Goal: Transaction & Acquisition: Purchase product/service

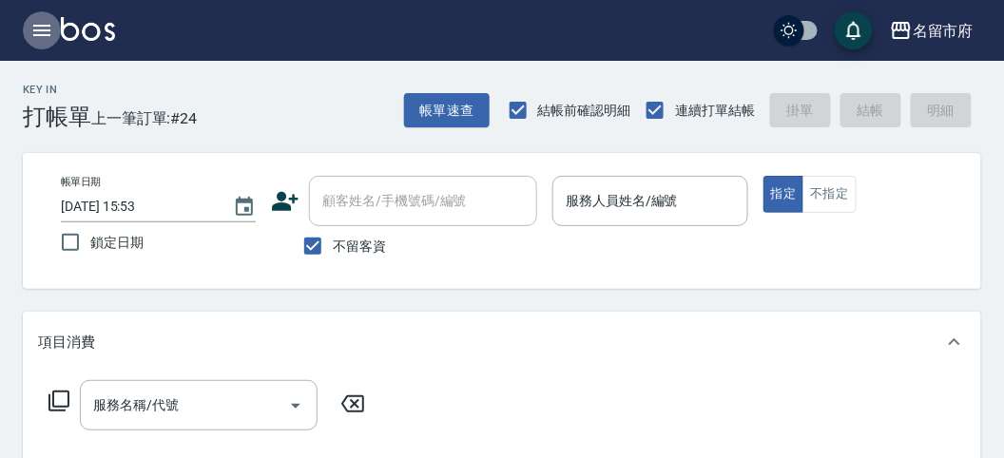
click at [31, 29] on icon "button" at bounding box center [41, 30] width 23 height 23
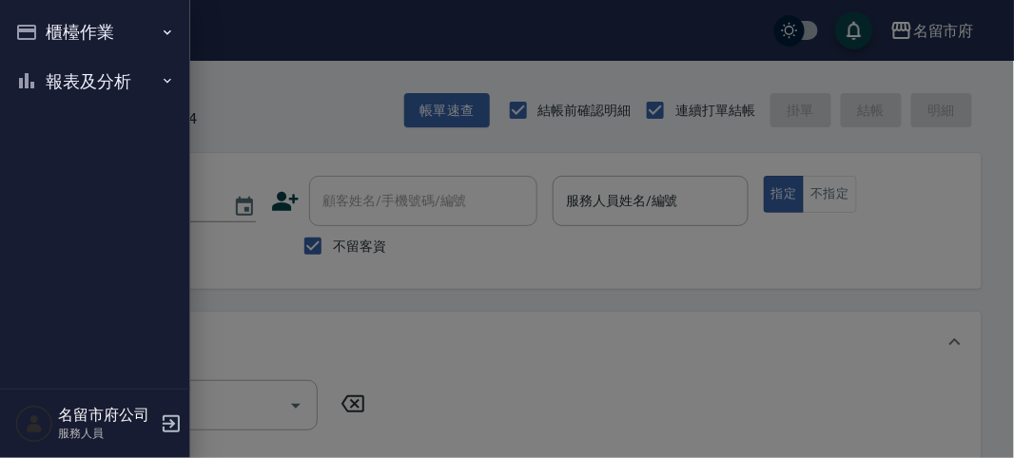
drag, startPoint x: 31, startPoint y: 29, endPoint x: 76, endPoint y: 95, distance: 79.4
click at [81, 78] on button "報表及分析" at bounding box center [95, 81] width 175 height 49
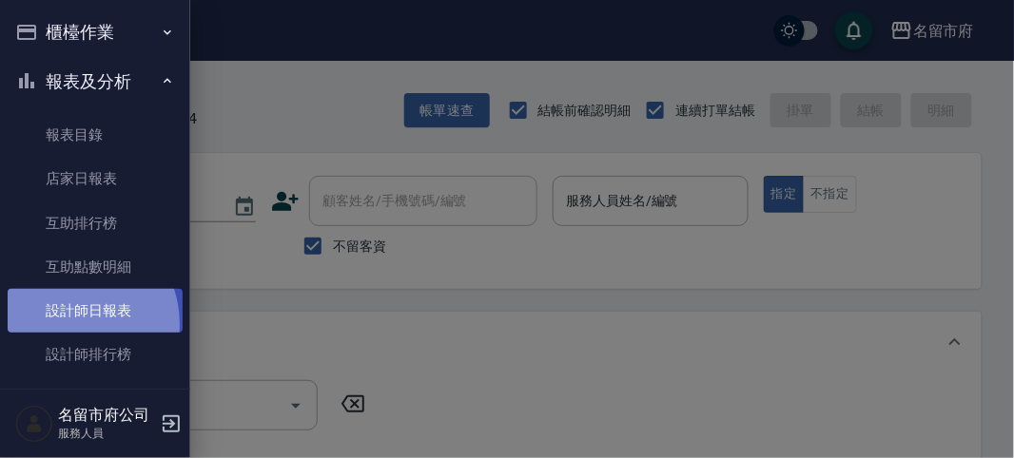
click at [68, 324] on link "設計師日報表" at bounding box center [95, 311] width 175 height 44
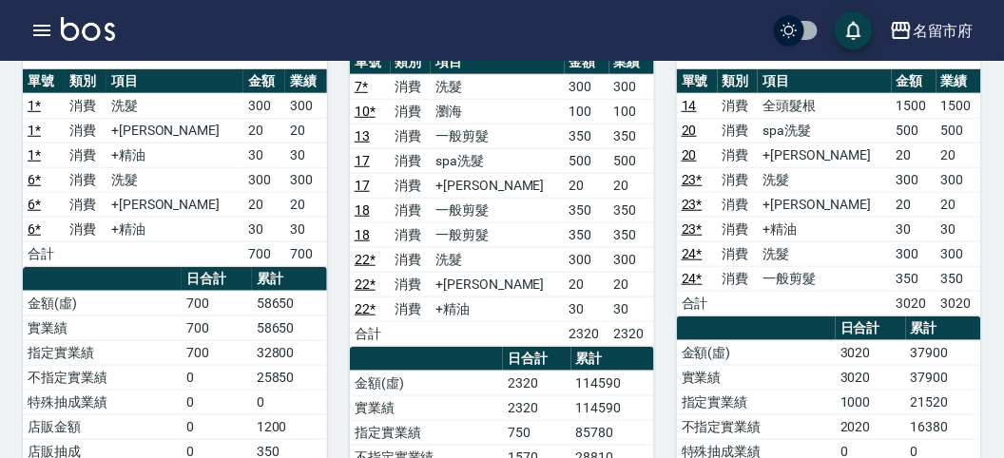
scroll to position [106, 0]
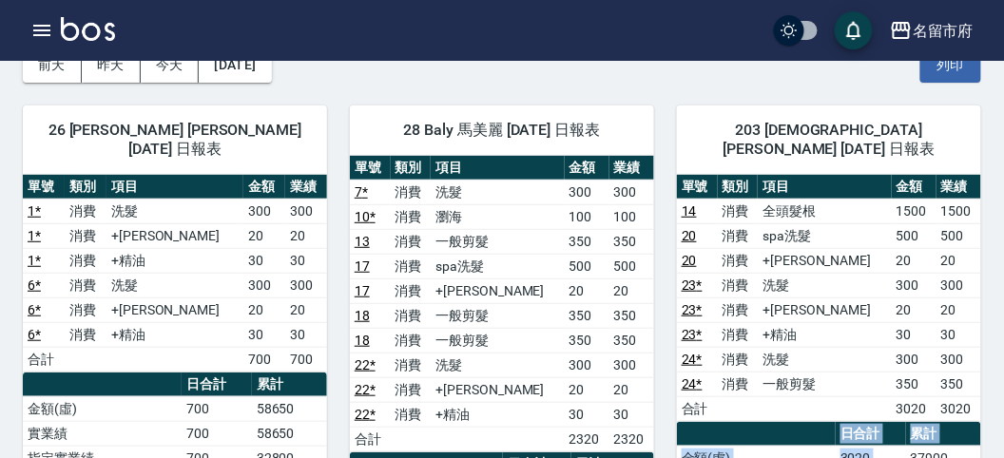
drag, startPoint x: 911, startPoint y: 433, endPoint x: 984, endPoint y: 443, distance: 74.0
click at [953, 446] on td "37900" at bounding box center [943, 458] width 75 height 25
drag, startPoint x: 909, startPoint y: 428, endPoint x: 964, endPoint y: 429, distance: 55.2
click at [964, 446] on td "37900" at bounding box center [943, 458] width 75 height 25
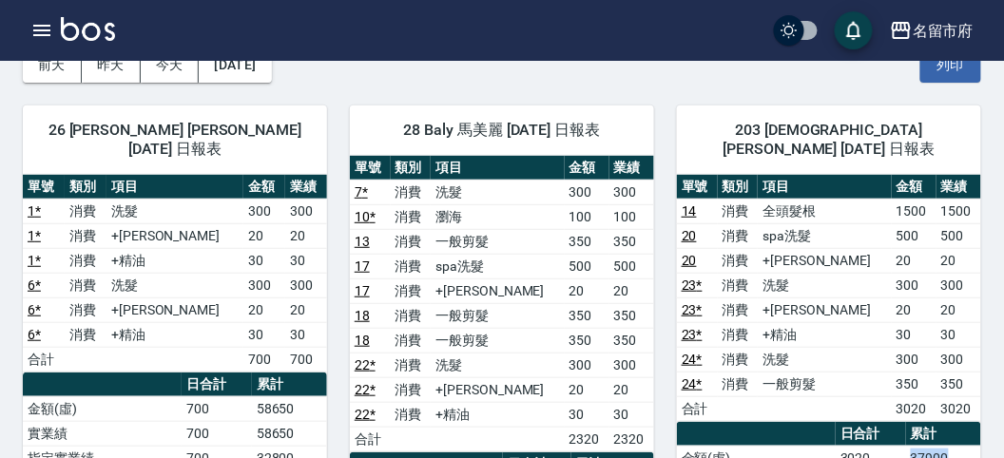
click at [965, 446] on td "37900" at bounding box center [943, 458] width 75 height 25
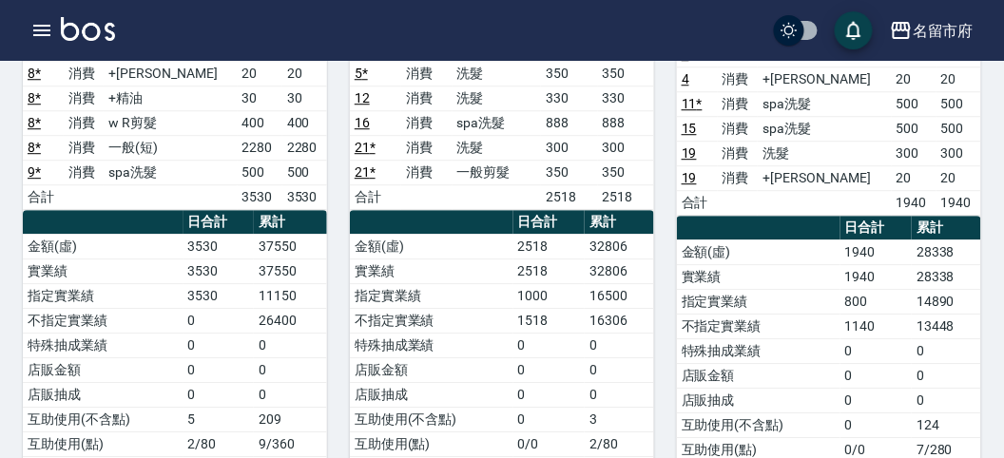
scroll to position [951, 0]
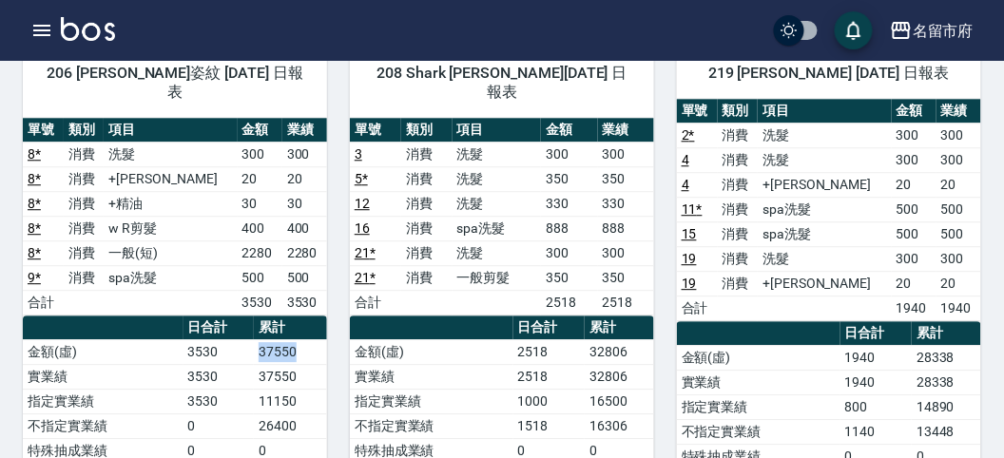
drag, startPoint x: 243, startPoint y: 316, endPoint x: 296, endPoint y: 320, distance: 52.5
click at [296, 340] on tr "金額(虛) 3530 37550" at bounding box center [175, 352] width 304 height 25
click at [296, 340] on td "37550" at bounding box center [290, 352] width 73 height 25
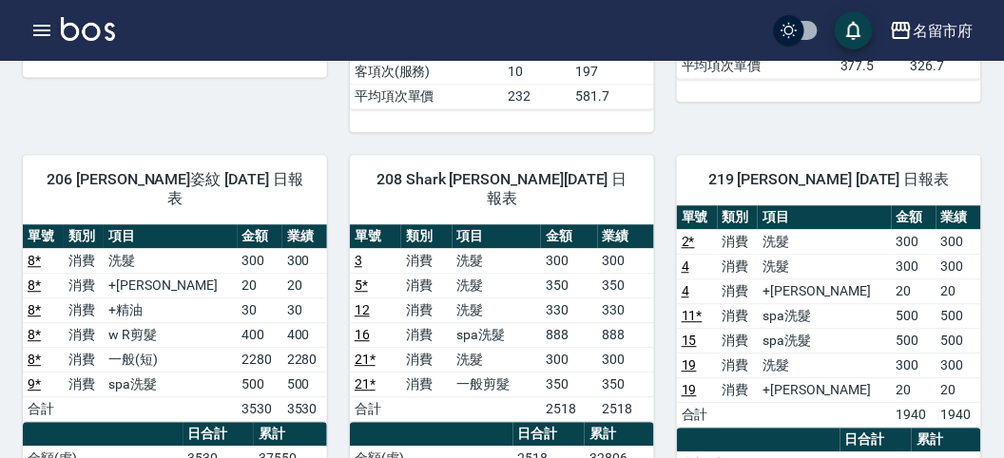
scroll to position [1057, 0]
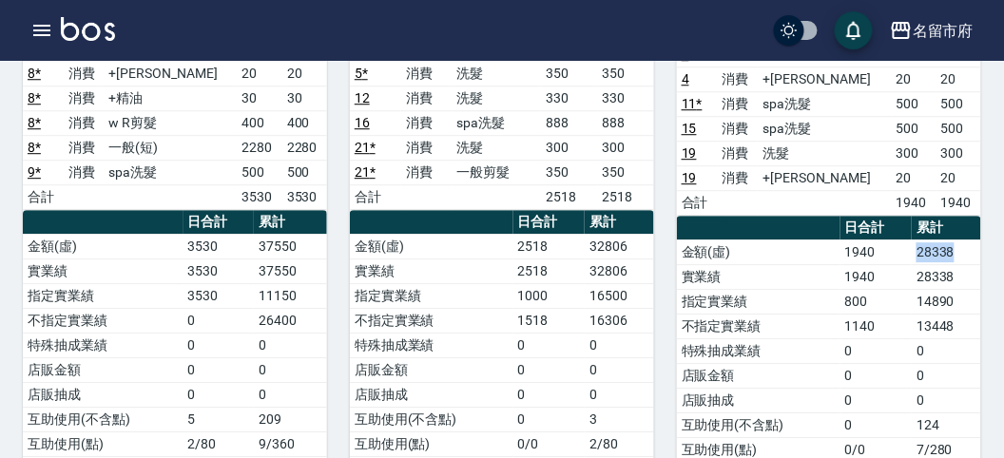
drag, startPoint x: 911, startPoint y: 244, endPoint x: 970, endPoint y: 258, distance: 60.5
click at [970, 258] on tr "金額(虛) 1940 28338" at bounding box center [829, 252] width 304 height 25
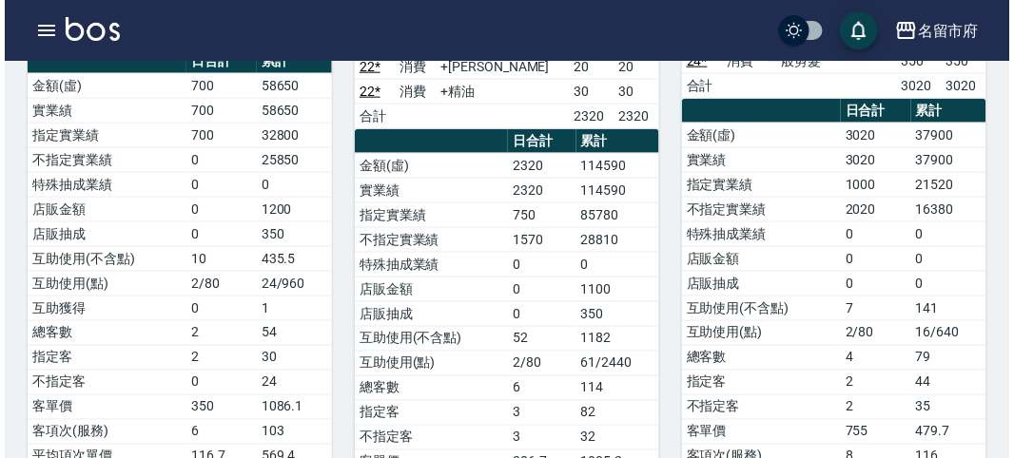
scroll to position [323, 0]
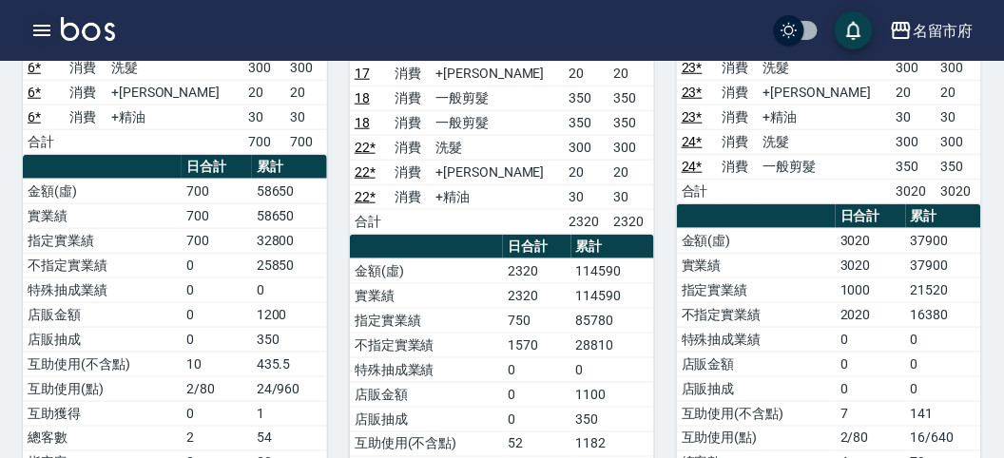
click at [38, 36] on icon "button" at bounding box center [41, 30] width 23 height 23
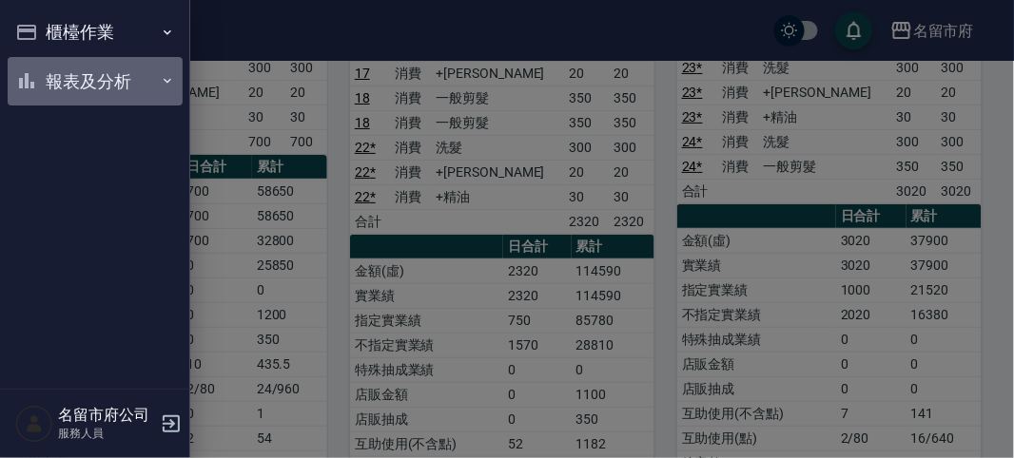
click at [53, 91] on button "報表及分析" at bounding box center [95, 81] width 175 height 49
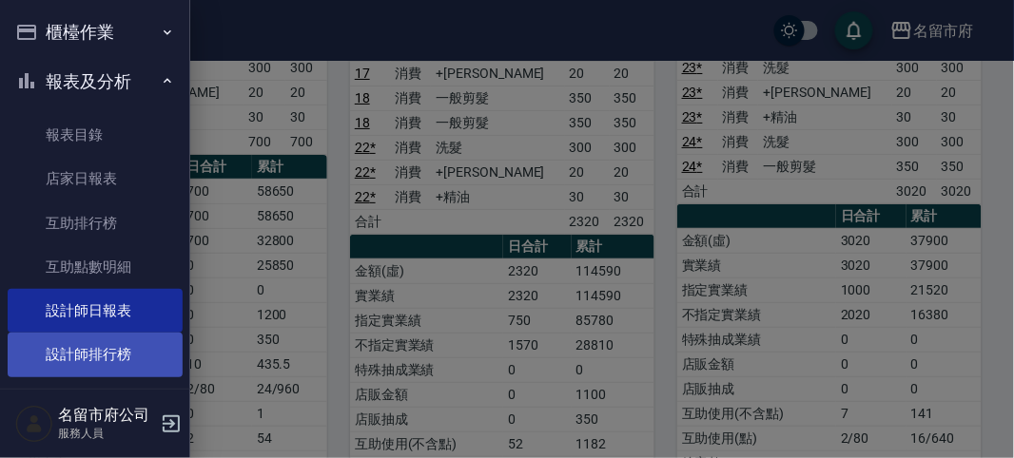
click at [76, 347] on link "設計師排行榜" at bounding box center [95, 355] width 175 height 44
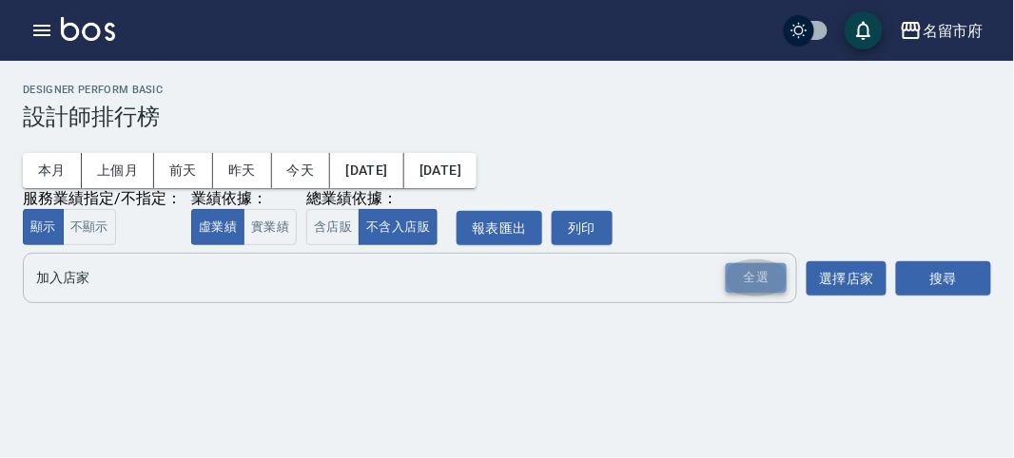
click at [752, 282] on div "全選" at bounding box center [756, 277] width 61 height 29
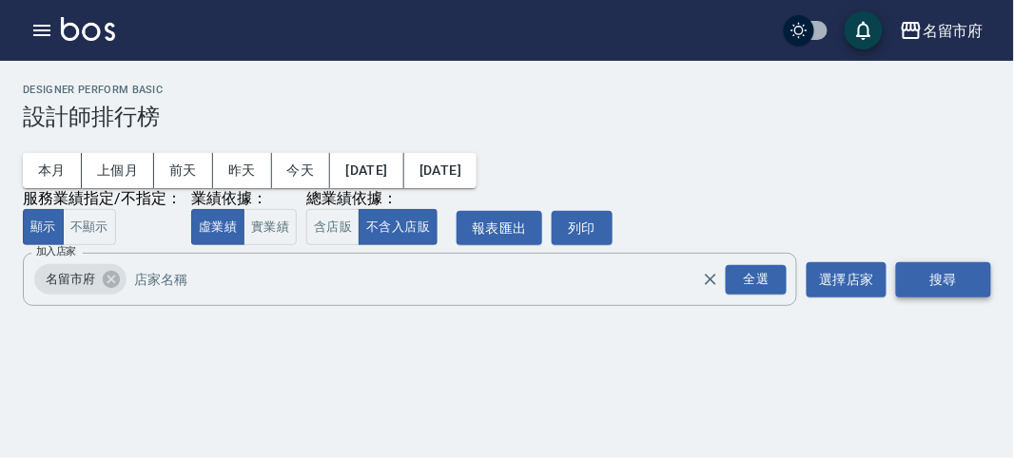
click at [949, 282] on button "搜尋" at bounding box center [943, 280] width 95 height 35
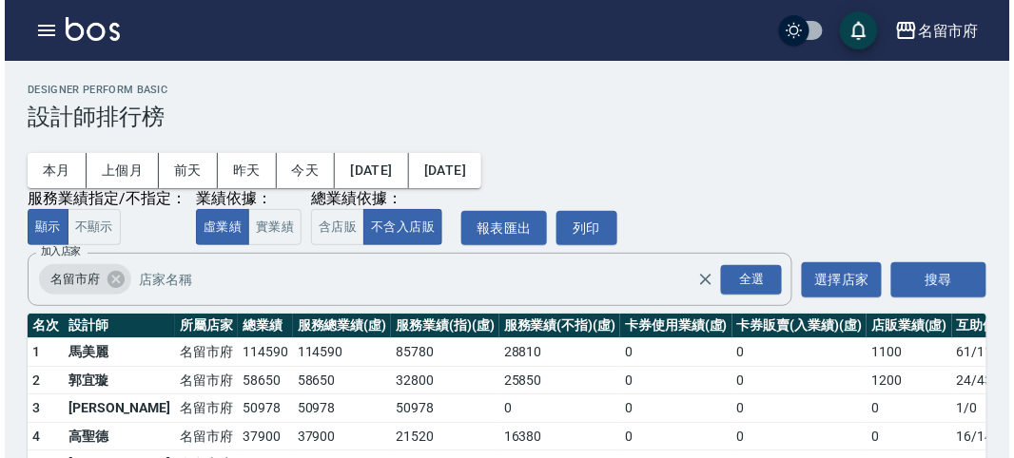
scroll to position [166, 0]
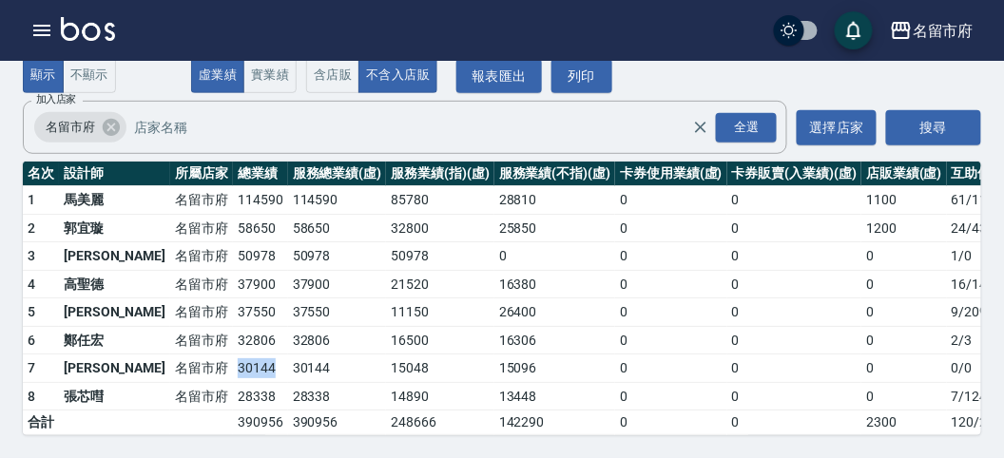
drag, startPoint x: 165, startPoint y: 348, endPoint x: 207, endPoint y: 348, distance: 42.8
click at [207, 355] on tr "7 [PERSON_NAME] [GEOGRAPHIC_DATA] 30144 30144 15048 15096 0 0 0 0 / 0" at bounding box center [550, 369] width 1054 height 29
drag, startPoint x: 171, startPoint y: 272, endPoint x: 216, endPoint y: 271, distance: 44.7
click at [233, 271] on td "37900" at bounding box center [260, 284] width 55 height 29
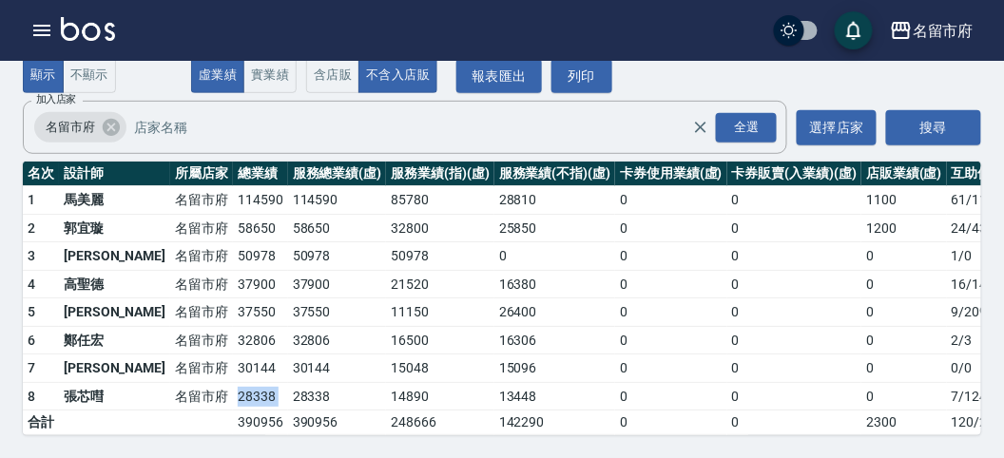
drag, startPoint x: 174, startPoint y: 382, endPoint x: 225, endPoint y: 382, distance: 51.4
click at [225, 382] on tr "8 張芯嘒 [GEOGRAPHIC_DATA] 28338 28338 14890 13448 0 0 0 7 / 124" at bounding box center [550, 396] width 1054 height 29
click at [233, 382] on td "28338" at bounding box center [260, 396] width 55 height 29
drag, startPoint x: 172, startPoint y: 349, endPoint x: 208, endPoint y: 345, distance: 36.3
click at [233, 355] on td "30144" at bounding box center [260, 369] width 55 height 29
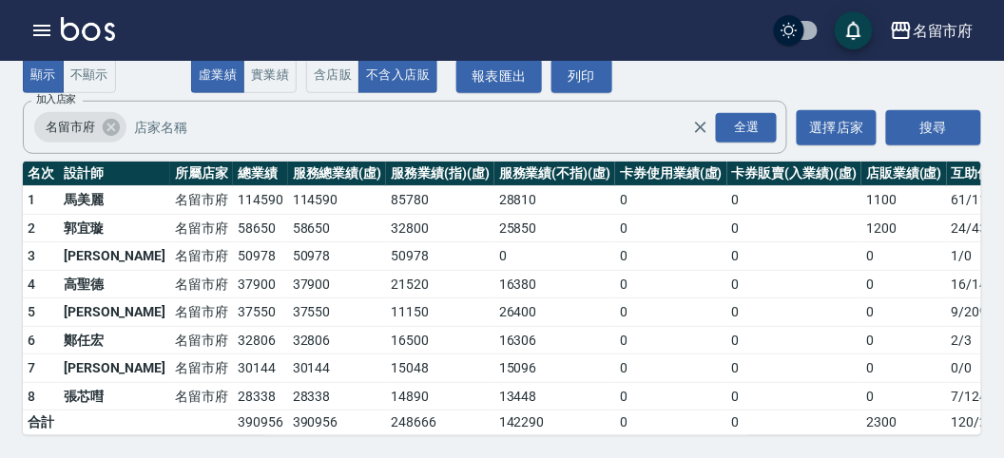
click at [170, 382] on td "名留市府" at bounding box center [201, 396] width 63 height 29
click at [26, 22] on button "button" at bounding box center [42, 30] width 38 height 38
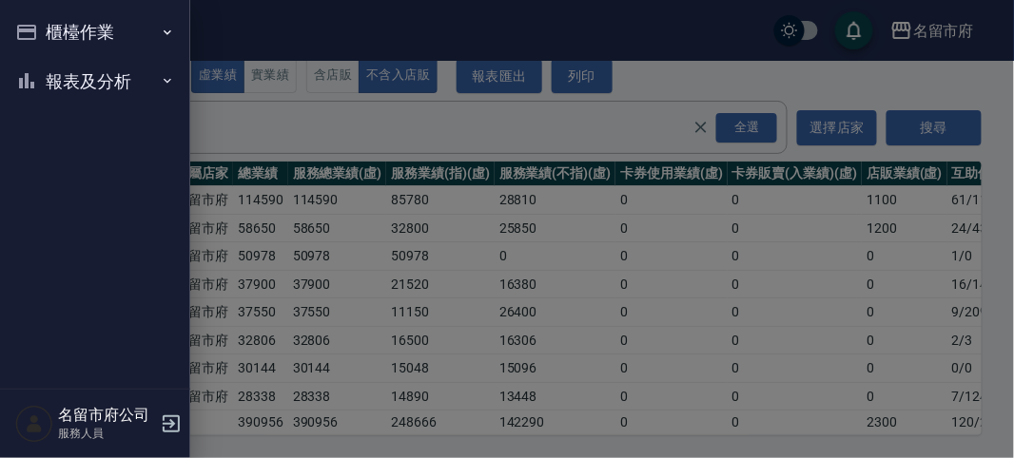
click at [26, 22] on icon "button" at bounding box center [26, 32] width 23 height 23
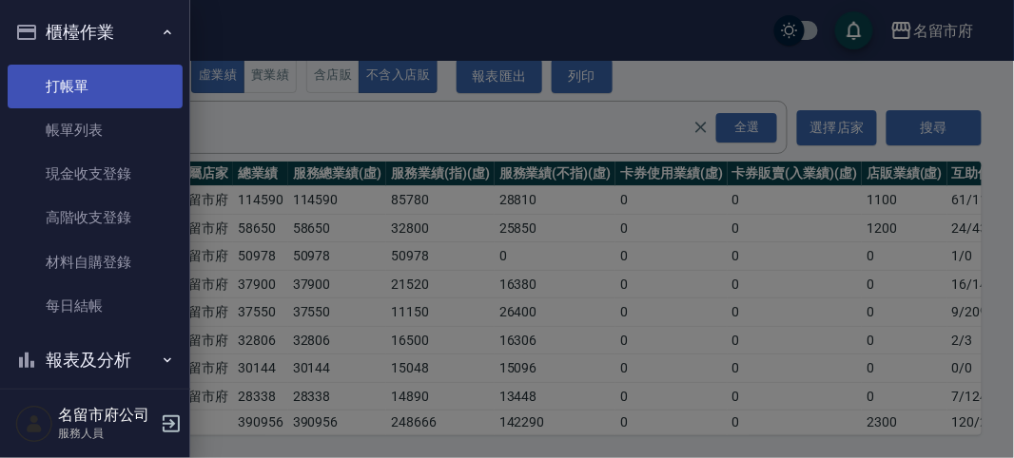
click at [20, 92] on link "打帳單" at bounding box center [95, 87] width 175 height 44
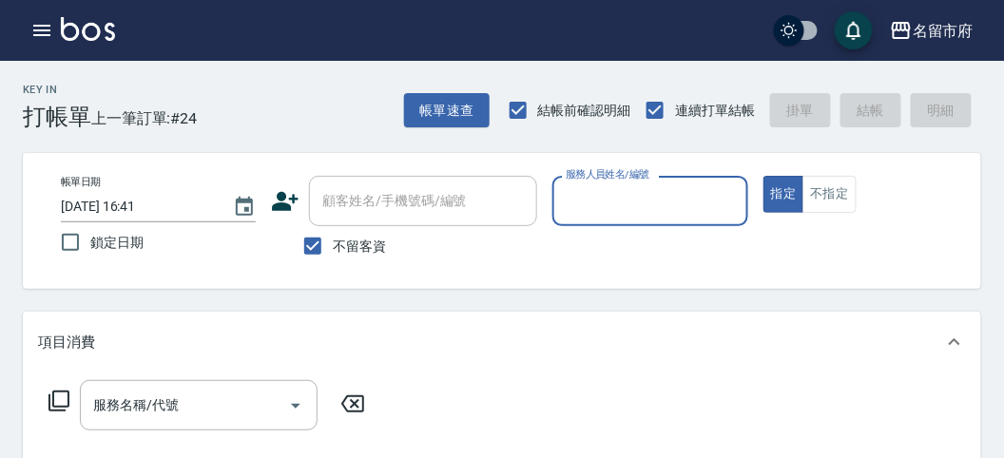
click at [644, 183] on div "服務人員姓名/編號" at bounding box center [650, 201] width 195 height 50
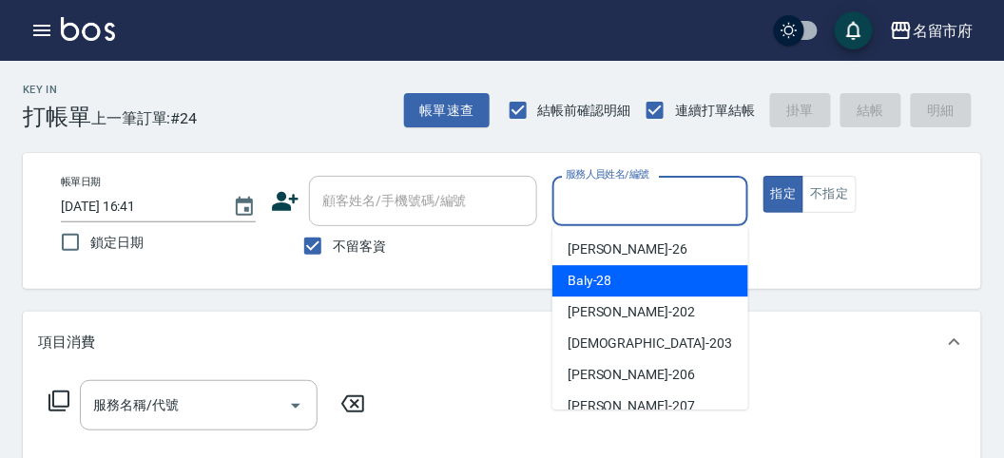
drag, startPoint x: 633, startPoint y: 269, endPoint x: 634, endPoint y: 260, distance: 9.6
click at [633, 268] on div "Baly -28" at bounding box center [651, 280] width 196 height 31
type input "Baly-28"
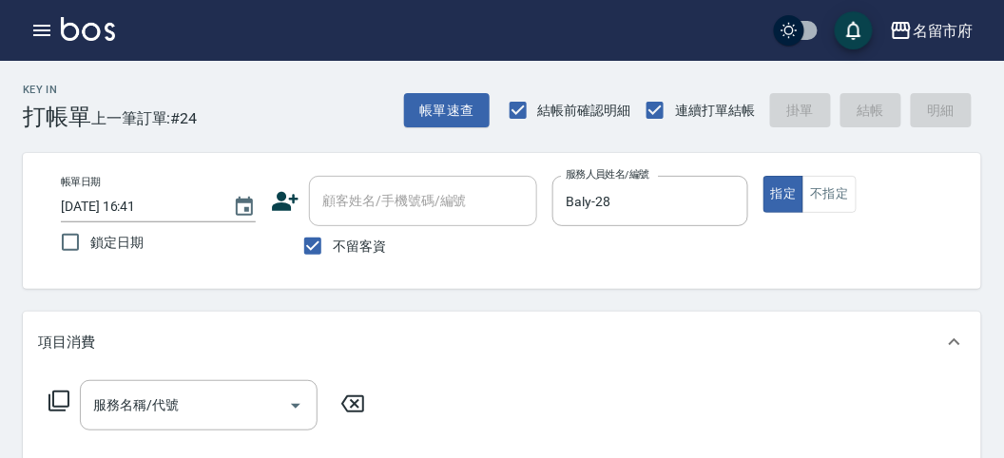
click at [57, 401] on icon at bounding box center [59, 401] width 23 height 23
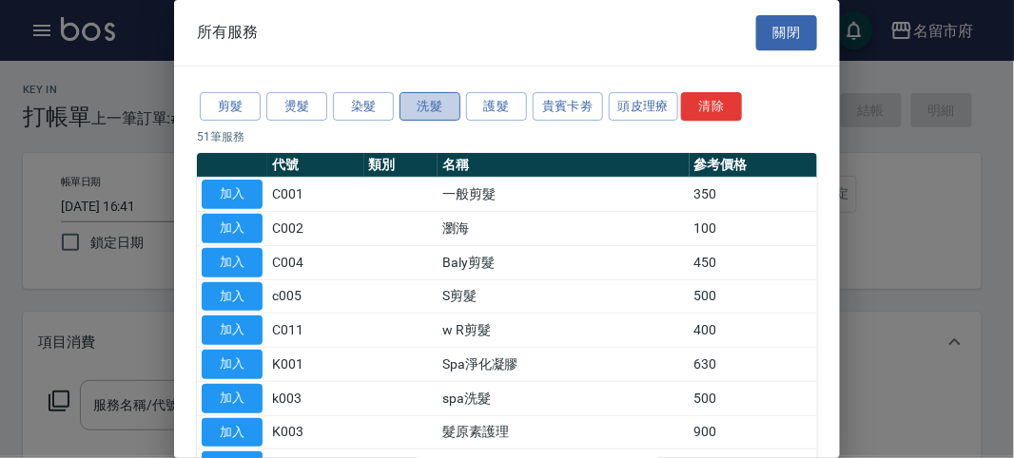
click at [419, 105] on button "洗髮" at bounding box center [429, 106] width 61 height 29
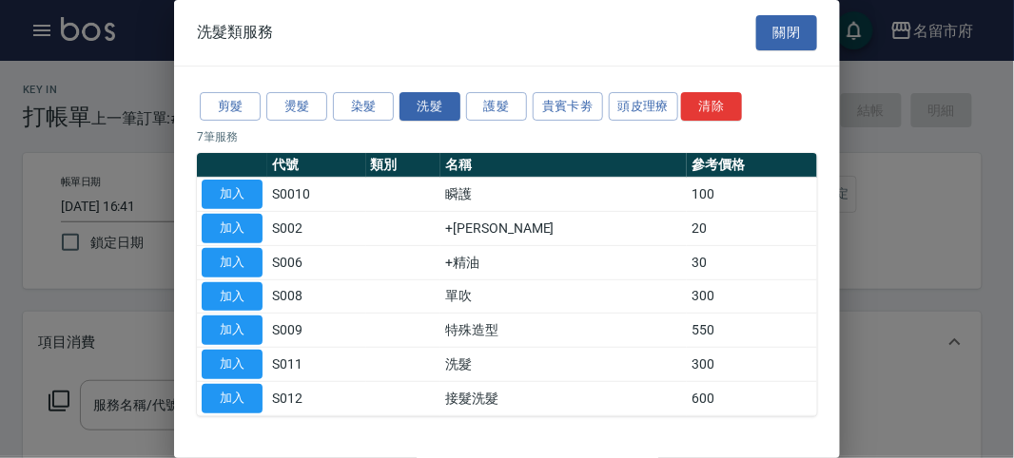
drag, startPoint x: 246, startPoint y: 364, endPoint x: 41, endPoint y: 419, distance: 212.7
click at [244, 364] on button "加入" at bounding box center [232, 364] width 61 height 29
type input "洗髮(S011)"
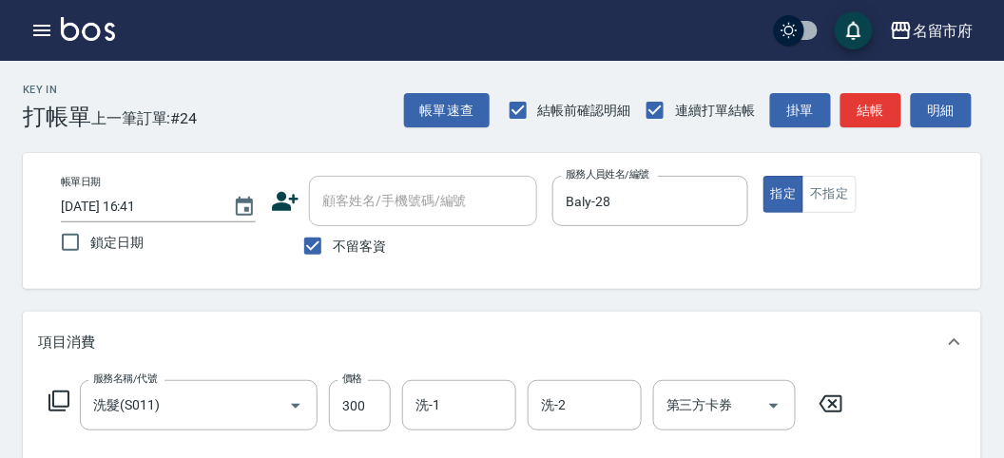
click at [48, 393] on icon at bounding box center [59, 401] width 23 height 23
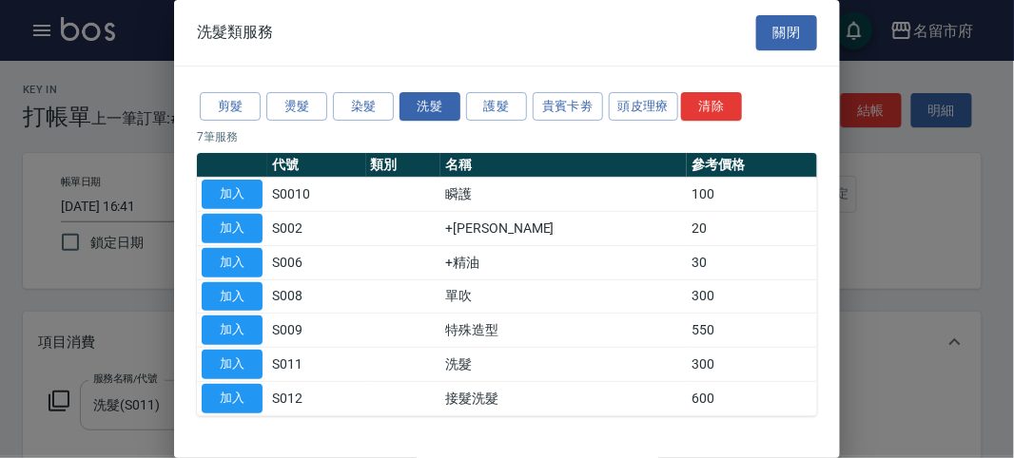
click at [239, 266] on button "加入" at bounding box center [232, 262] width 61 height 29
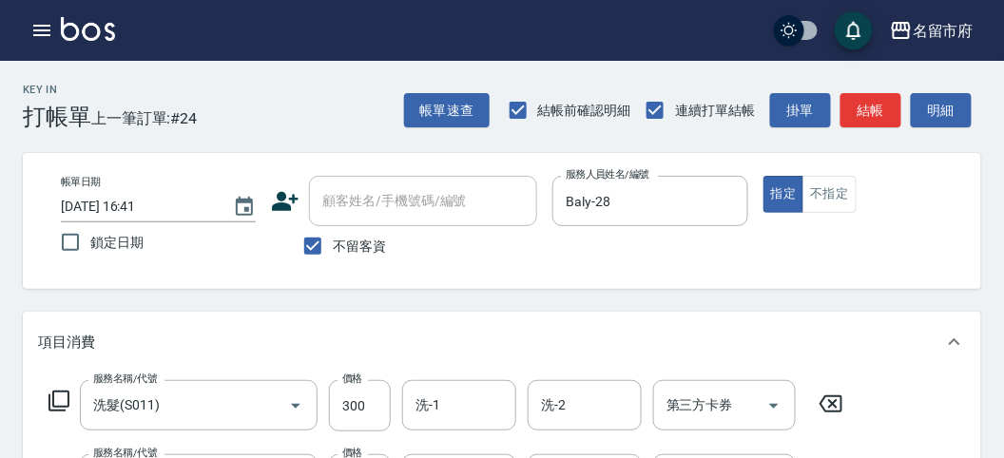
click at [49, 402] on icon at bounding box center [59, 401] width 23 height 23
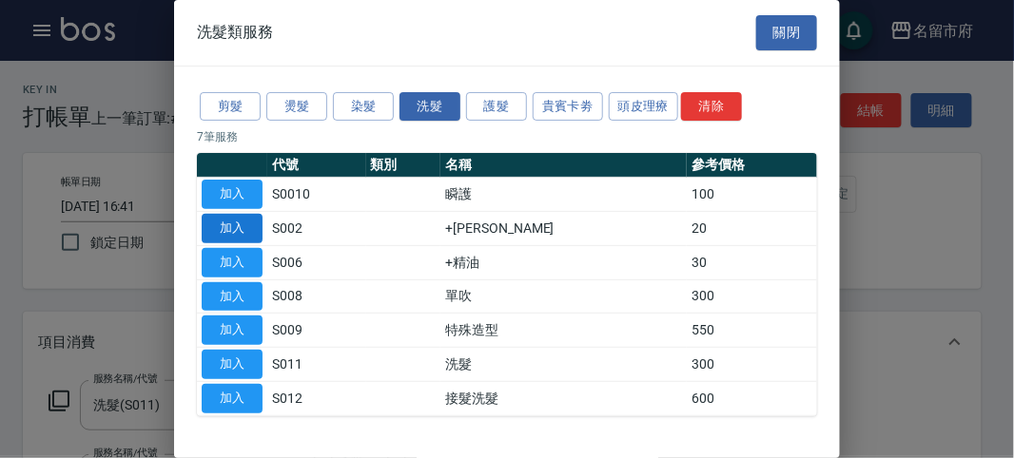
click at [214, 228] on button "加入" at bounding box center [232, 228] width 61 height 29
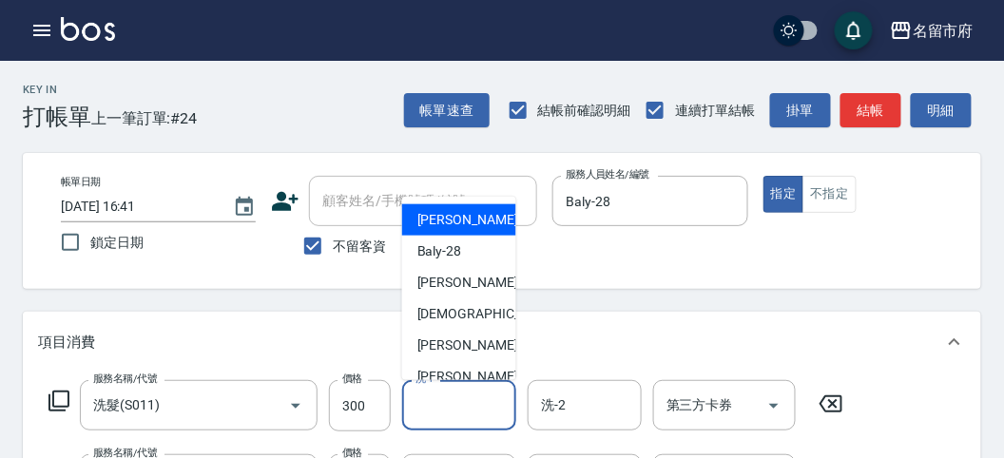
click at [418, 417] on input "洗-1" at bounding box center [459, 405] width 97 height 33
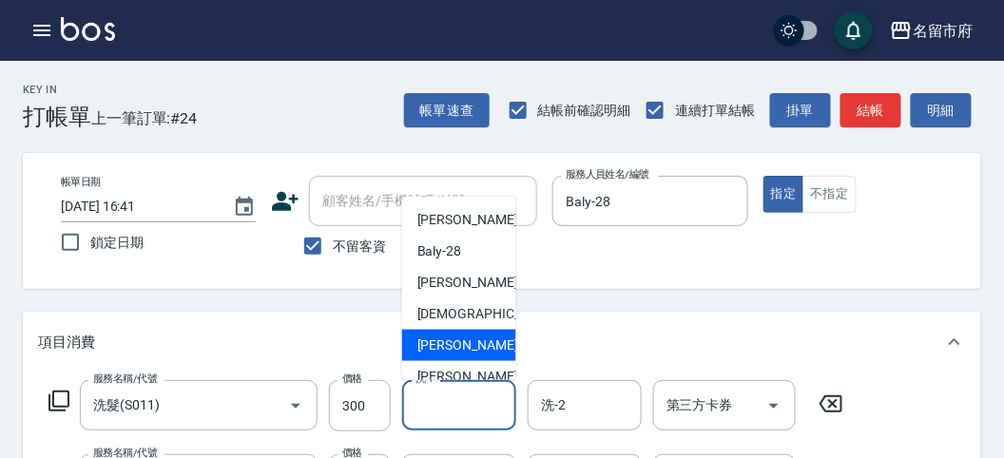
scroll to position [207, 0]
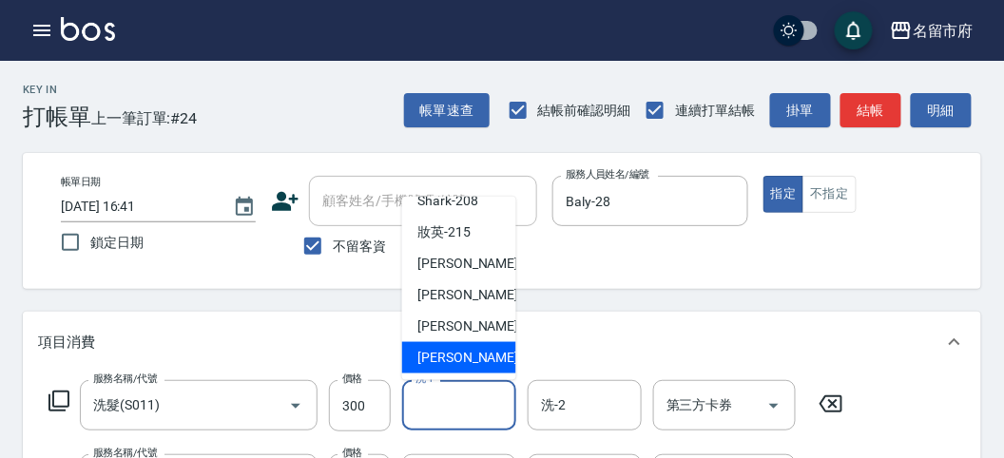
click at [436, 349] on span "[PERSON_NAME] -222" at bounding box center [481, 358] width 127 height 20
type input "[PERSON_NAME]-222"
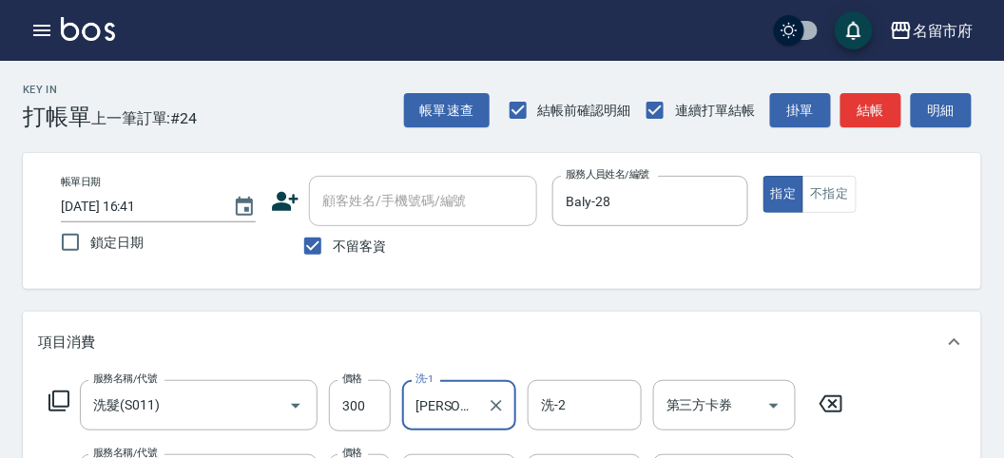
scroll to position [106, 0]
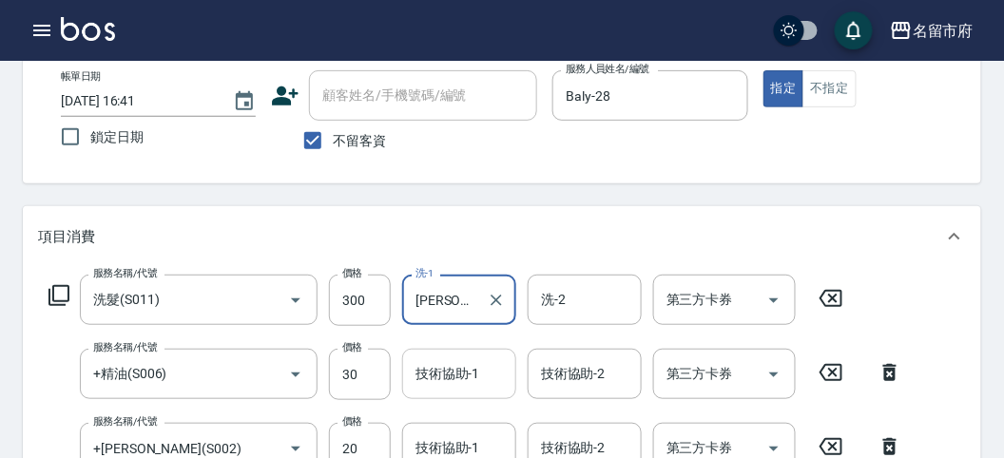
click at [421, 360] on input "技術協助-1" at bounding box center [459, 374] width 97 height 33
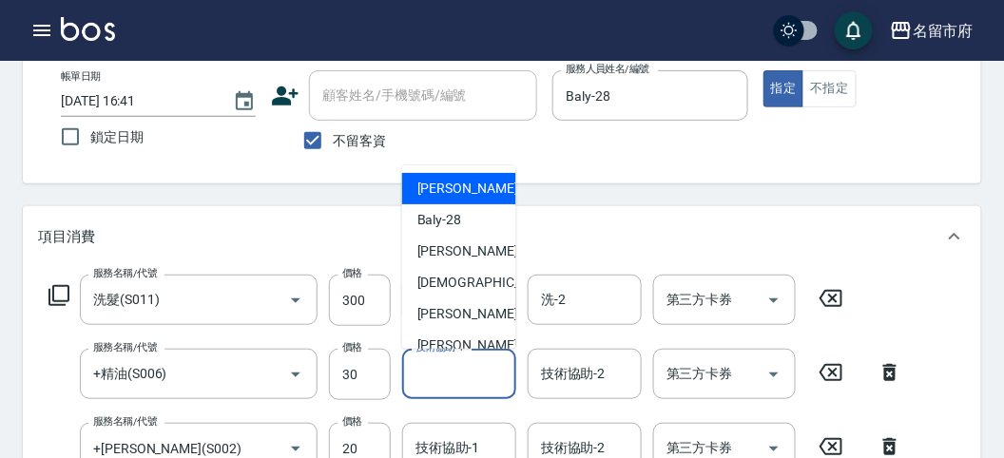
scroll to position [207, 0]
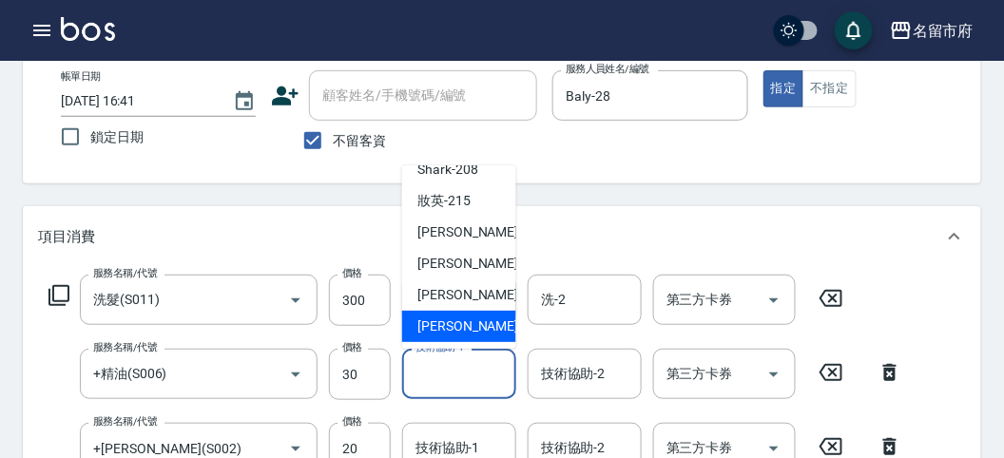
click at [429, 314] on div "[PERSON_NAME] -222" at bounding box center [459, 326] width 114 height 31
type input "[PERSON_NAME]-222"
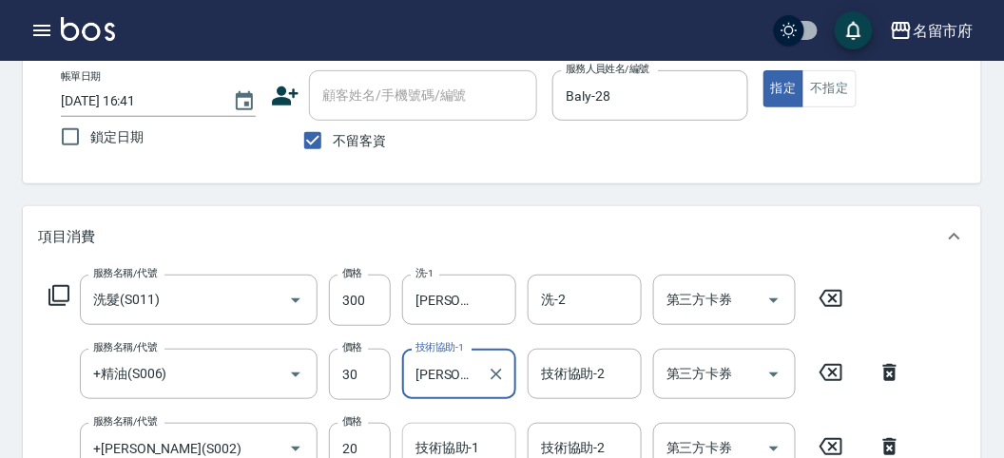
scroll to position [211, 0]
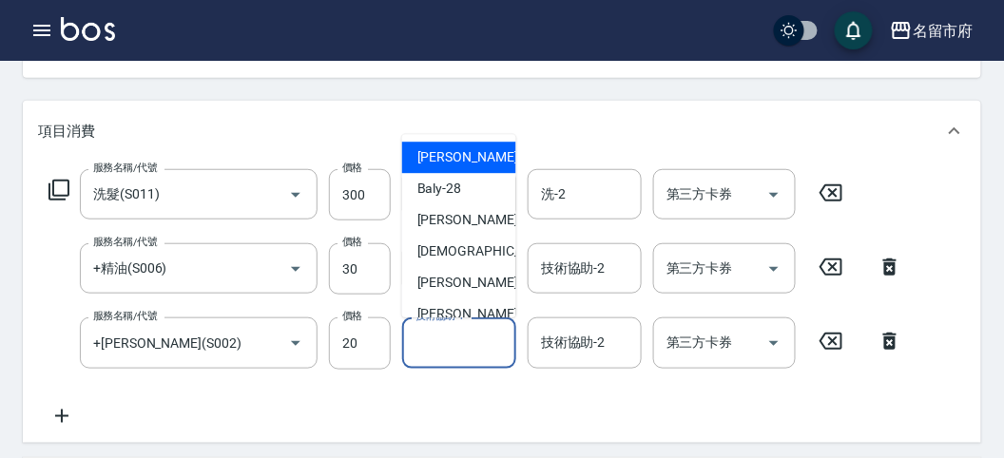
click at [420, 349] on input "技術協助-1" at bounding box center [459, 342] width 97 height 33
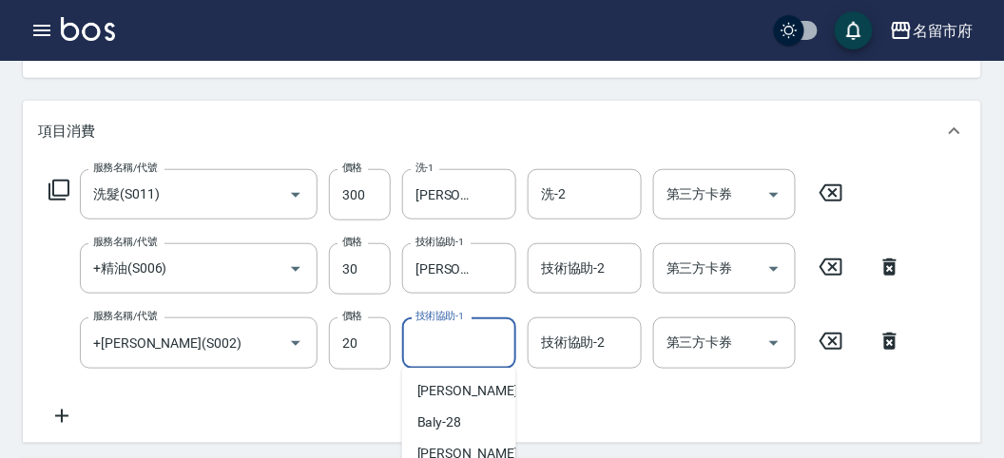
scroll to position [317, 0]
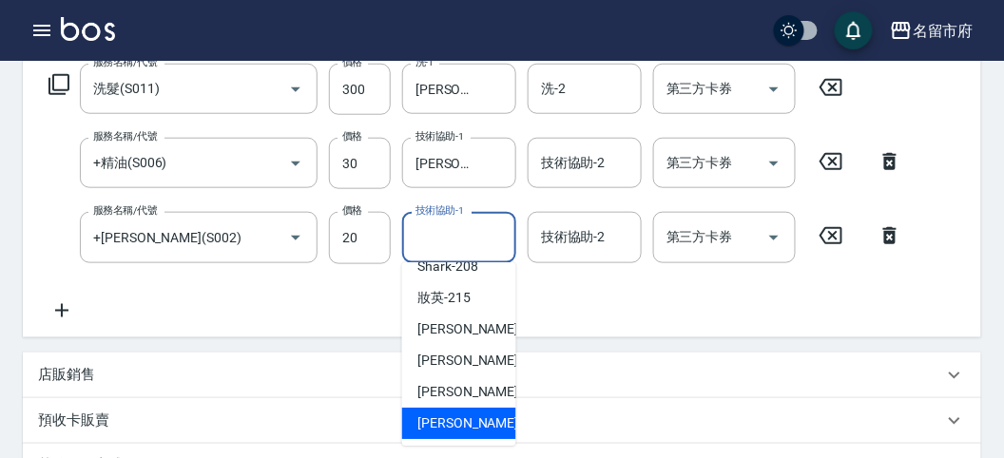
click at [438, 415] on span "[PERSON_NAME] -222" at bounding box center [481, 424] width 127 height 20
type input "[PERSON_NAME]-222"
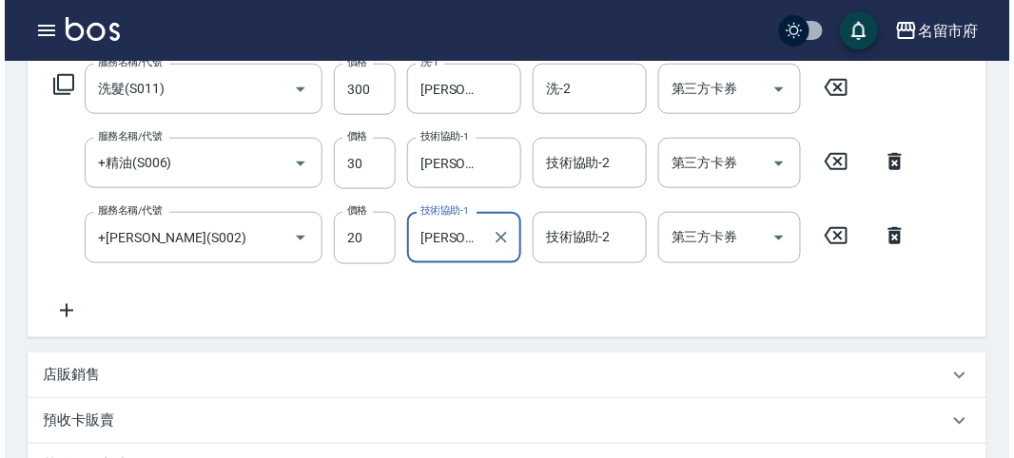
scroll to position [705, 0]
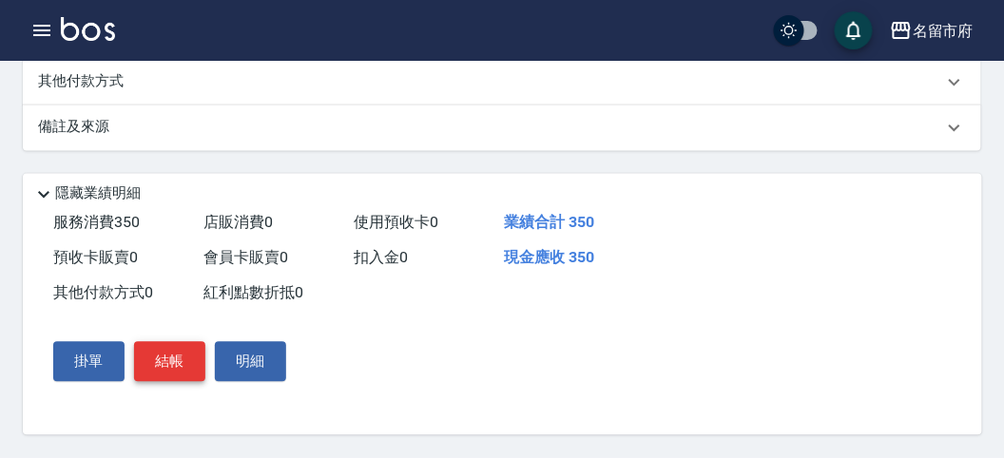
click at [157, 356] on button "結帳" at bounding box center [169, 362] width 71 height 40
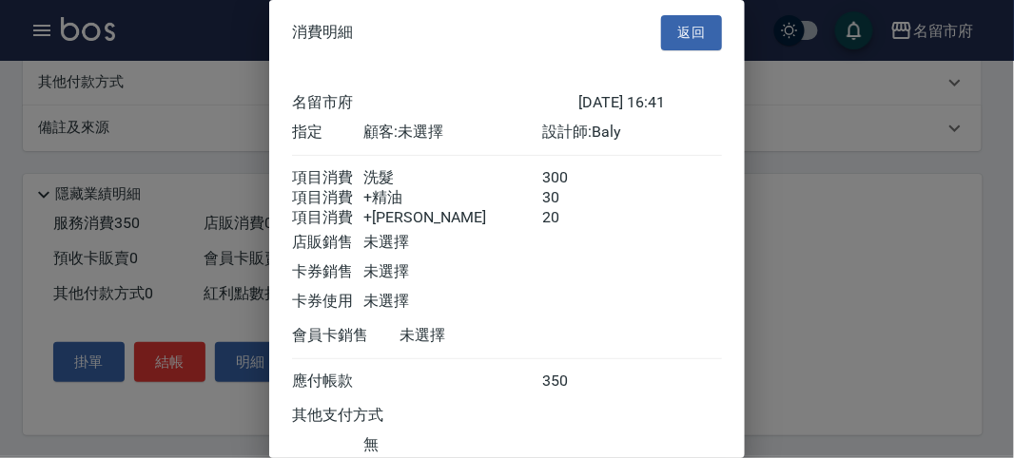
scroll to position [148, 0]
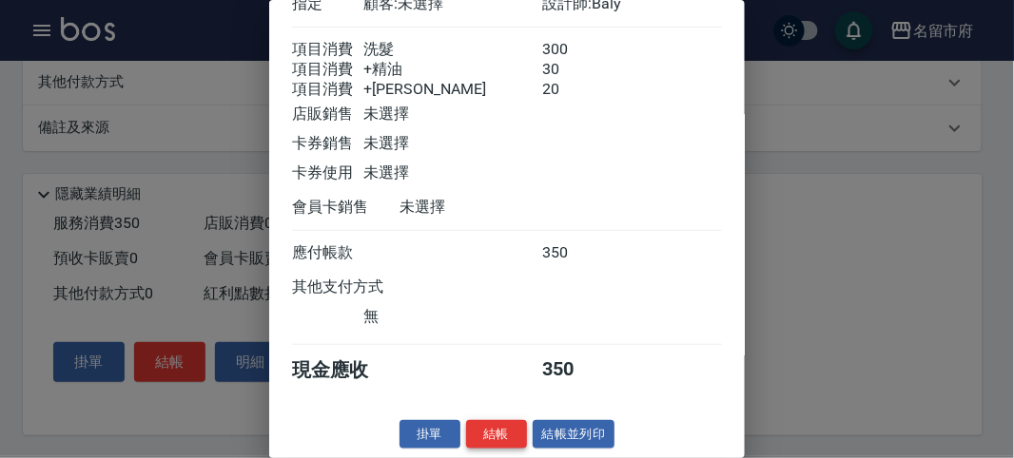
click at [493, 438] on button "結帳" at bounding box center [496, 434] width 61 height 29
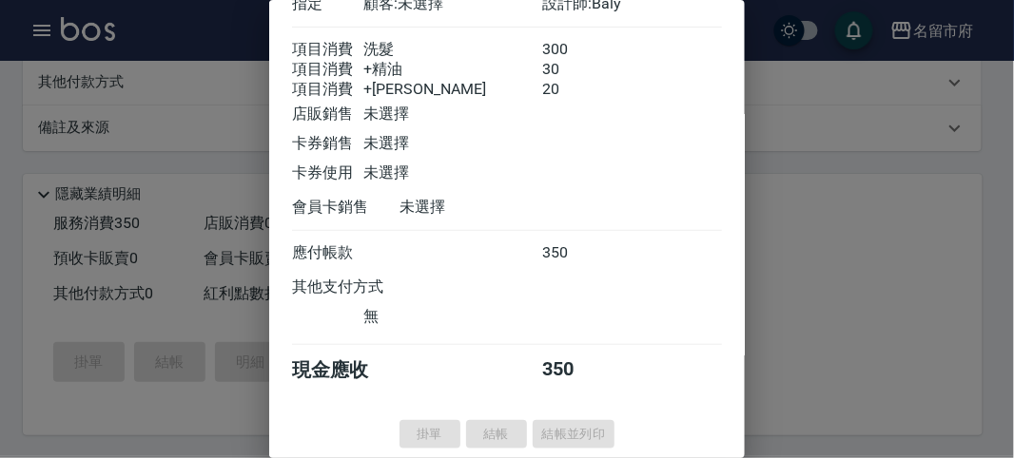
type input "[DATE] 16:57"
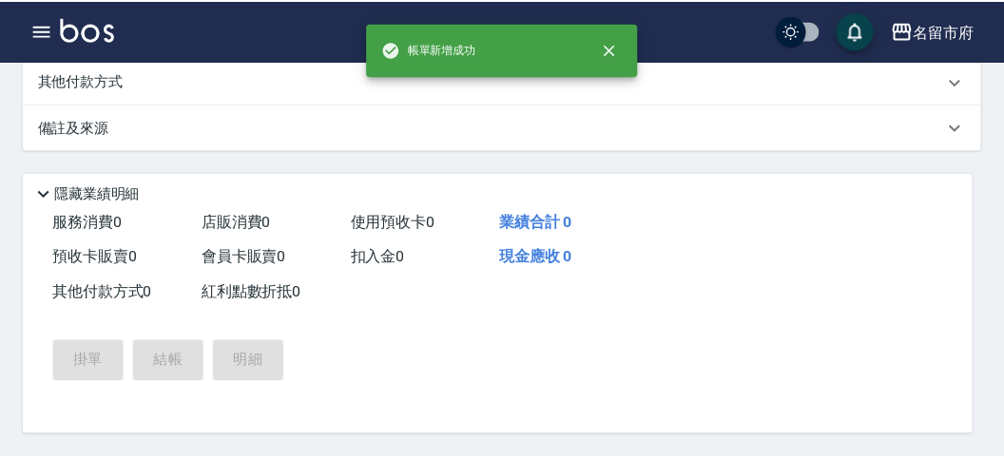
scroll to position [0, 0]
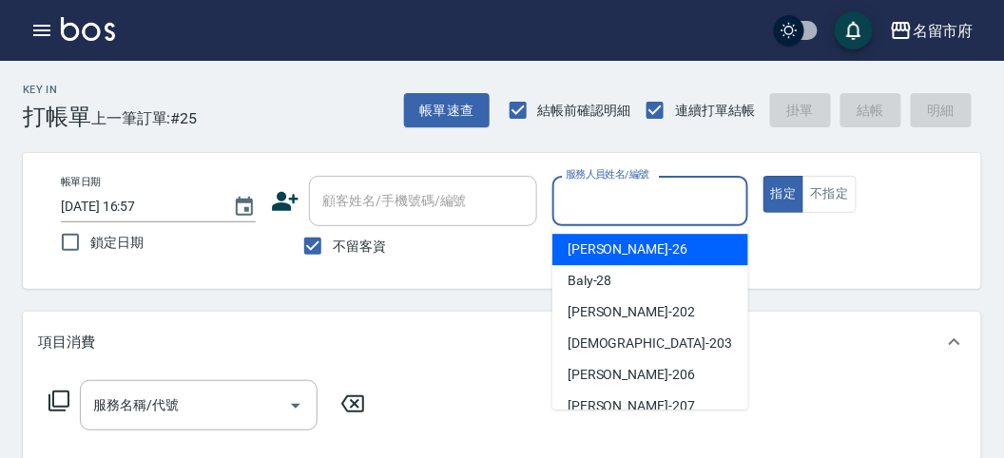
click at [591, 185] on input "服務人員姓名/編號" at bounding box center [650, 201] width 178 height 33
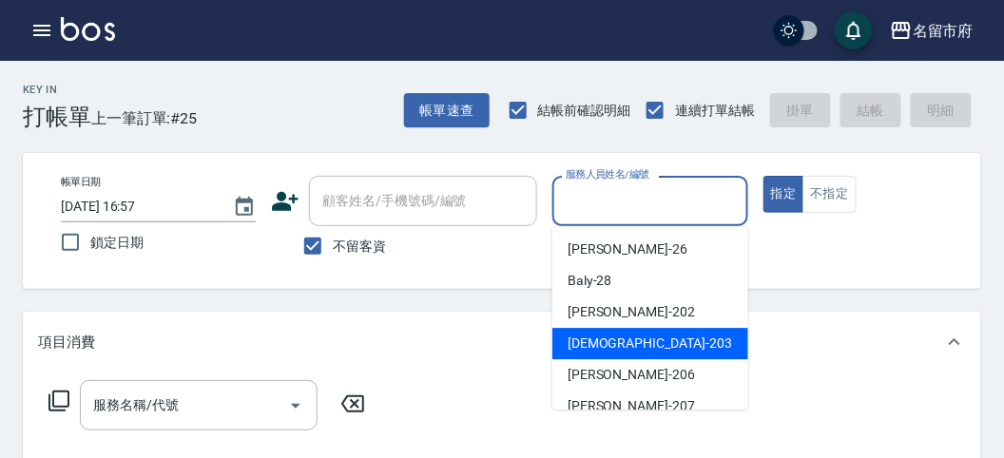
click at [554, 345] on div "聖德 -203" at bounding box center [651, 343] width 196 height 31
type input "聖德-203"
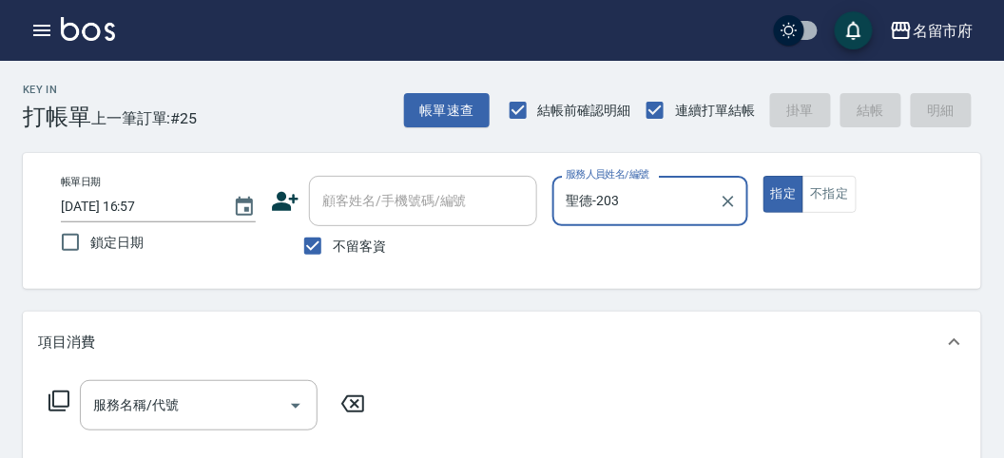
click at [62, 401] on icon at bounding box center [59, 401] width 23 height 23
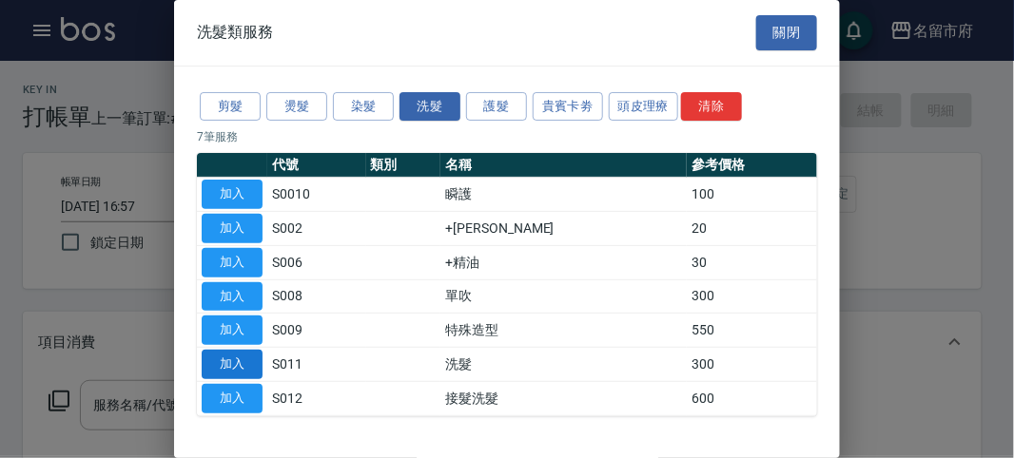
click at [243, 354] on button "加入" at bounding box center [232, 364] width 61 height 29
type input "洗髮(S011)"
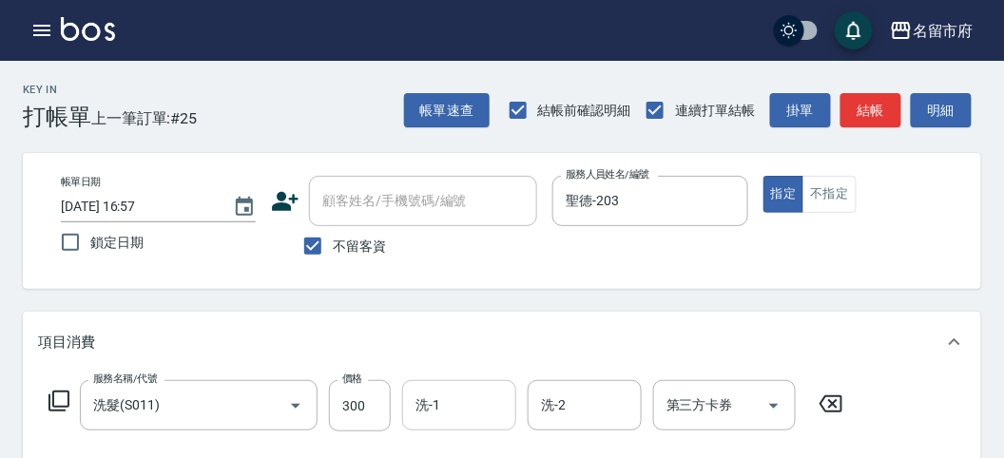
click at [439, 416] on input "洗-1" at bounding box center [459, 405] width 97 height 33
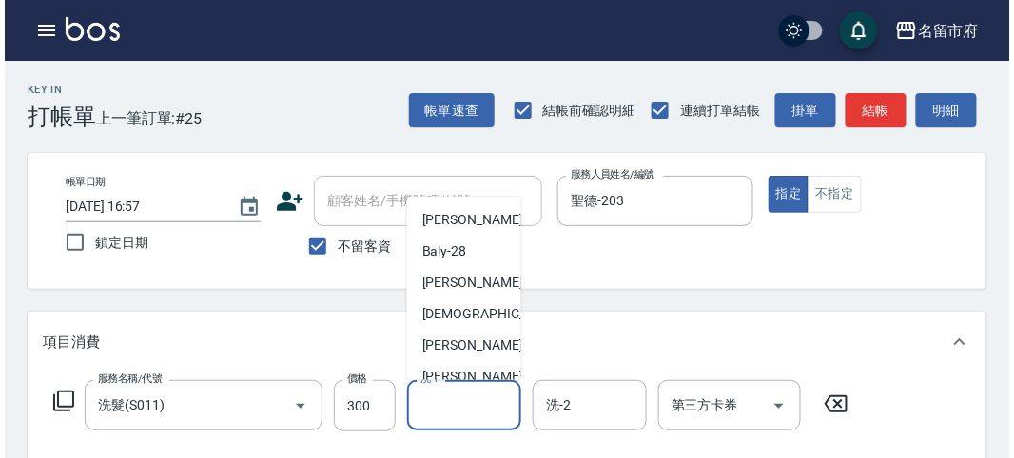
scroll to position [207, 0]
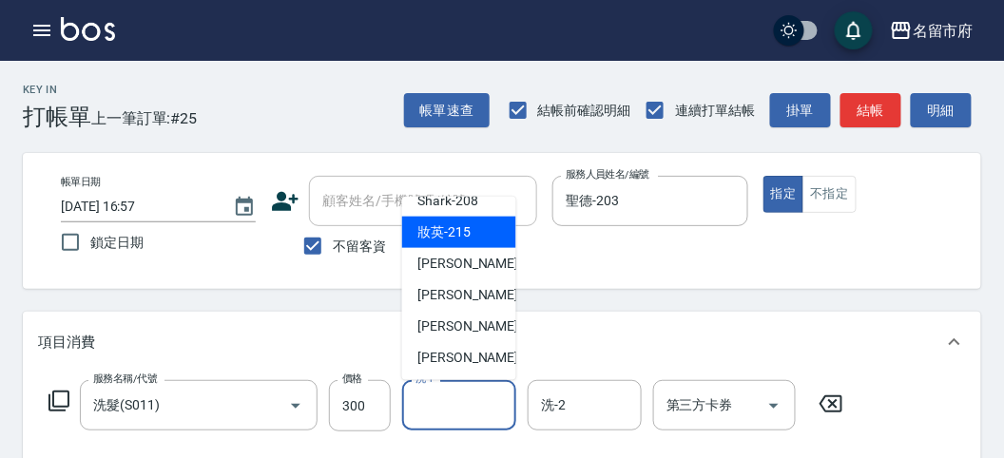
click at [455, 234] on span "妝英 -215" at bounding box center [444, 233] width 53 height 20
type input "妝英-215"
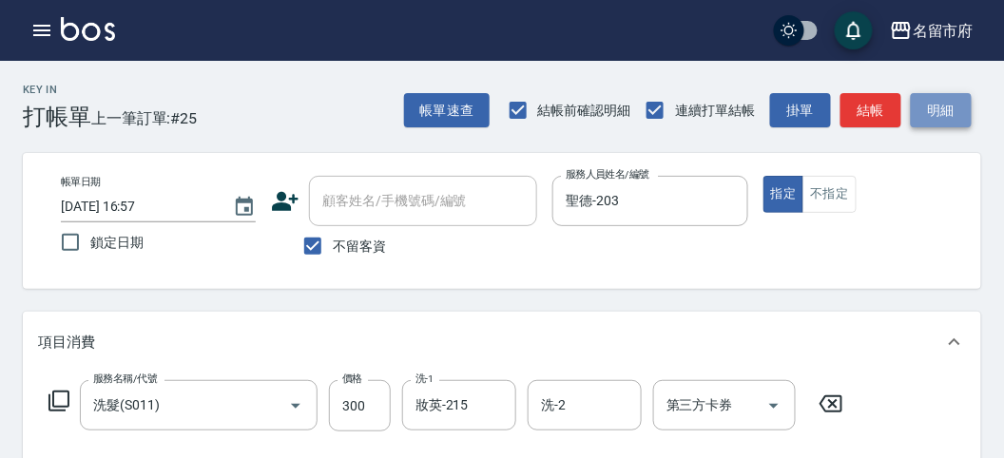
click at [946, 104] on button "明細" at bounding box center [941, 110] width 61 height 35
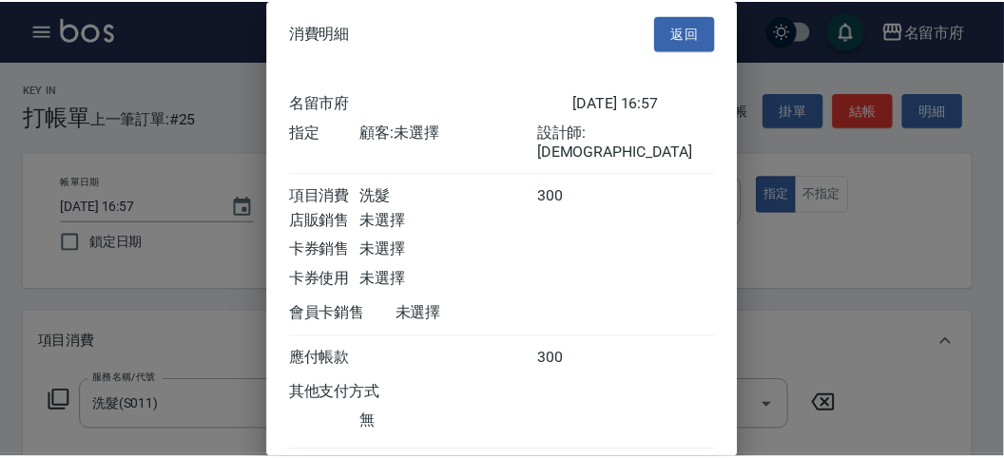
scroll to position [106, 0]
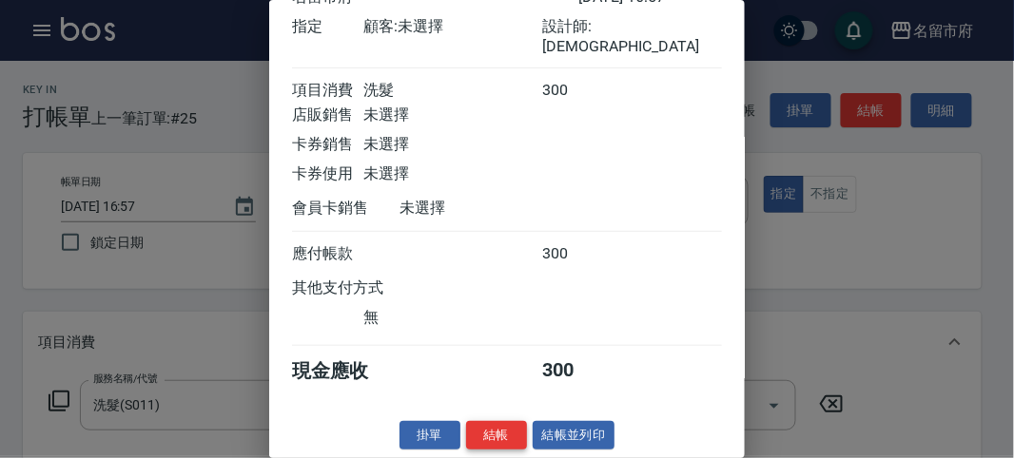
click at [499, 439] on button "結帳" at bounding box center [496, 435] width 61 height 29
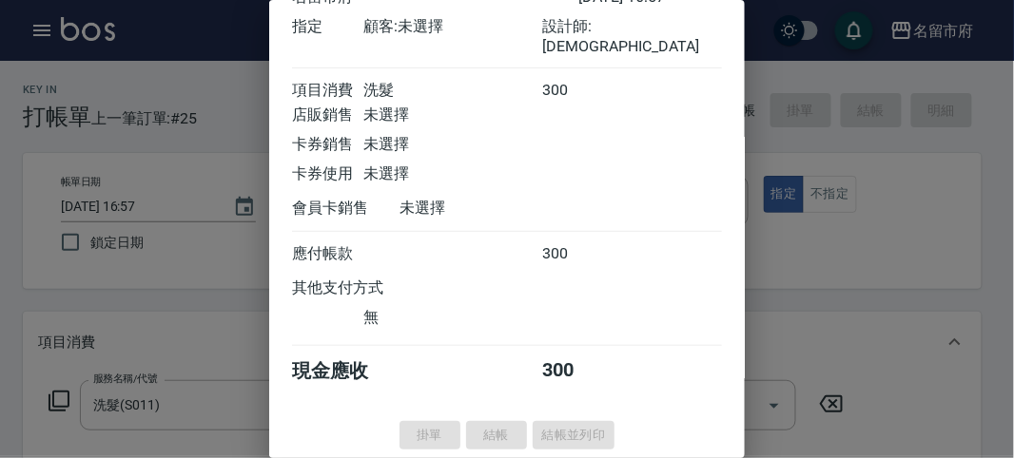
type input "[DATE] 16:58"
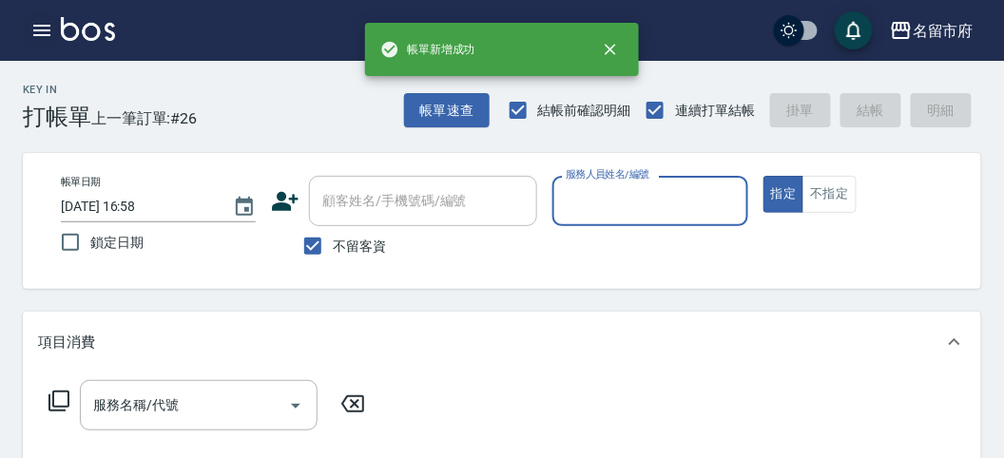
click at [42, 24] on icon "button" at bounding box center [41, 30] width 23 height 23
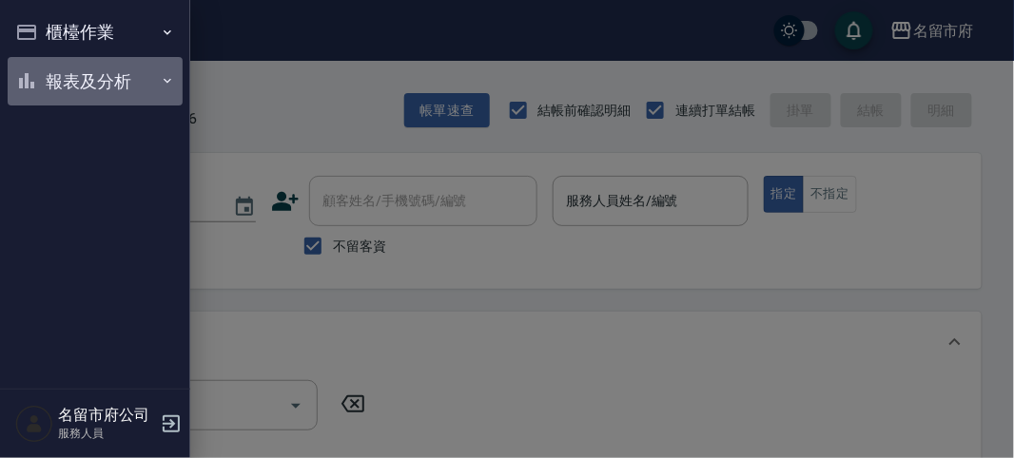
click at [49, 78] on button "報表及分析" at bounding box center [95, 81] width 175 height 49
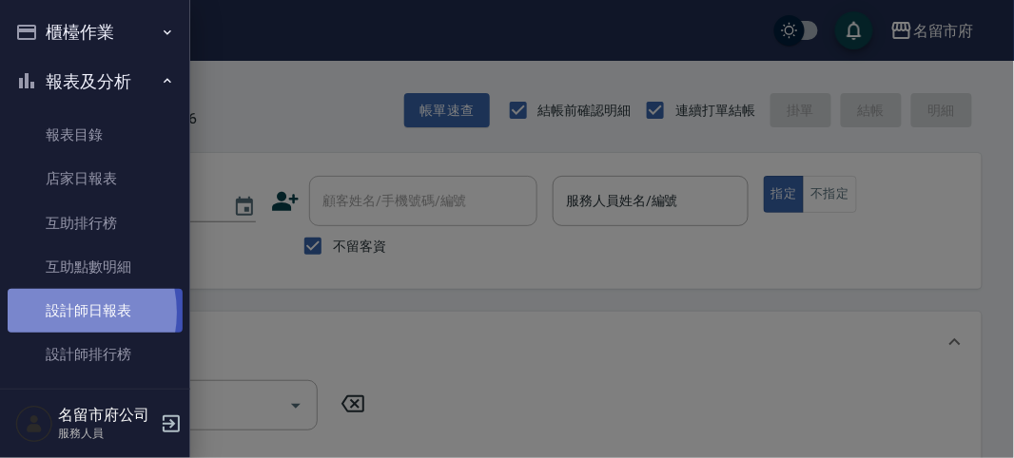
click at [57, 313] on link "設計師日報表" at bounding box center [95, 311] width 175 height 44
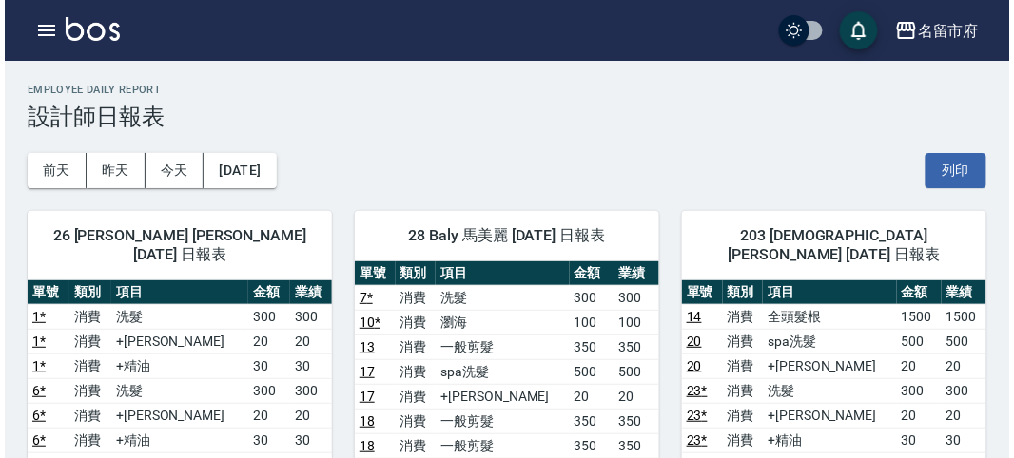
scroll to position [211, 0]
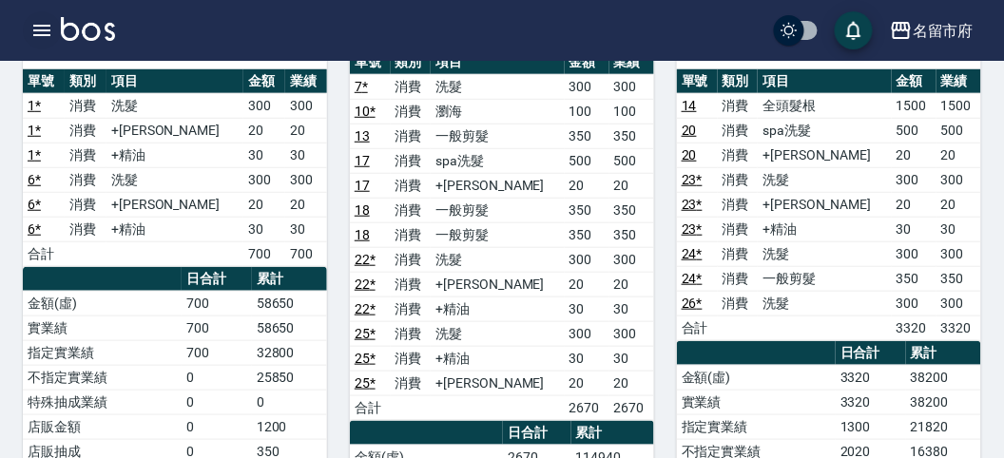
click at [46, 24] on icon "button" at bounding box center [41, 30] width 23 height 23
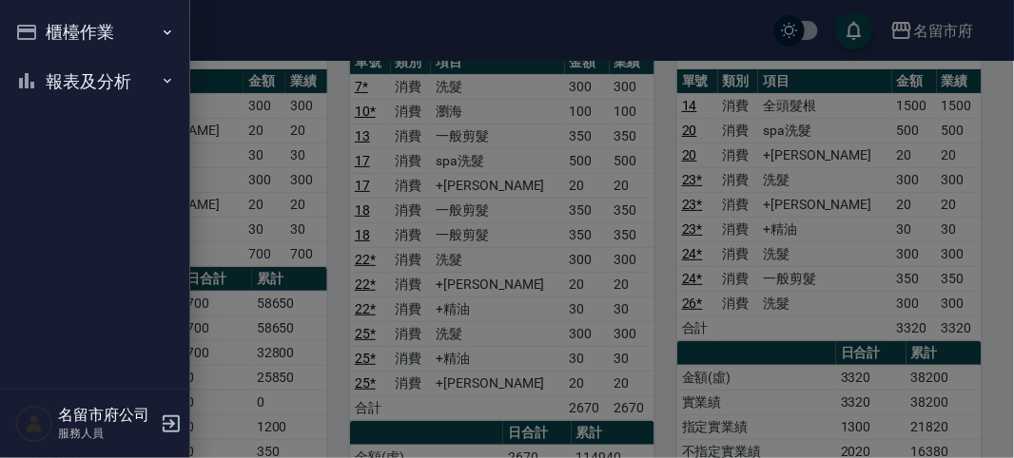
click at [59, 36] on button "櫃檯作業" at bounding box center [95, 32] width 175 height 49
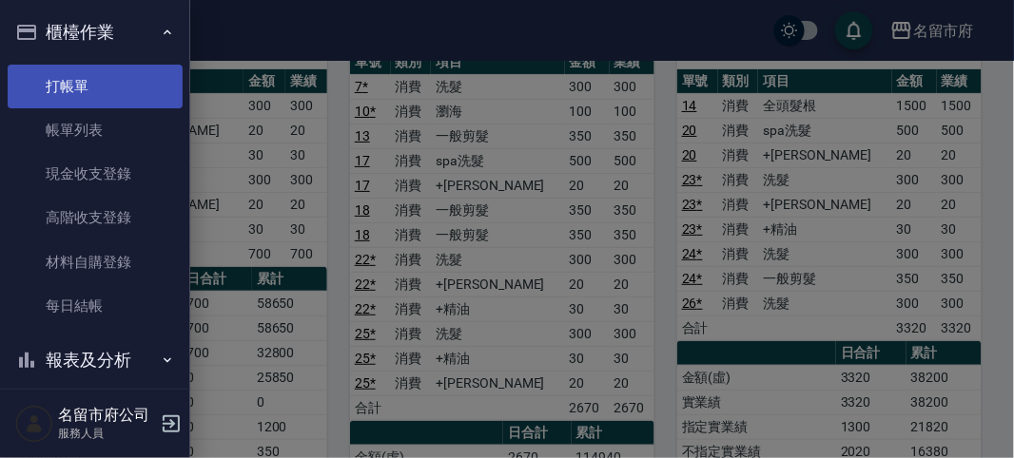
click at [86, 75] on link "打帳單" at bounding box center [95, 87] width 175 height 44
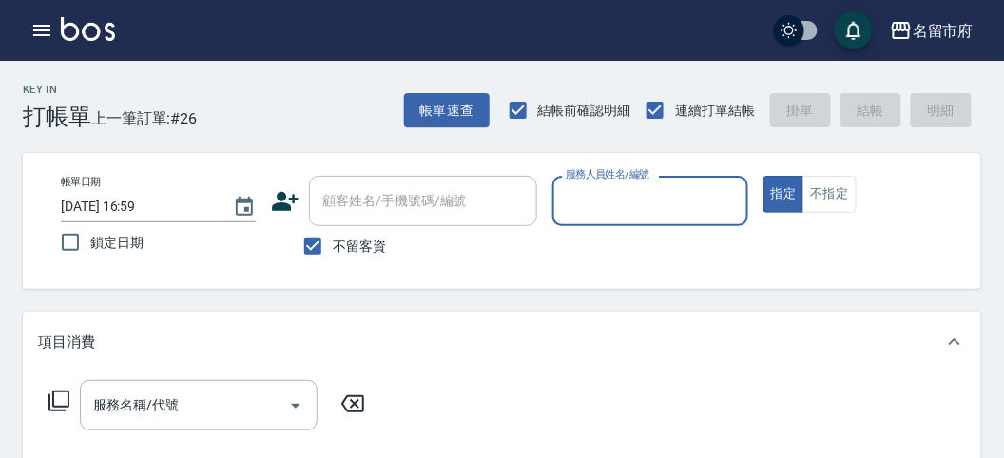
click at [677, 204] on input "服務人員姓名/編號" at bounding box center [650, 201] width 178 height 33
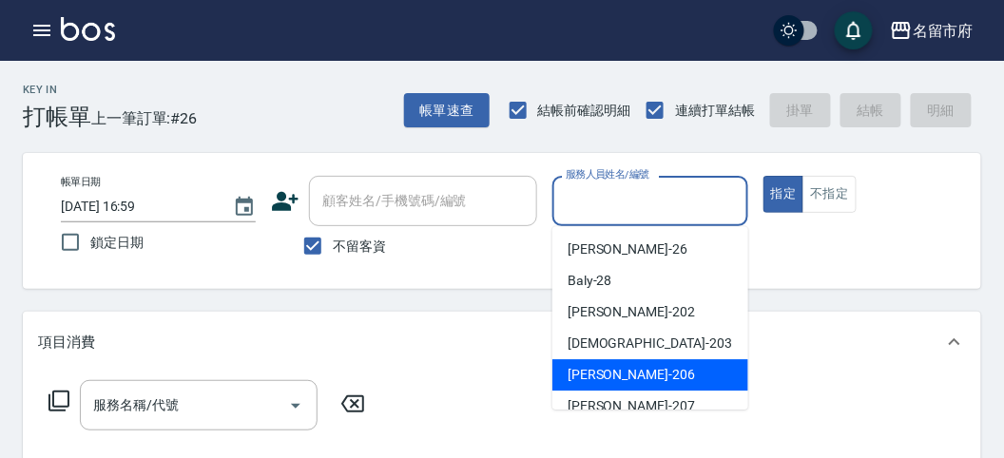
click at [672, 367] on div "[PERSON_NAME] -206" at bounding box center [651, 375] width 196 height 31
type input "[PERSON_NAME]-206"
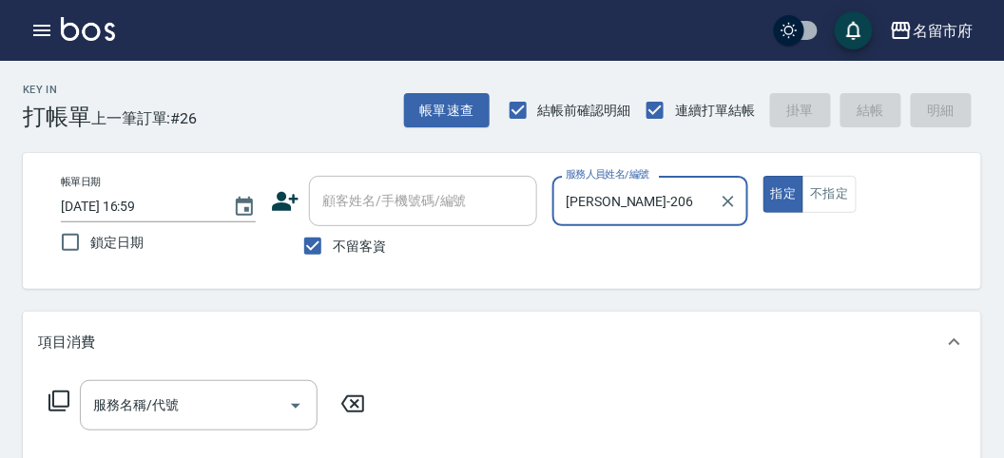
click at [764, 176] on button "指定" at bounding box center [784, 194] width 41 height 37
type button "true"
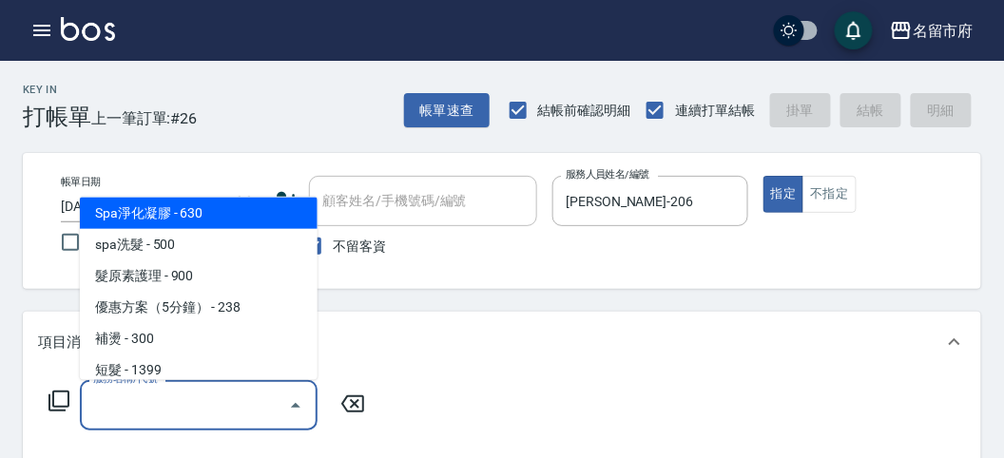
scroll to position [133, 0]
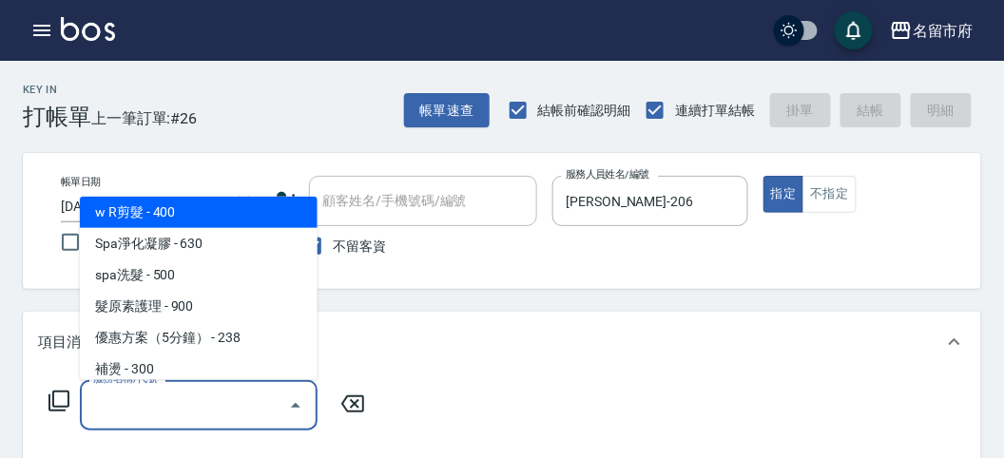
type input "w R剪髮(C011)"
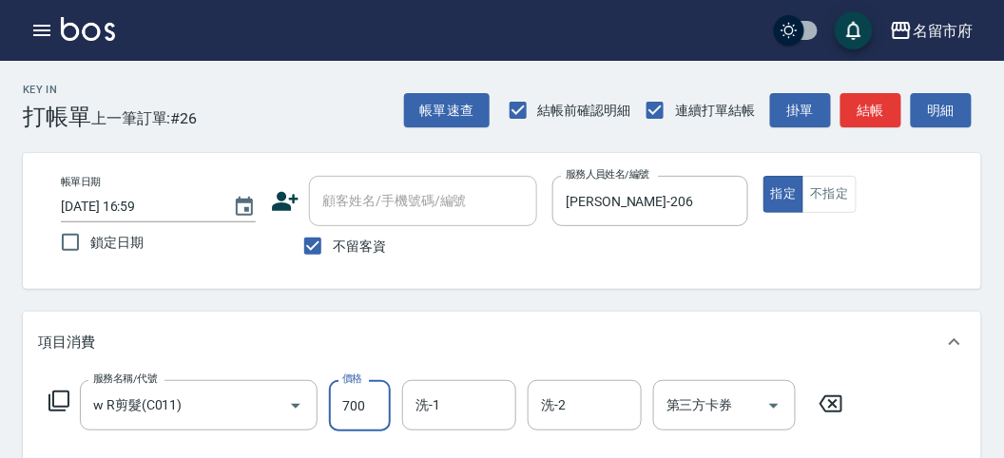
type input "700"
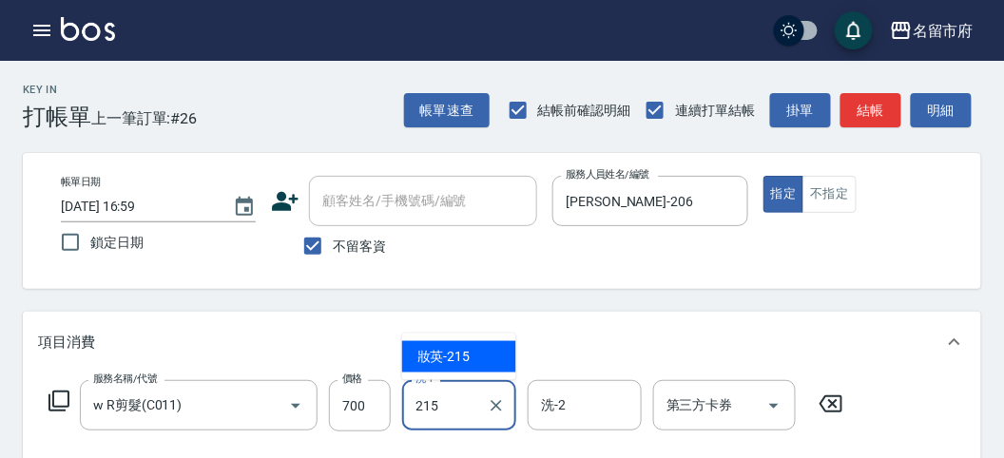
type input "妝英-215"
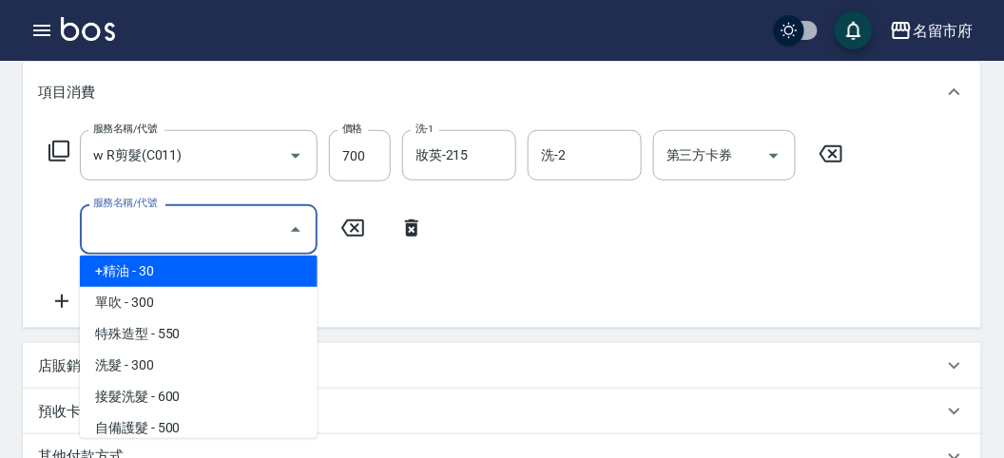
scroll to position [1075, 0]
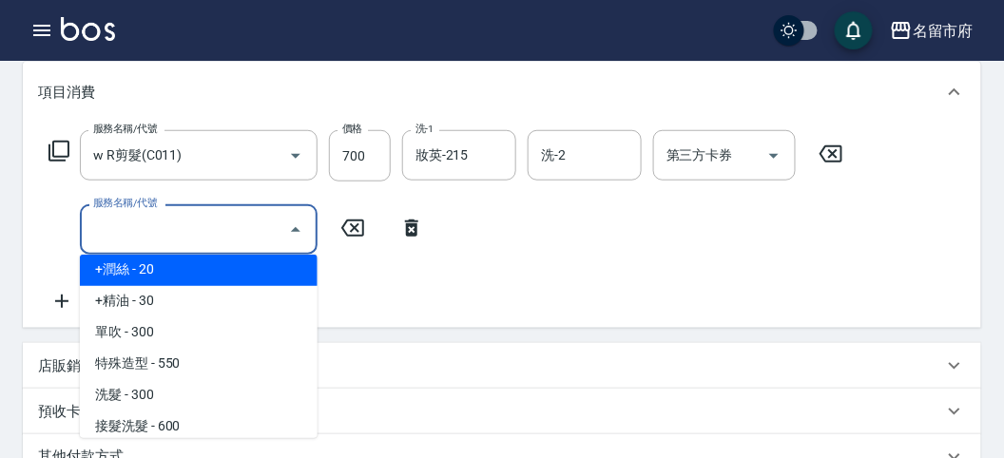
type input "+[PERSON_NAME](S002)"
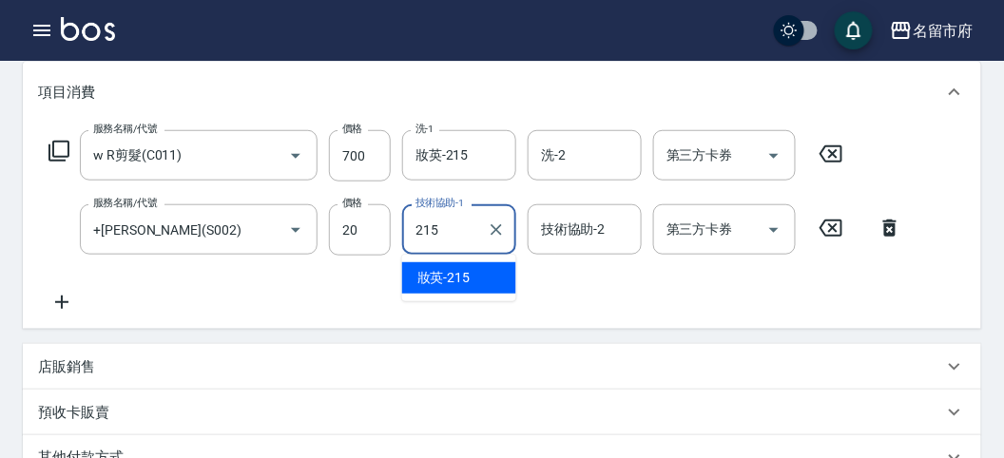
type input "妝英-215"
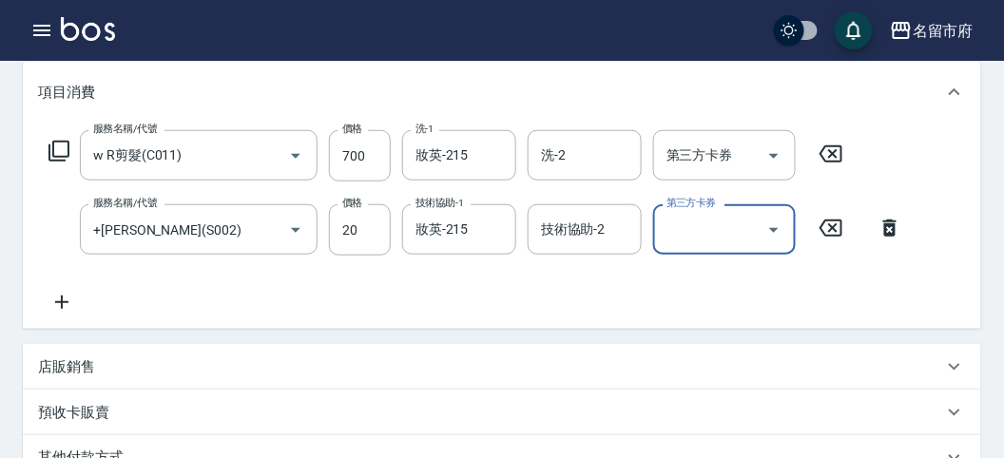
type input "[DATE] 17:01"
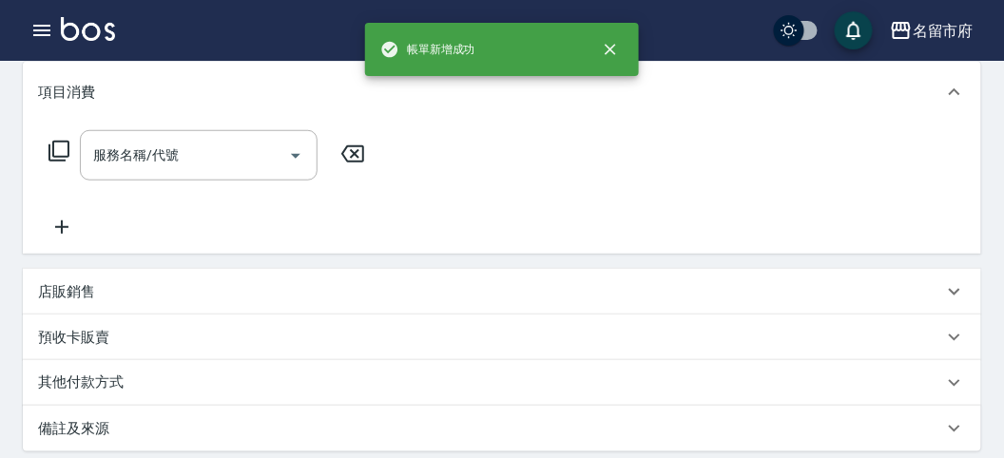
scroll to position [0, 0]
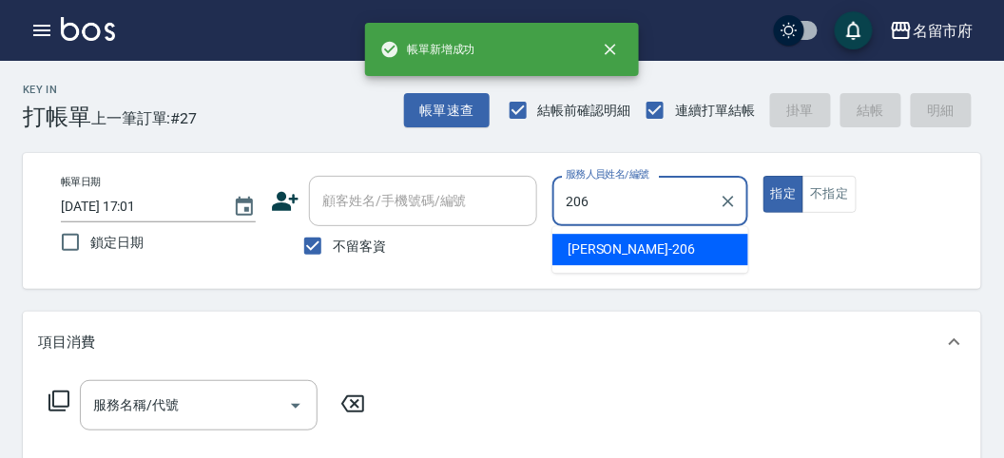
type input "[PERSON_NAME]-206"
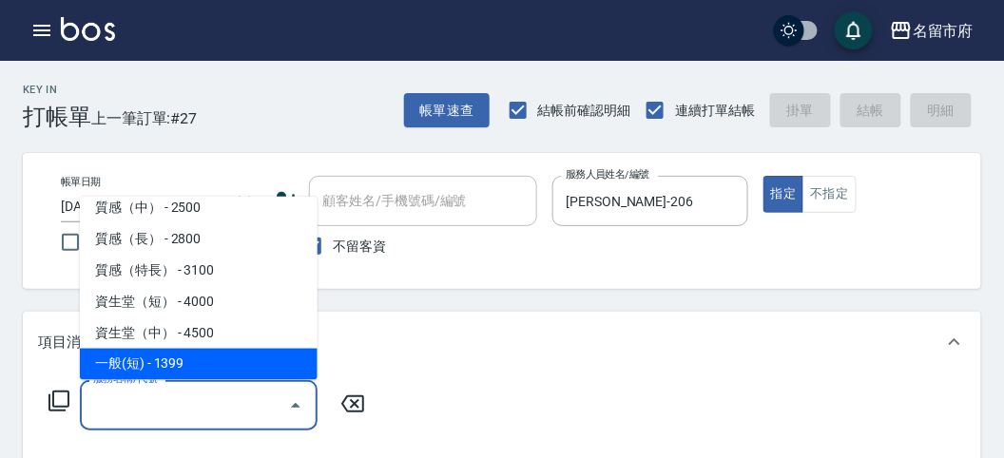
scroll to position [639, 0]
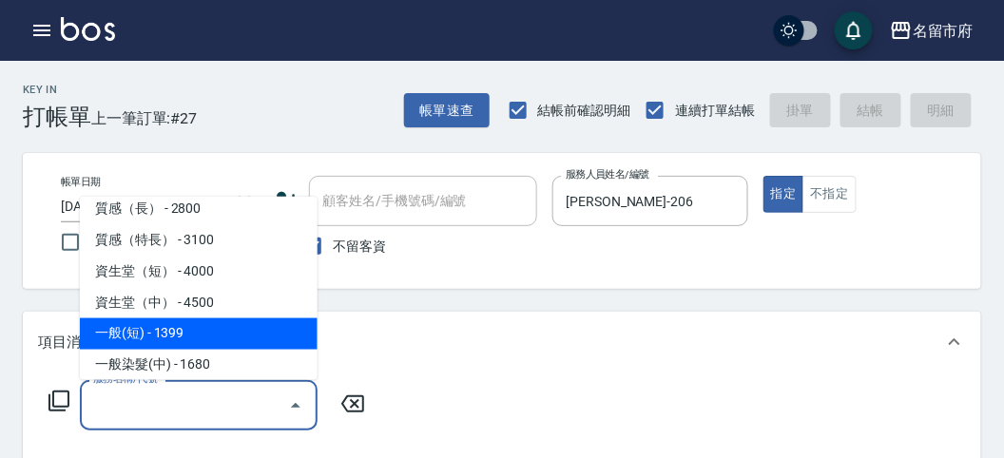
type input "一般(短)(R000)"
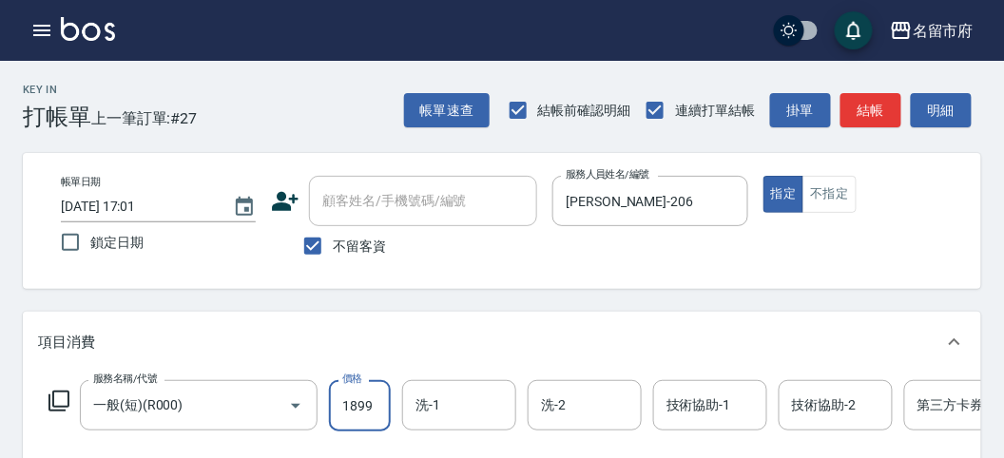
type input "1899"
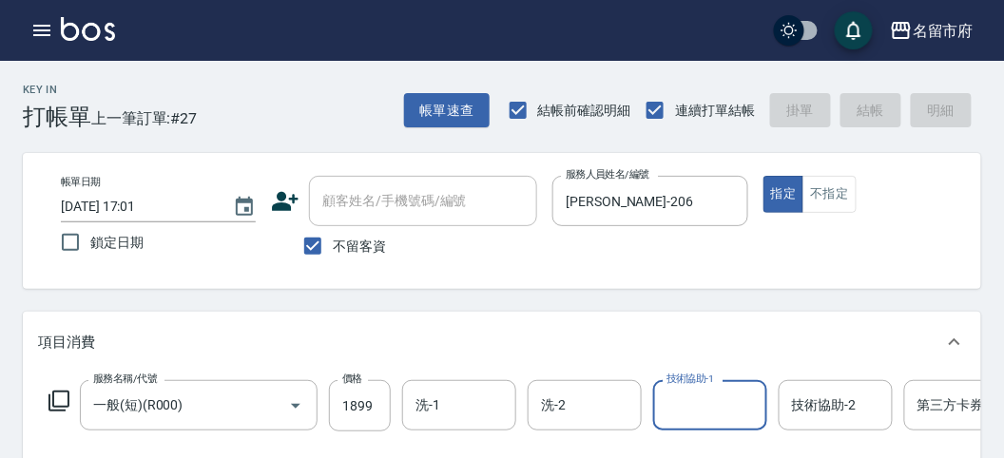
type input "[DATE] 17:02"
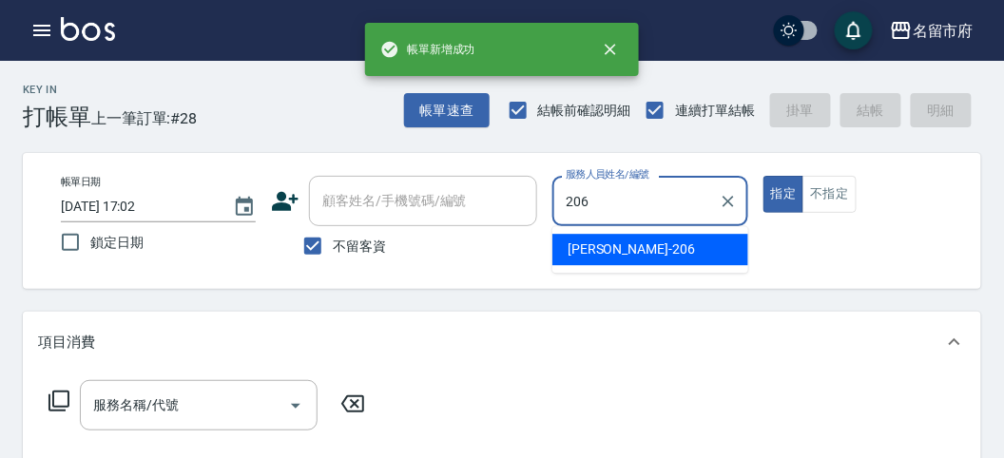
type input "[PERSON_NAME]-206"
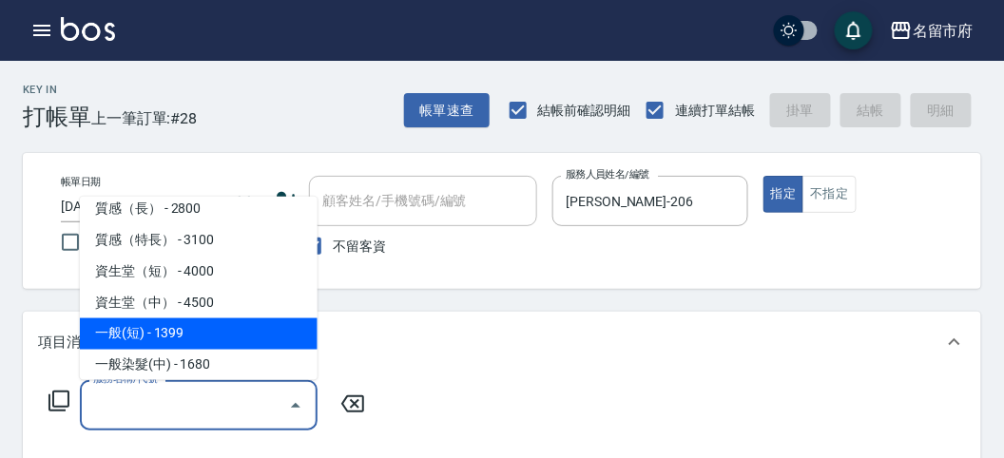
type input "一般(短)(R000)"
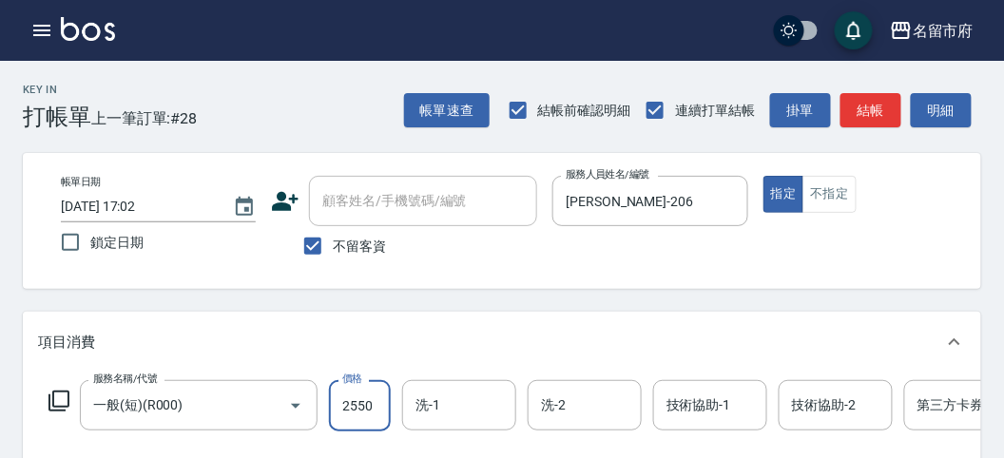
type input "2550"
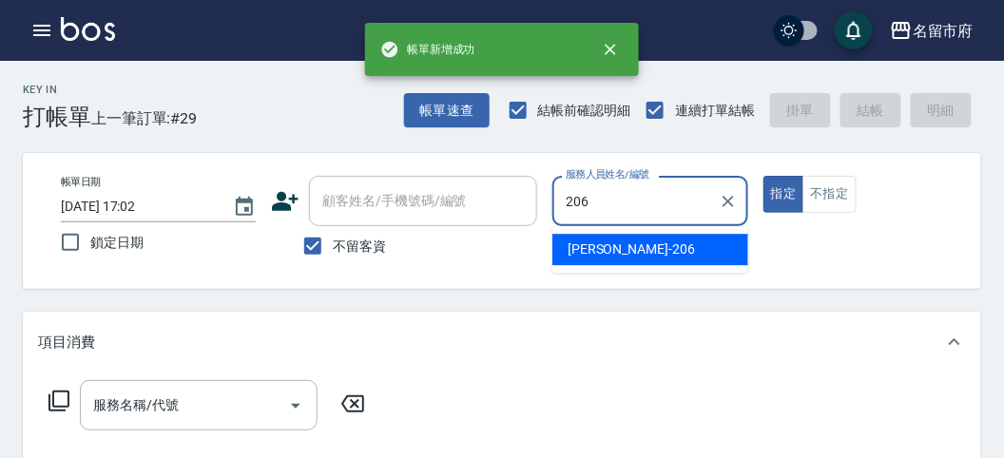
type input "[PERSON_NAME]-206"
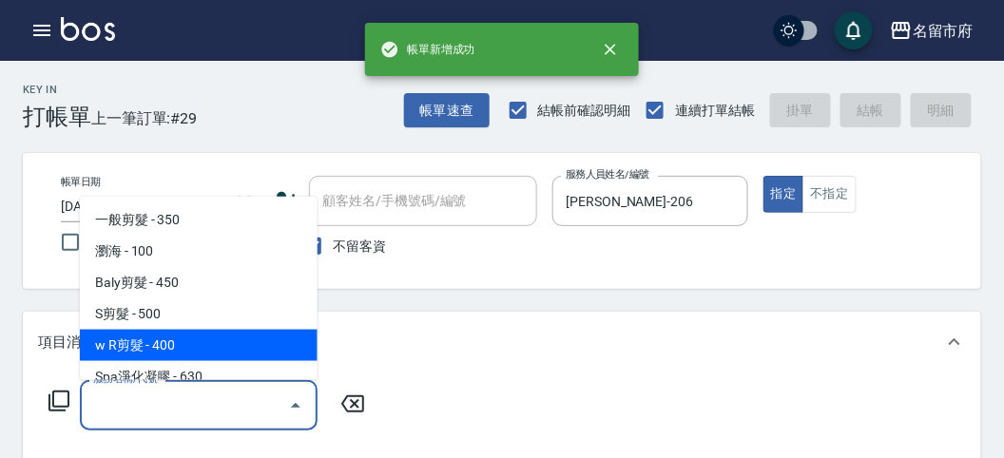
type input "w R剪髮(C011)"
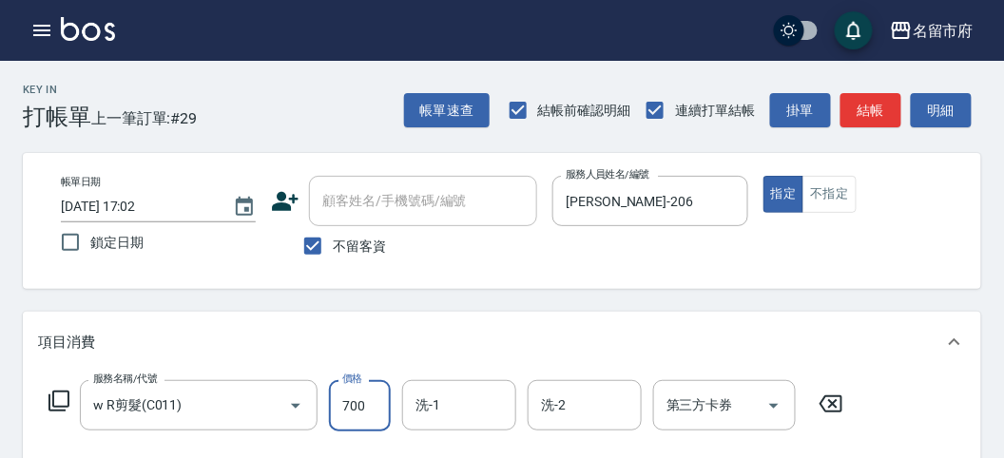
type input "700"
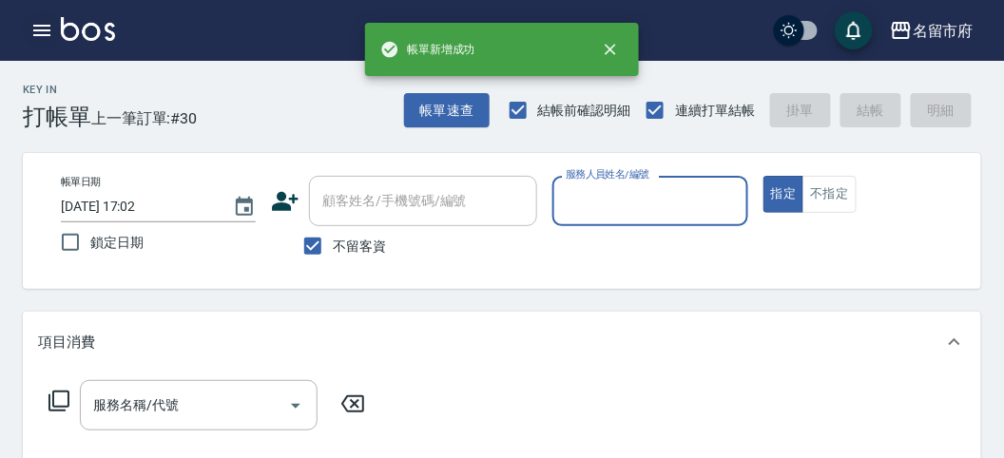
click at [49, 22] on icon "button" at bounding box center [41, 30] width 23 height 23
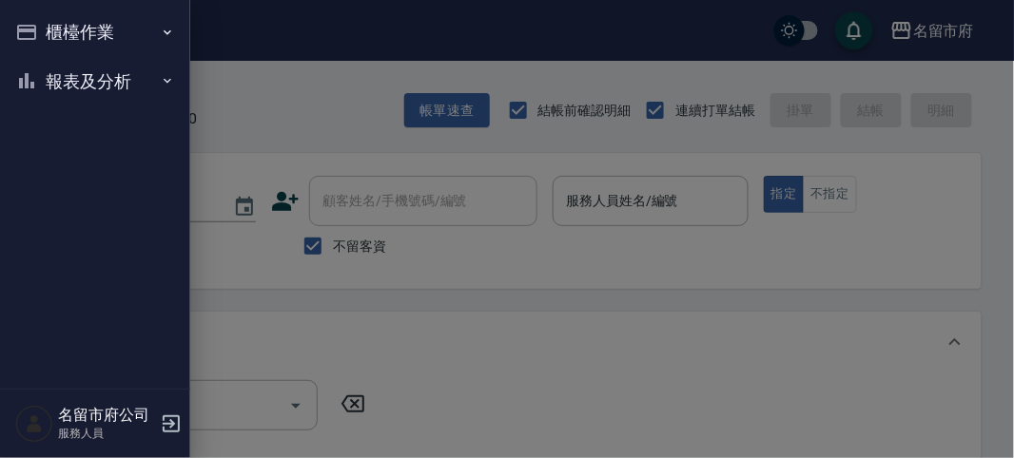
drag, startPoint x: 50, startPoint y: 23, endPoint x: 78, endPoint y: 55, distance: 42.5
click at [54, 24] on button "櫃檯作業" at bounding box center [95, 32] width 175 height 49
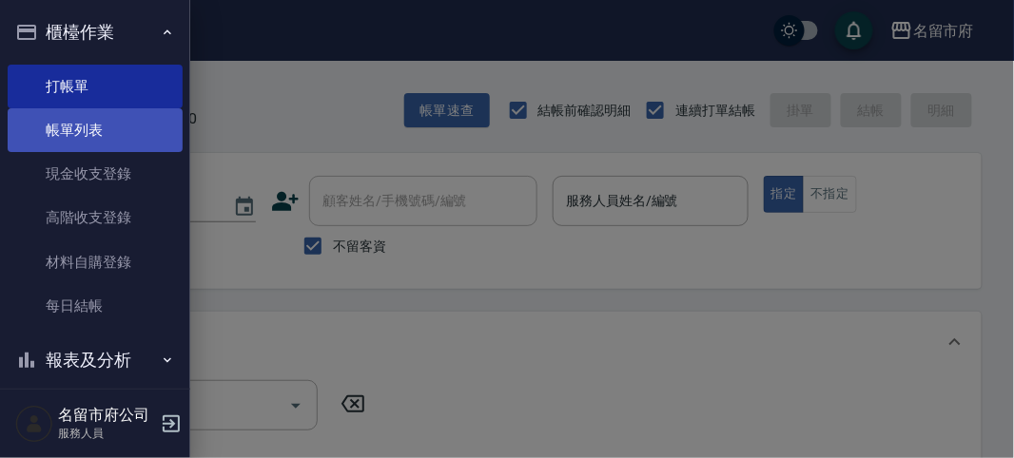
drag, startPoint x: 117, startPoint y: 134, endPoint x: 14, endPoint y: 129, distance: 102.8
click at [118, 134] on link "帳單列表" at bounding box center [95, 130] width 175 height 44
click at [93, 127] on link "帳單列表" at bounding box center [95, 130] width 175 height 44
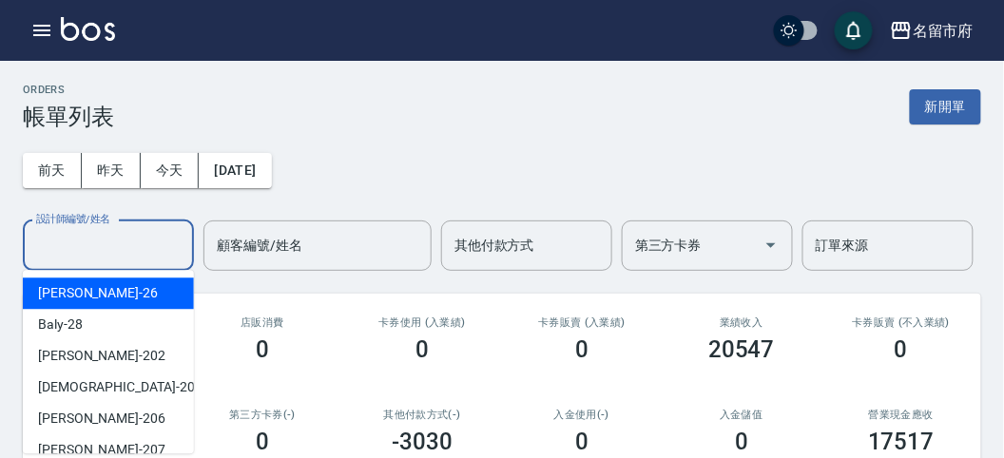
click at [50, 236] on div "設計師編號/姓名 設計師編號/姓名" at bounding box center [108, 246] width 171 height 50
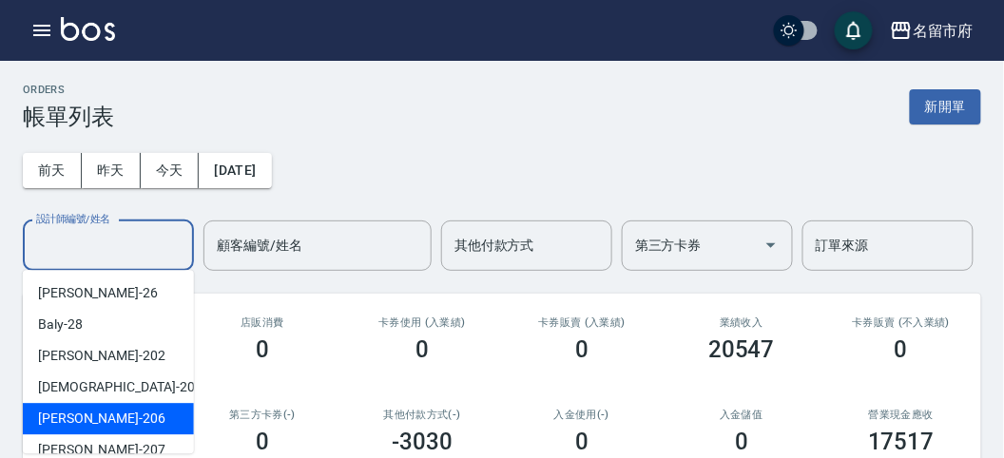
click at [120, 410] on div "[PERSON_NAME] -206" at bounding box center [108, 418] width 171 height 31
type input "[PERSON_NAME]-206"
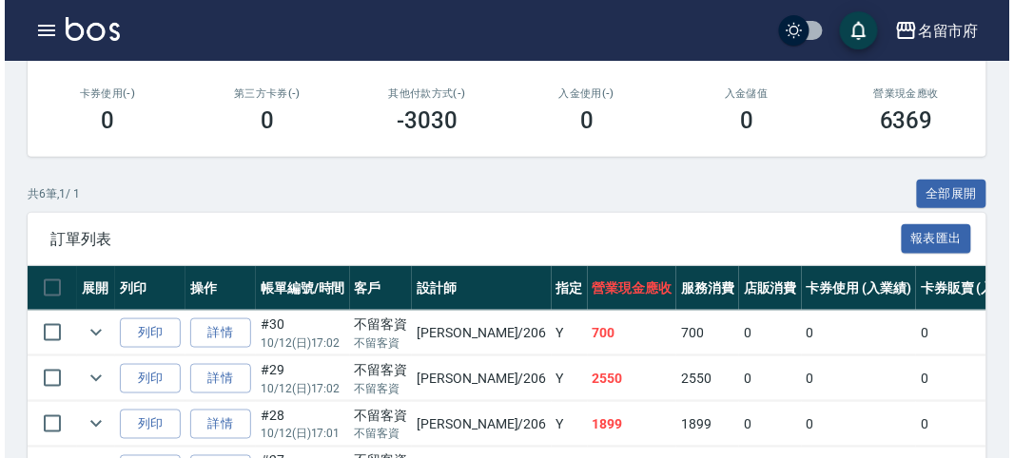
scroll to position [216, 0]
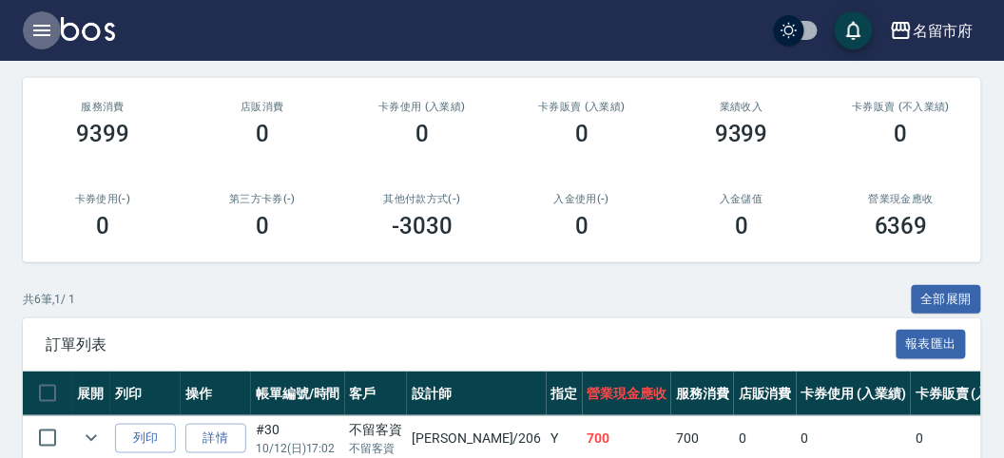
click at [45, 29] on icon "button" at bounding box center [41, 30] width 17 height 11
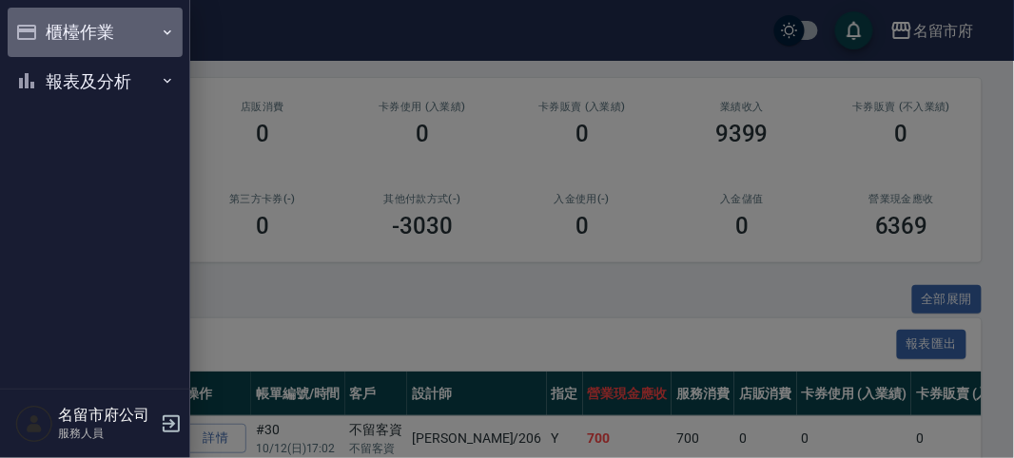
click at [45, 29] on button "櫃檯作業" at bounding box center [95, 32] width 175 height 49
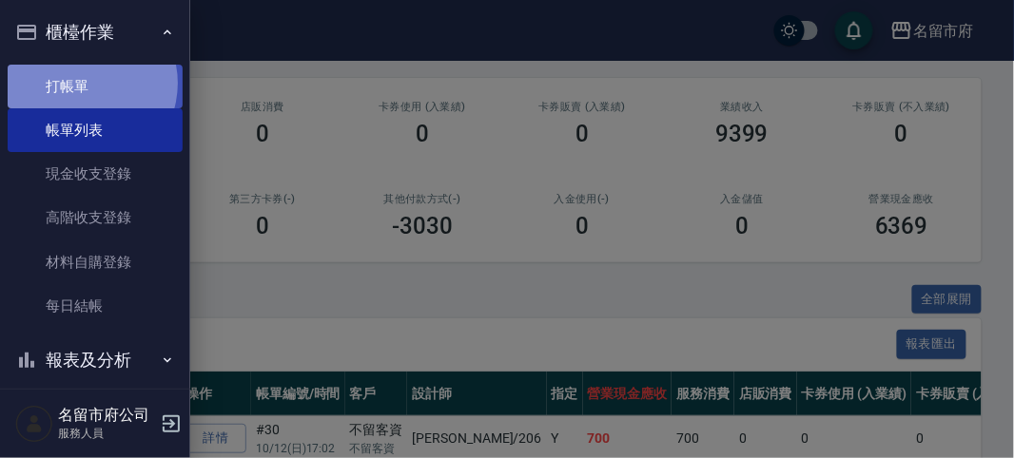
click at [81, 83] on link "打帳單" at bounding box center [95, 87] width 175 height 44
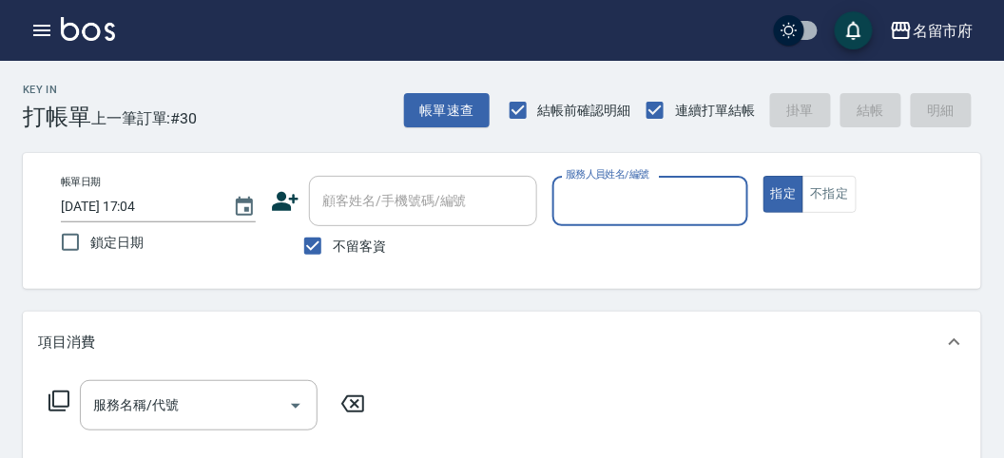
click at [672, 181] on div "服務人員姓名/編號" at bounding box center [650, 201] width 195 height 50
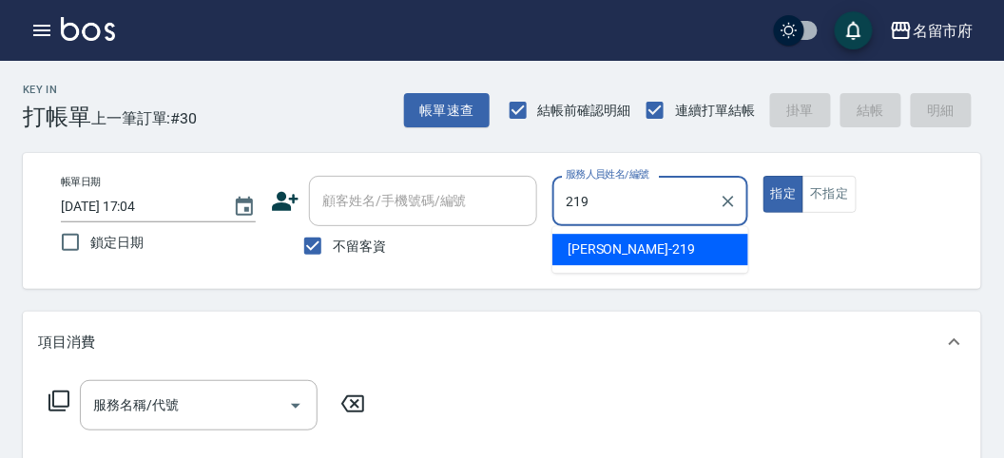
type input "[PERSON_NAME]-219"
type button "true"
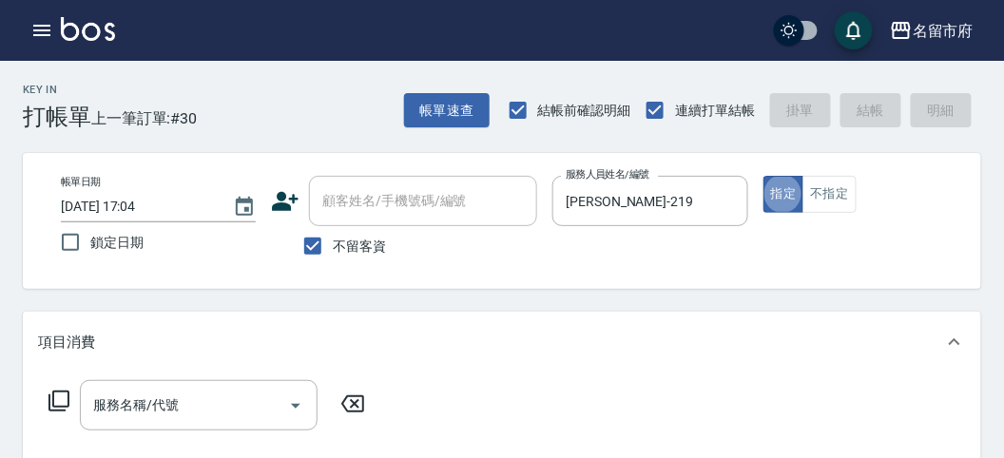
click at [55, 398] on div "服務名稱/代號 服務名稱/代號" at bounding box center [207, 405] width 339 height 50
click at [54, 406] on icon at bounding box center [59, 401] width 21 height 21
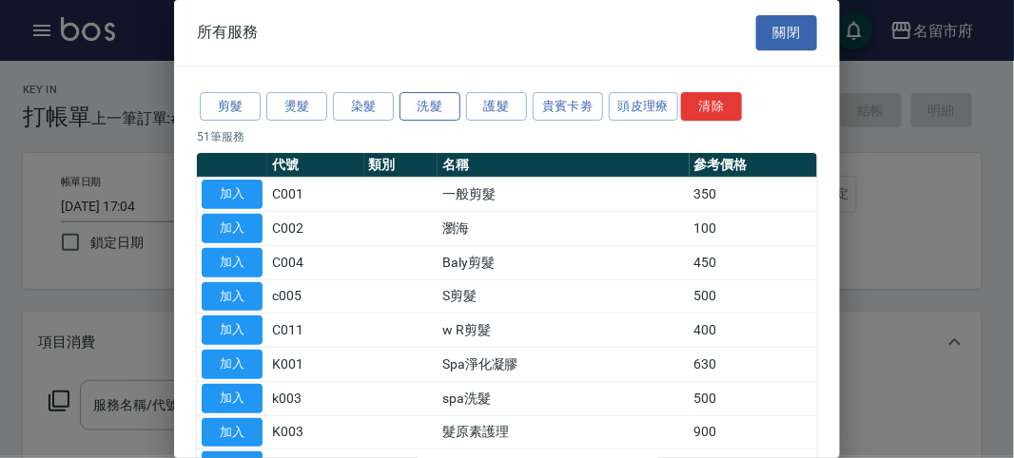
click at [436, 94] on button "洗髮" at bounding box center [429, 106] width 61 height 29
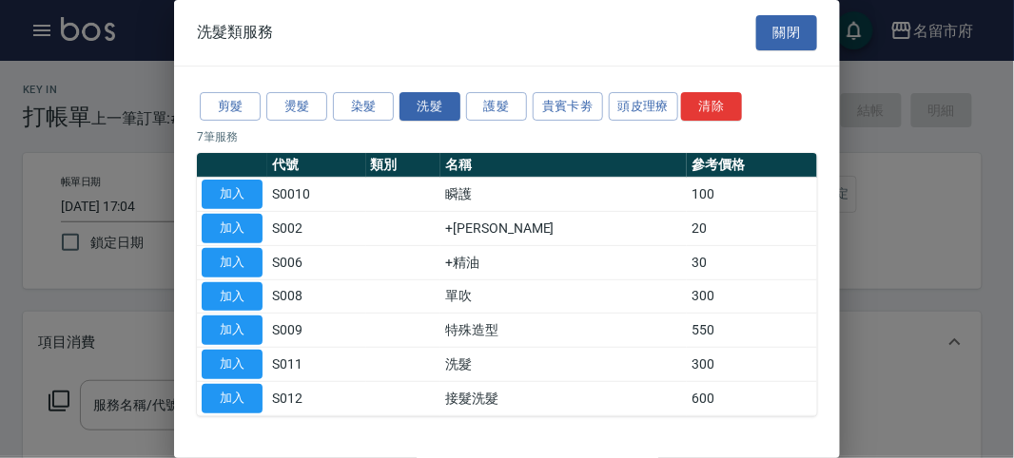
click at [220, 358] on button "加入" at bounding box center [232, 364] width 61 height 29
type input "洗髮(S011)"
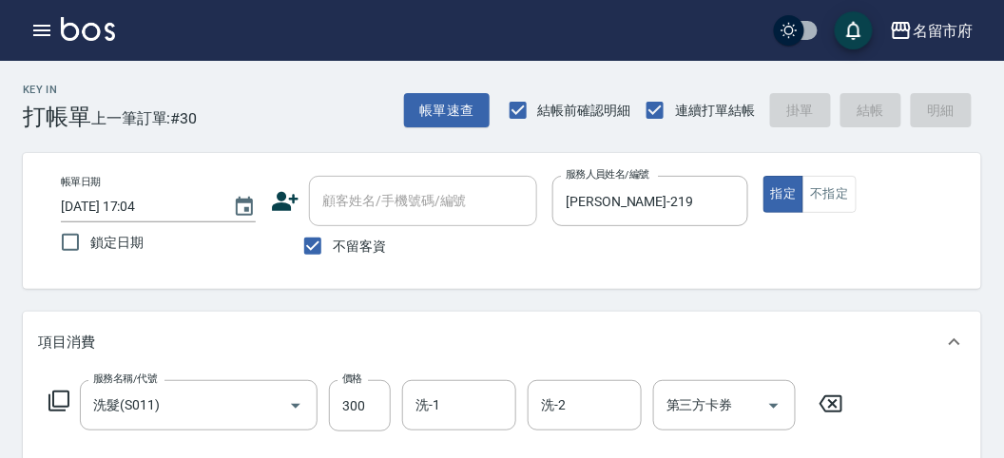
type input "[DATE] 17:39"
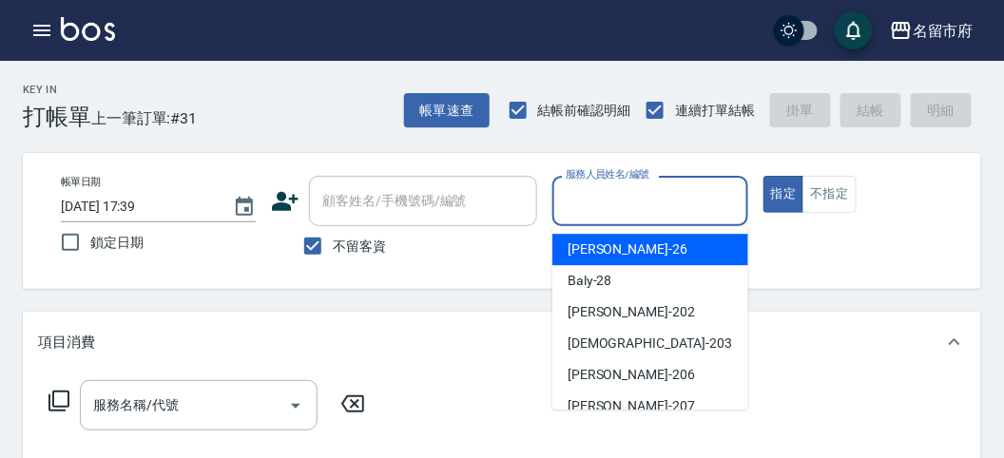
drag, startPoint x: 646, startPoint y: 197, endPoint x: 640, endPoint y: 184, distance: 14.5
click at [643, 187] on input "服務人員姓名/編號" at bounding box center [650, 201] width 178 height 33
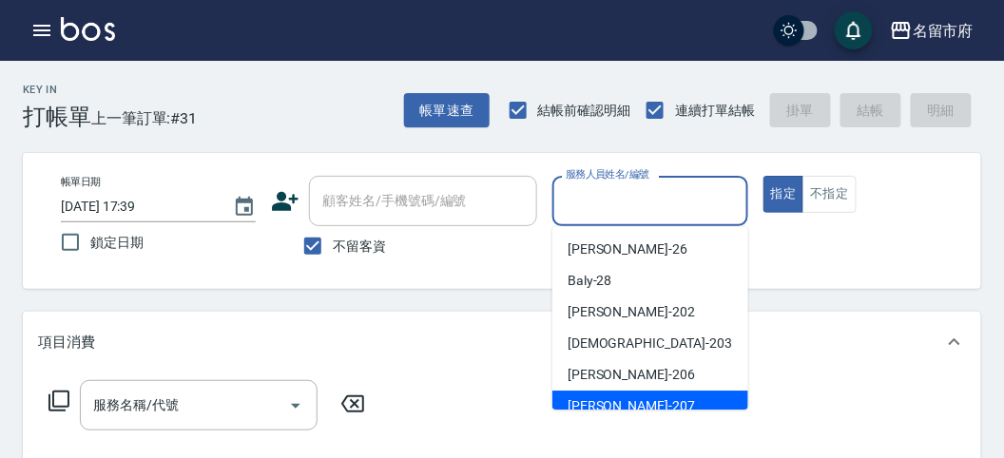
scroll to position [207, 0]
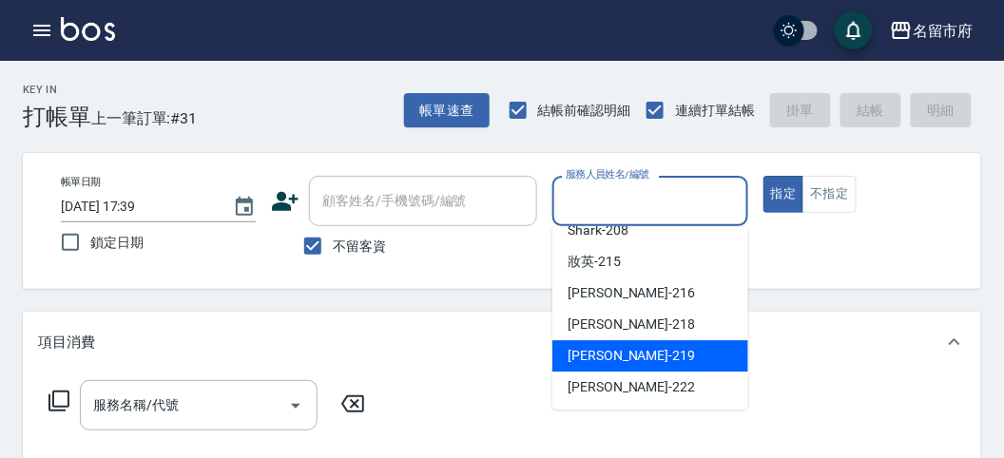
click at [652, 343] on div "[PERSON_NAME] -219" at bounding box center [651, 356] width 196 height 31
type input "[PERSON_NAME]-219"
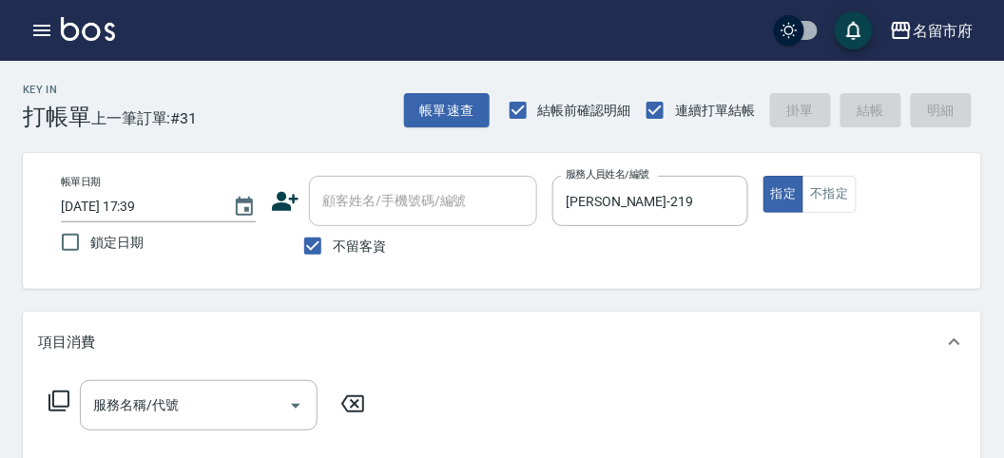
click at [57, 398] on icon at bounding box center [59, 401] width 23 height 23
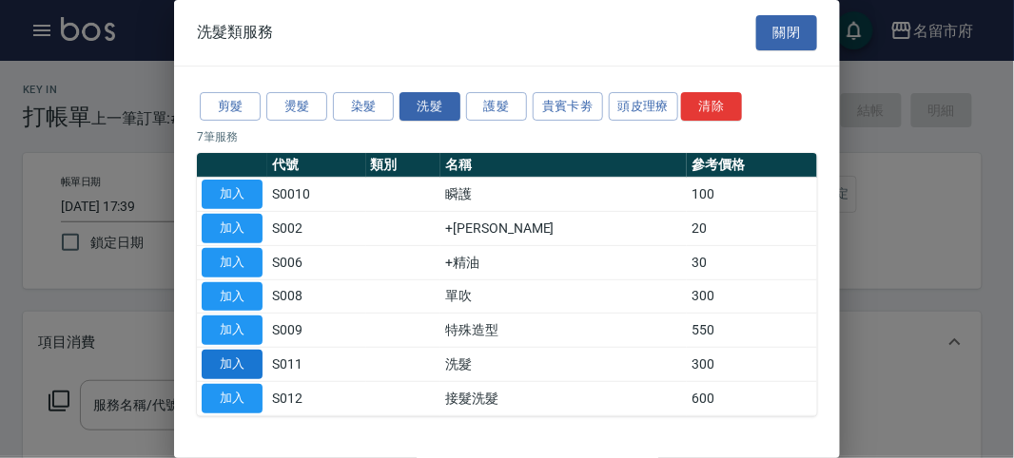
click at [239, 358] on button "加入" at bounding box center [232, 364] width 61 height 29
type input "洗髮(S011)"
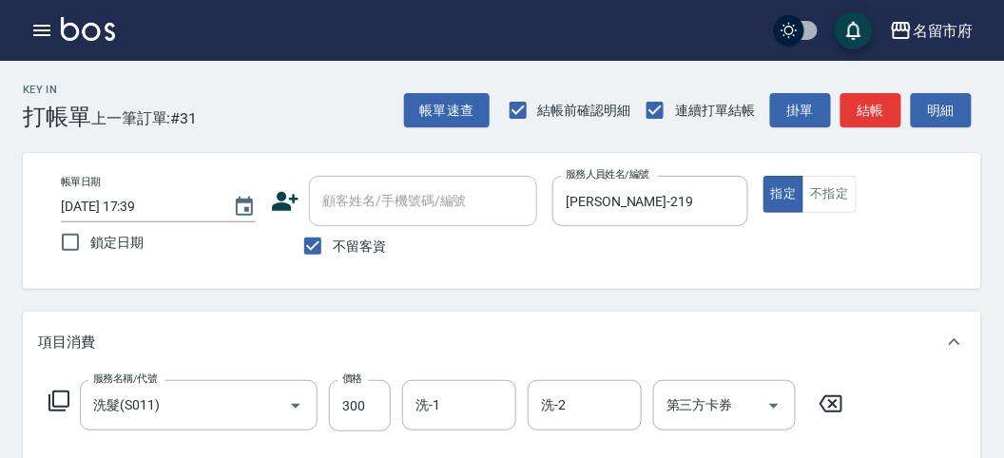
click at [64, 390] on div "服務名稱/代號 洗髮(S011) 服務名稱/代號 價格 300 價格 洗-1 洗-1 洗-2 洗-2 第三方卡券 第三方卡券" at bounding box center [446, 405] width 817 height 51
click at [58, 404] on icon at bounding box center [59, 401] width 23 height 23
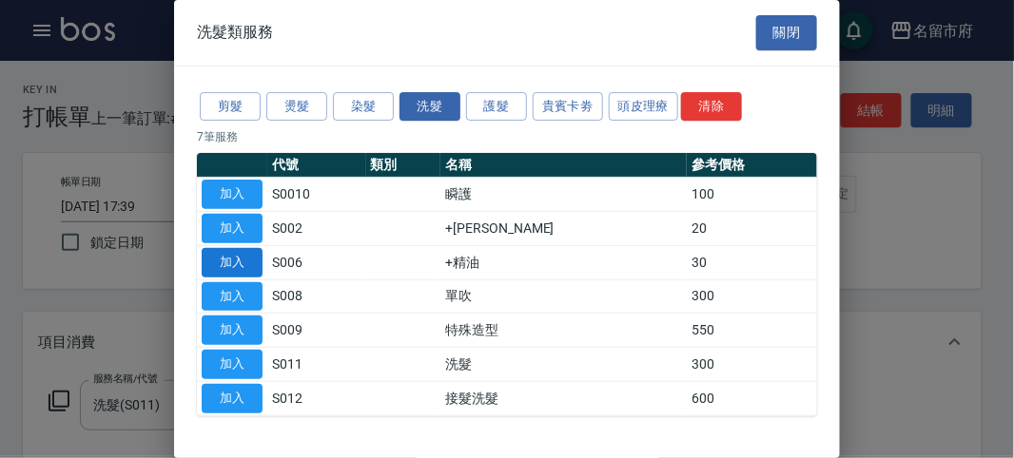
click at [207, 264] on button "加入" at bounding box center [232, 262] width 61 height 29
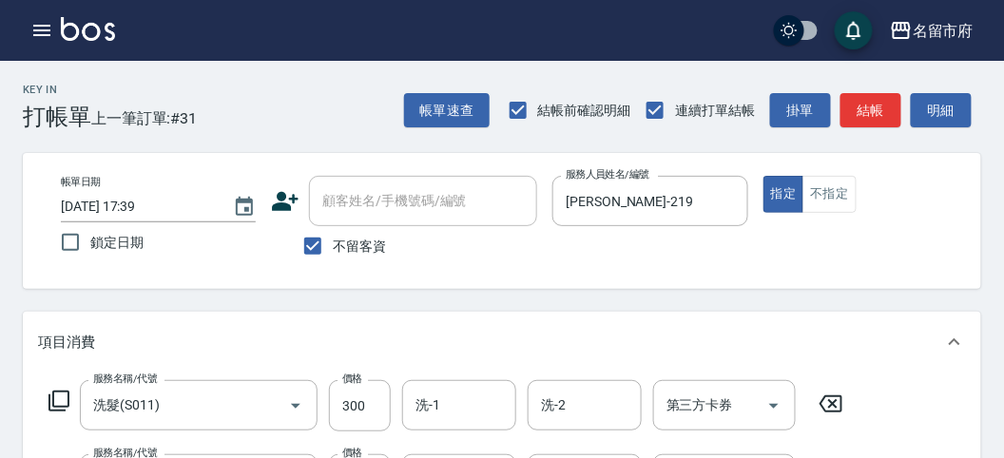
click at [49, 410] on icon at bounding box center [59, 401] width 21 height 21
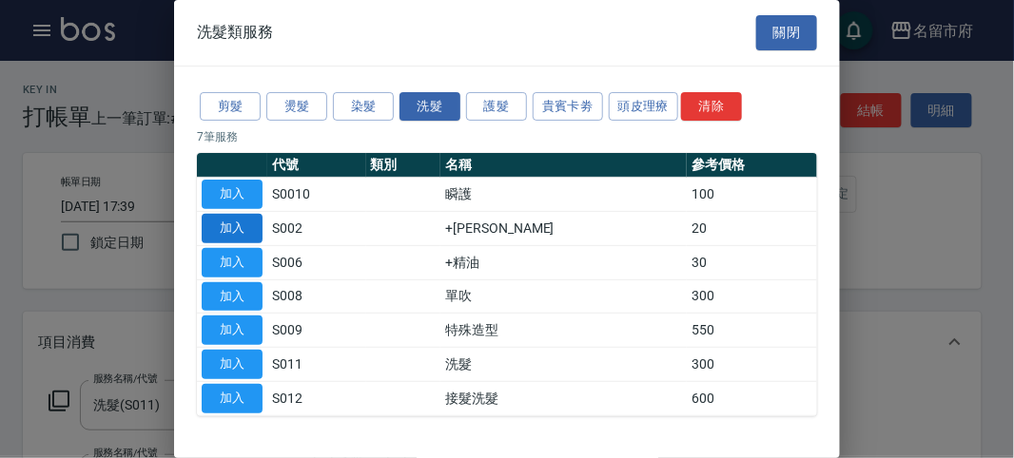
click at [219, 229] on button "加入" at bounding box center [232, 228] width 61 height 29
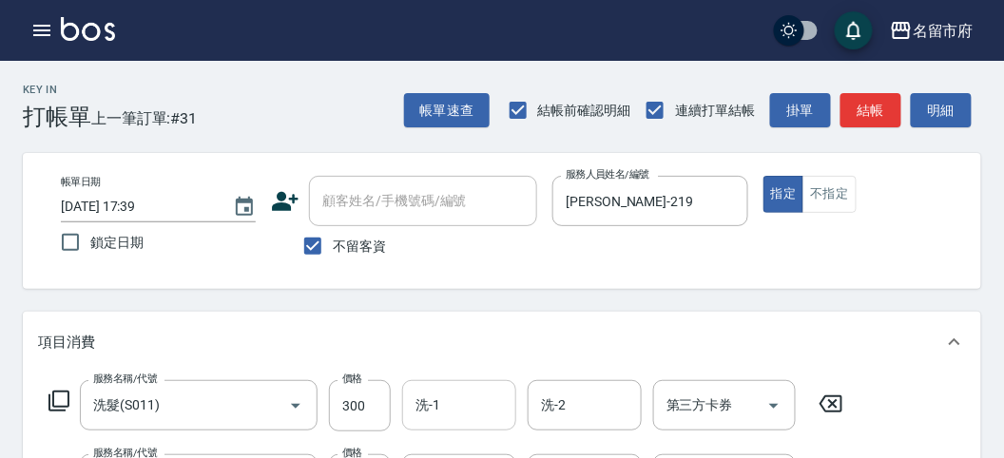
drag, startPoint x: 467, startPoint y: 408, endPoint x: 442, endPoint y: 394, distance: 28.6
click at [465, 408] on input "洗-1" at bounding box center [459, 405] width 97 height 33
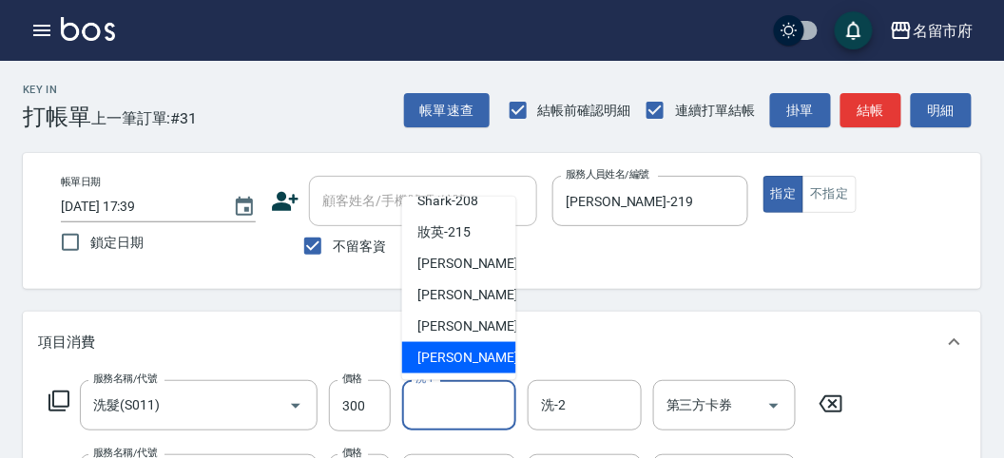
click at [438, 359] on span "[PERSON_NAME] -222" at bounding box center [481, 358] width 127 height 20
type input "[PERSON_NAME]-222"
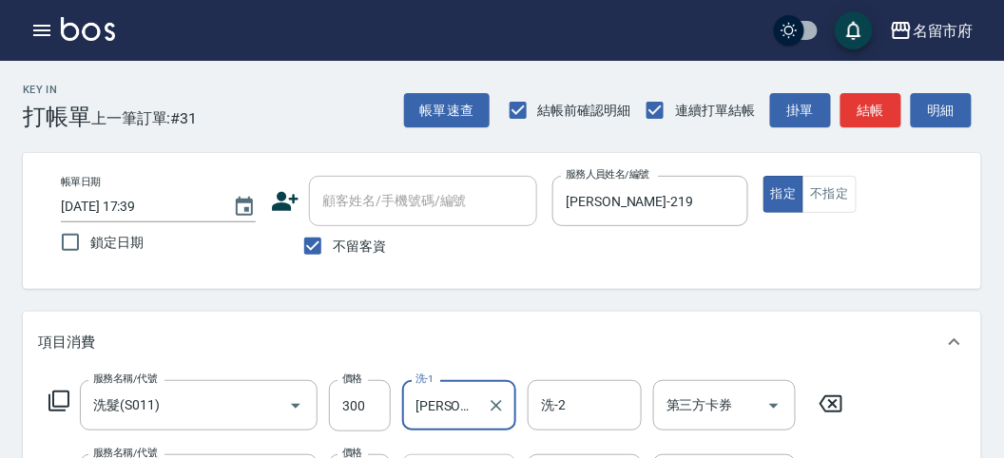
scroll to position [106, 0]
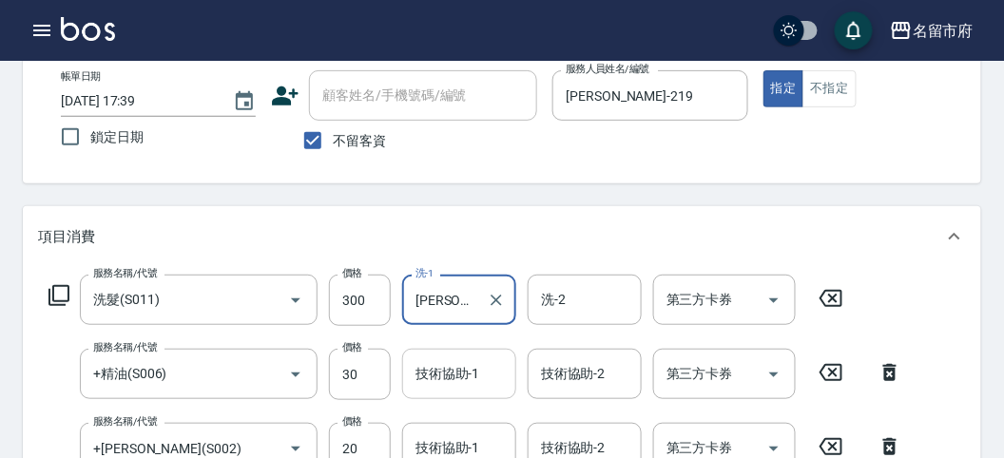
click at [464, 394] on div "技術協助-1" at bounding box center [459, 374] width 114 height 50
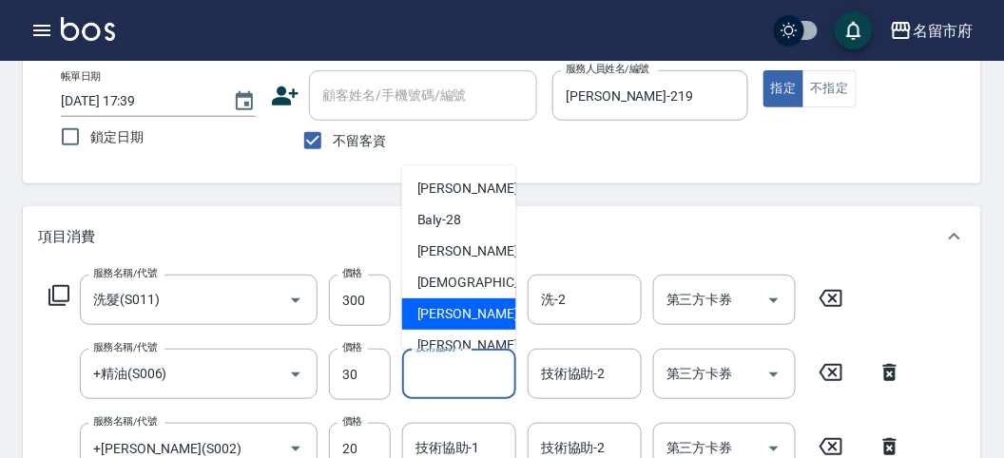
scroll to position [207, 0]
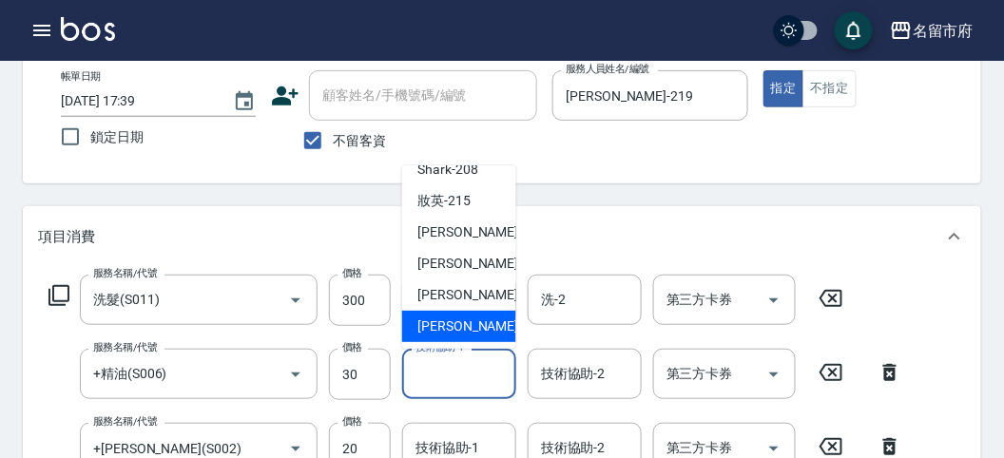
click at [465, 330] on span "[PERSON_NAME] -222" at bounding box center [481, 327] width 127 height 20
type input "[PERSON_NAME]-222"
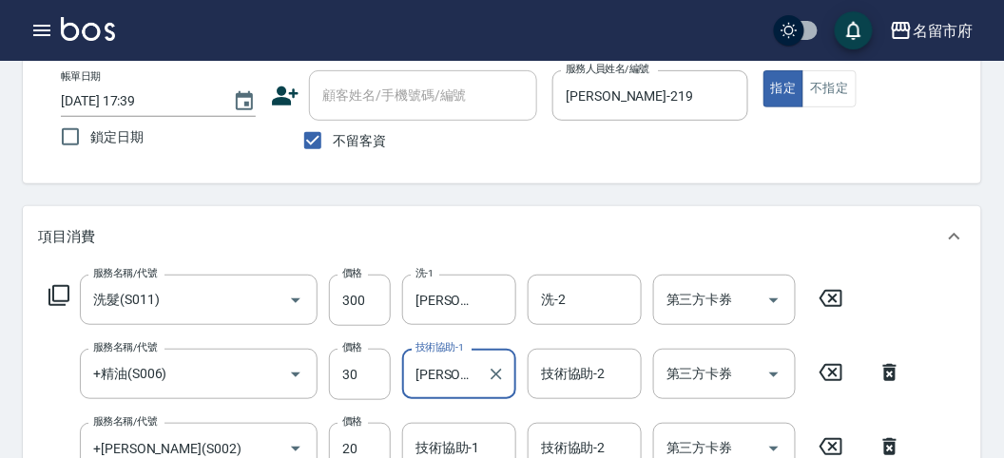
scroll to position [317, 0]
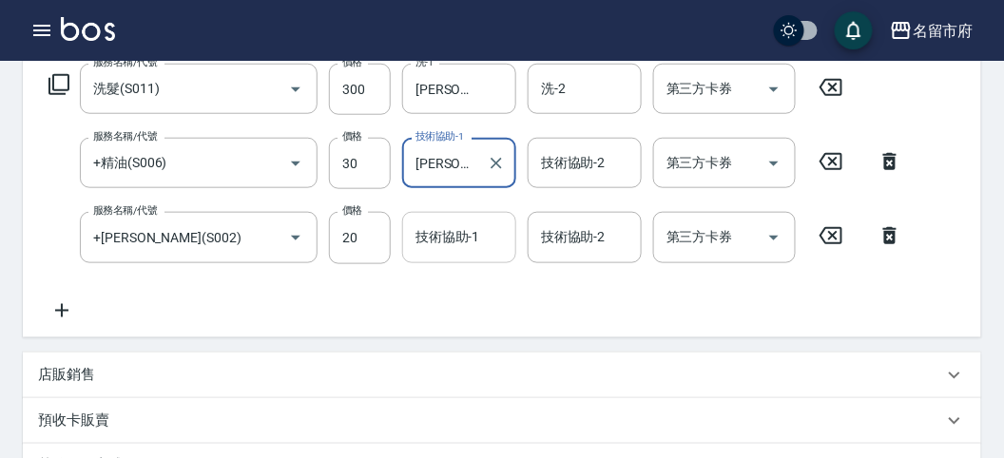
click at [467, 243] on input "技術協助-1" at bounding box center [459, 237] width 97 height 33
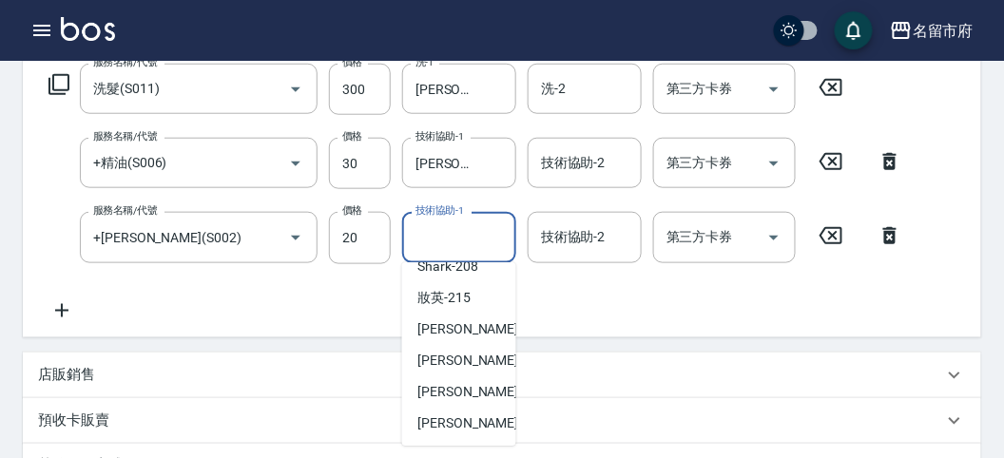
scroll to position [422, 0]
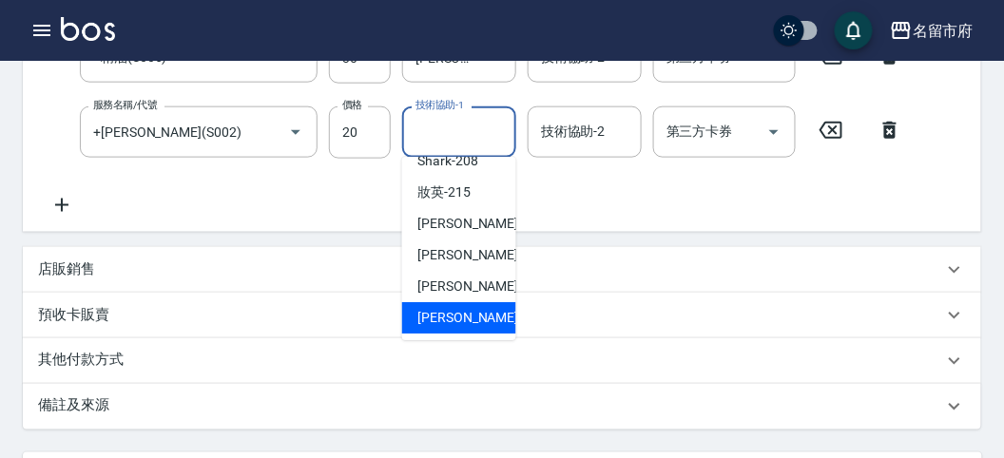
click at [460, 308] on span "[PERSON_NAME] -222" at bounding box center [481, 318] width 127 height 20
type input "[PERSON_NAME]-222"
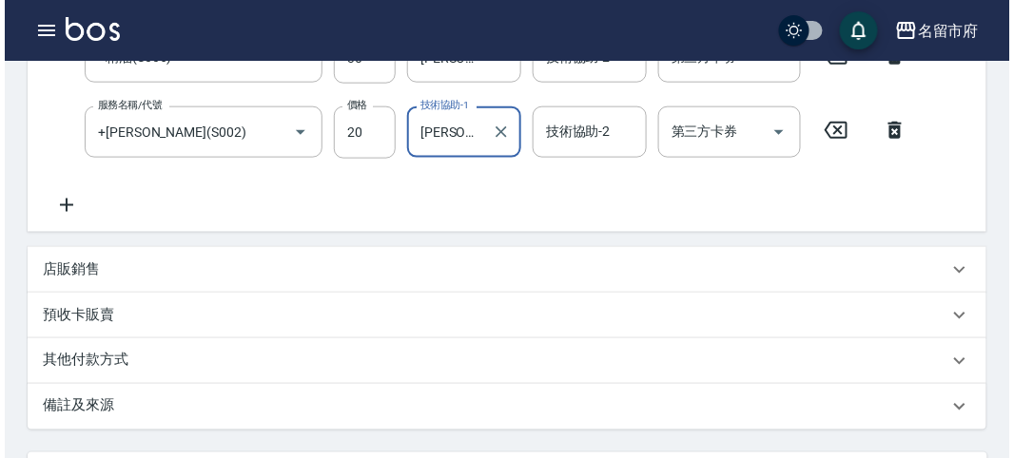
scroll to position [705, 0]
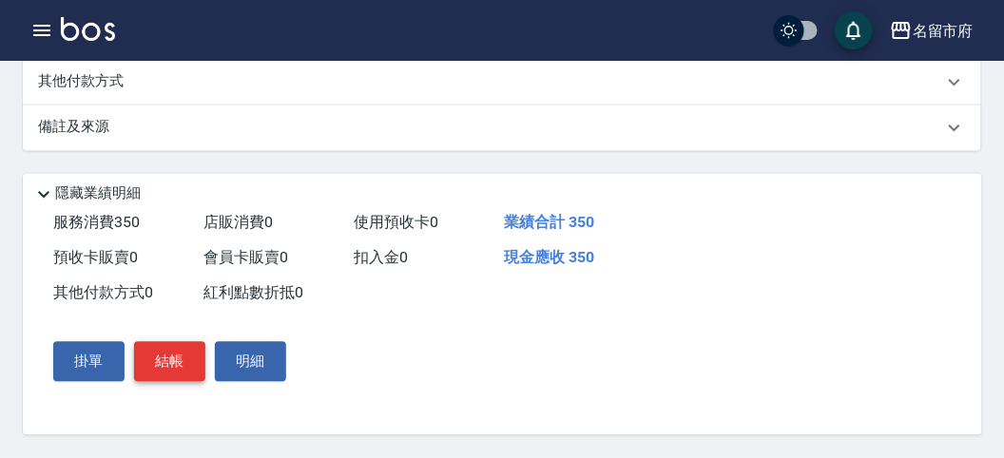
click at [163, 347] on button "結帳" at bounding box center [169, 362] width 71 height 40
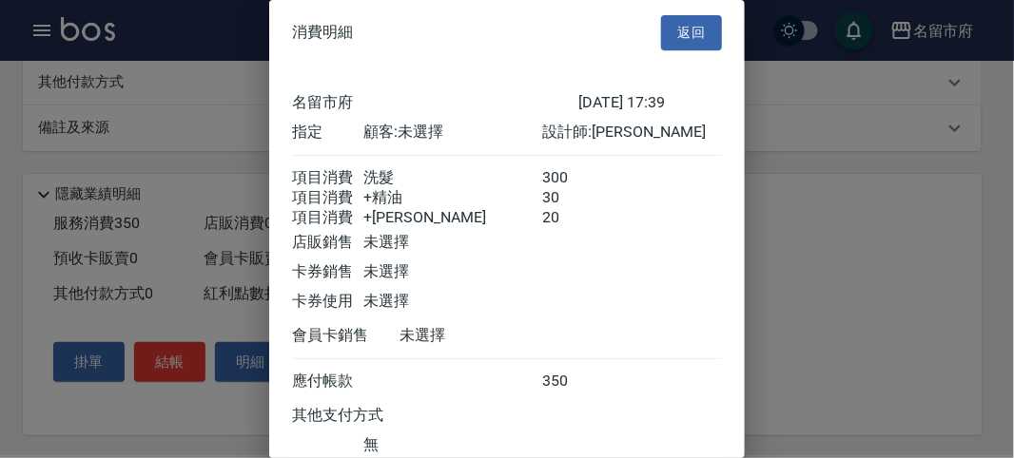
scroll to position [148, 0]
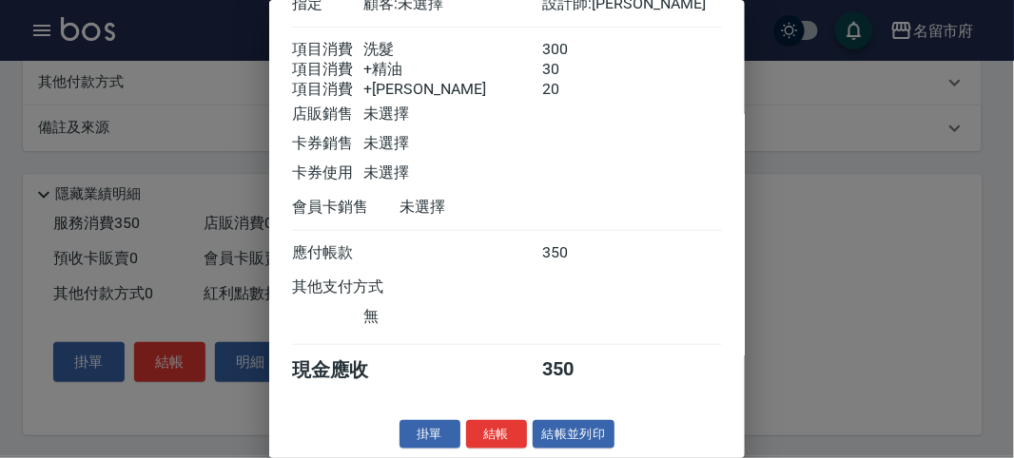
click at [483, 416] on div "消費明細 返回 名留市府 [DATE] 17:39 指定 顧客: 未選擇 設計師: Sammy 項目消費 洗髮 300 項目消費 +精油 30 項目消費 +潤…" at bounding box center [507, 229] width 476 height 458
click at [466, 426] on button "結帳" at bounding box center [496, 434] width 61 height 29
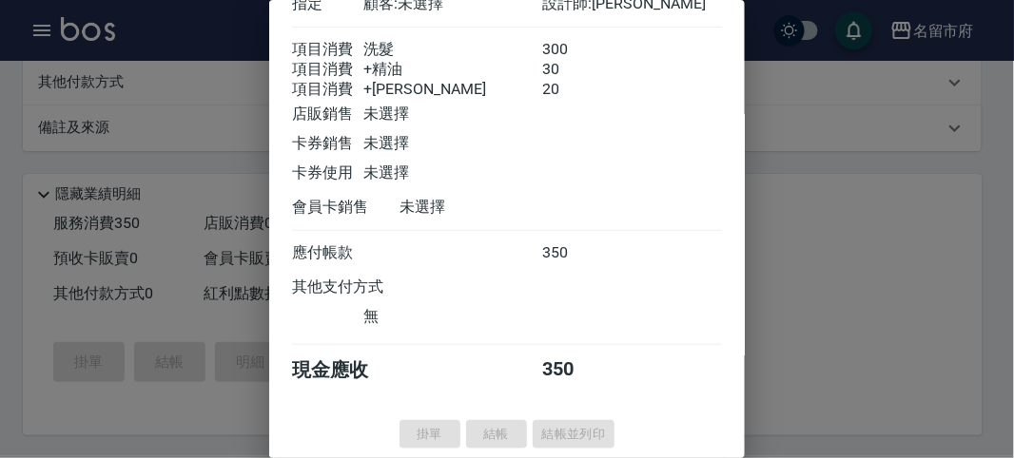
type input "[DATE] 17:51"
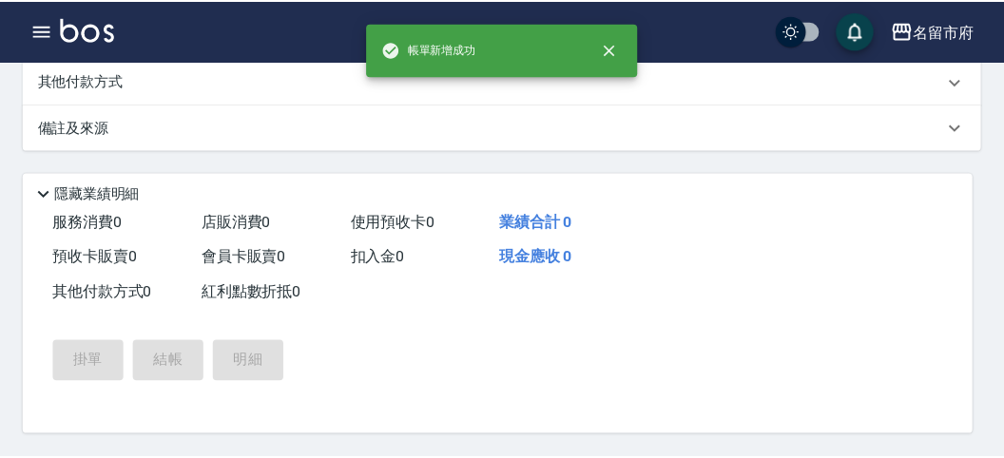
scroll to position [0, 0]
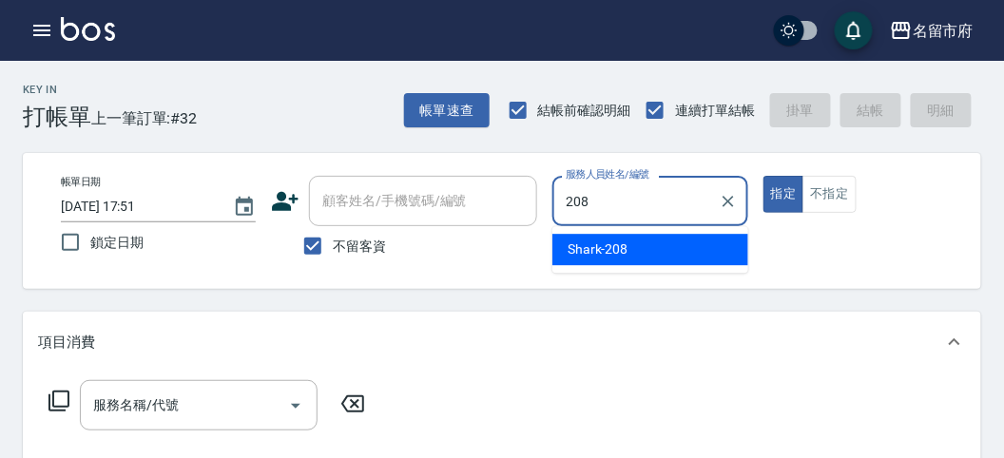
click at [605, 252] on span "Shark -208" at bounding box center [598, 250] width 61 height 20
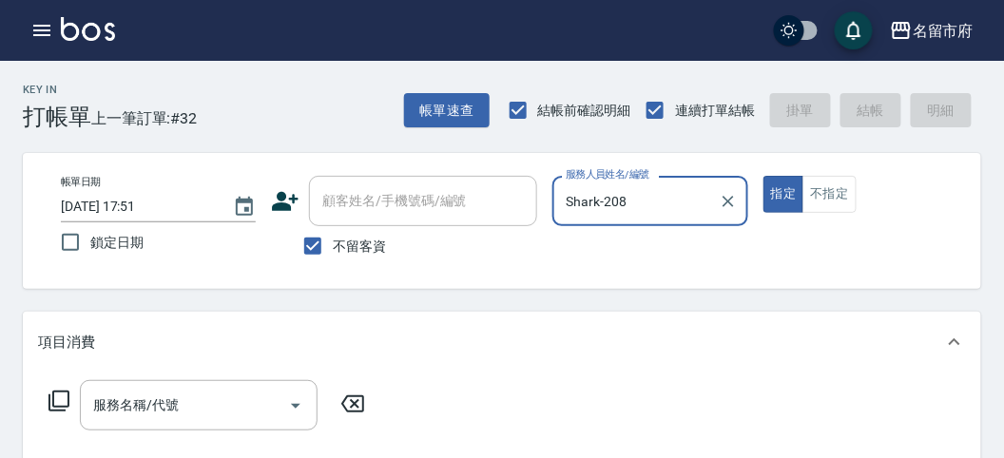
type input "Shark-208"
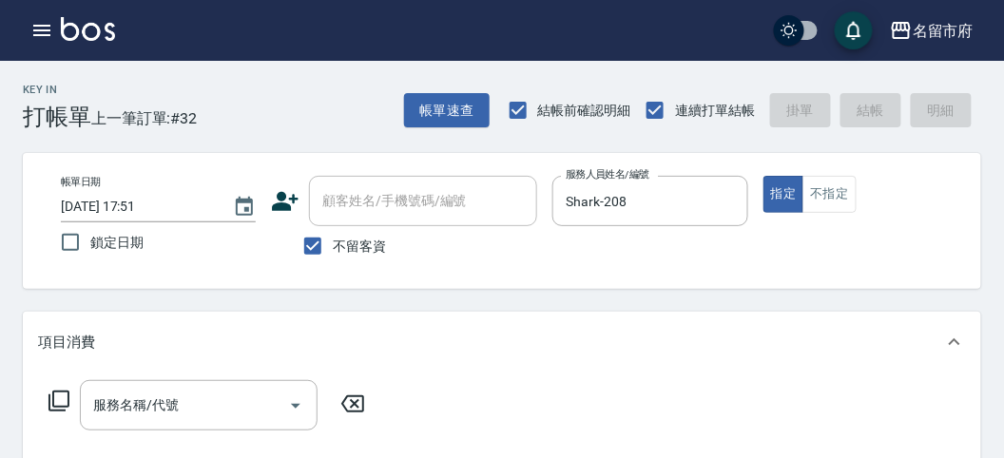
click at [63, 400] on icon at bounding box center [59, 401] width 23 height 23
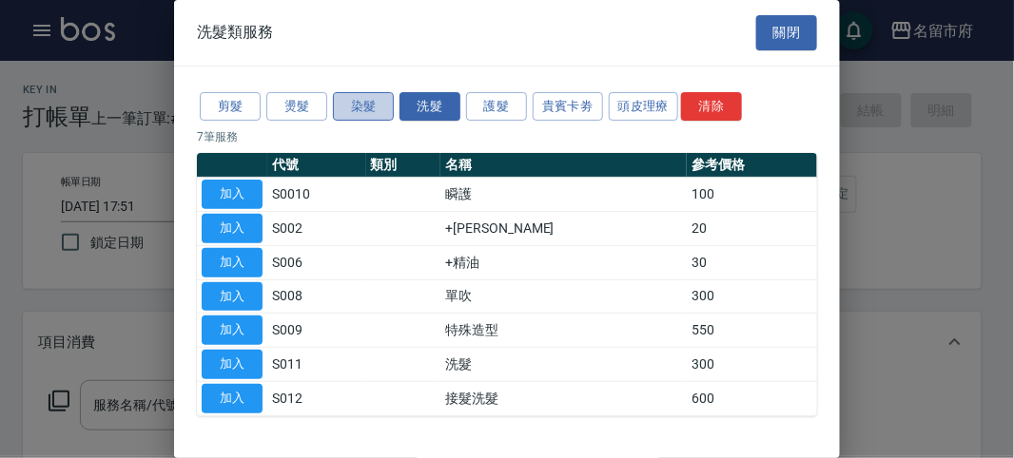
click at [368, 105] on button "染髮" at bounding box center [363, 106] width 61 height 29
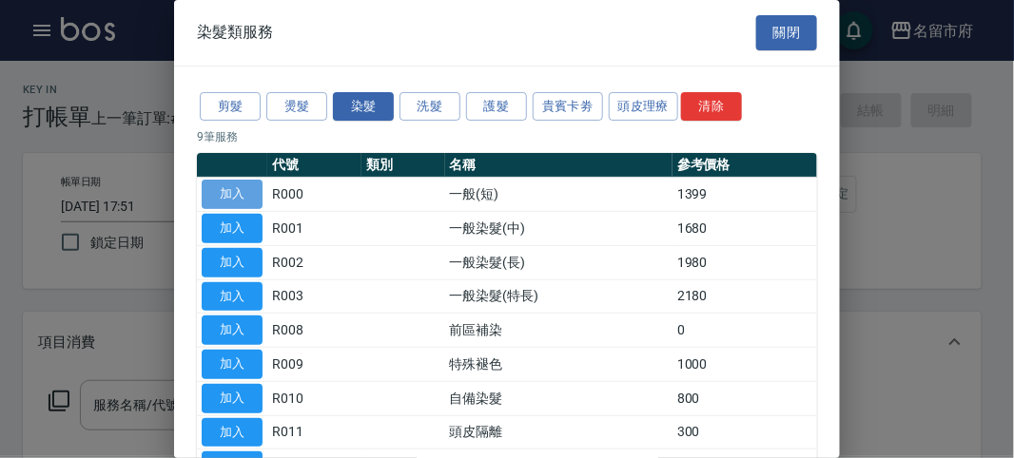
click at [244, 191] on button "加入" at bounding box center [232, 194] width 61 height 29
type input "一般(短)(R000)"
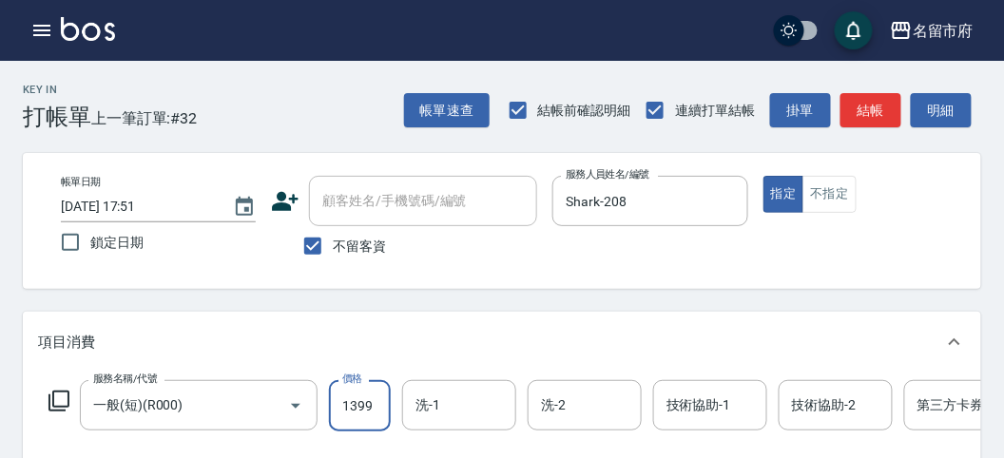
click at [371, 401] on input "1399" at bounding box center [360, 405] width 62 height 51
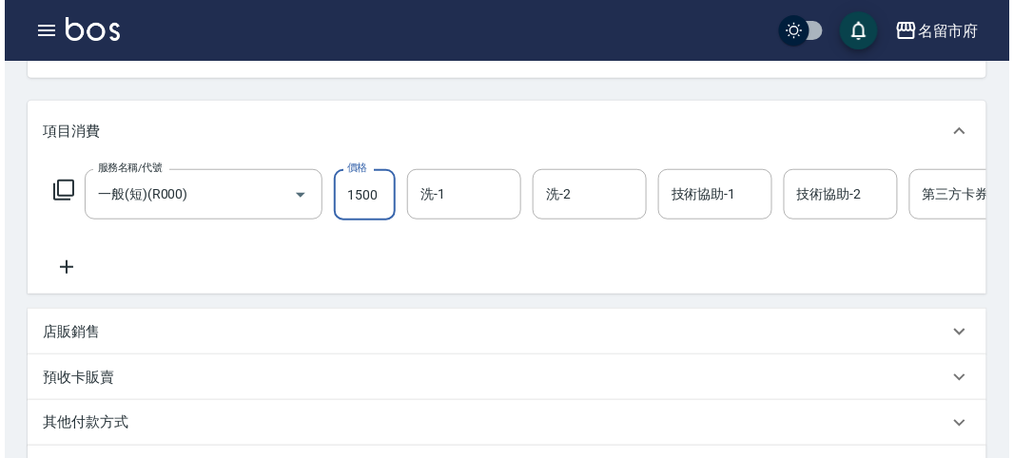
scroll to position [528, 0]
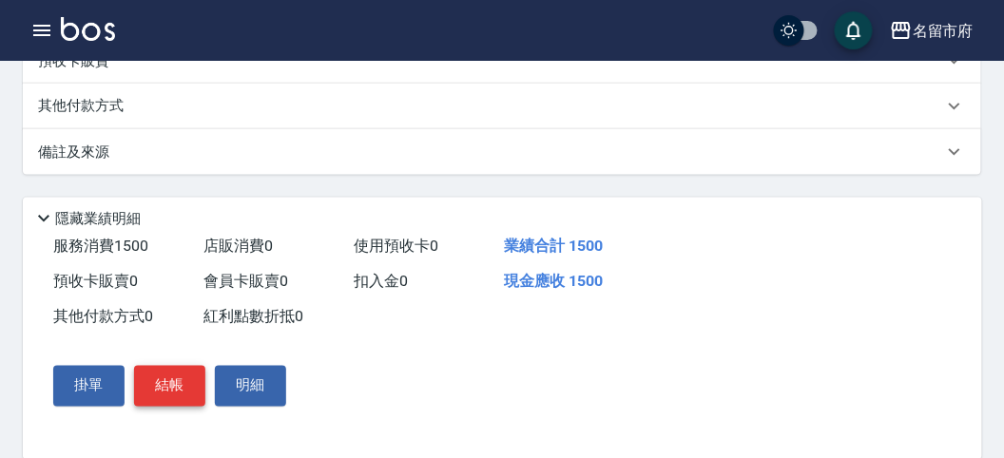
type input "1500"
click at [180, 406] on button "結帳" at bounding box center [169, 386] width 71 height 40
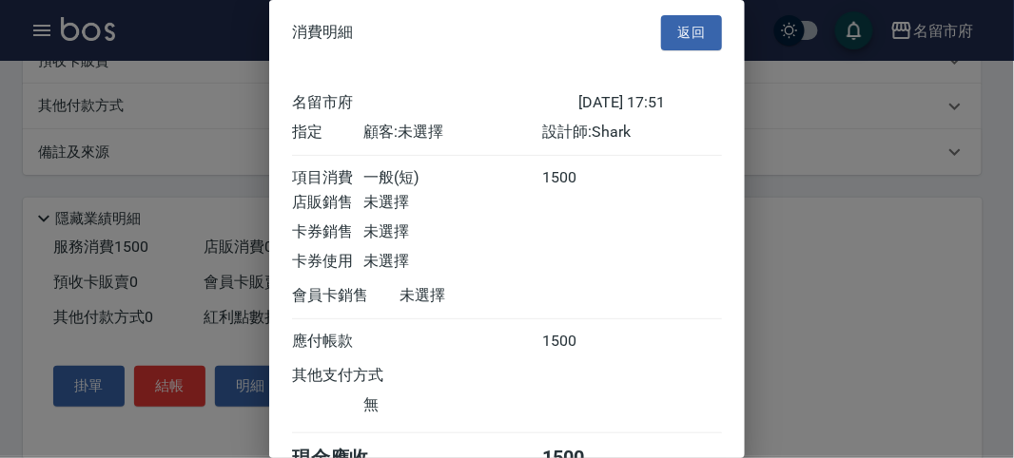
scroll to position [106, 0]
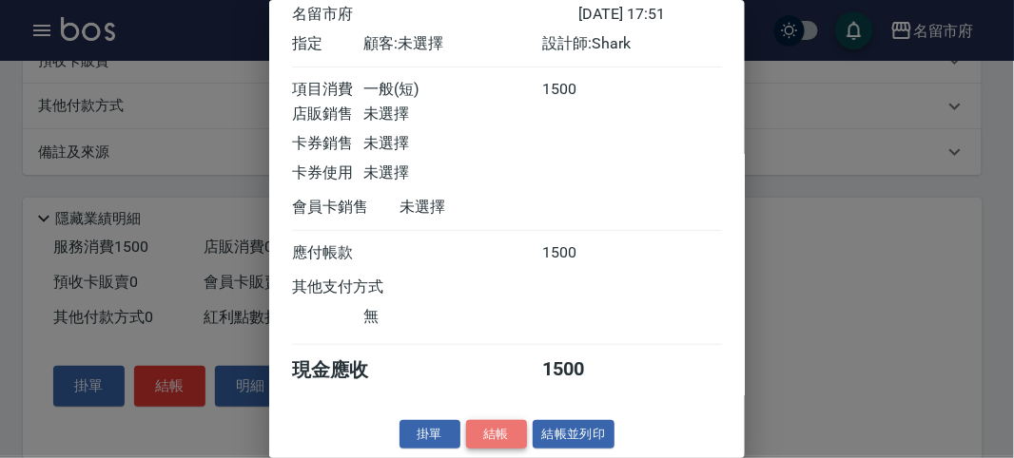
click at [495, 432] on button "結帳" at bounding box center [496, 434] width 61 height 29
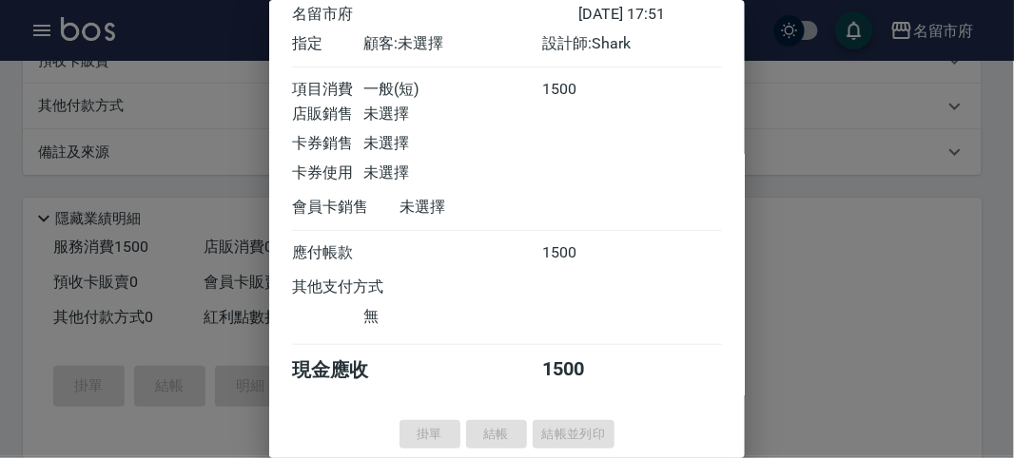
type input "[DATE] 17:54"
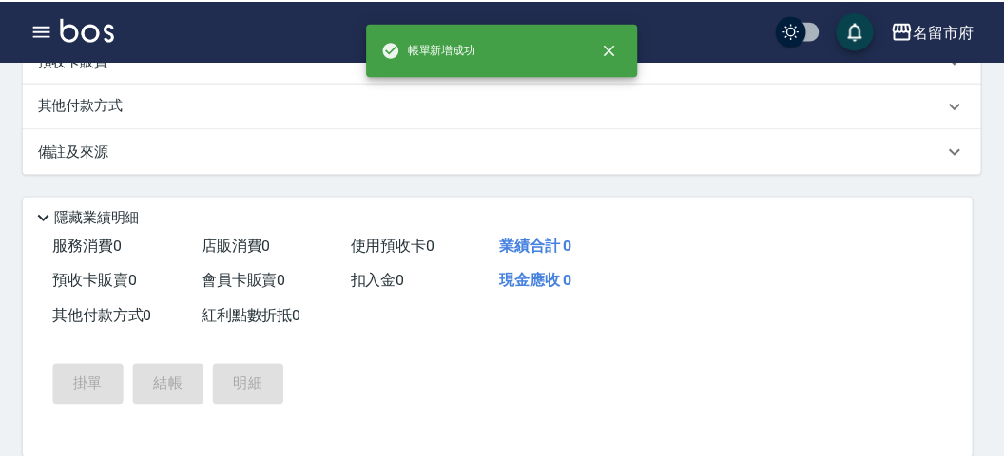
scroll to position [0, 0]
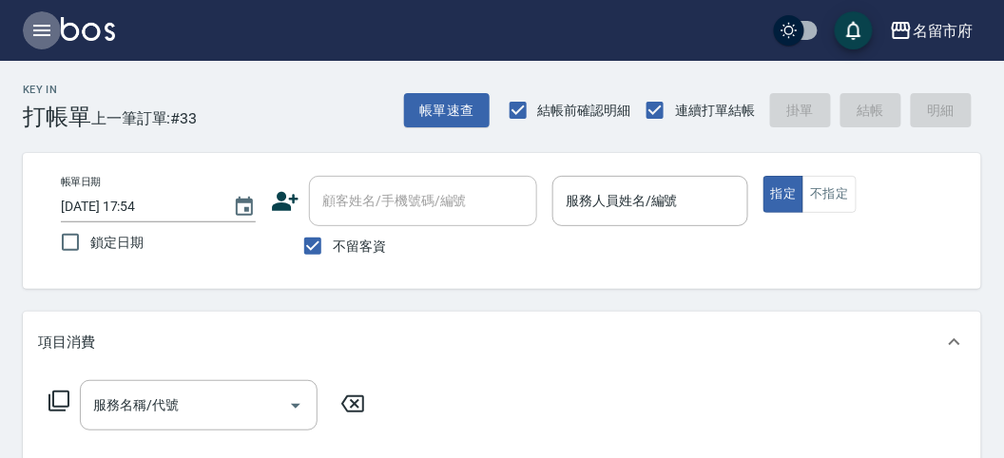
click at [34, 29] on icon "button" at bounding box center [41, 30] width 23 height 23
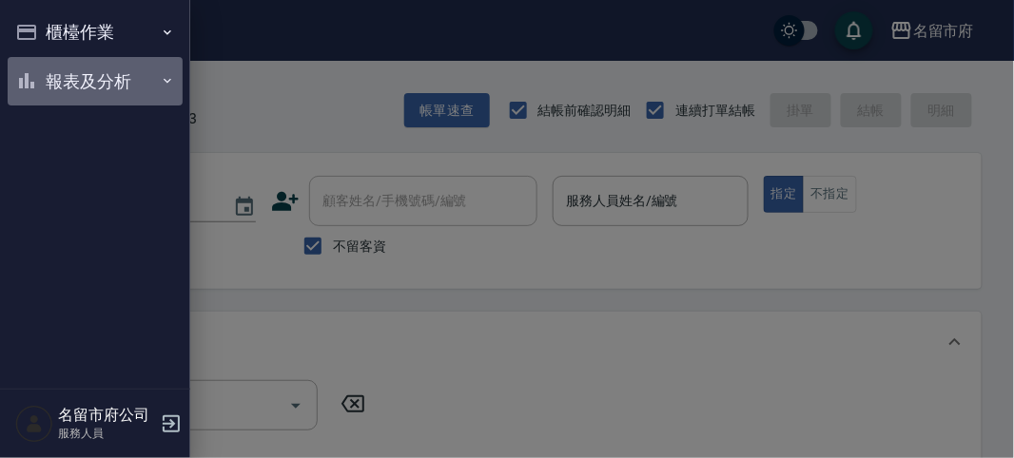
click at [75, 70] on button "報表及分析" at bounding box center [95, 81] width 175 height 49
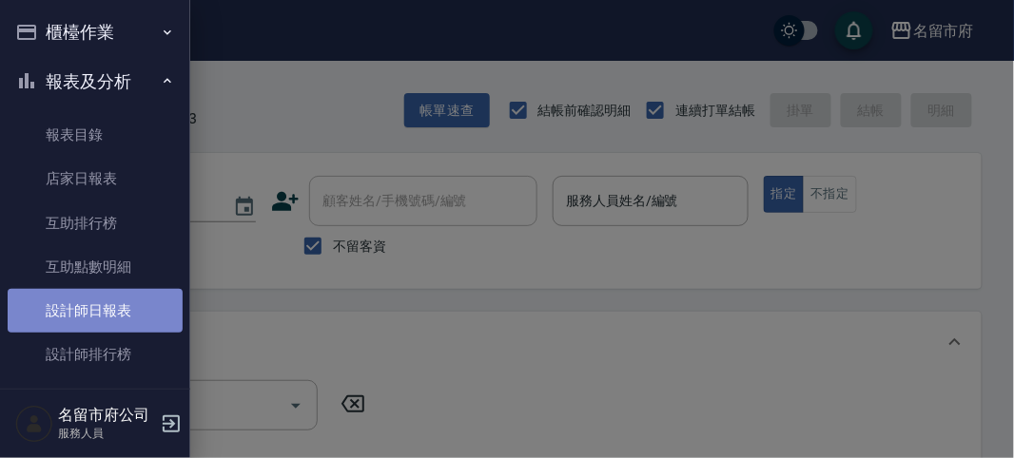
click at [100, 304] on link "設計師日報表" at bounding box center [95, 311] width 175 height 44
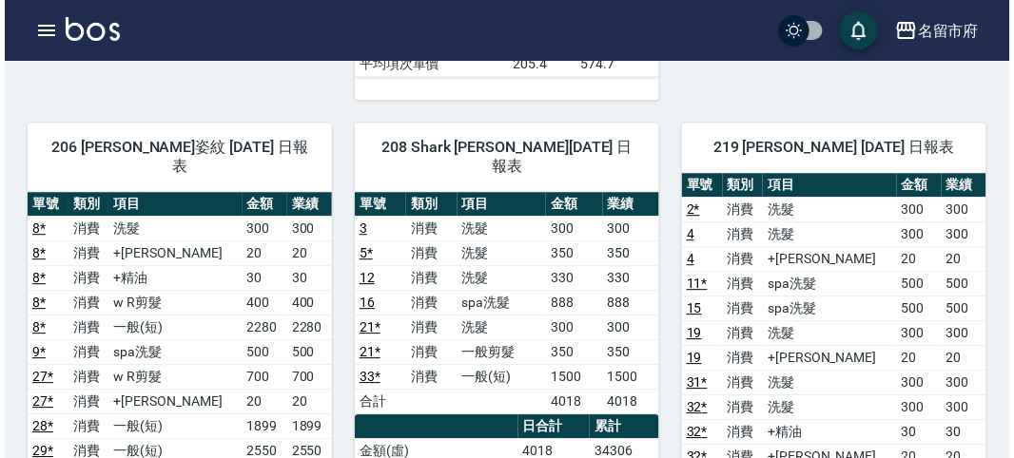
scroll to position [845, 0]
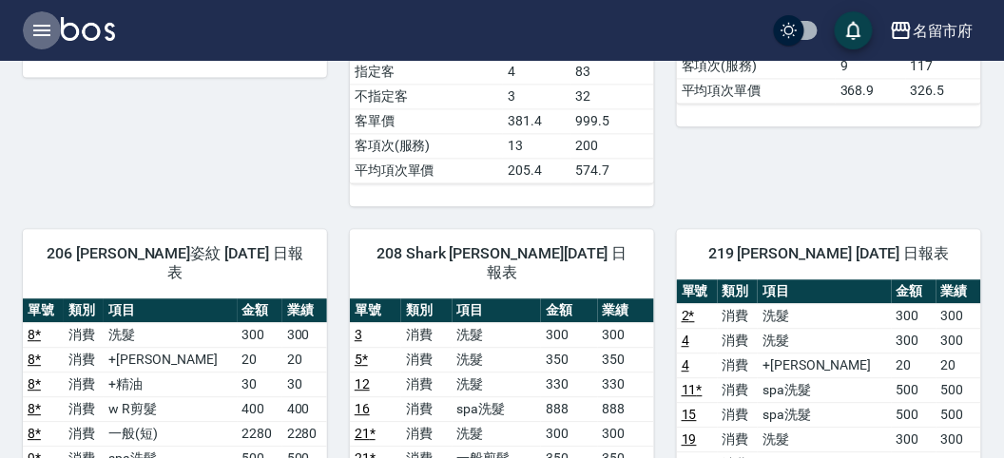
click at [30, 26] on icon "button" at bounding box center [41, 30] width 23 height 23
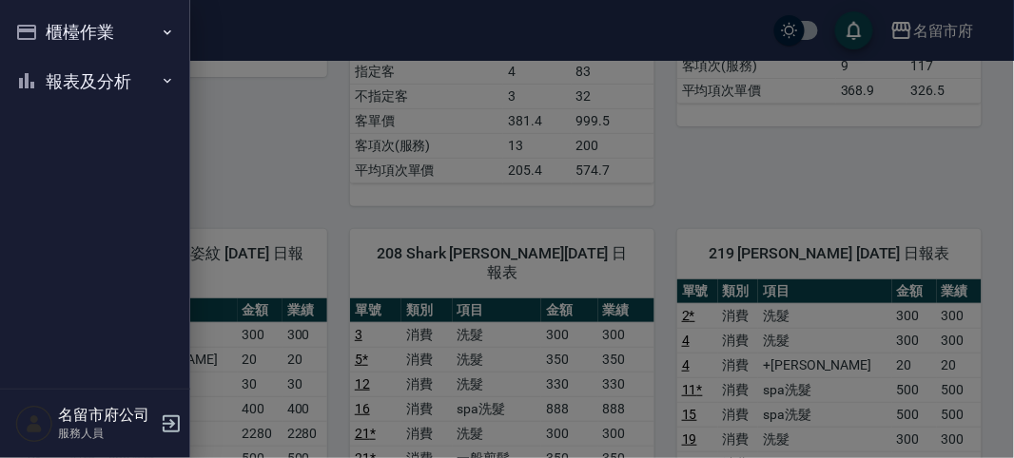
click at [77, 36] on button "櫃檯作業" at bounding box center [95, 32] width 175 height 49
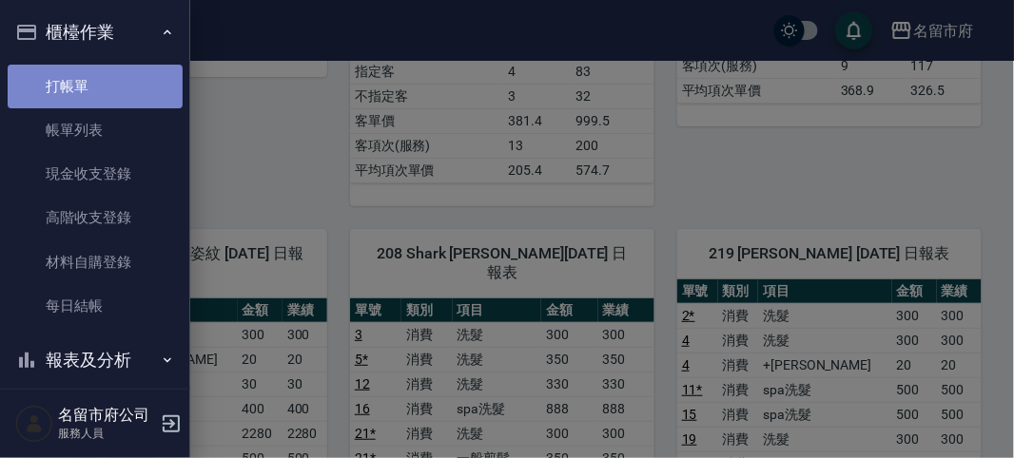
click at [98, 88] on link "打帳單" at bounding box center [95, 87] width 175 height 44
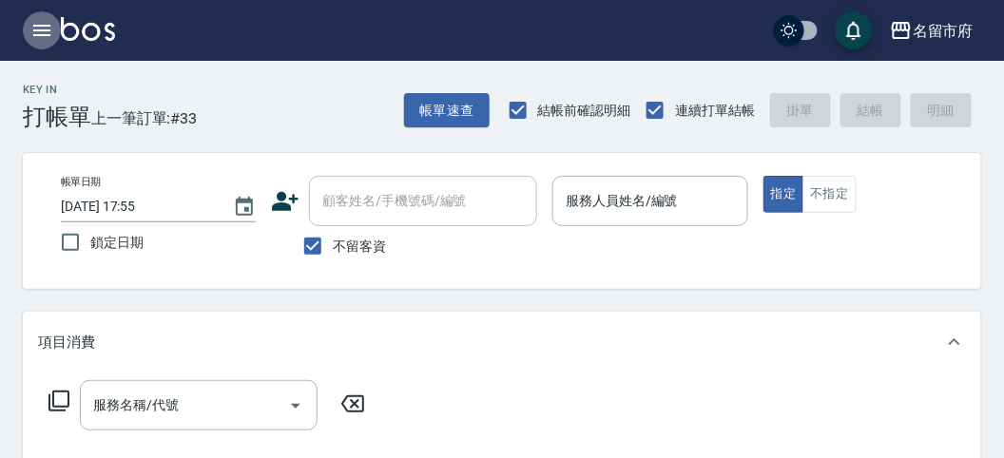
click at [39, 25] on icon "button" at bounding box center [41, 30] width 17 height 11
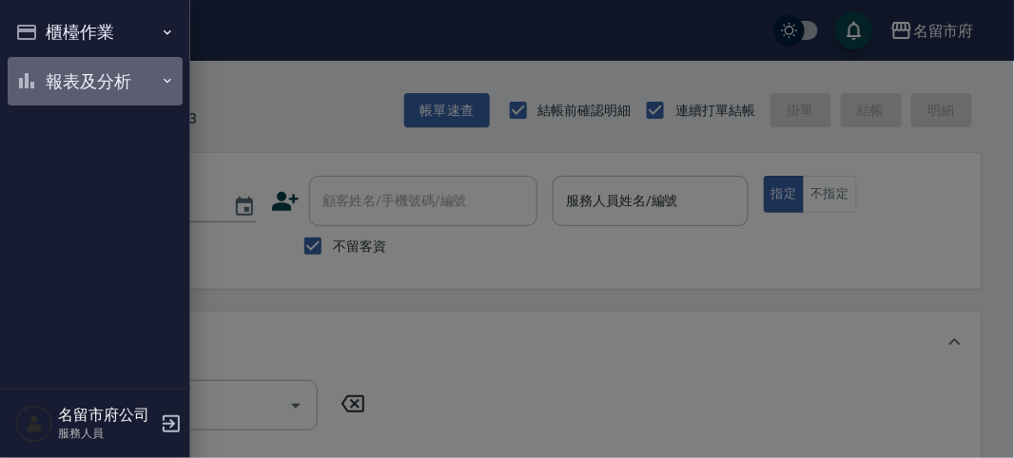
click at [54, 72] on button "報表及分析" at bounding box center [95, 81] width 175 height 49
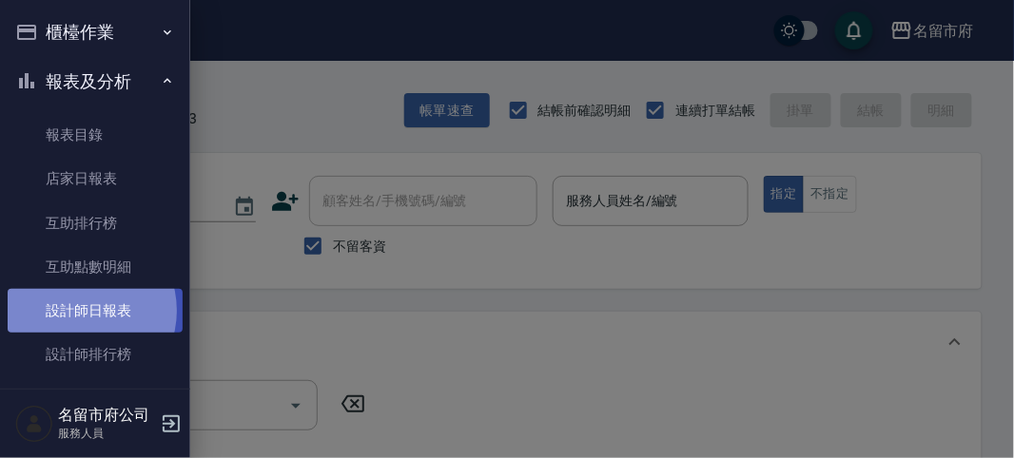
click at [79, 312] on link "設計師日報表" at bounding box center [95, 311] width 175 height 44
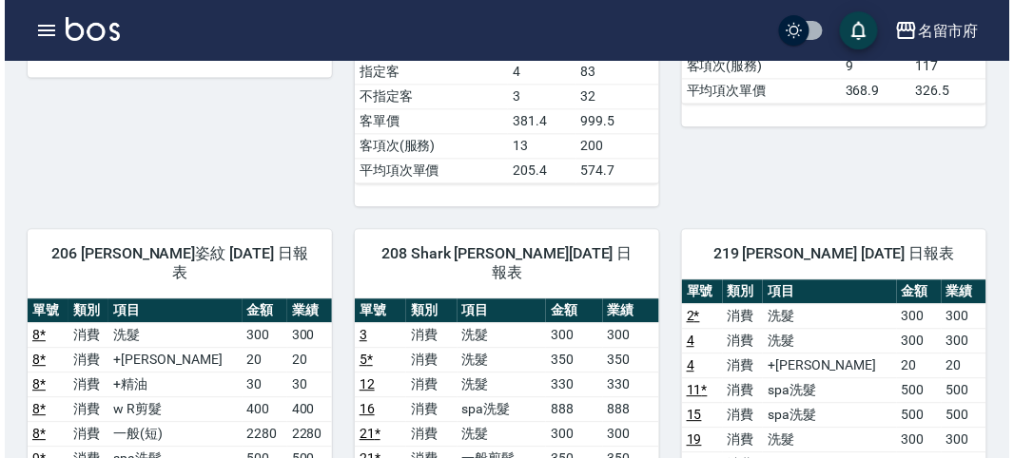
scroll to position [951, 0]
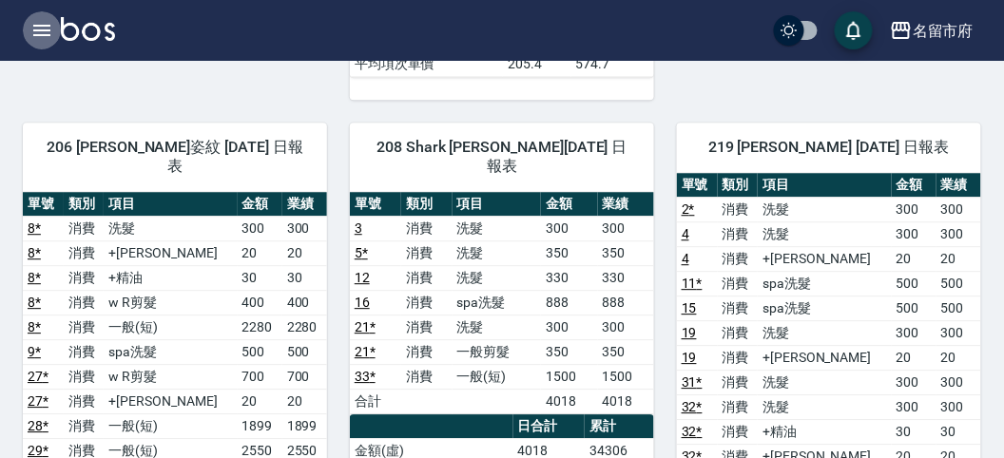
click at [34, 29] on icon "button" at bounding box center [41, 30] width 17 height 11
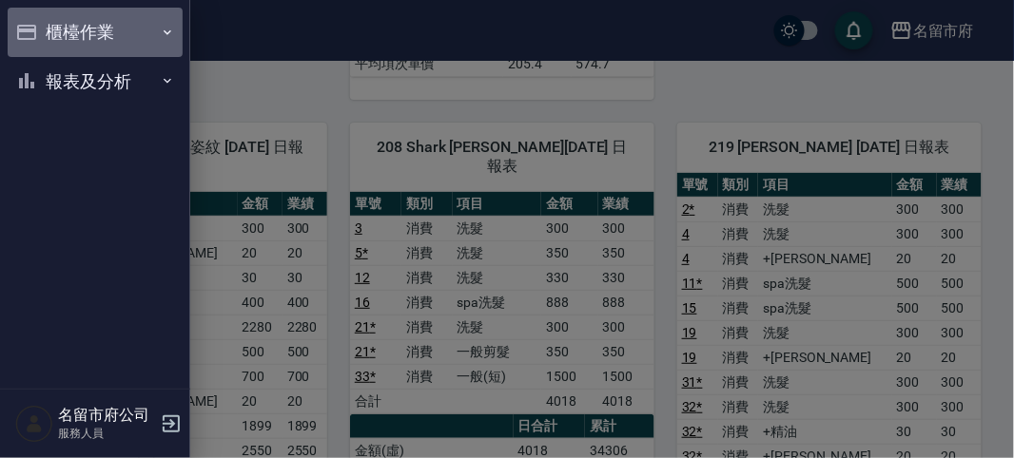
click at [69, 41] on button "櫃檯作業" at bounding box center [95, 32] width 175 height 49
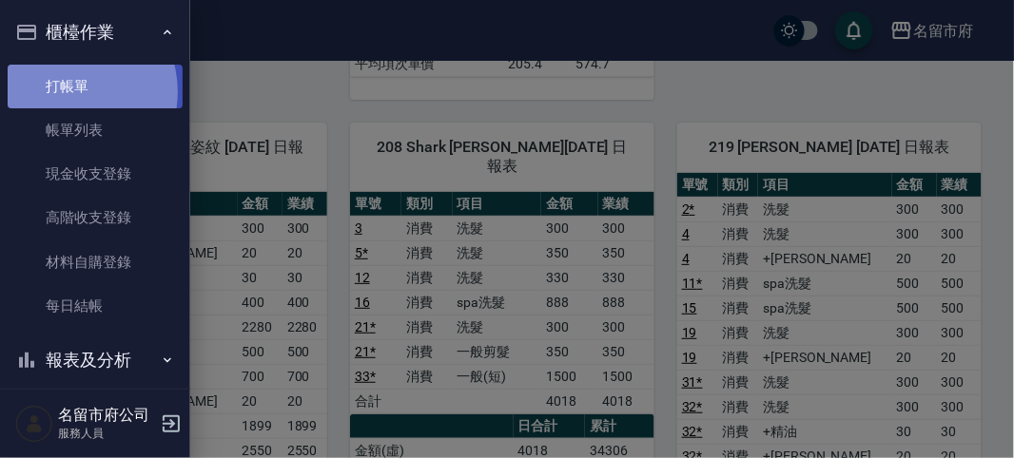
click at [67, 91] on link "打帳單" at bounding box center [95, 87] width 175 height 44
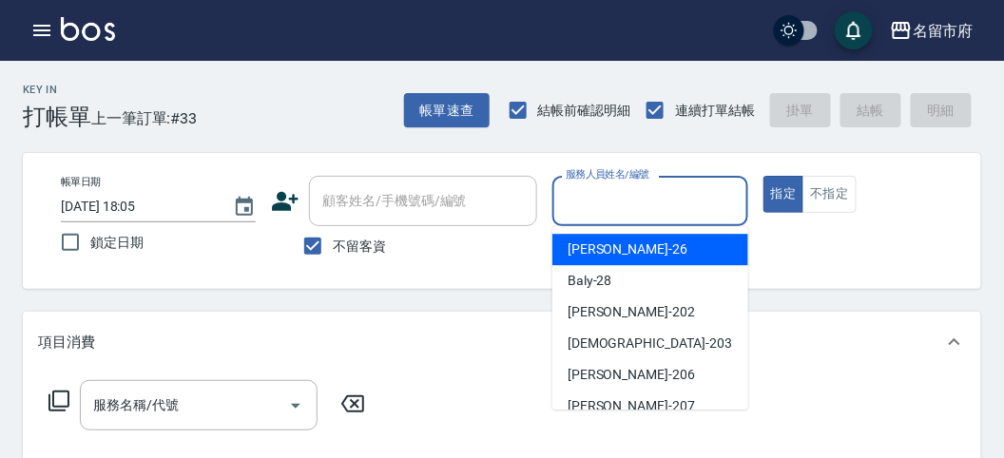
click at [593, 206] on input "服務人員姓名/編號" at bounding box center [650, 201] width 178 height 33
click at [583, 241] on span "[PERSON_NAME] -26" at bounding box center [628, 250] width 120 height 20
type input "[PERSON_NAME]-26"
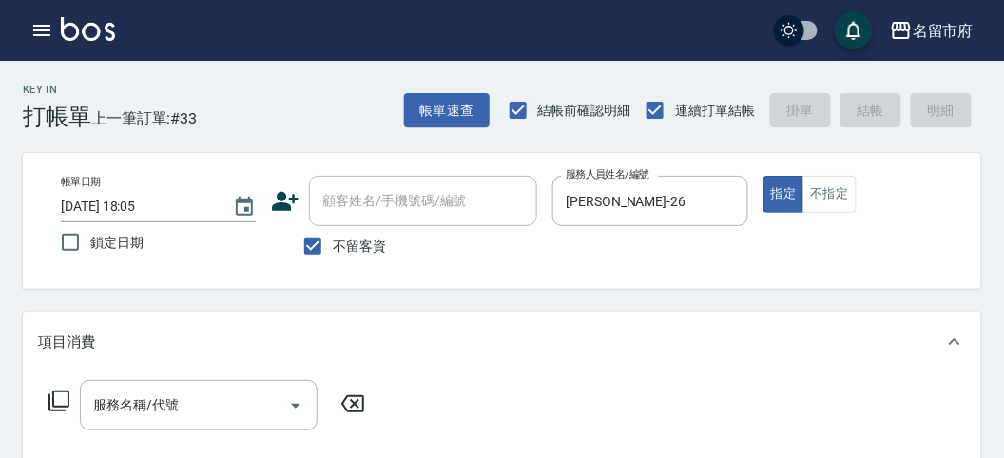
click at [65, 397] on icon at bounding box center [59, 401] width 23 height 23
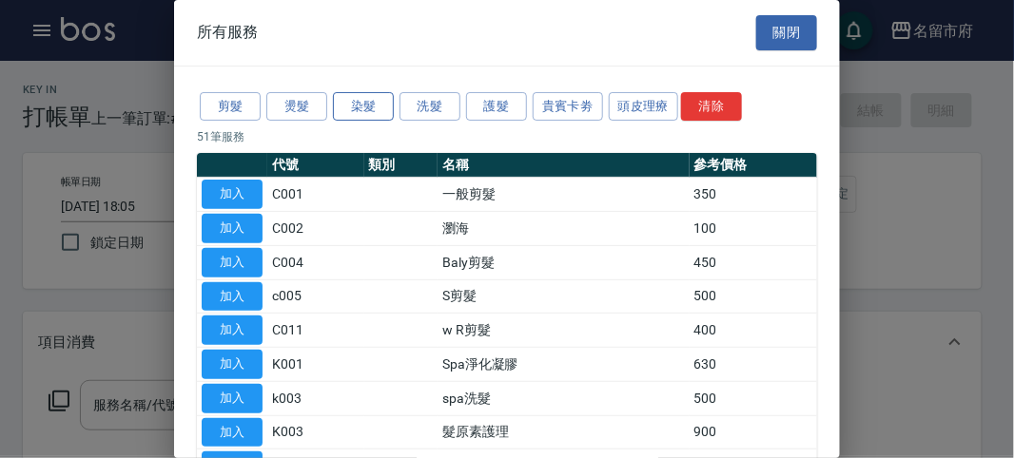
click at [372, 106] on button "染髮" at bounding box center [363, 106] width 61 height 29
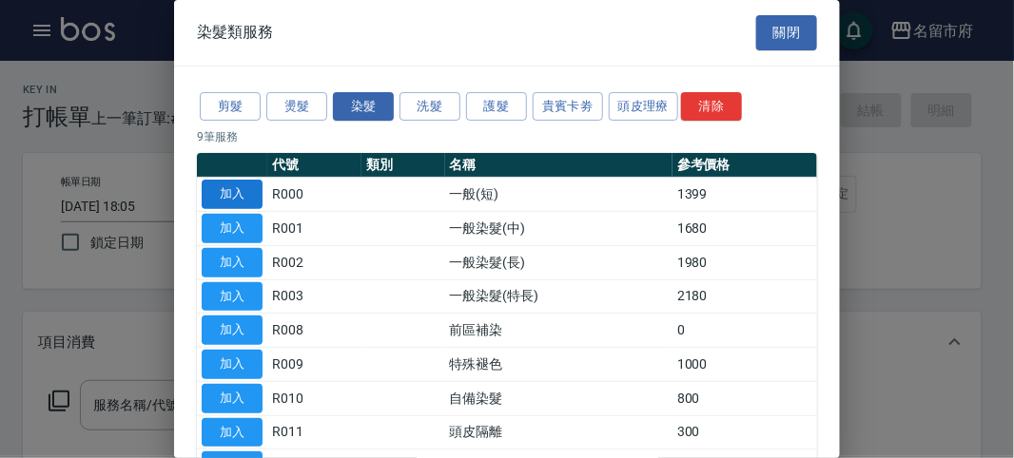
click at [236, 195] on button "加入" at bounding box center [232, 194] width 61 height 29
type input "一般(短)(R000)"
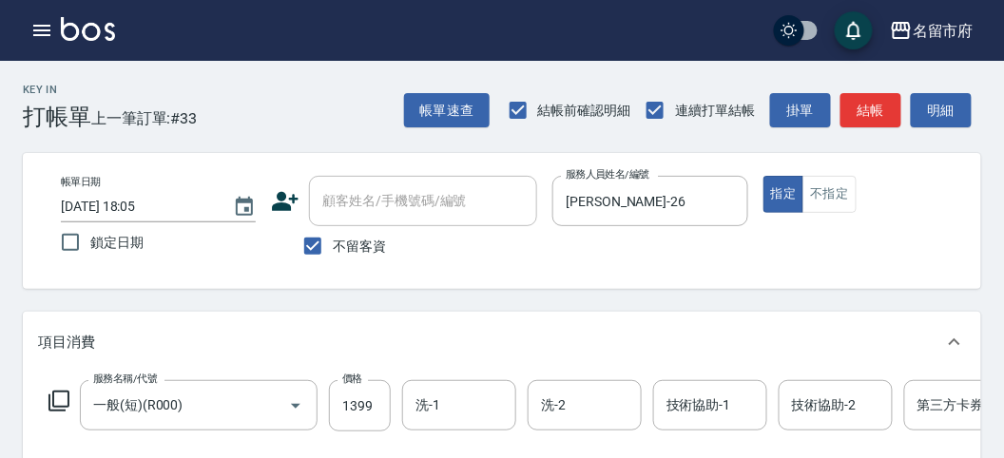
click at [62, 398] on icon at bounding box center [59, 401] width 23 height 23
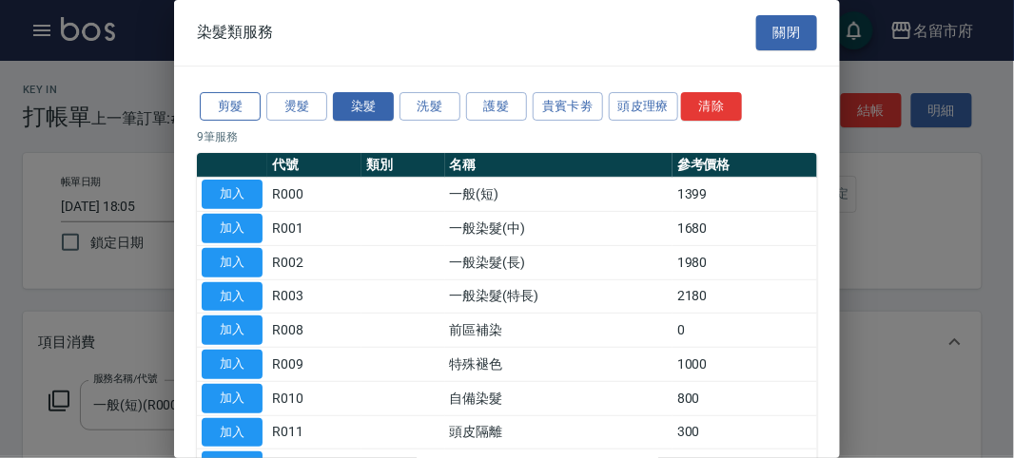
click at [225, 105] on button "剪髮" at bounding box center [230, 106] width 61 height 29
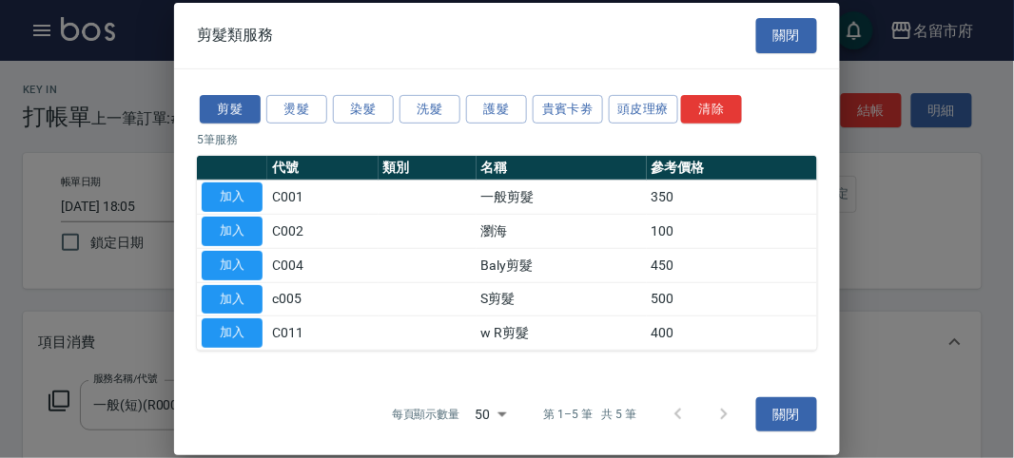
click at [230, 197] on button "加入" at bounding box center [232, 197] width 61 height 29
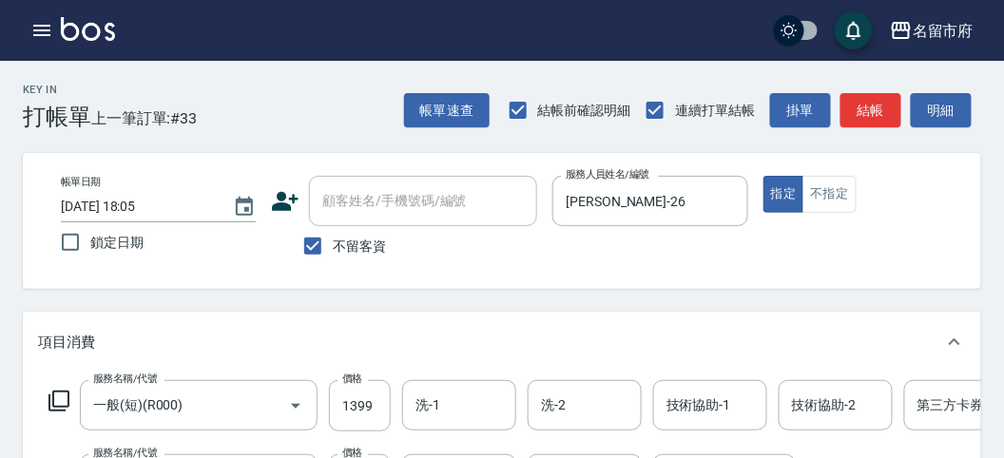
click at [60, 399] on icon at bounding box center [59, 401] width 23 height 23
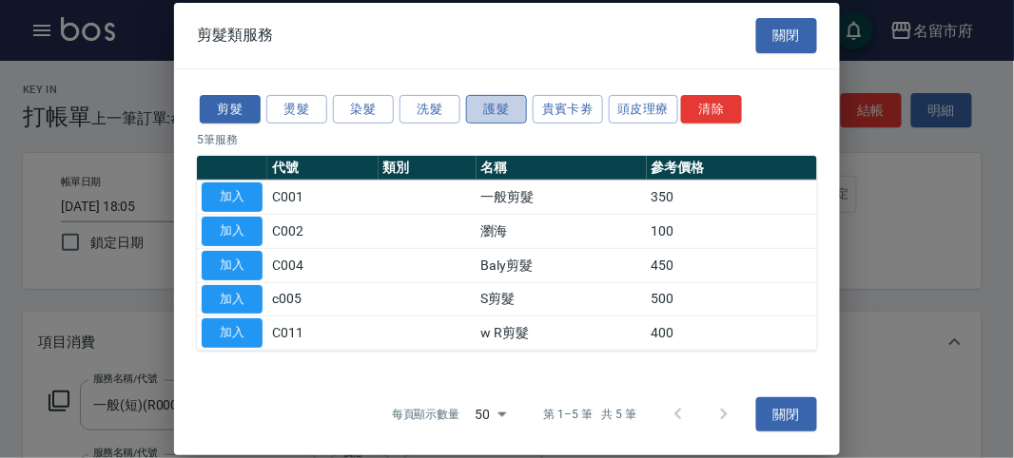
click at [500, 109] on button "護髮" at bounding box center [496, 108] width 61 height 29
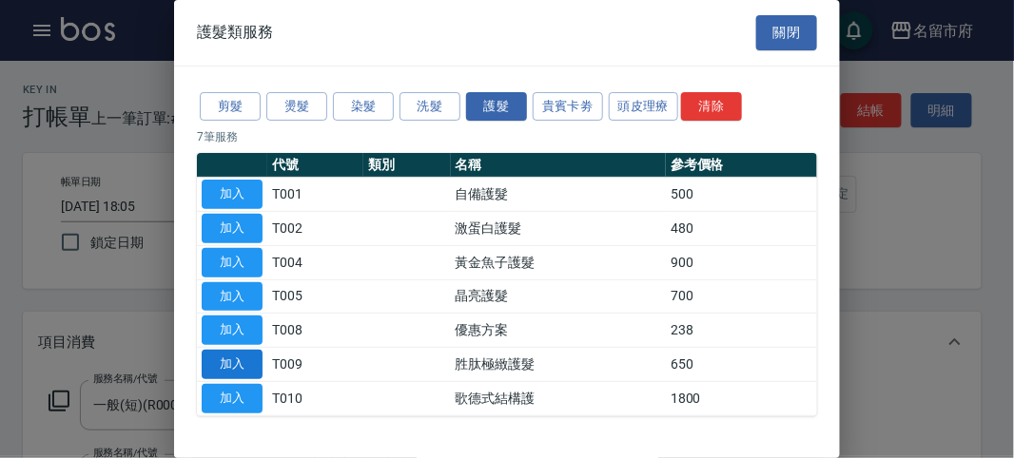
click at [222, 361] on button "加入" at bounding box center [232, 364] width 61 height 29
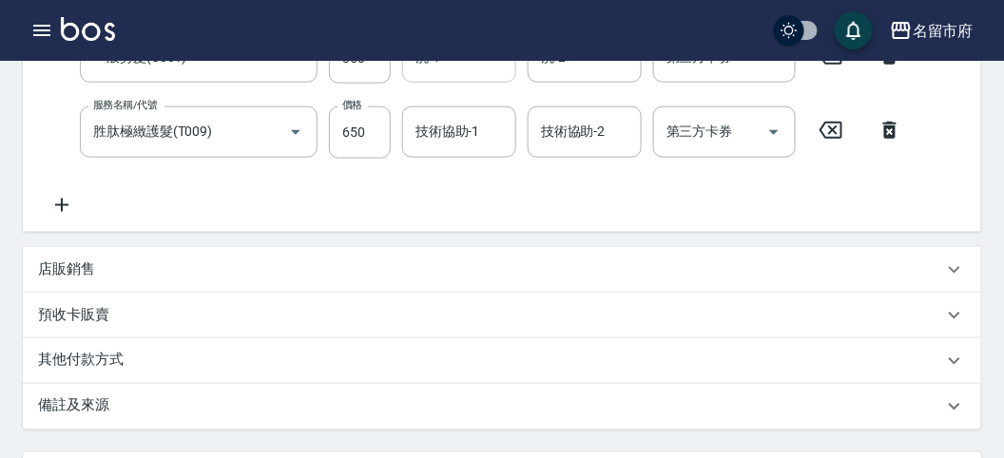
scroll to position [317, 0]
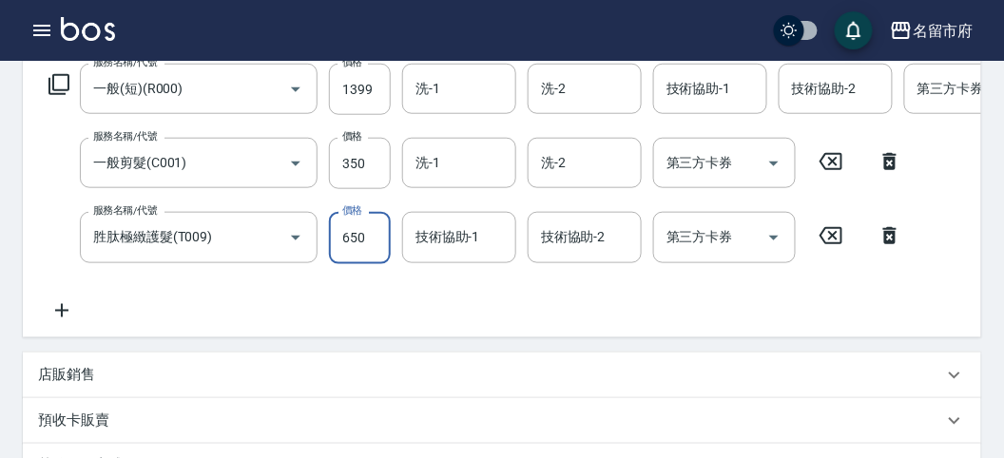
click at [382, 239] on input "650" at bounding box center [360, 237] width 62 height 51
type input "600"
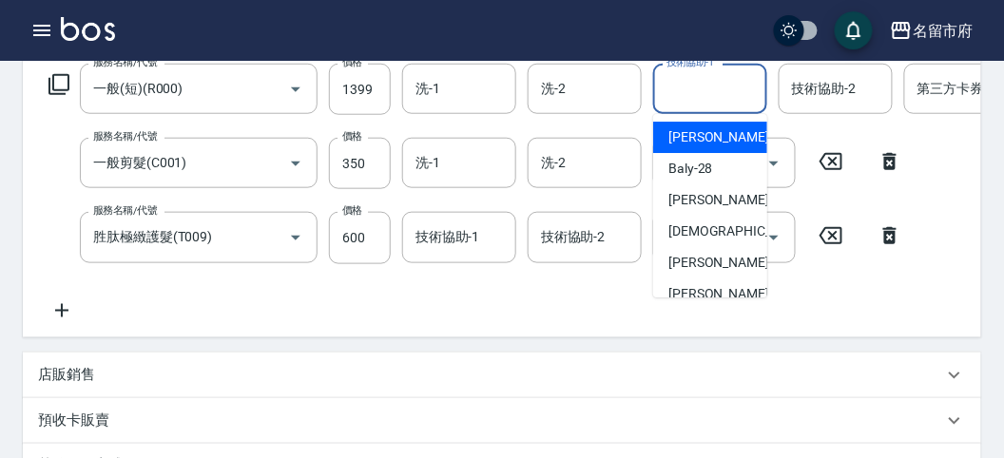
click at [672, 92] on input "技術協助-1" at bounding box center [710, 88] width 97 height 33
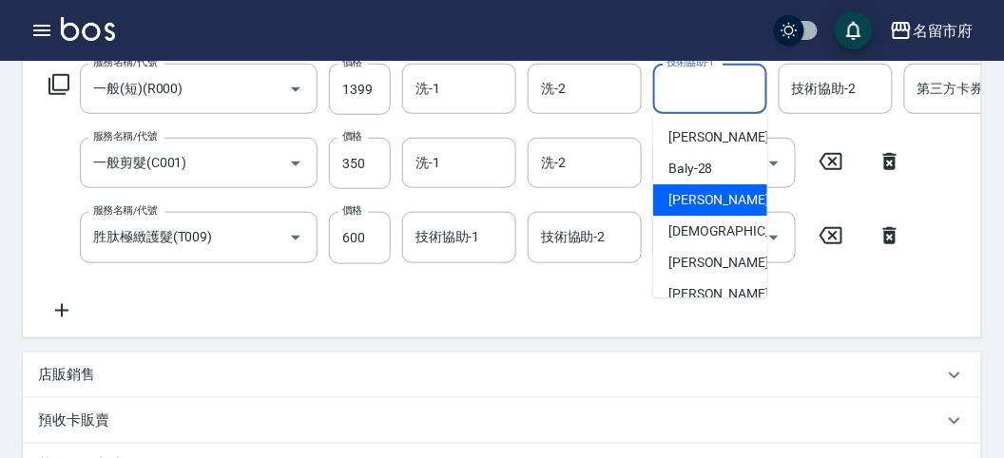
scroll to position [207, 0]
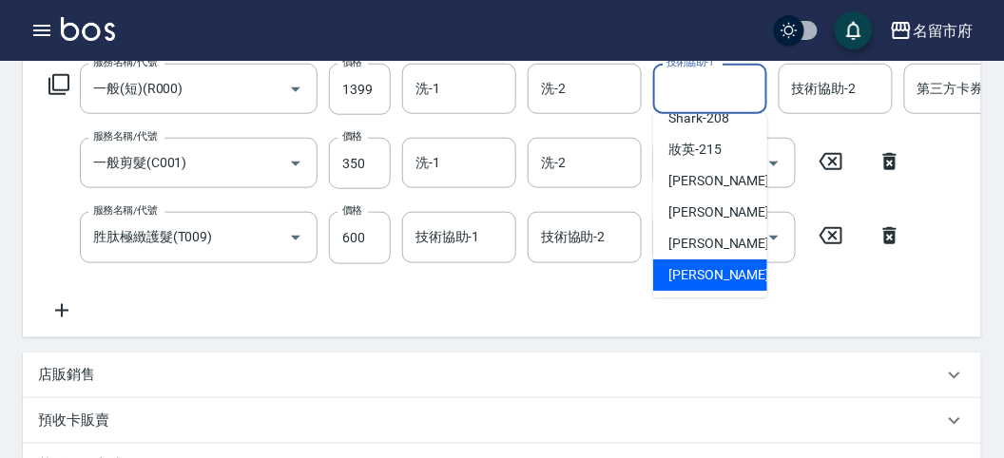
click at [732, 279] on span "[PERSON_NAME] -222" at bounding box center [732, 275] width 127 height 20
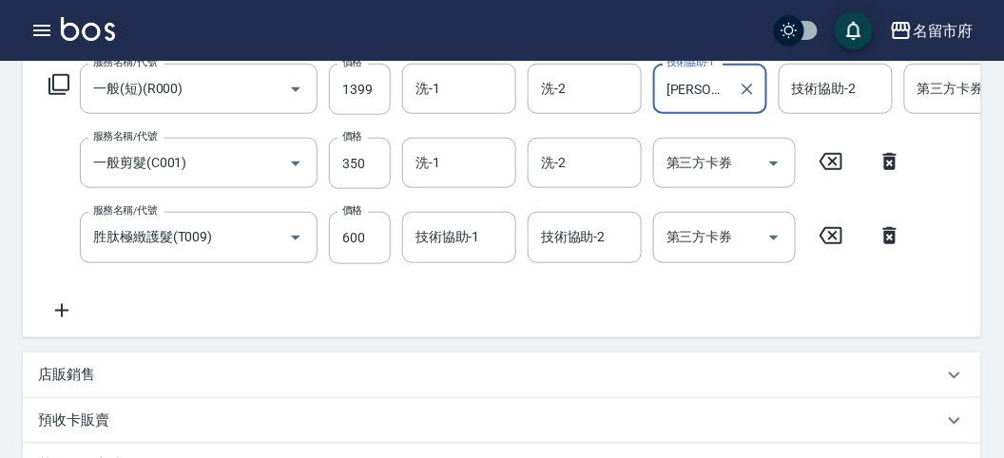
type input "[PERSON_NAME]-222"
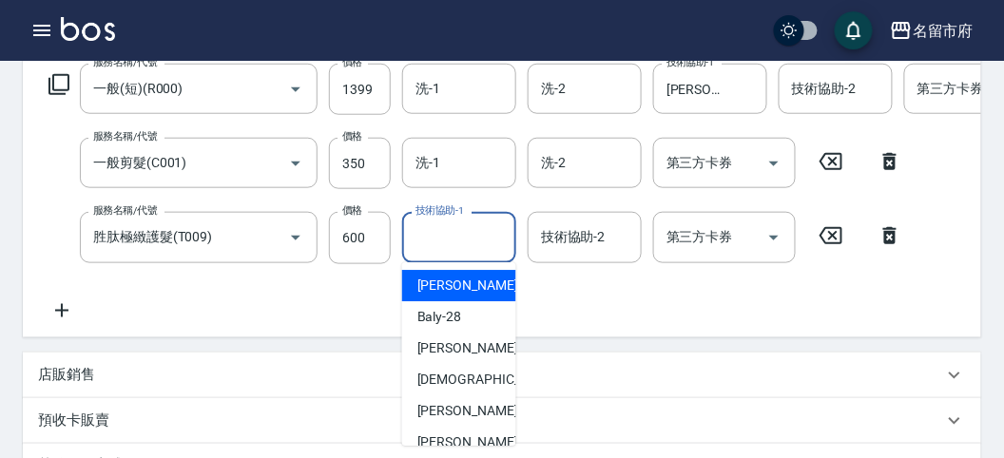
click at [447, 241] on input "技術協助-1" at bounding box center [459, 237] width 97 height 33
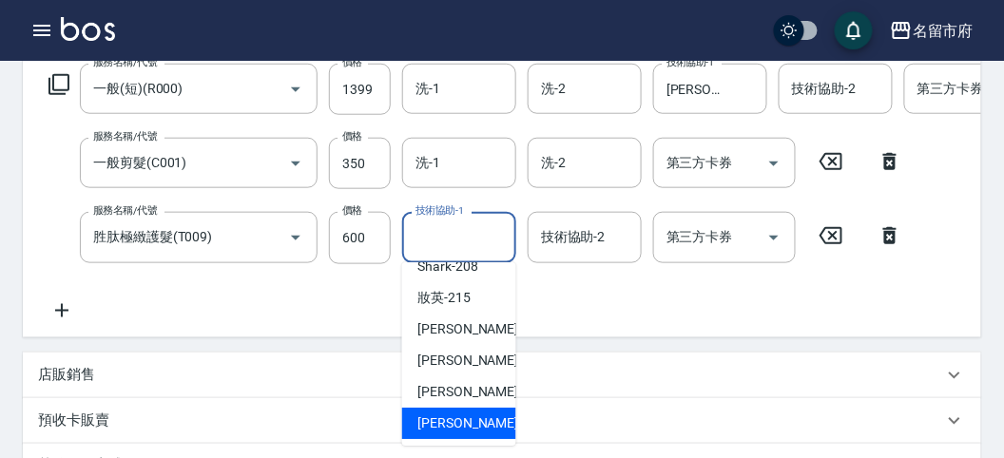
click at [469, 429] on span "[PERSON_NAME] -222" at bounding box center [481, 424] width 127 height 20
type input "[PERSON_NAME]-222"
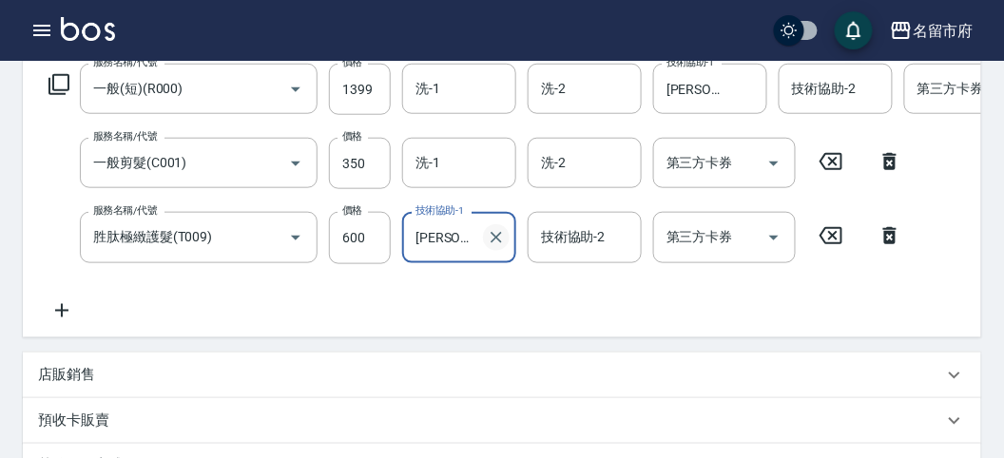
scroll to position [211, 0]
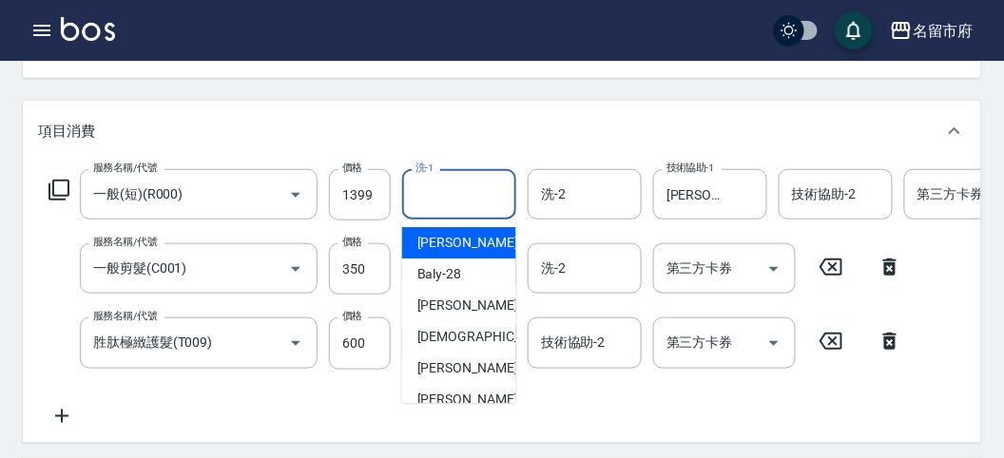
click at [457, 184] on input "洗-1" at bounding box center [459, 194] width 97 height 33
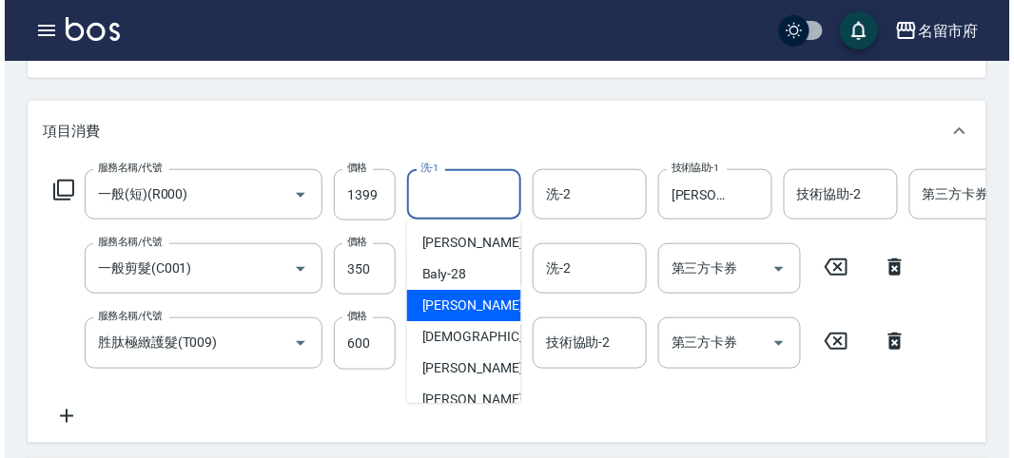
scroll to position [207, 0]
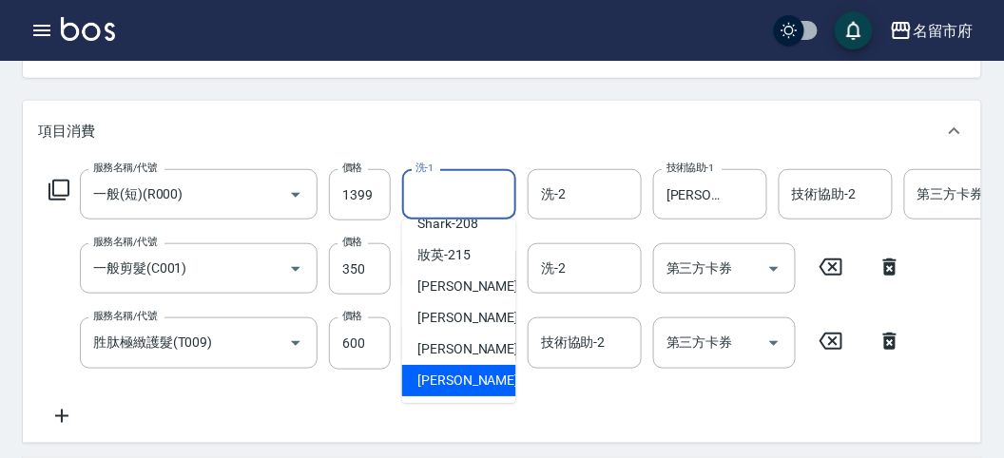
click at [480, 382] on span "[PERSON_NAME] -222" at bounding box center [481, 381] width 127 height 20
type input "[PERSON_NAME]-222"
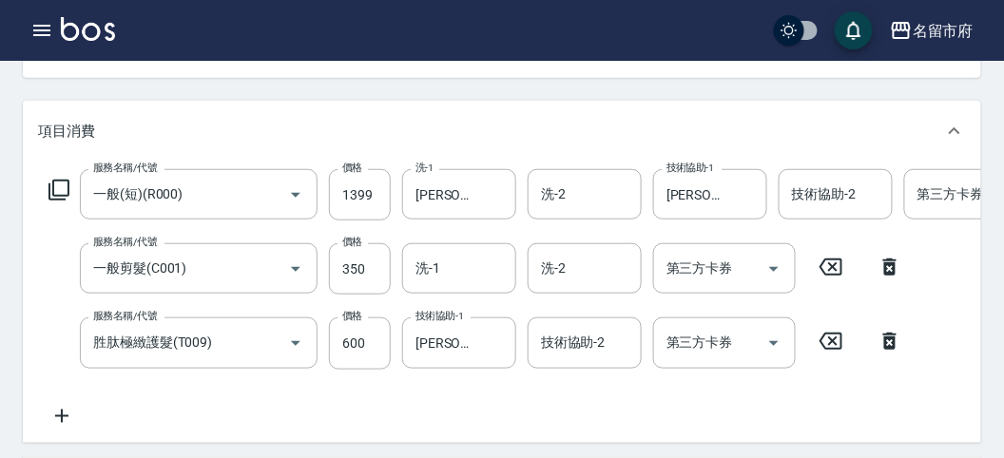
click at [60, 184] on icon at bounding box center [59, 190] width 23 height 23
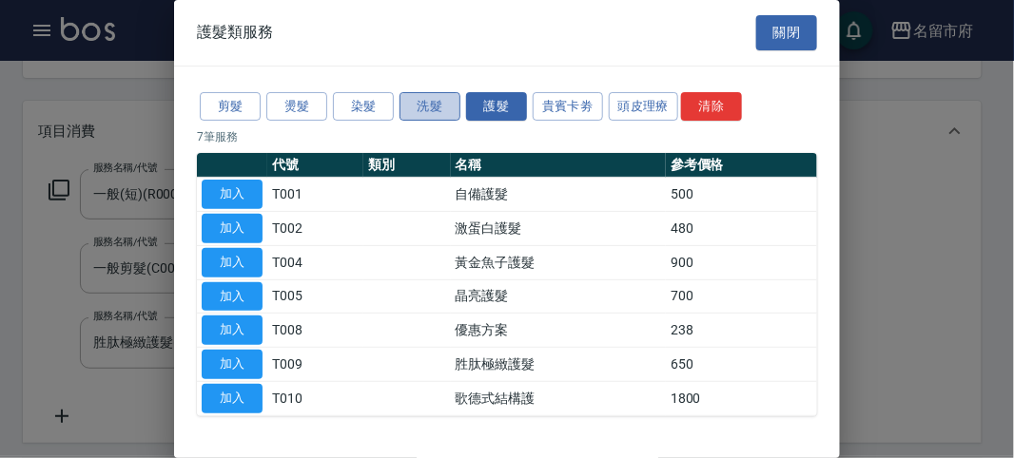
click at [440, 105] on button "洗髮" at bounding box center [429, 106] width 61 height 29
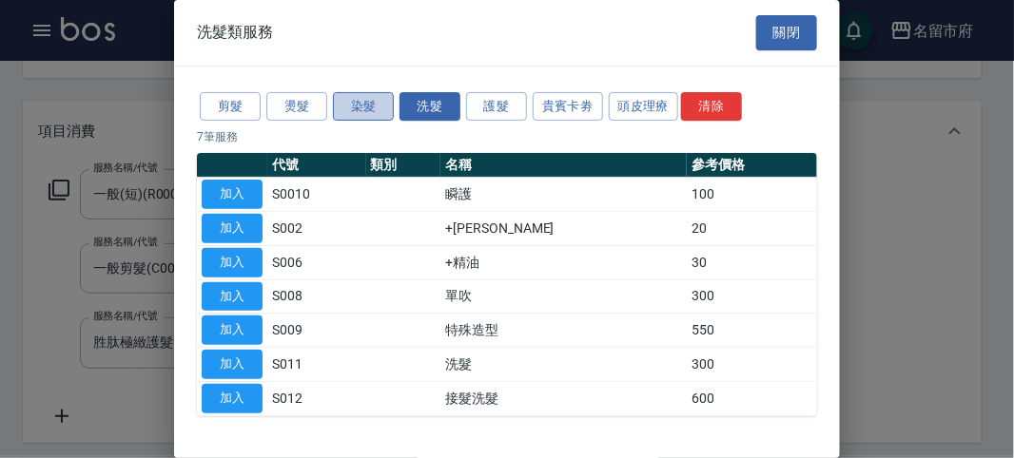
click at [348, 98] on button "染髮" at bounding box center [363, 106] width 61 height 29
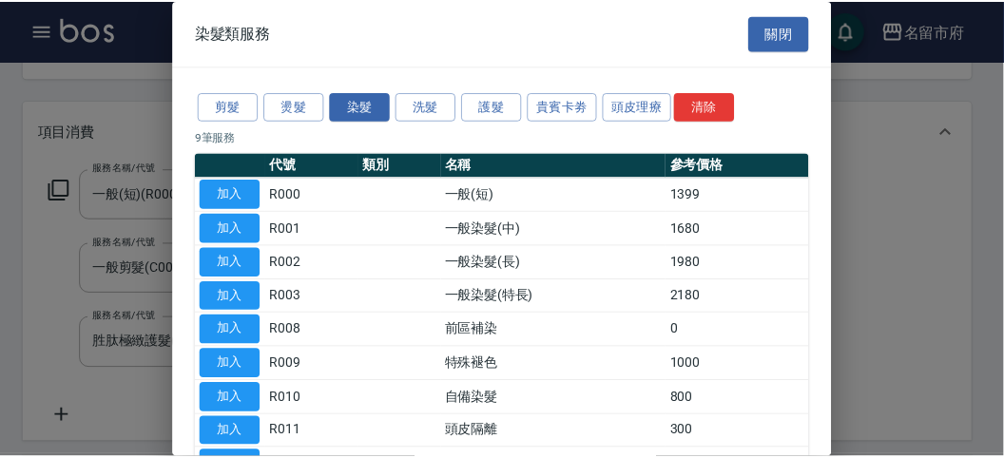
scroll to position [106, 0]
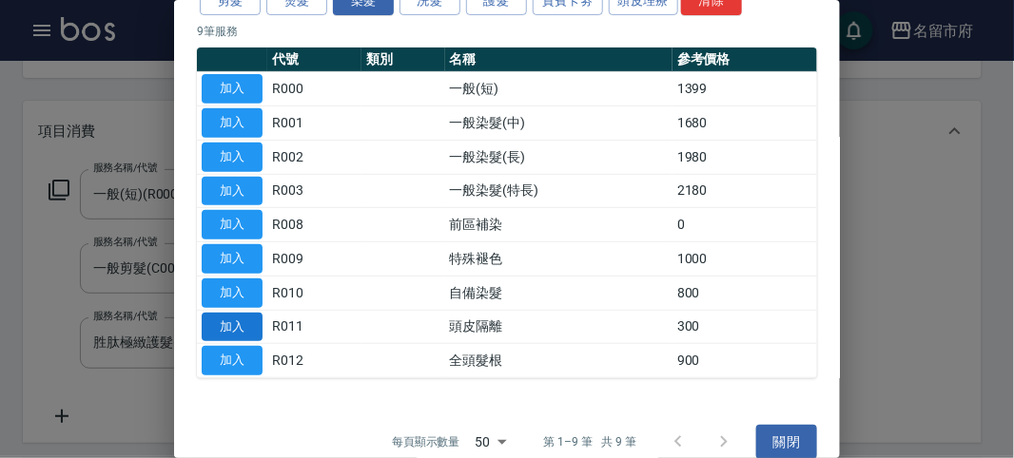
click at [244, 315] on button "加入" at bounding box center [232, 327] width 61 height 29
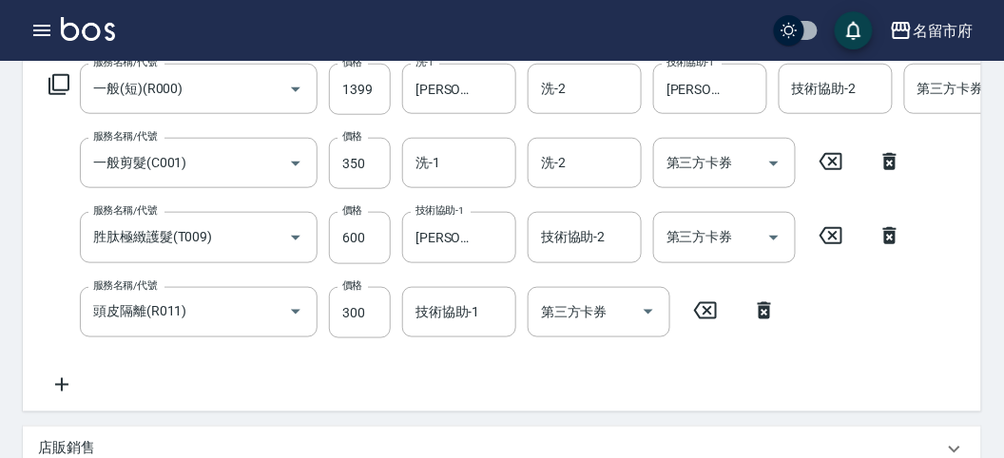
scroll to position [633, 0]
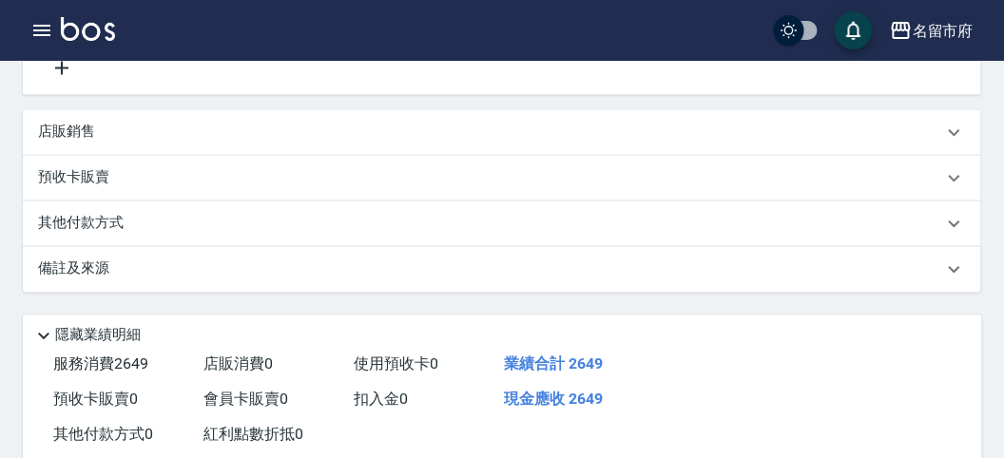
click at [77, 235] on p "其他付款方式" at bounding box center [85, 224] width 95 height 21
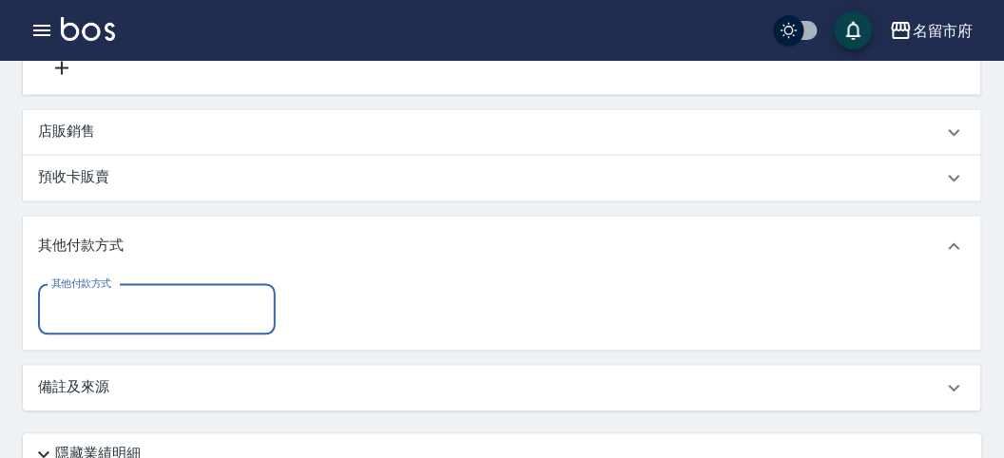
scroll to position [0, 0]
click at [104, 320] on input "其他付款方式" at bounding box center [157, 310] width 221 height 33
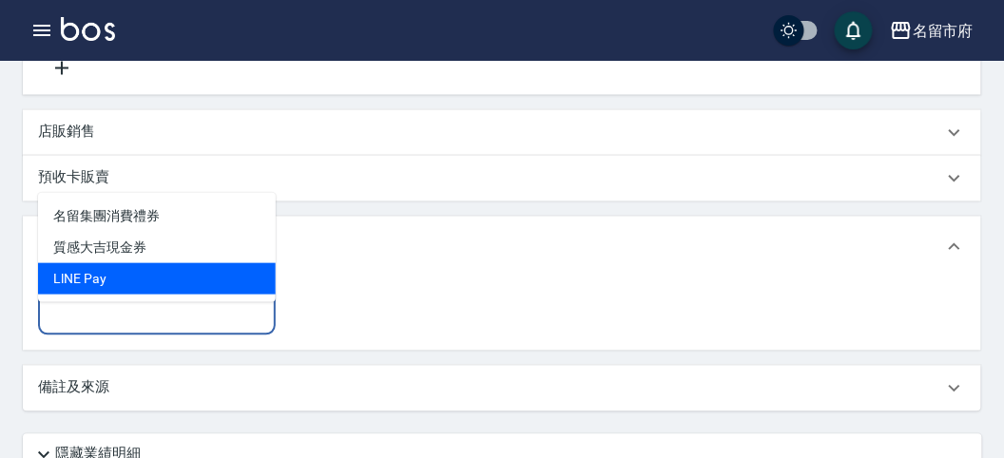
click at [131, 288] on span "LlNE Pay" at bounding box center [157, 278] width 238 height 31
type input "LlNE Pay"
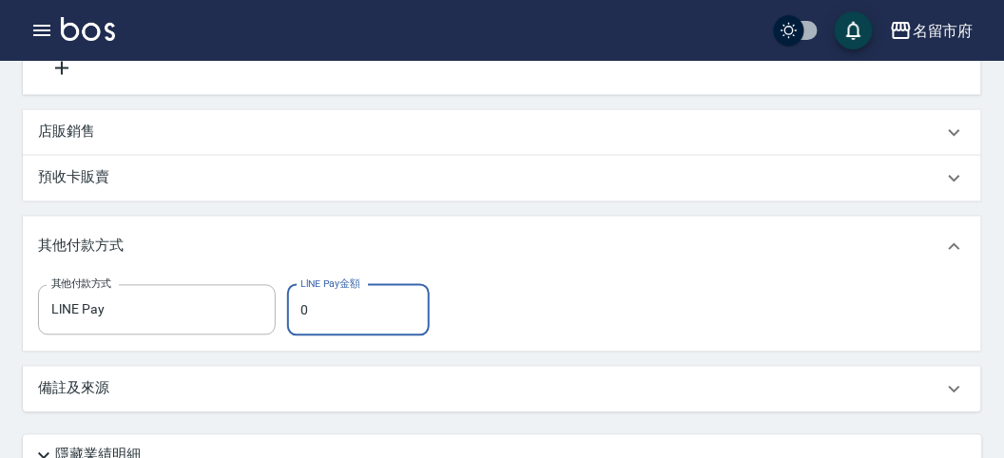
drag, startPoint x: 295, startPoint y: 334, endPoint x: 423, endPoint y: 343, distance: 128.8
click at [423, 337] on input "0" at bounding box center [358, 310] width 143 height 51
type input "2350"
drag, startPoint x: 476, startPoint y: 350, endPoint x: 535, endPoint y: 350, distance: 59.0
click at [491, 352] on div "其他付款方式 LlNE Pay 其他付款方式 LlNE Pay金額 2350 LlNE Pay金額" at bounding box center [502, 315] width 959 height 74
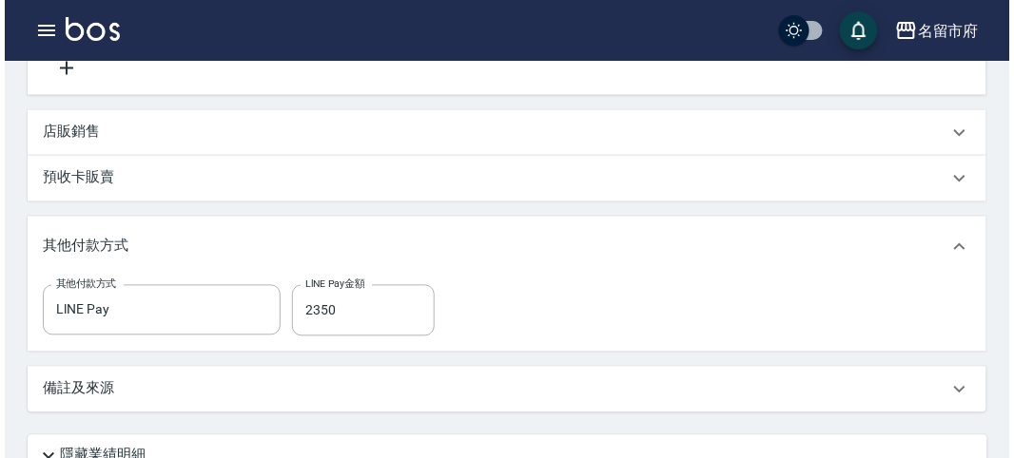
scroll to position [917, 0]
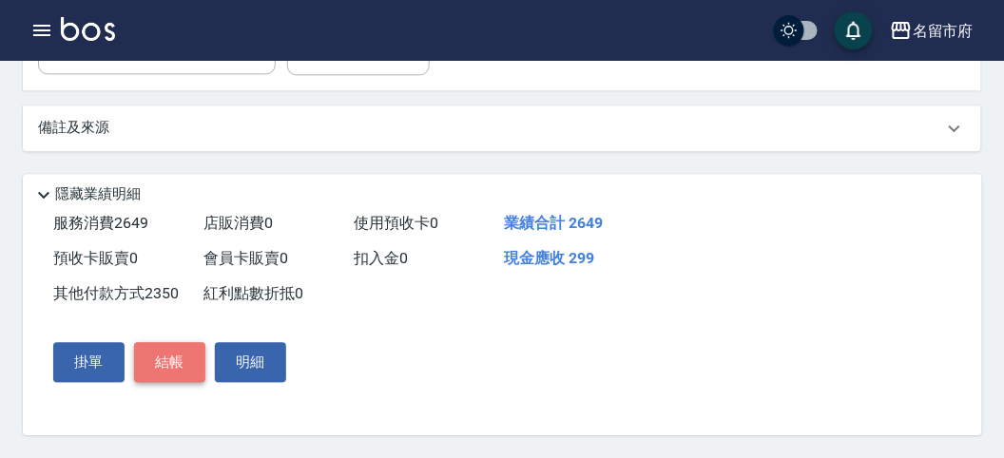
click at [159, 360] on button "結帳" at bounding box center [169, 362] width 71 height 40
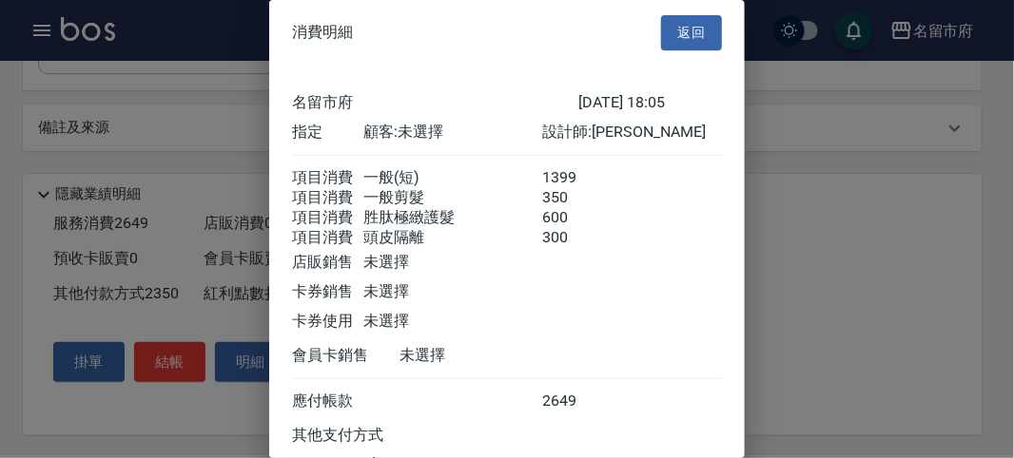
scroll to position [166, 0]
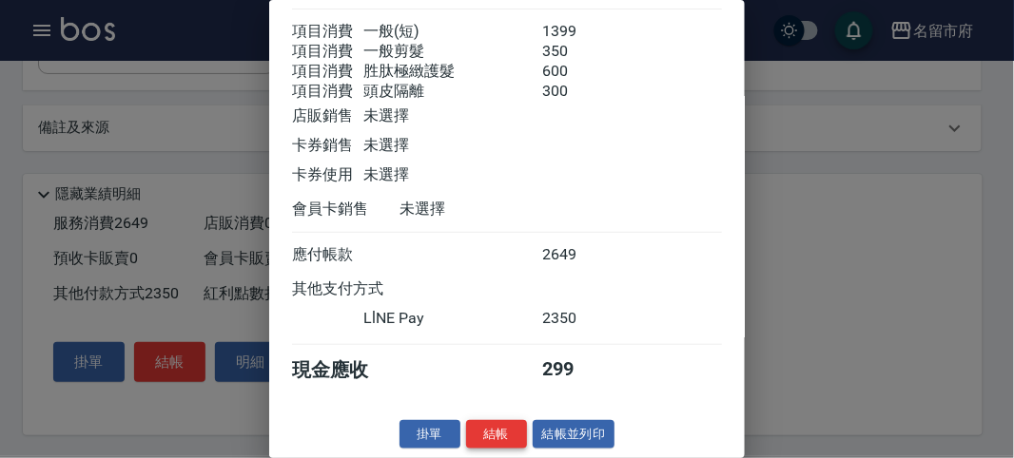
click at [477, 426] on button "結帳" at bounding box center [496, 434] width 61 height 29
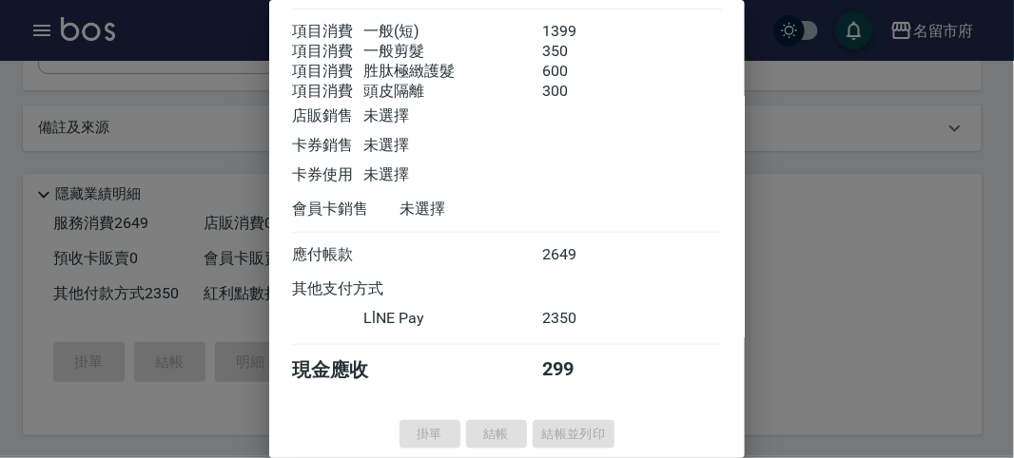
type input "[DATE] 18:16"
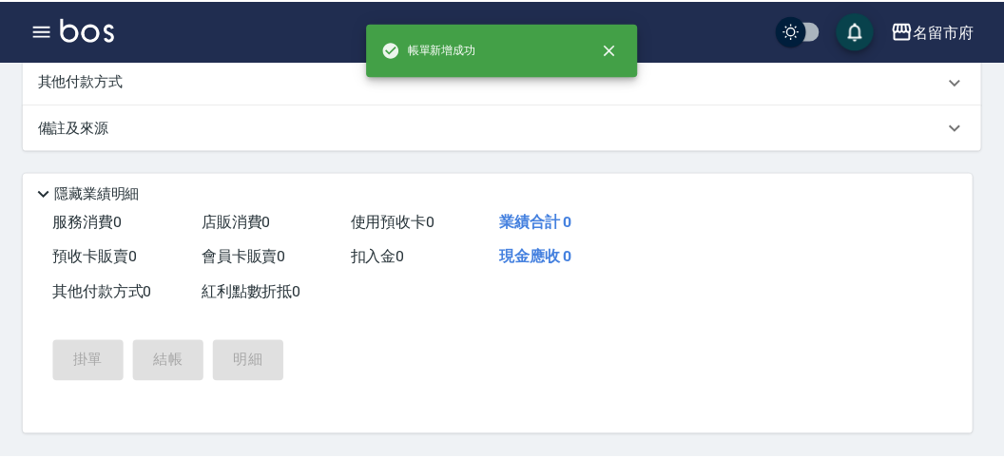
scroll to position [0, 0]
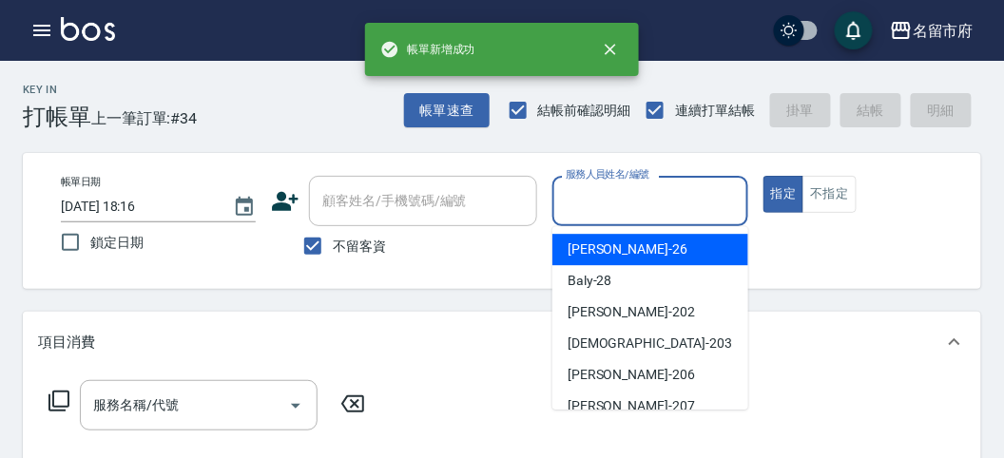
drag, startPoint x: 606, startPoint y: 204, endPoint x: 606, endPoint y: 216, distance: 11.4
click at [602, 205] on input "服務人員姓名/編號" at bounding box center [650, 201] width 178 height 33
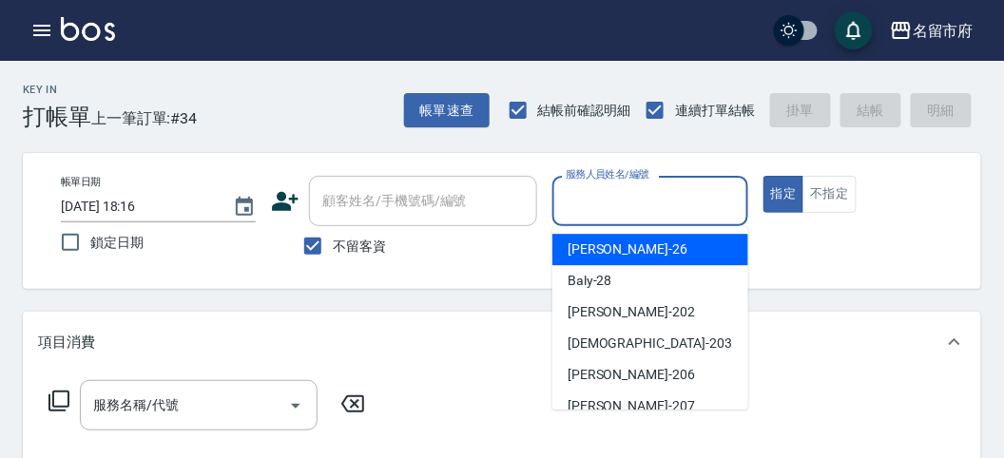
click at [616, 241] on div "[PERSON_NAME] -26" at bounding box center [651, 249] width 196 height 31
type input "[PERSON_NAME]-26"
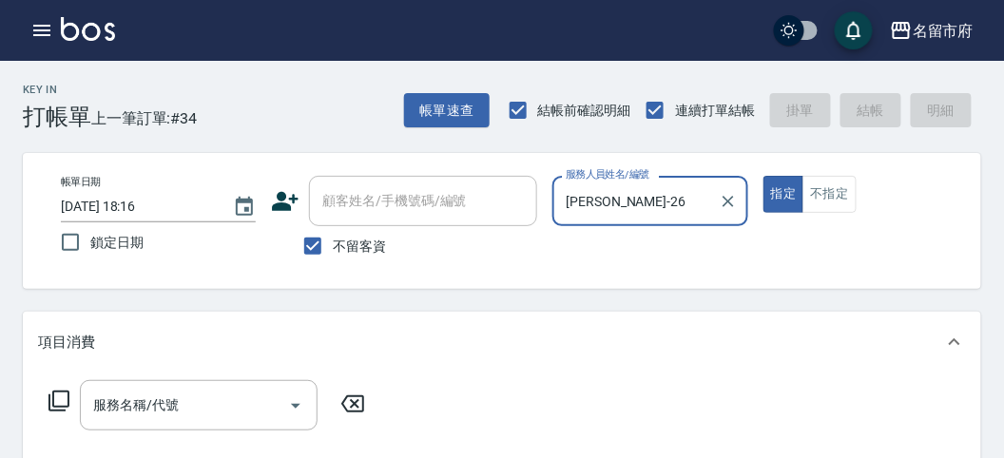
click at [49, 404] on icon at bounding box center [59, 401] width 21 height 21
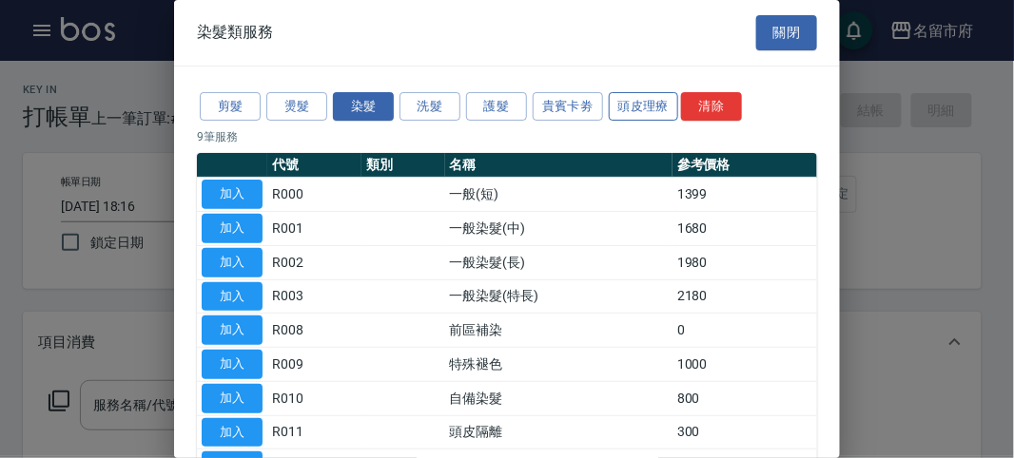
click at [617, 108] on button "頭皮理療" at bounding box center [644, 106] width 70 height 29
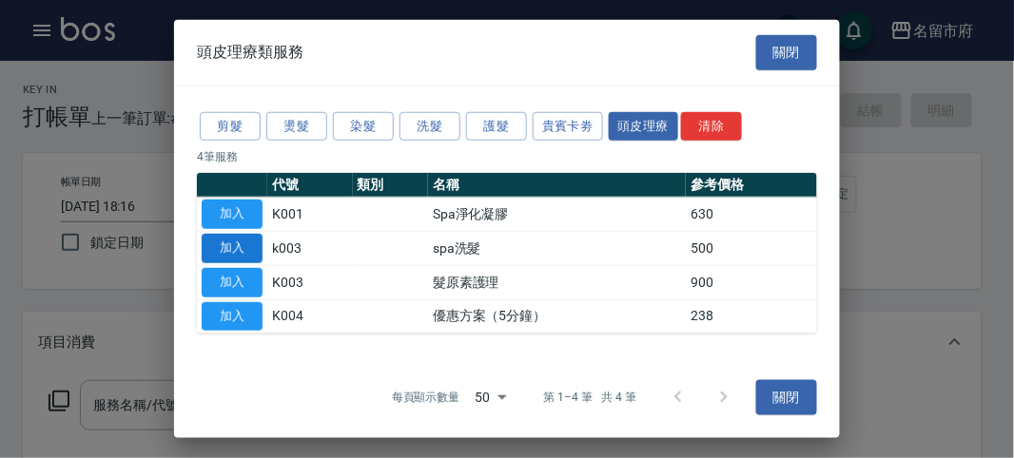
click at [237, 248] on button "加入" at bounding box center [232, 248] width 61 height 29
type input "spa洗髮(k003)"
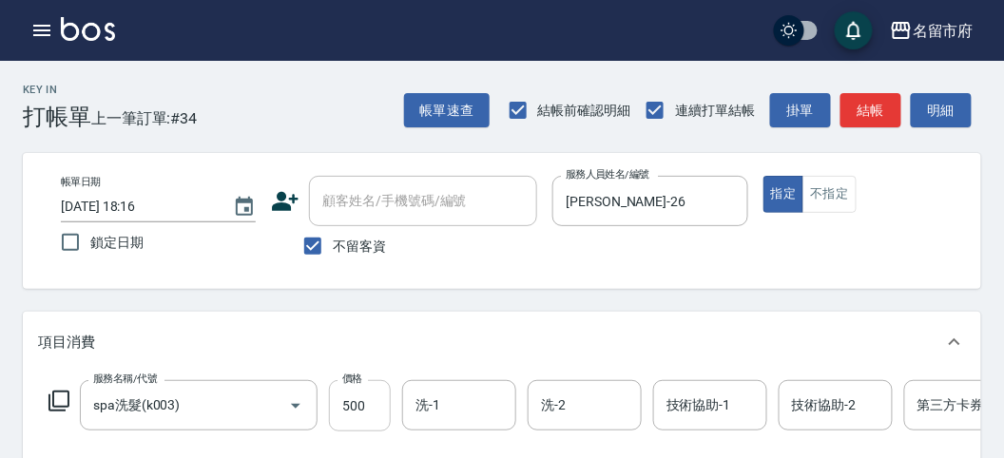
click at [359, 411] on input "500" at bounding box center [360, 405] width 62 height 51
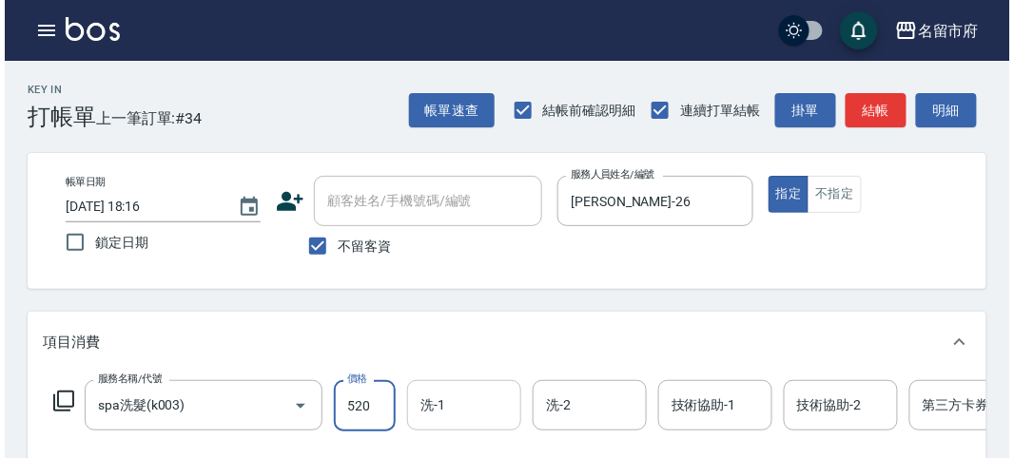
scroll to position [574, 0]
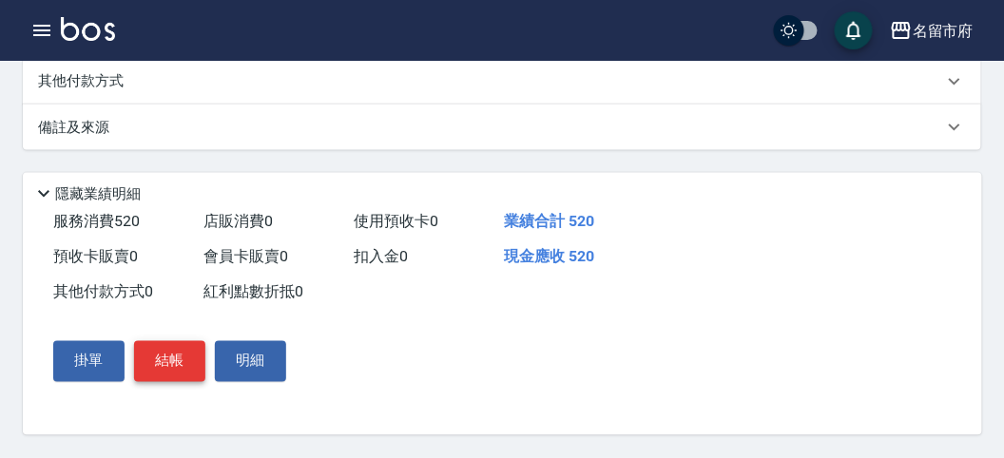
type input "520"
click at [158, 364] on button "結帳" at bounding box center [169, 361] width 71 height 40
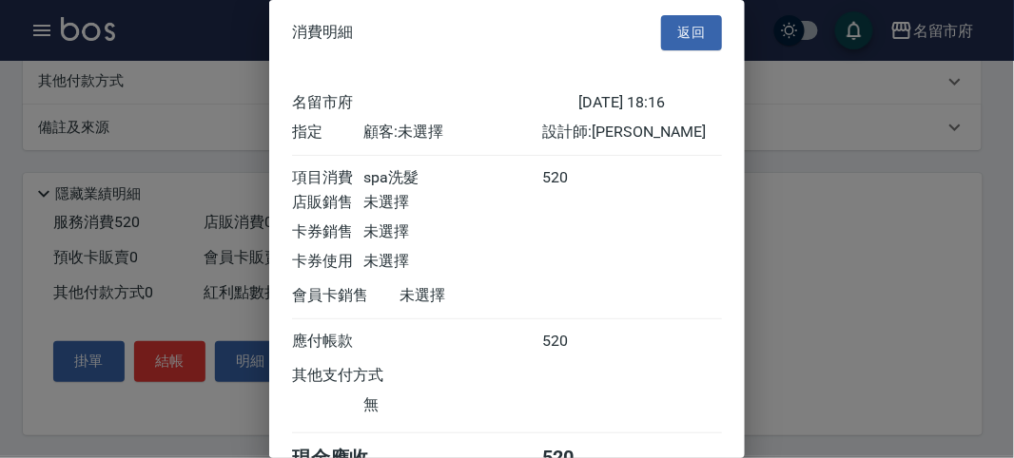
scroll to position [106, 0]
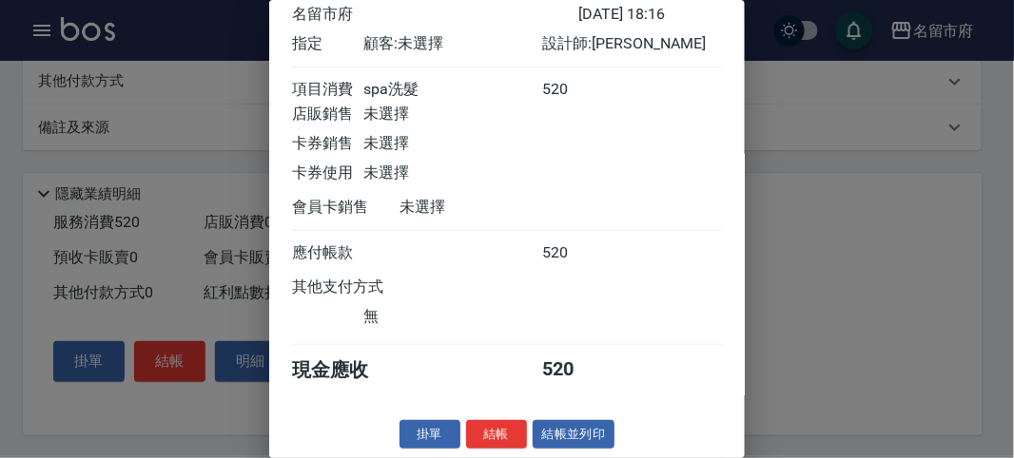
click at [491, 434] on button "結帳" at bounding box center [496, 434] width 61 height 29
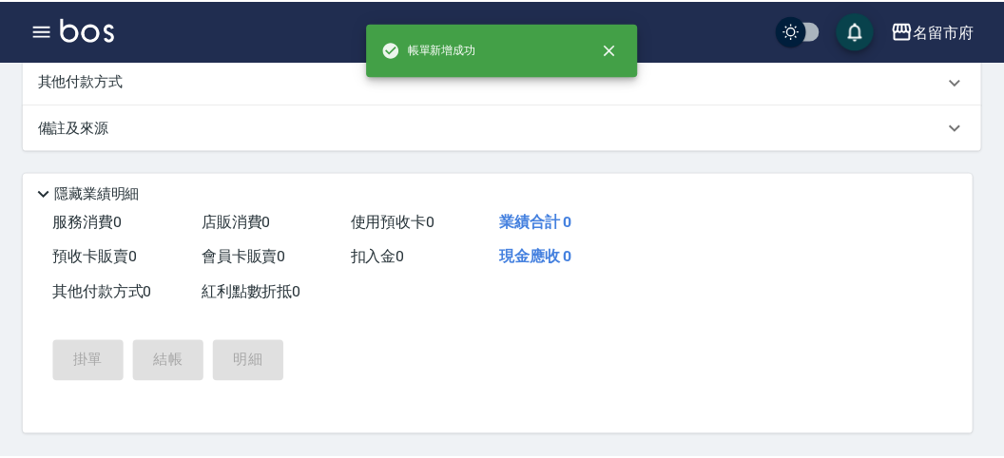
scroll to position [0, 0]
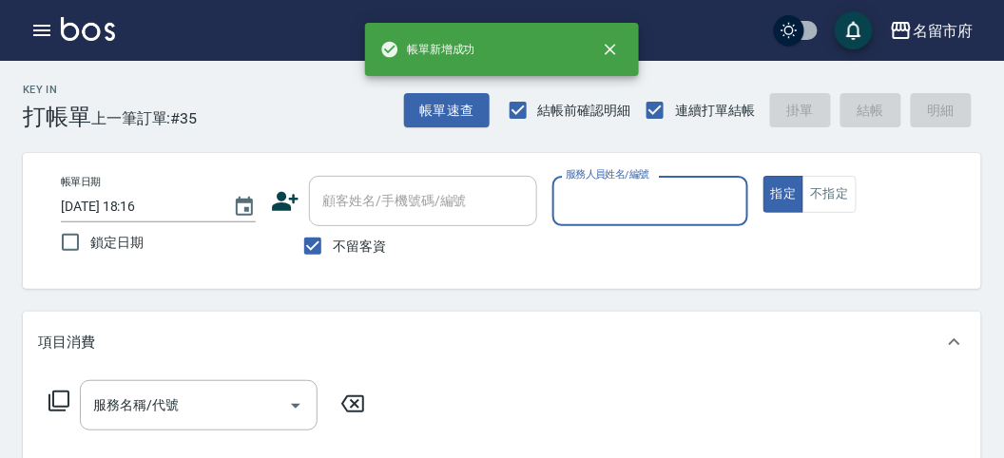
click at [601, 211] on input "服務人員姓名/編號" at bounding box center [650, 201] width 178 height 33
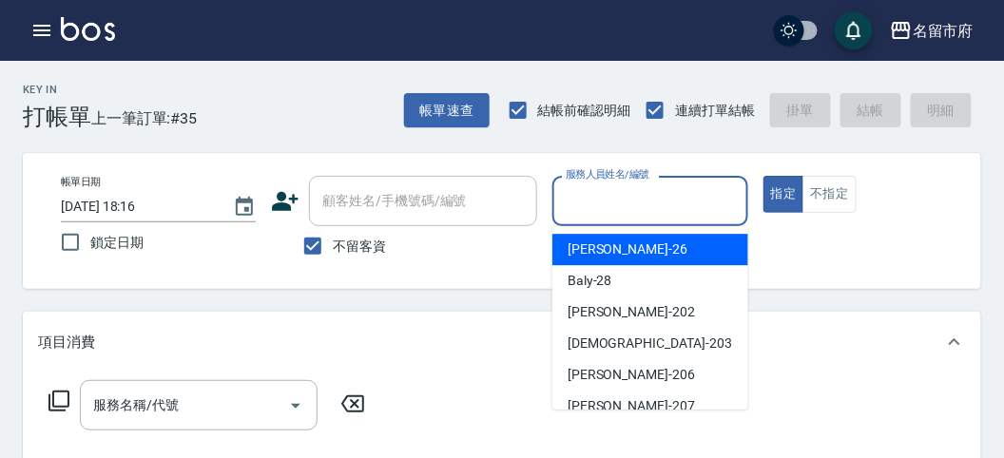
drag, startPoint x: 606, startPoint y: 248, endPoint x: 588, endPoint y: 249, distance: 18.1
click at [606, 249] on span "[PERSON_NAME] -26" at bounding box center [628, 250] width 120 height 20
type input "[PERSON_NAME]-26"
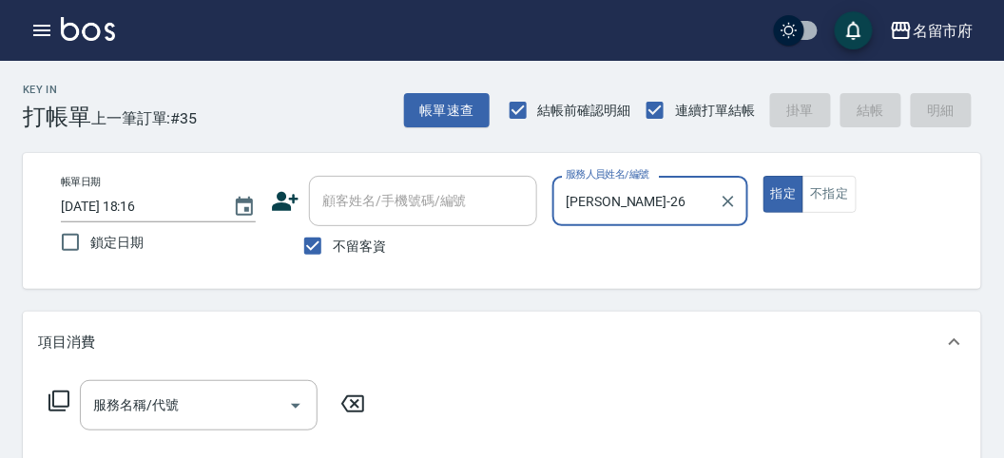
click at [66, 397] on icon at bounding box center [59, 401] width 23 height 23
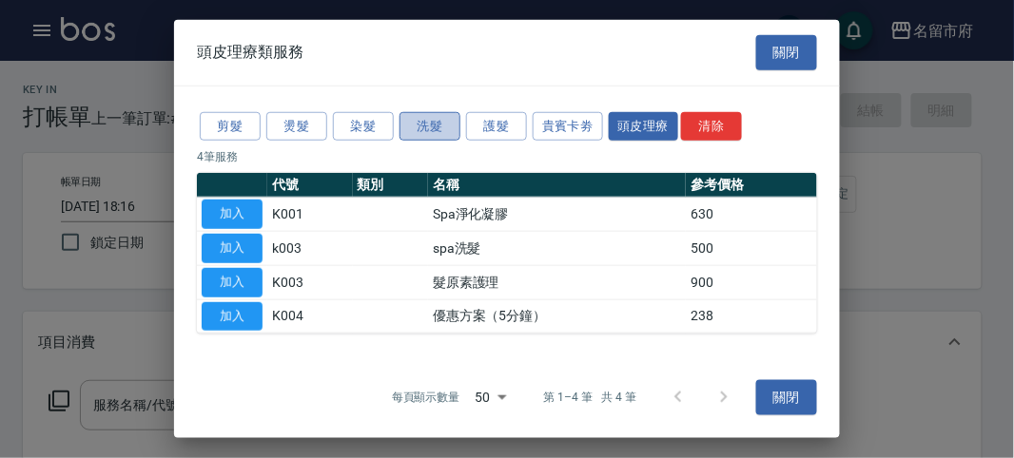
click at [438, 125] on button "洗髮" at bounding box center [429, 125] width 61 height 29
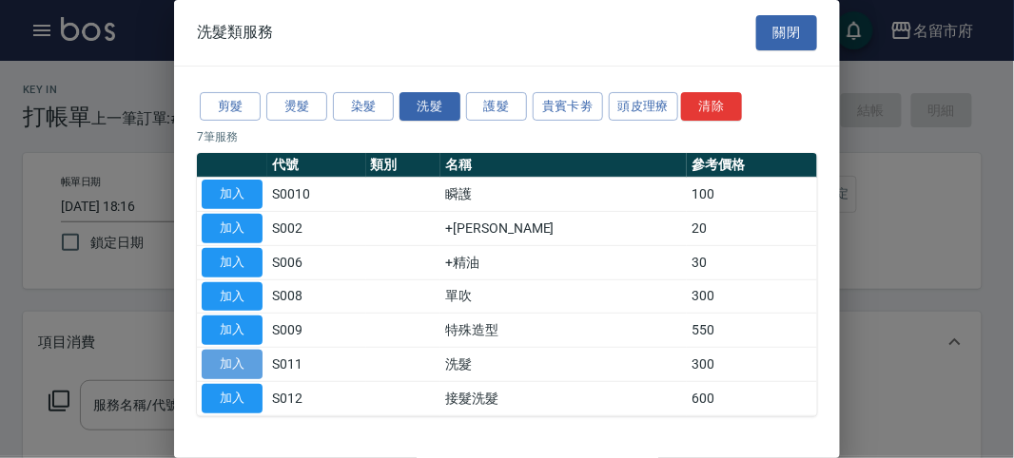
click at [231, 357] on button "加入" at bounding box center [232, 364] width 61 height 29
type input "洗髮(S011)"
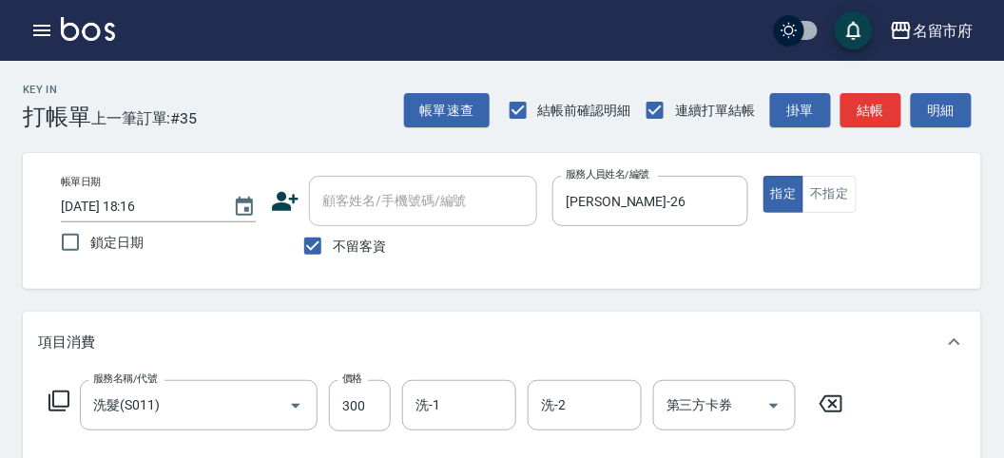
click at [63, 394] on icon at bounding box center [59, 401] width 23 height 23
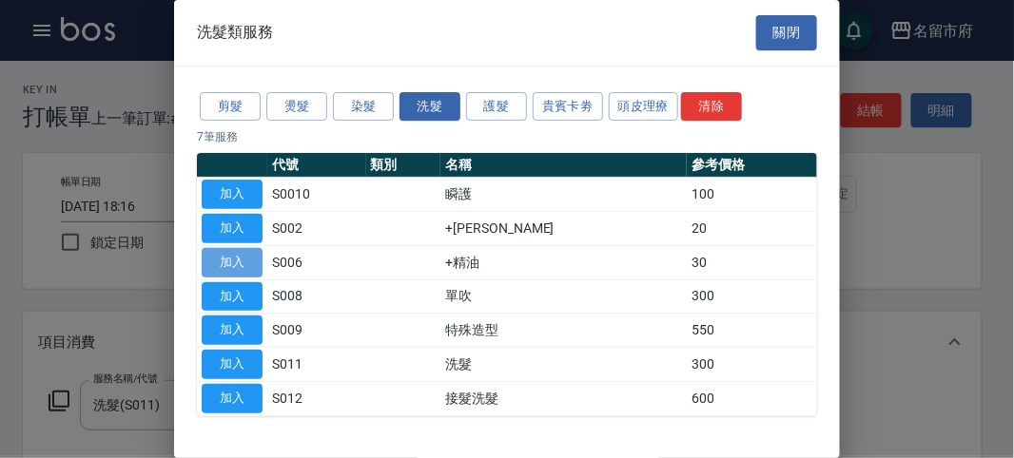
click at [244, 254] on button "加入" at bounding box center [232, 262] width 61 height 29
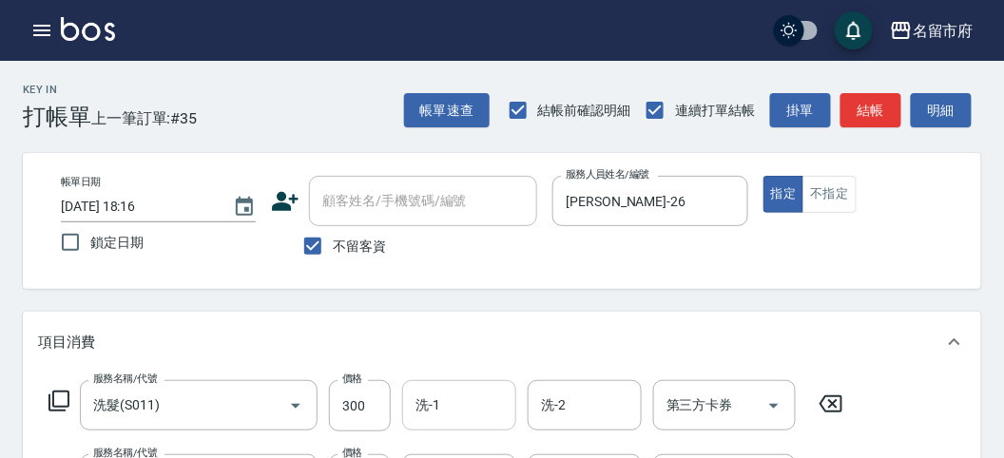
click at [453, 409] on input "洗-1" at bounding box center [459, 405] width 97 height 33
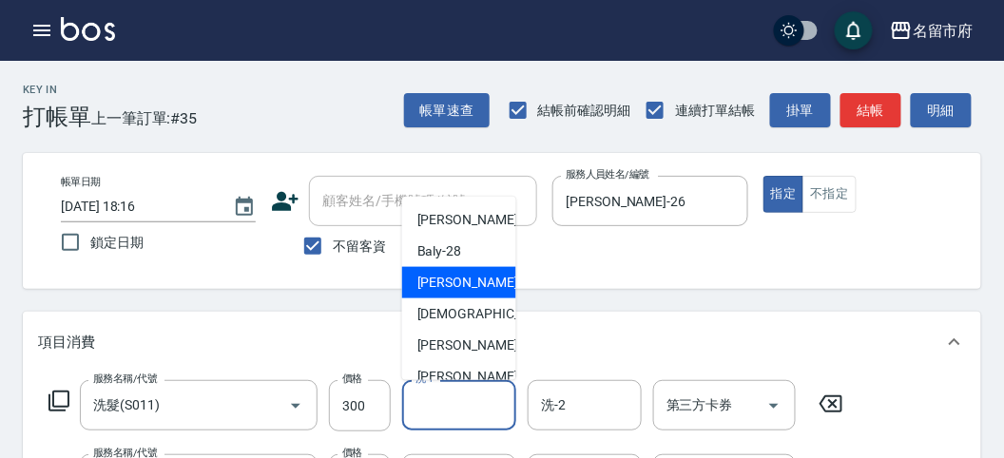
scroll to position [207, 0]
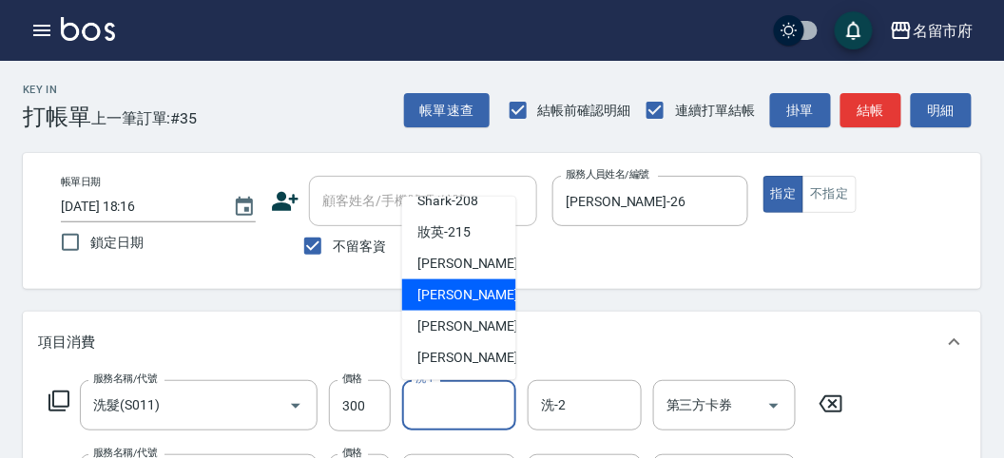
click at [474, 302] on span "Min Min -218" at bounding box center [481, 295] width 127 height 20
type input "Min Min-218"
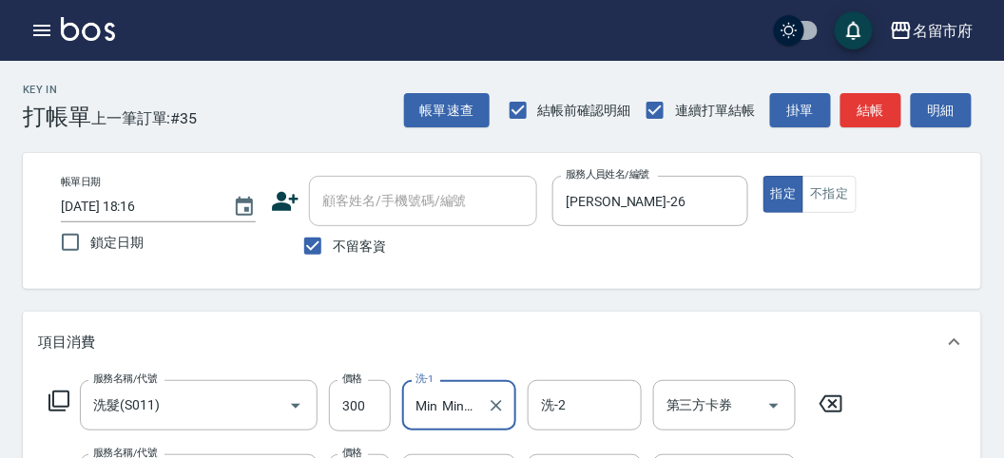
scroll to position [106, 0]
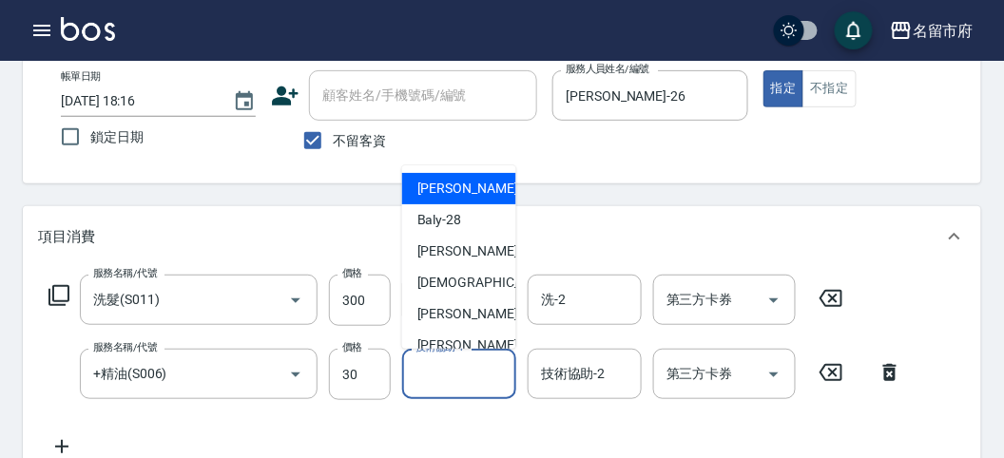
click at [461, 377] on input "技術協助-1" at bounding box center [459, 374] width 97 height 33
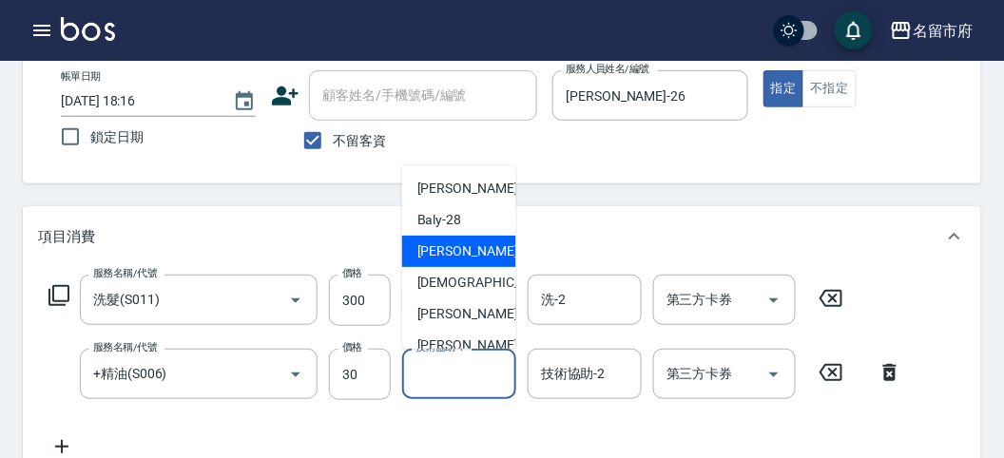
scroll to position [207, 0]
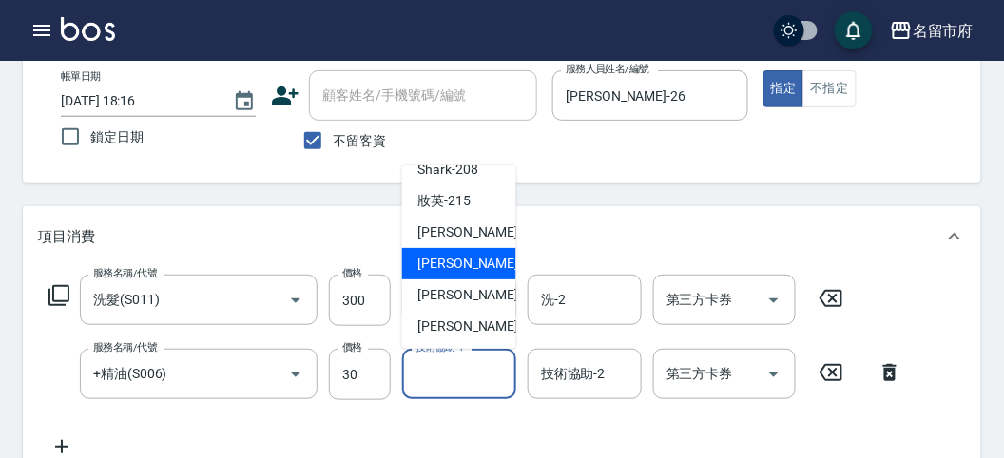
click at [470, 268] on span "Min Min -218" at bounding box center [481, 264] width 127 height 20
type input "Min Min-218"
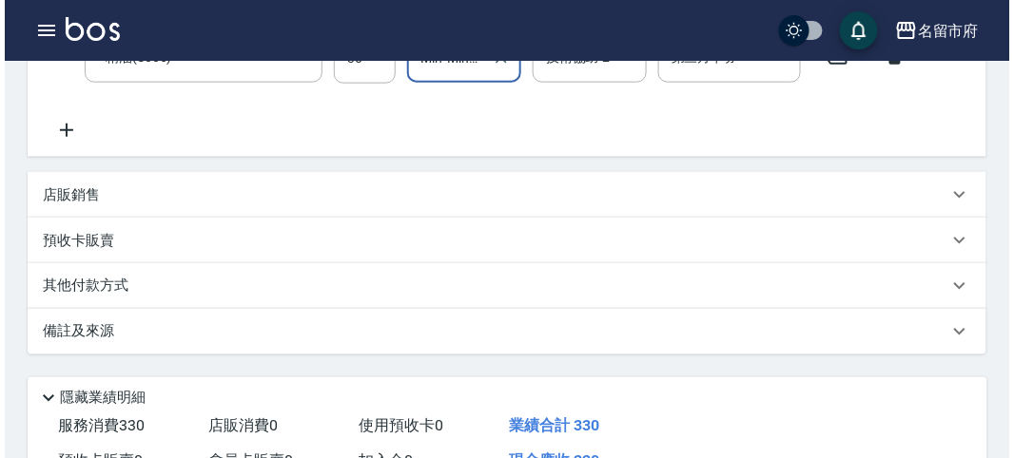
scroll to position [631, 0]
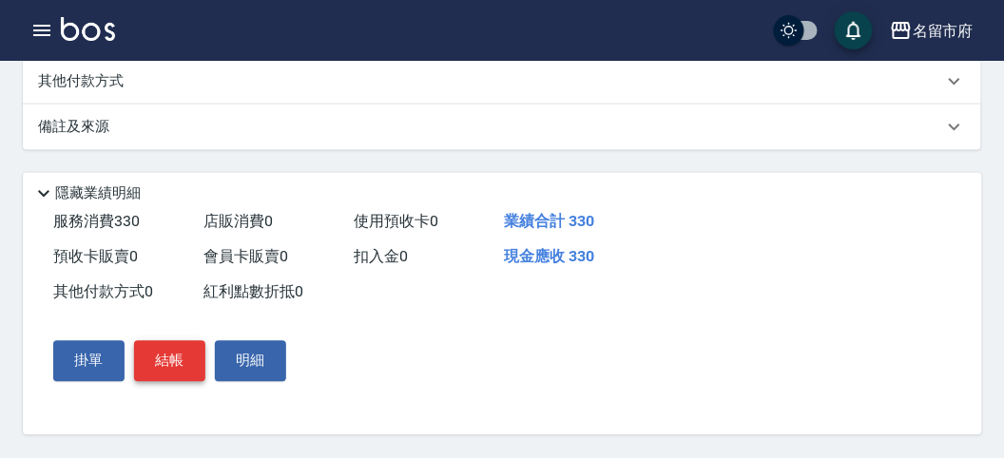
click at [176, 357] on button "結帳" at bounding box center [169, 361] width 71 height 40
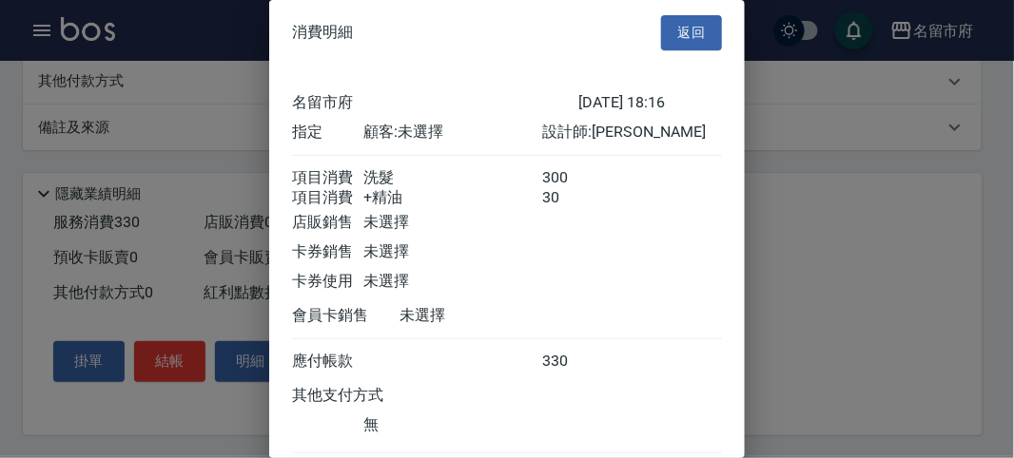
scroll to position [127, 0]
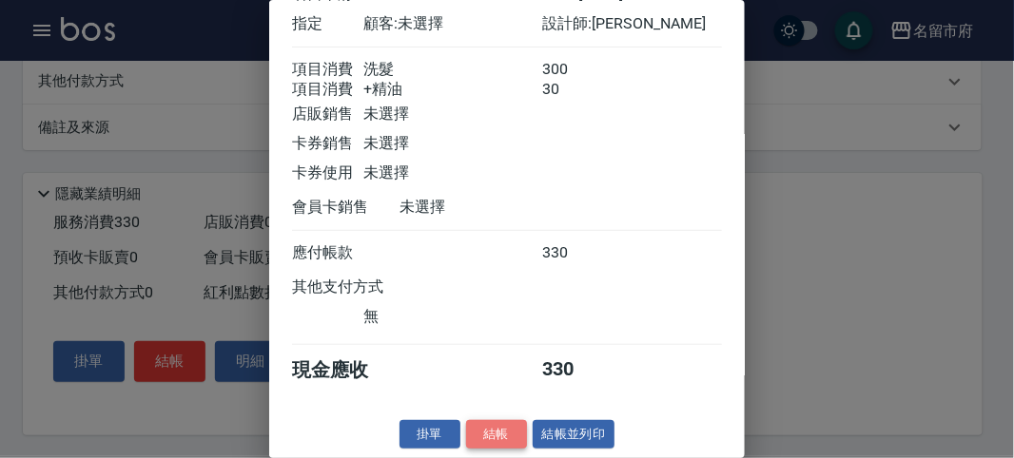
click at [491, 425] on button "結帳" at bounding box center [496, 434] width 61 height 29
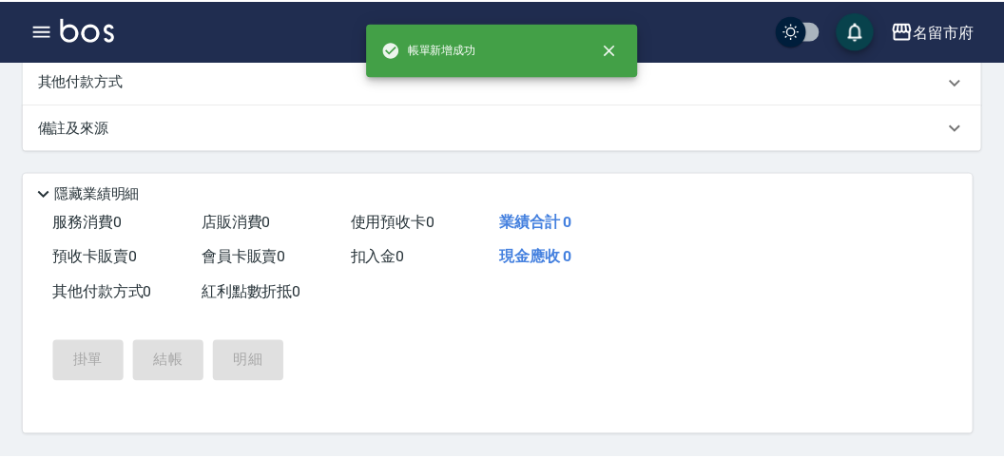
scroll to position [0, 0]
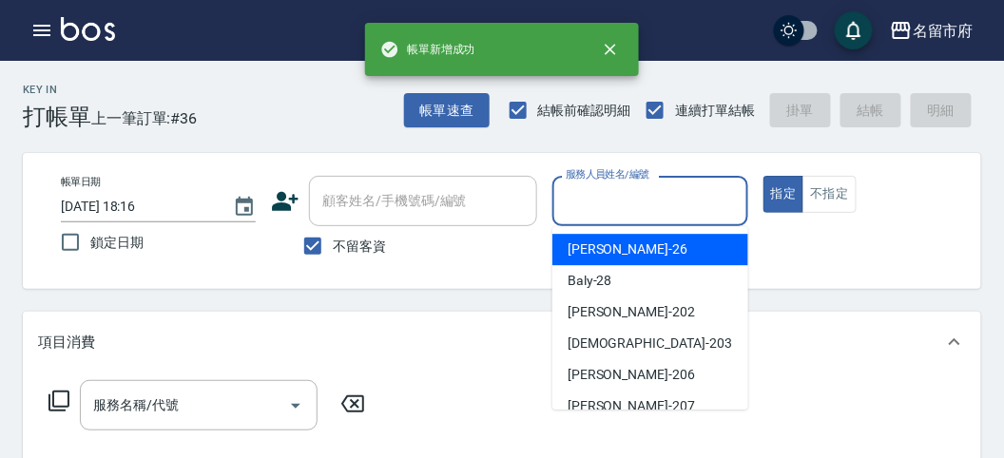
click at [629, 209] on input "服務人員姓名/編號" at bounding box center [650, 201] width 178 height 33
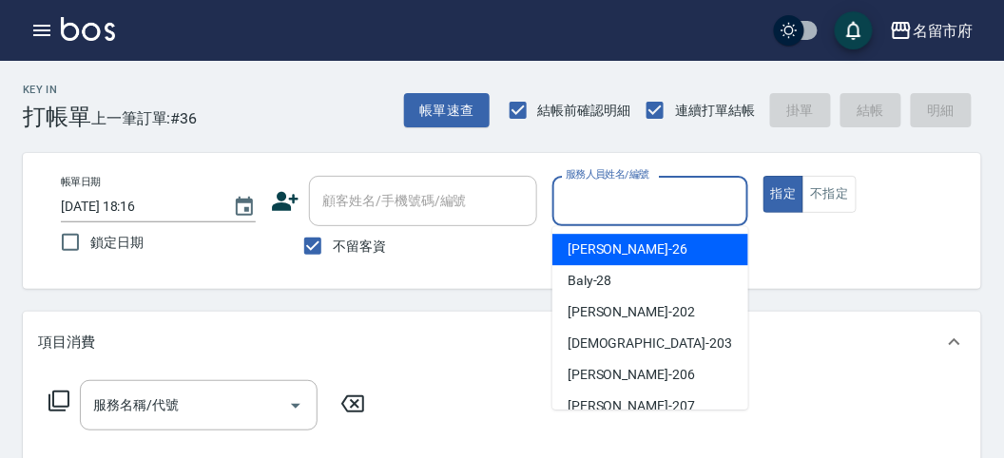
click at [631, 248] on div "[PERSON_NAME] -26" at bounding box center [651, 249] width 196 height 31
type input "[PERSON_NAME]-26"
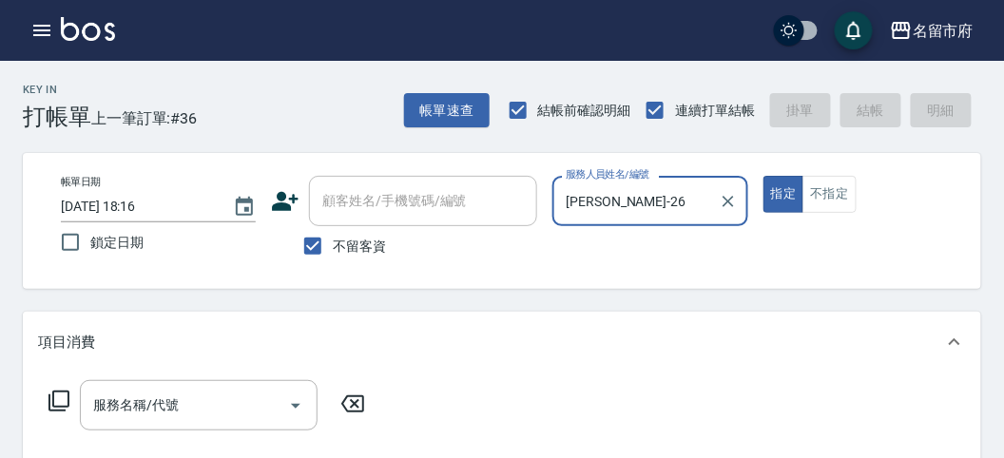
click at [62, 394] on icon at bounding box center [59, 401] width 23 height 23
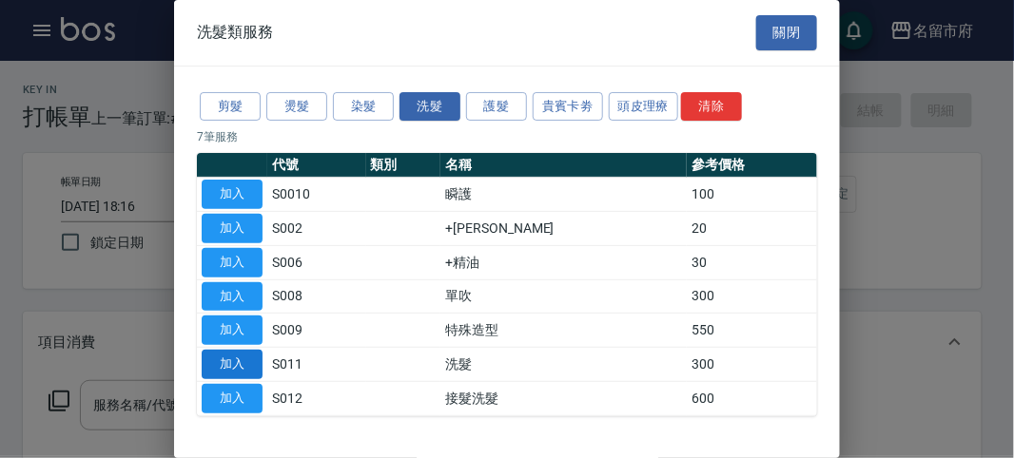
click at [253, 351] on button "加入" at bounding box center [232, 364] width 61 height 29
type input "洗髮(S011)"
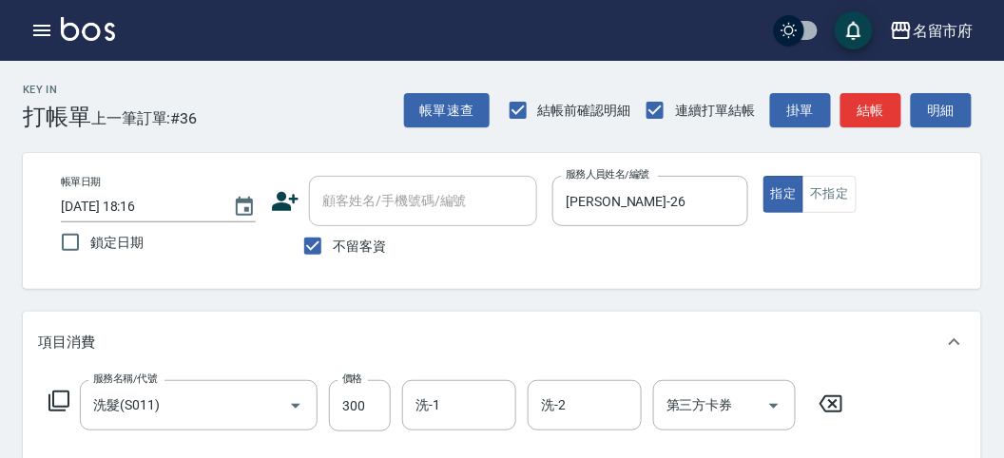
click at [62, 394] on icon at bounding box center [59, 401] width 23 height 23
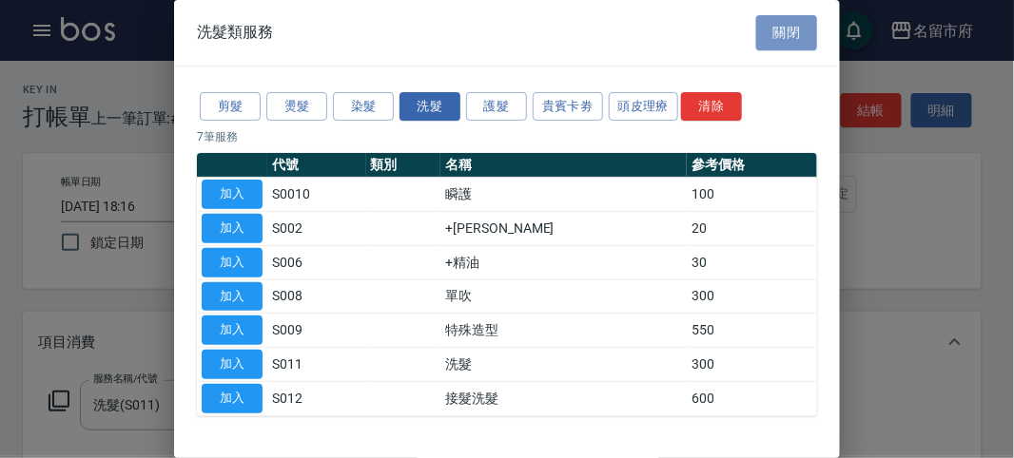
click at [768, 33] on button "關閉" at bounding box center [786, 32] width 61 height 35
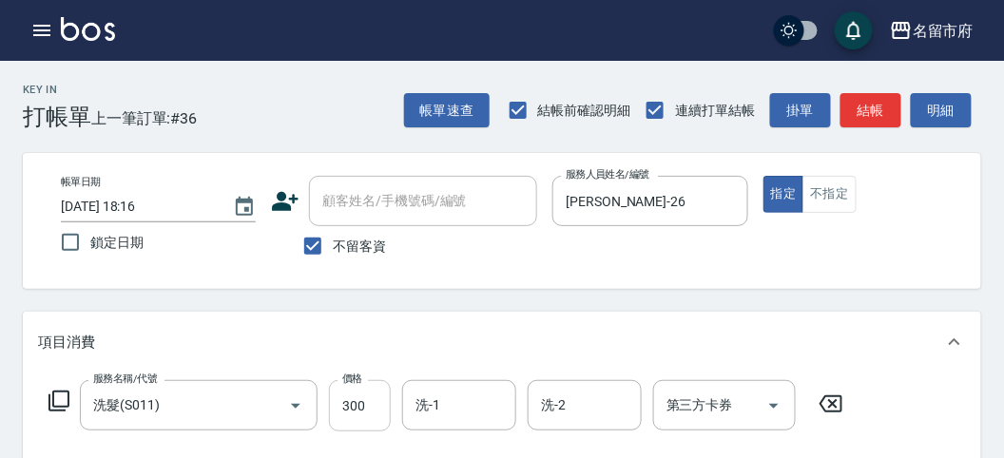
click at [353, 409] on input "300" at bounding box center [360, 405] width 62 height 51
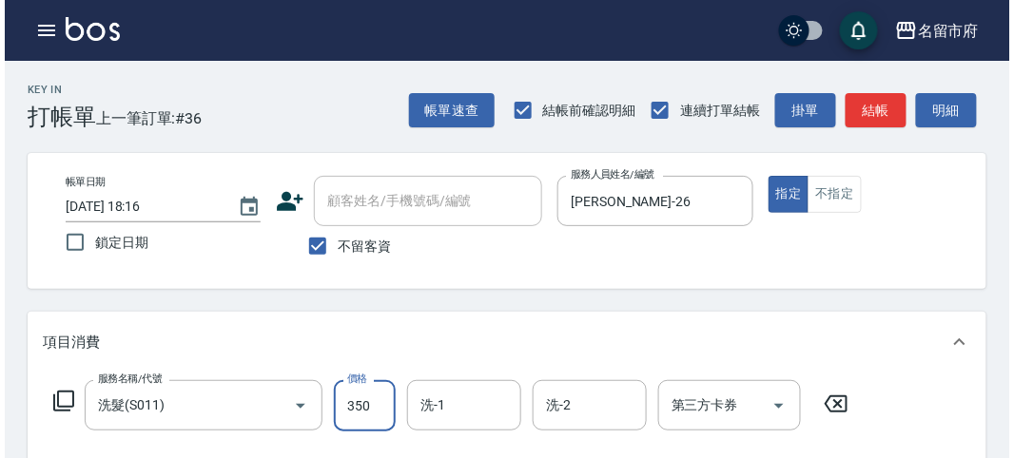
scroll to position [556, 0]
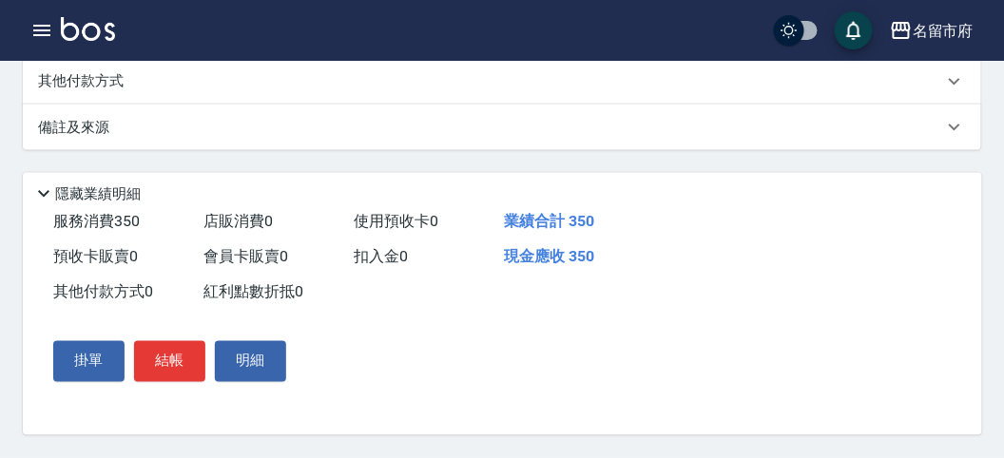
type input "350"
drag, startPoint x: 125, startPoint y: 356, endPoint x: 135, endPoint y: 354, distance: 10.6
click at [135, 354] on div "掛單 結帳 明細" at bounding box center [170, 361] width 248 height 55
click at [187, 361] on button "結帳" at bounding box center [169, 361] width 71 height 40
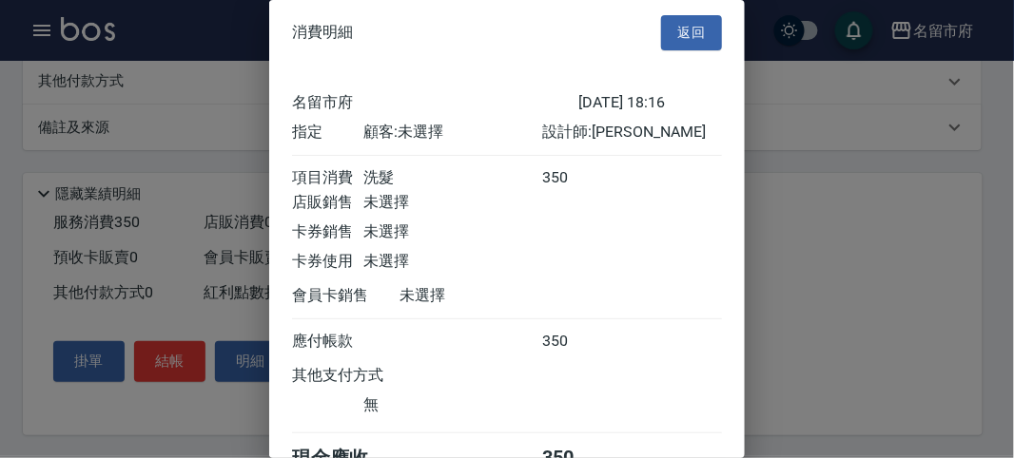
scroll to position [106, 0]
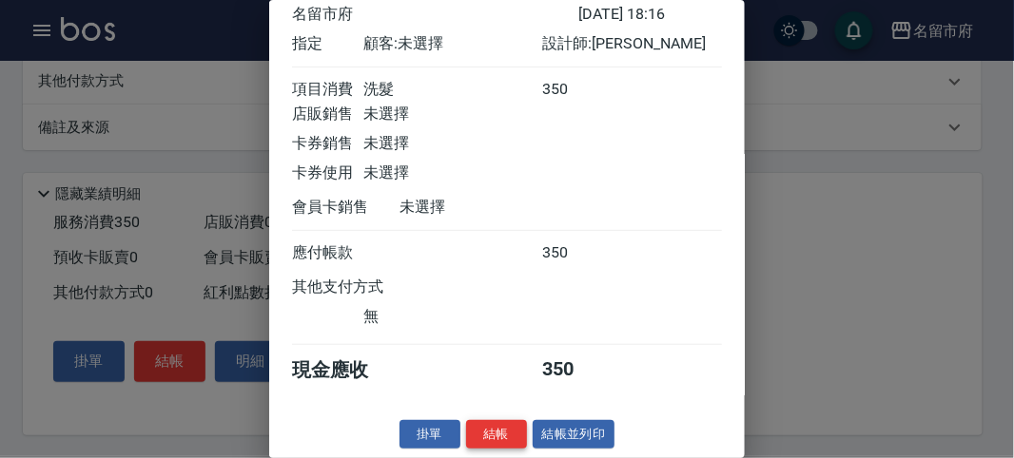
click at [502, 434] on button "結帳" at bounding box center [496, 434] width 61 height 29
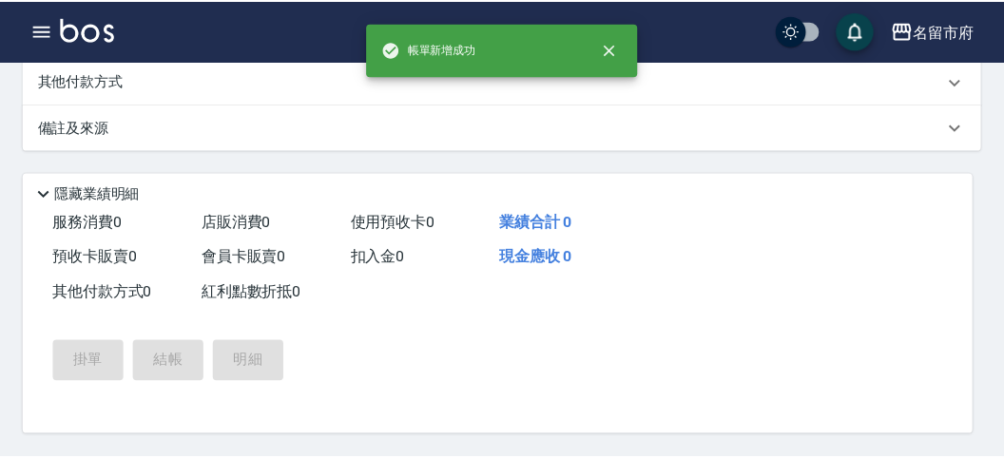
scroll to position [0, 0]
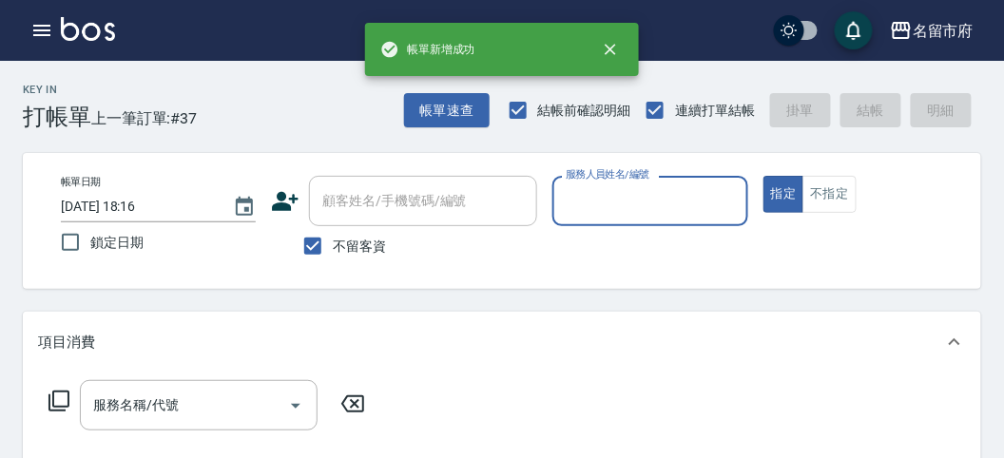
click at [600, 211] on input "服務人員姓名/編號" at bounding box center [650, 201] width 178 height 33
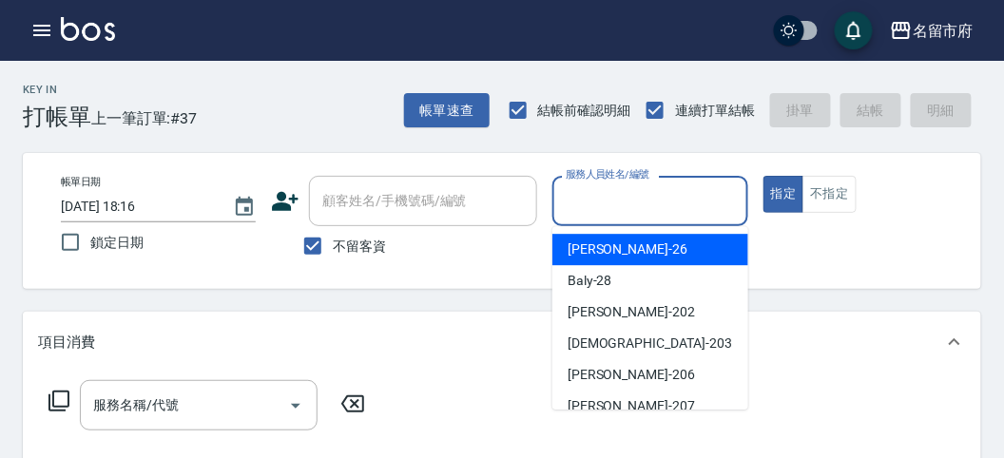
click at [606, 255] on span "[PERSON_NAME] -26" at bounding box center [628, 250] width 120 height 20
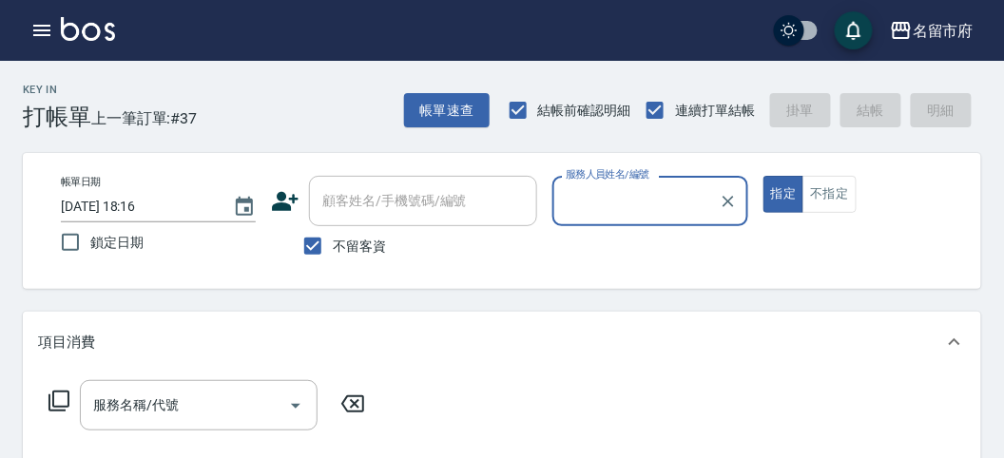
type input "[PERSON_NAME]-26"
click at [59, 399] on icon at bounding box center [59, 401] width 23 height 23
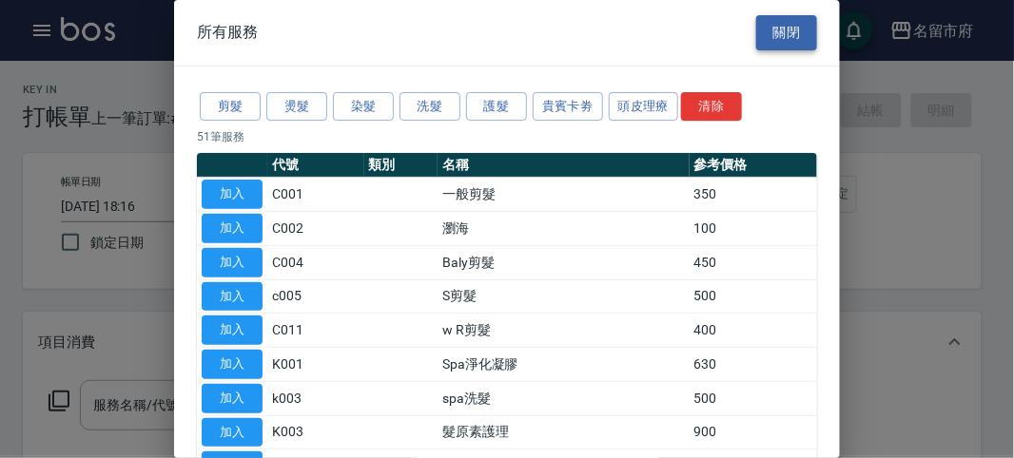
click at [761, 35] on button "關閉" at bounding box center [786, 32] width 61 height 35
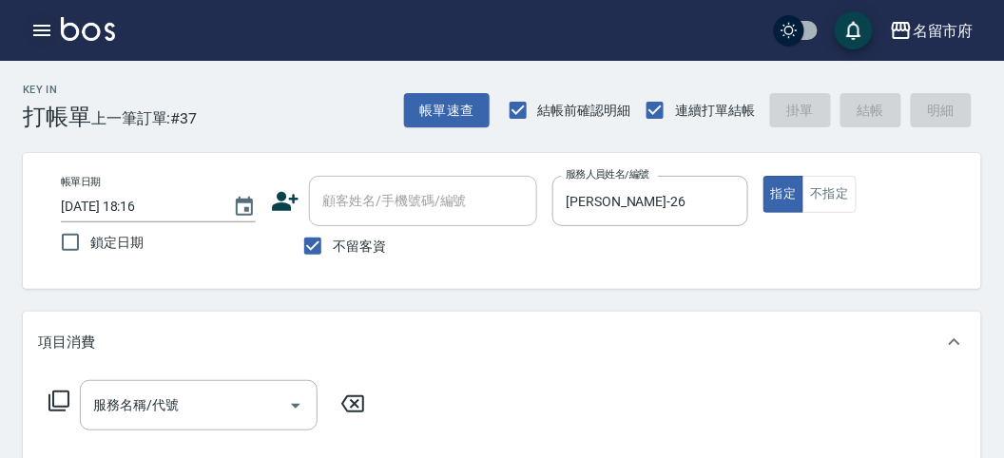
click at [49, 32] on icon "button" at bounding box center [41, 30] width 23 height 23
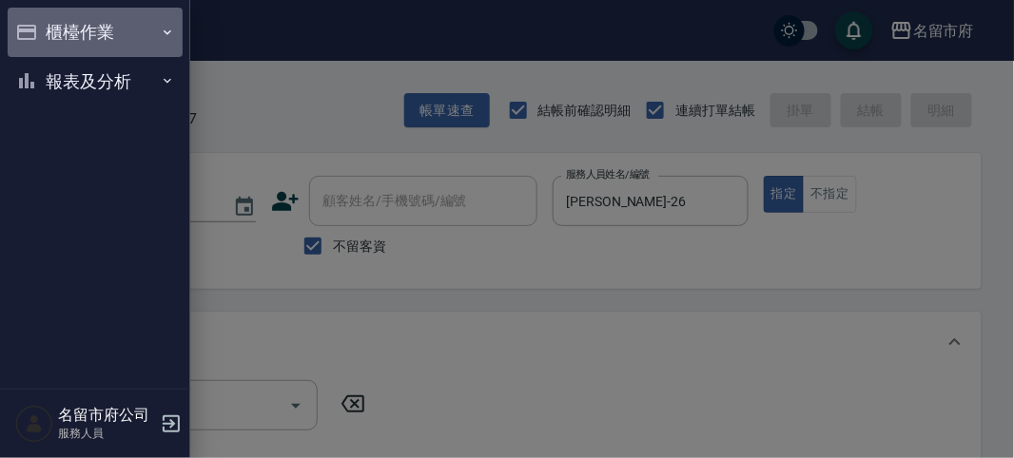
click at [99, 25] on button "櫃檯作業" at bounding box center [95, 32] width 175 height 49
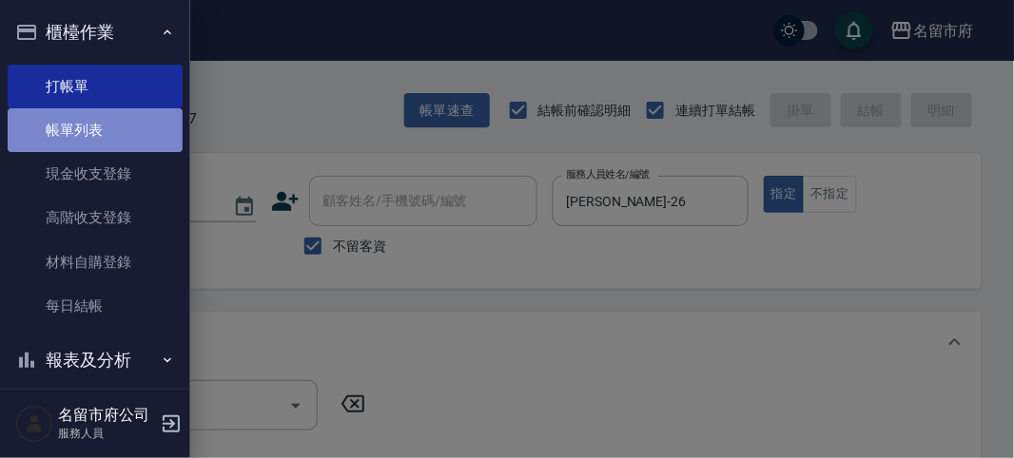
click at [118, 130] on link "帳單列表" at bounding box center [95, 130] width 175 height 44
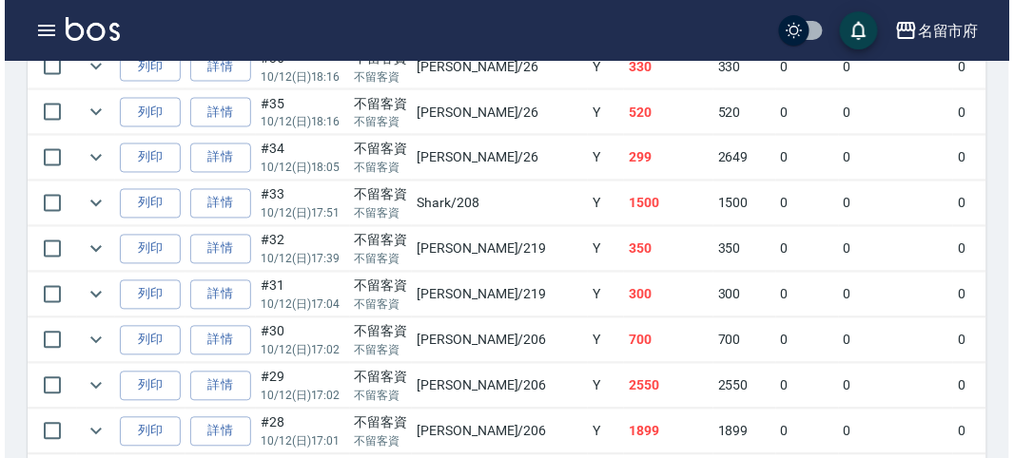
scroll to position [422, 0]
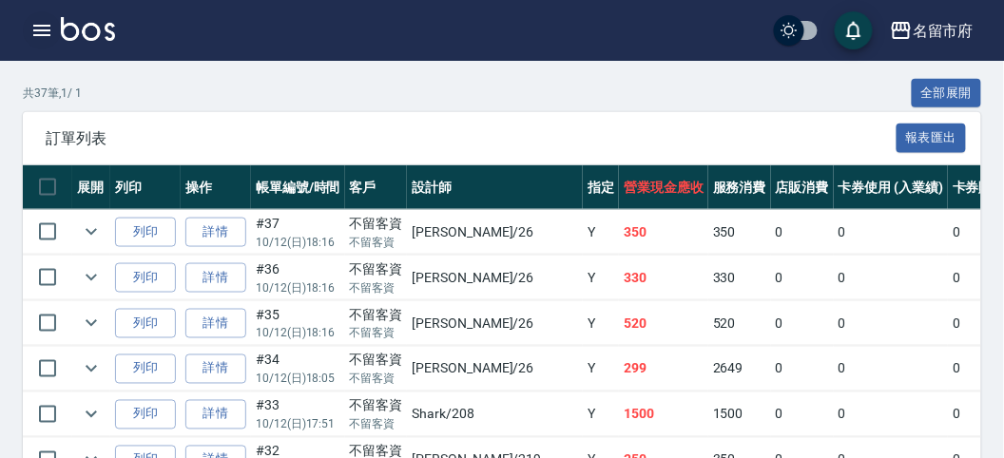
click at [43, 22] on icon "button" at bounding box center [41, 30] width 23 height 23
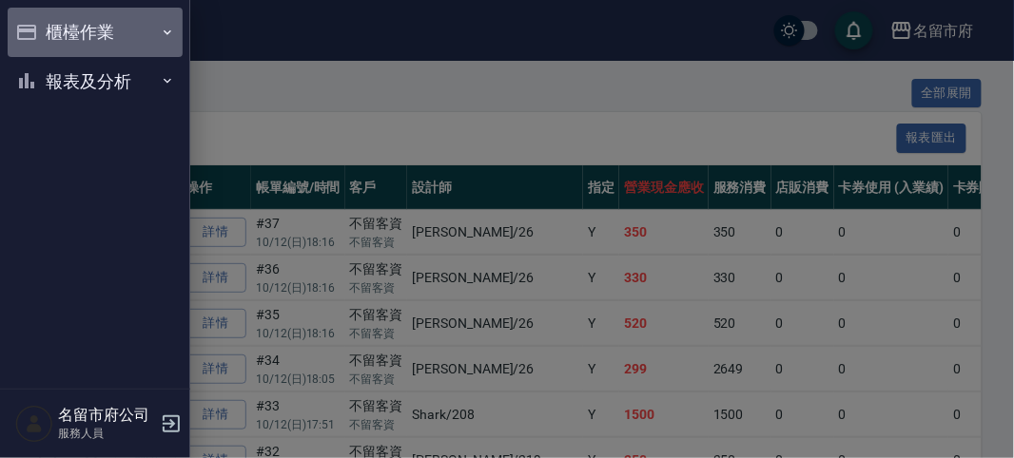
click at [71, 33] on button "櫃檯作業" at bounding box center [95, 32] width 175 height 49
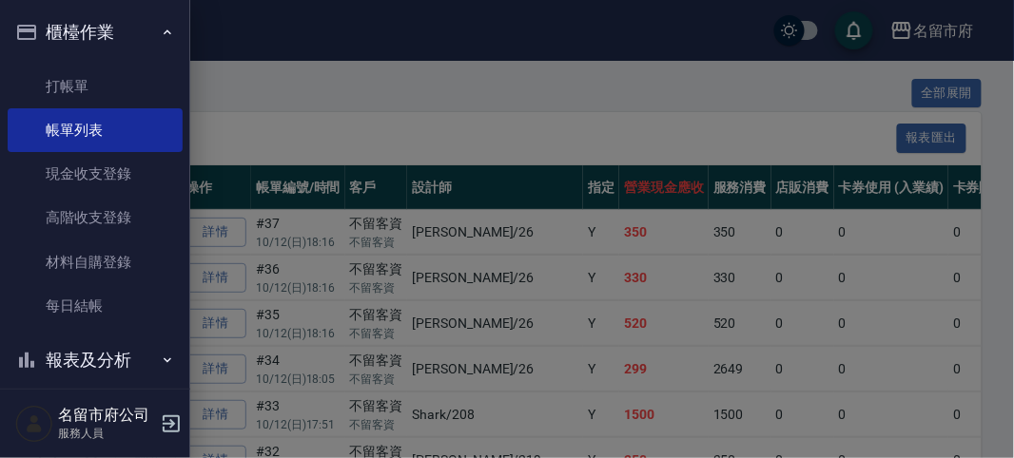
click at [73, 29] on button "櫃檯作業" at bounding box center [95, 32] width 175 height 49
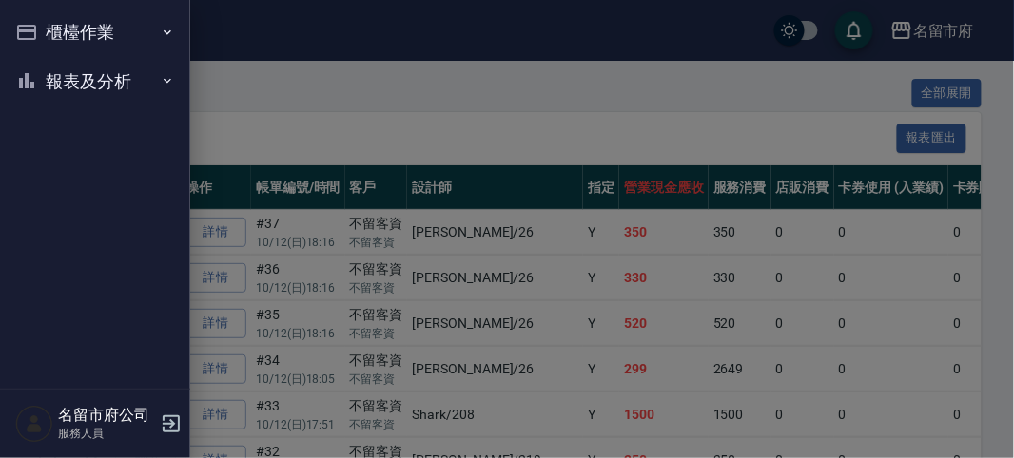
click at [87, 77] on button "報表及分析" at bounding box center [95, 81] width 175 height 49
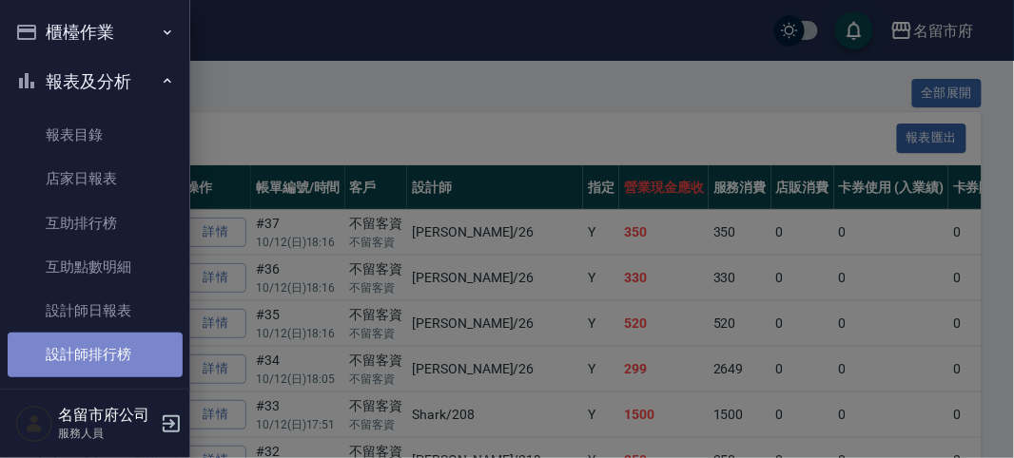
click at [112, 351] on link "設計師排行榜" at bounding box center [95, 355] width 175 height 44
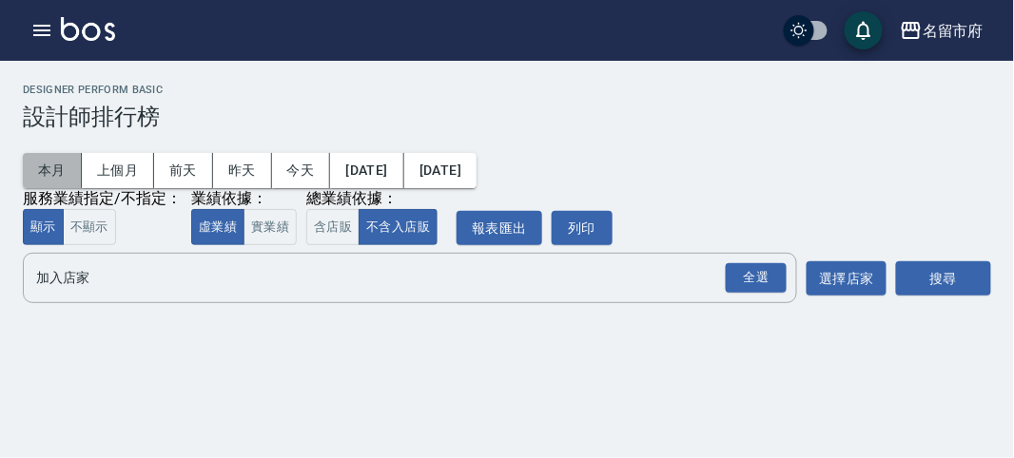
click at [55, 164] on button "本月" at bounding box center [52, 170] width 59 height 35
click at [782, 278] on div "全選" at bounding box center [756, 277] width 61 height 29
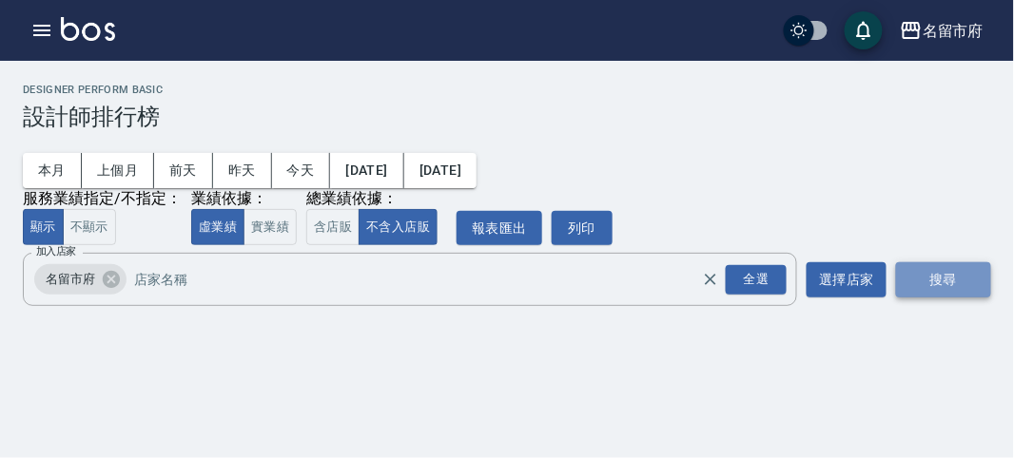
click at [917, 288] on button "搜尋" at bounding box center [943, 280] width 95 height 35
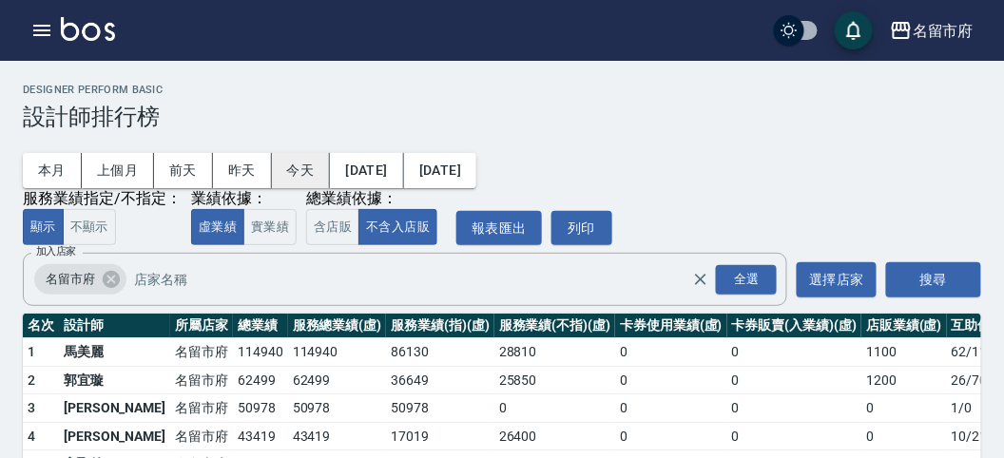
click at [313, 167] on button "今天" at bounding box center [301, 170] width 59 height 35
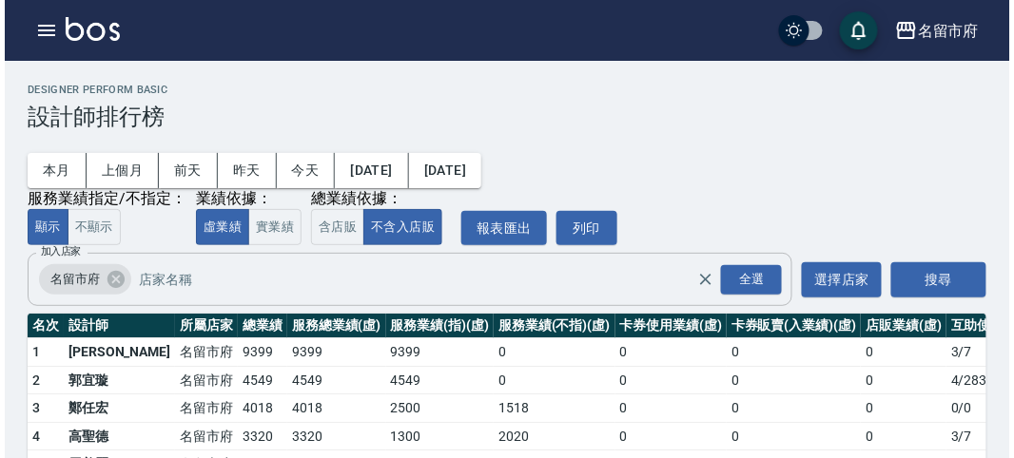
scroll to position [106, 0]
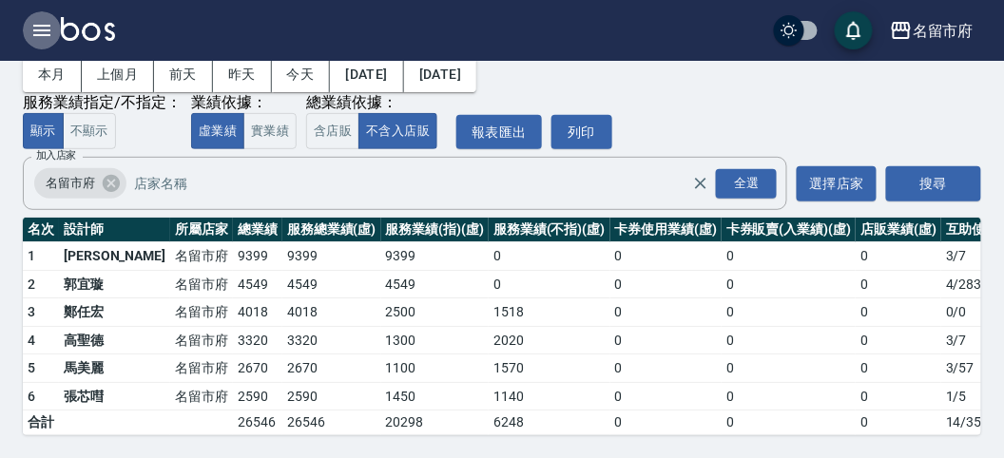
click at [41, 31] on icon "button" at bounding box center [41, 30] width 23 height 23
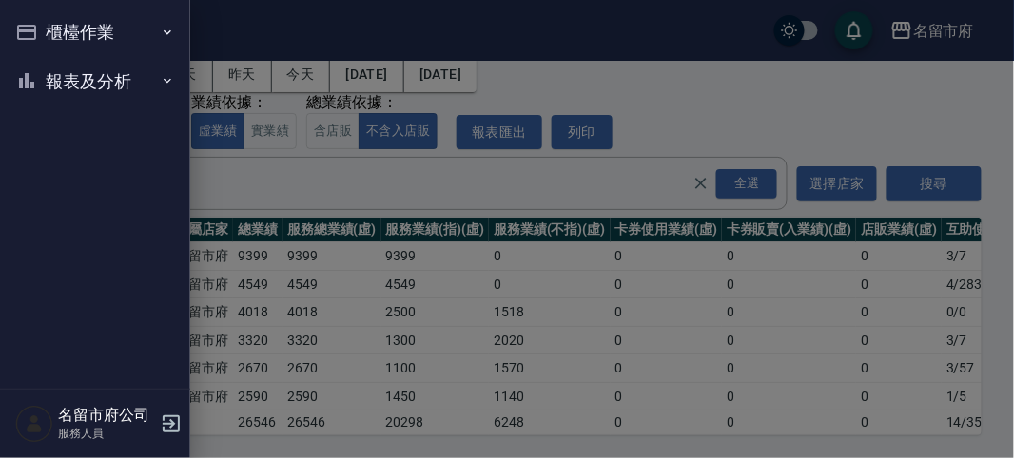
click at [49, 29] on button "櫃檯作業" at bounding box center [95, 32] width 175 height 49
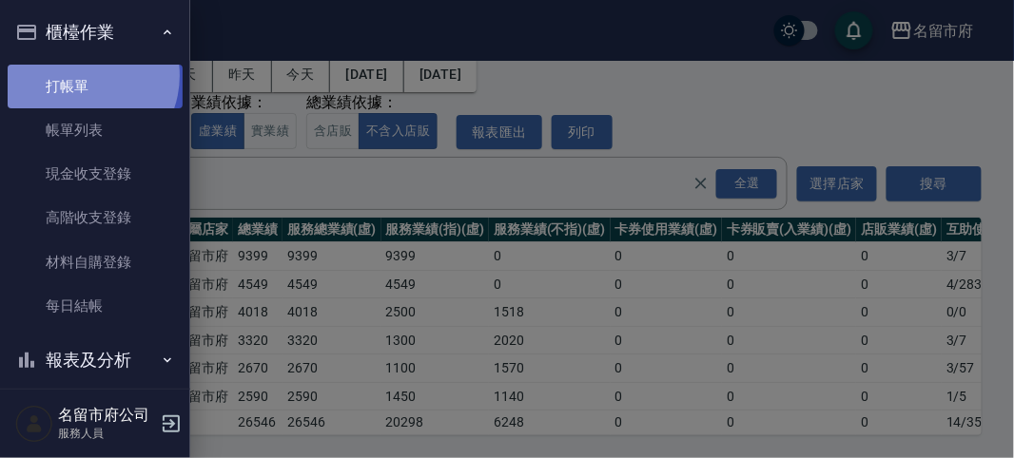
click at [78, 75] on link "打帳單" at bounding box center [95, 87] width 175 height 44
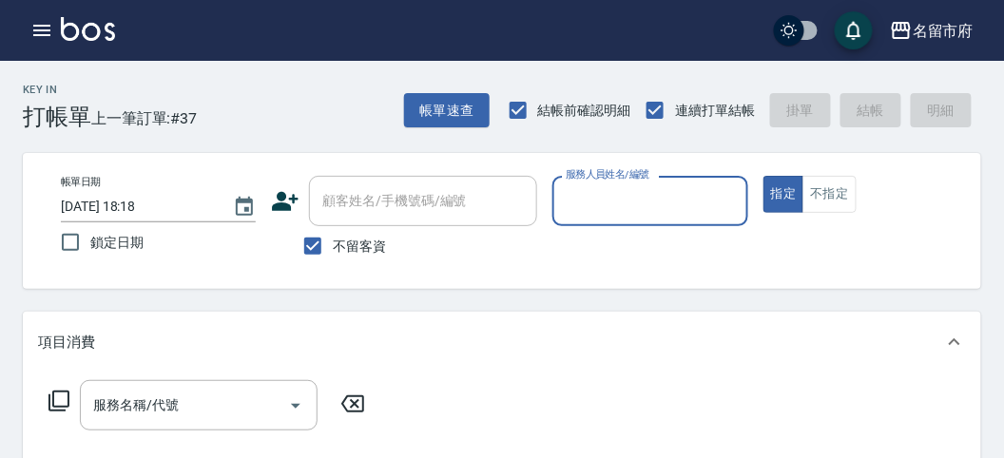
click at [581, 191] on input "服務人員姓名/編號" at bounding box center [650, 201] width 178 height 33
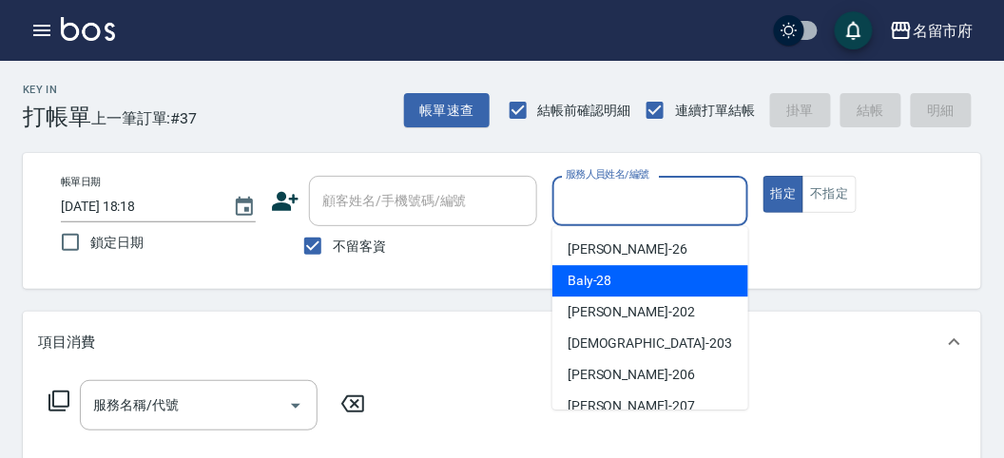
click at [590, 275] on span "Baly -28" at bounding box center [590, 281] width 45 height 20
type input "Baly-28"
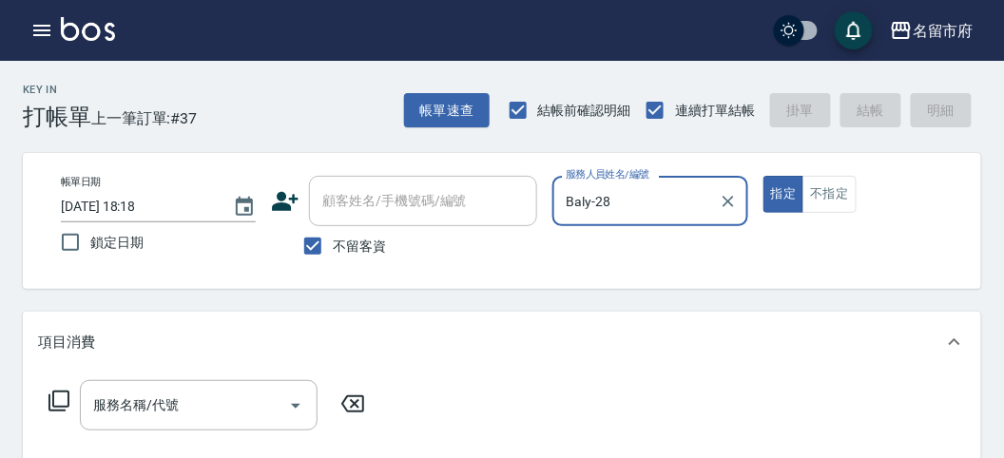
click at [68, 396] on icon at bounding box center [59, 401] width 21 height 21
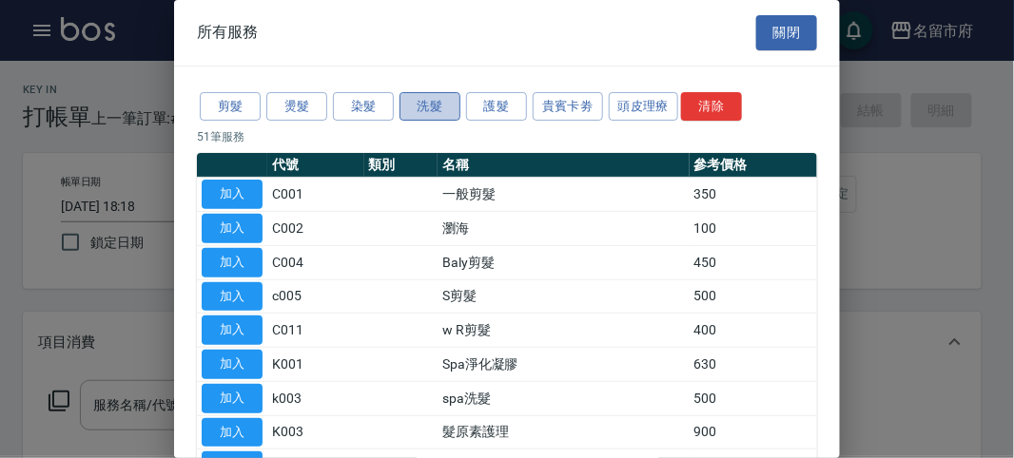
click at [420, 101] on button "洗髮" at bounding box center [429, 106] width 61 height 29
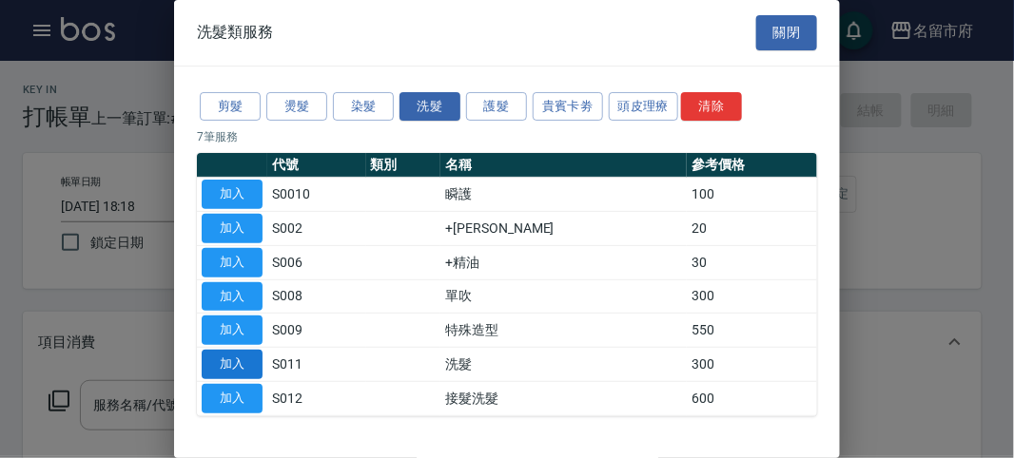
click at [216, 366] on button "加入" at bounding box center [232, 364] width 61 height 29
type input "洗髮(S011)"
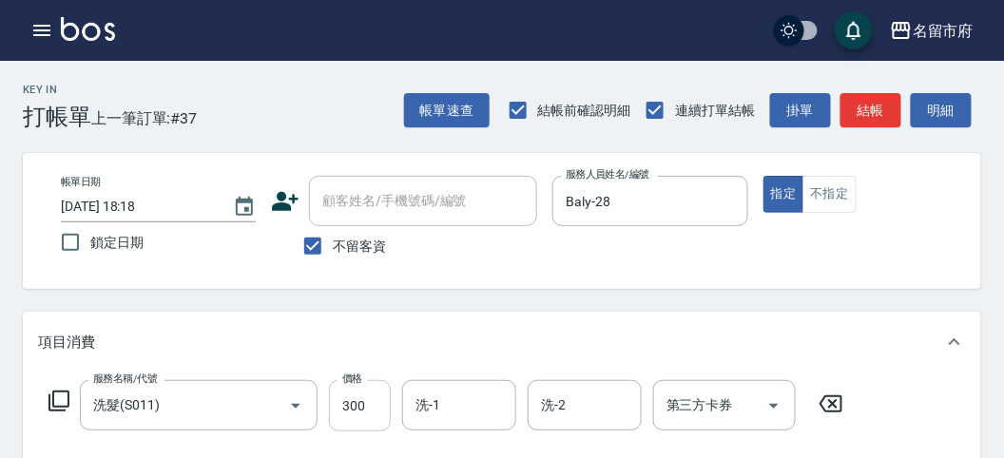
click at [377, 397] on input "300" at bounding box center [360, 405] width 62 height 51
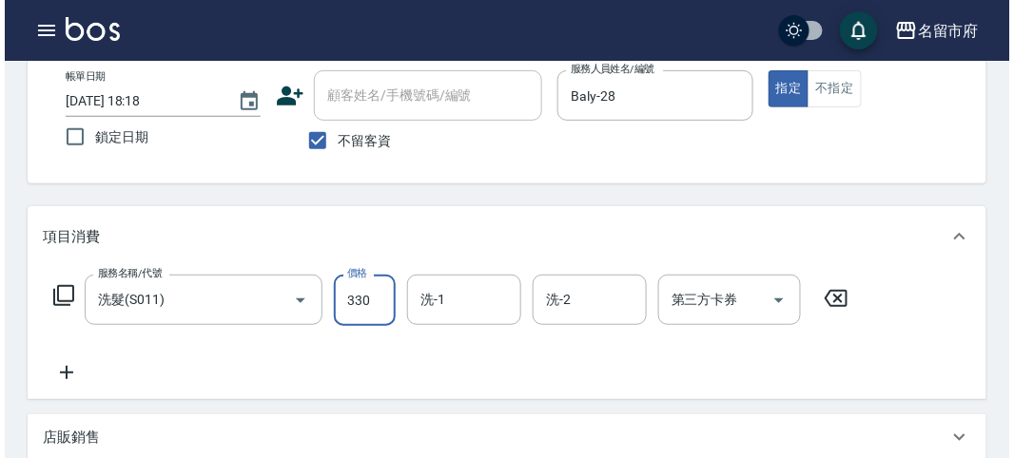
scroll to position [556, 0]
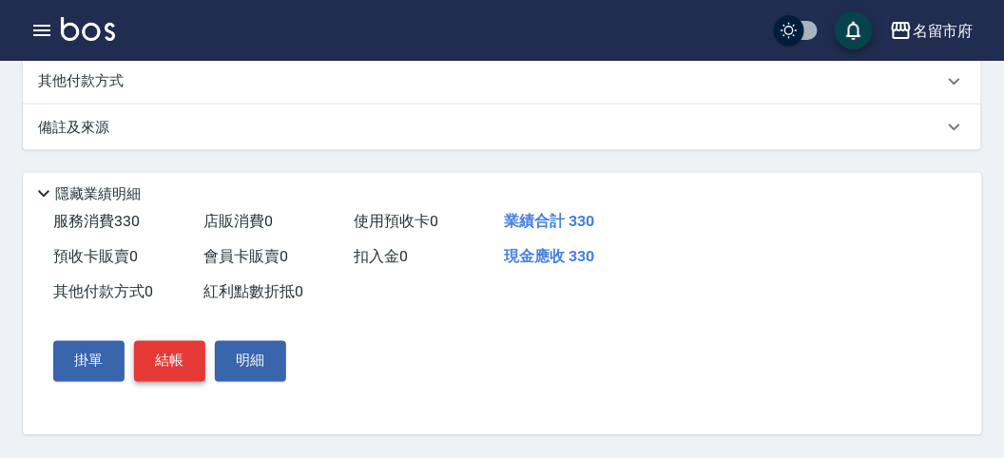
type input "330"
click at [164, 354] on button "結帳" at bounding box center [169, 361] width 71 height 40
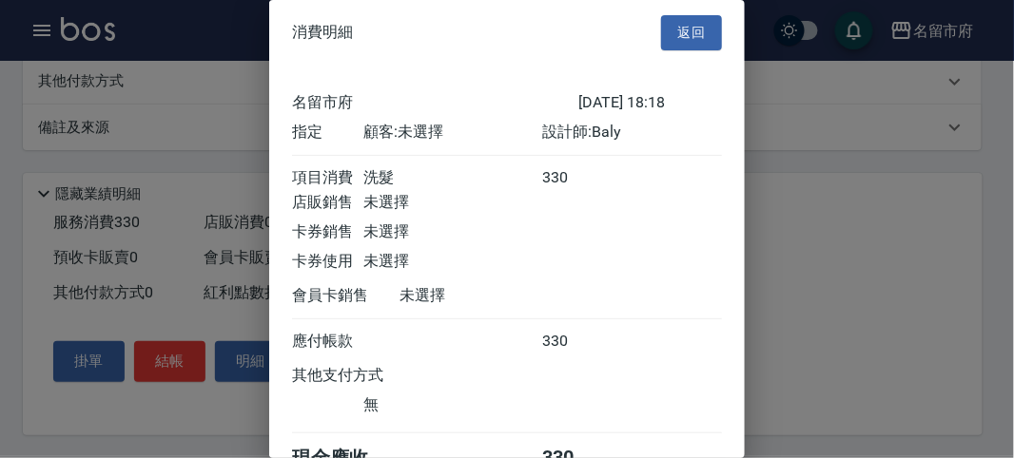
scroll to position [106, 0]
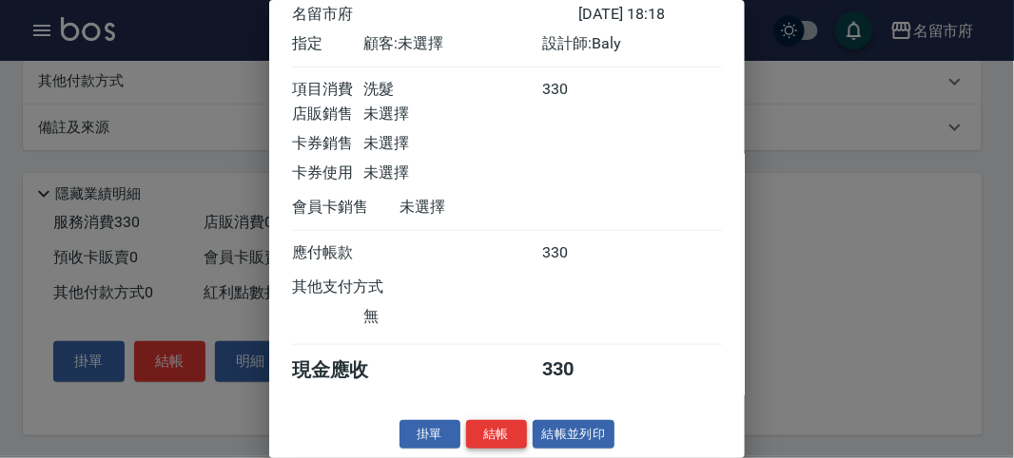
click at [477, 425] on button "結帳" at bounding box center [496, 434] width 61 height 29
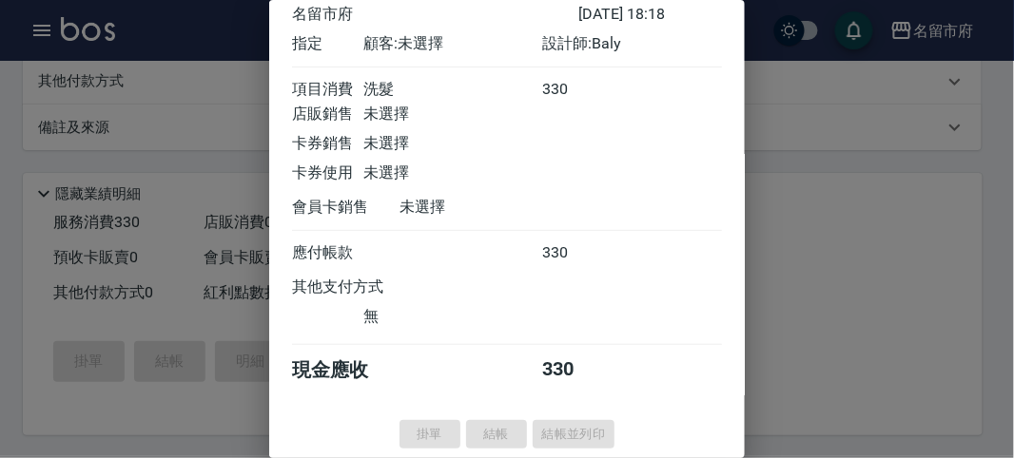
type input "[DATE] 18:27"
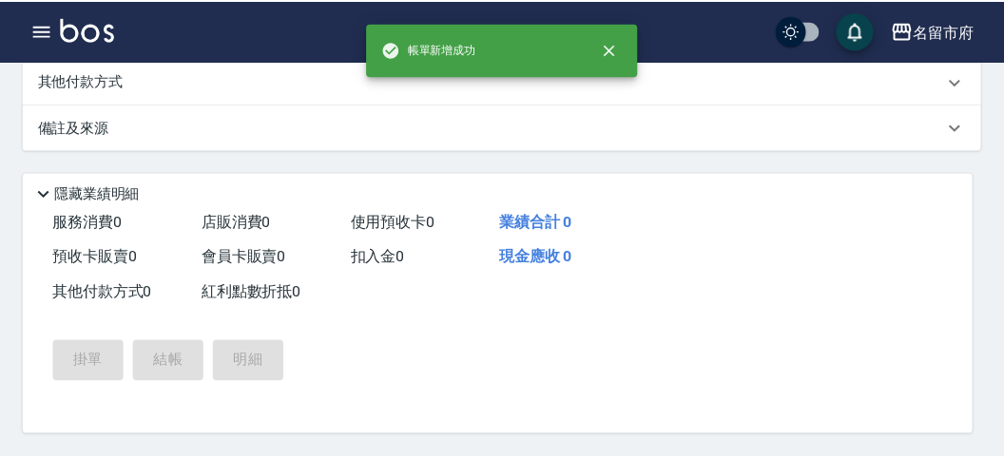
scroll to position [0, 0]
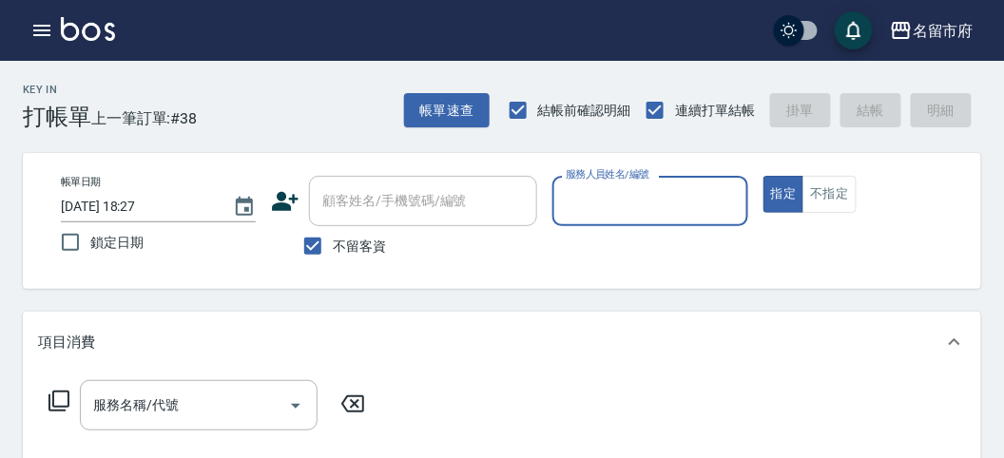
click at [588, 189] on input "服務人員姓名/編號" at bounding box center [650, 201] width 178 height 33
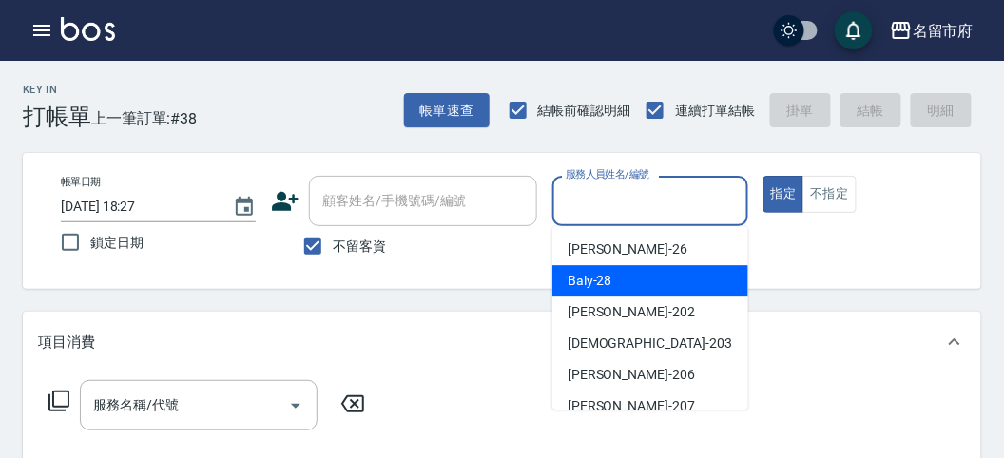
click at [568, 267] on div "Baly -28" at bounding box center [651, 280] width 196 height 31
type input "Baly-28"
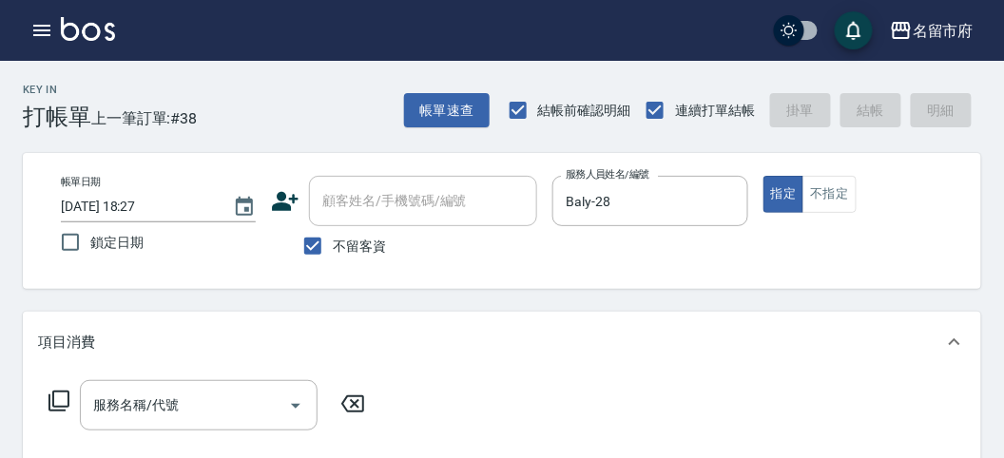
click at [65, 408] on icon at bounding box center [59, 401] width 23 height 23
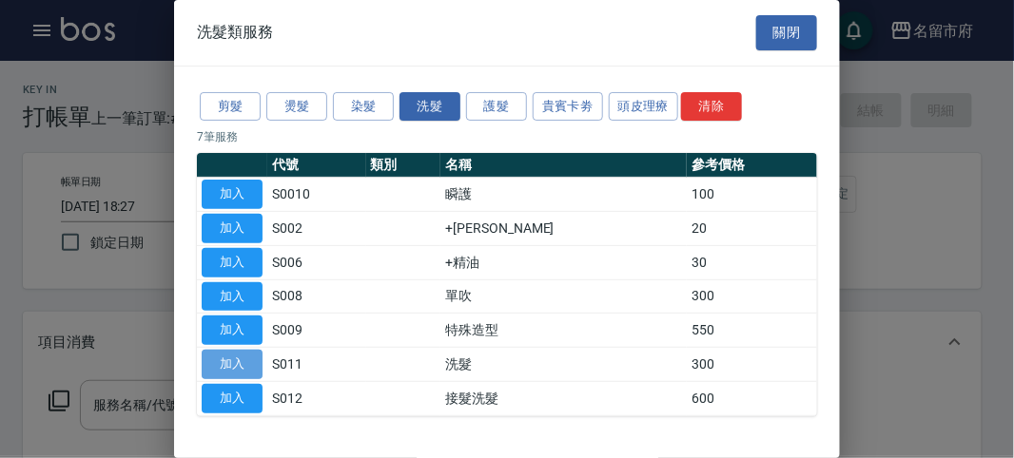
click at [228, 363] on button "加入" at bounding box center [232, 364] width 61 height 29
type input "洗髮(S011)"
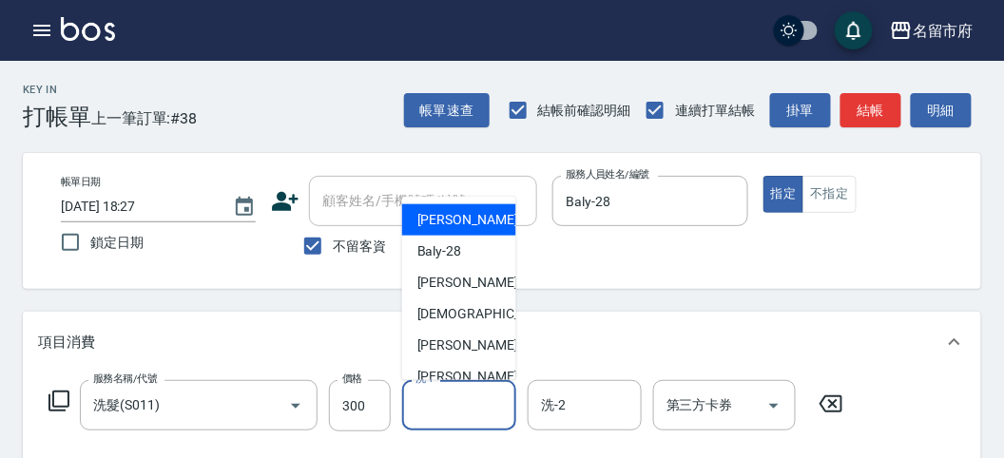
drag, startPoint x: 445, startPoint y: 405, endPoint x: 454, endPoint y: 348, distance: 57.7
click at [447, 402] on input "洗-1" at bounding box center [459, 405] width 97 height 33
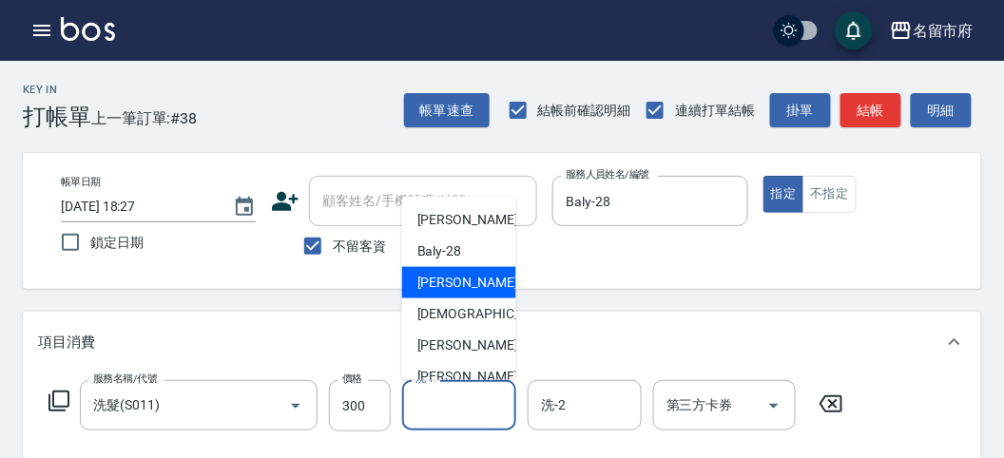
scroll to position [207, 0]
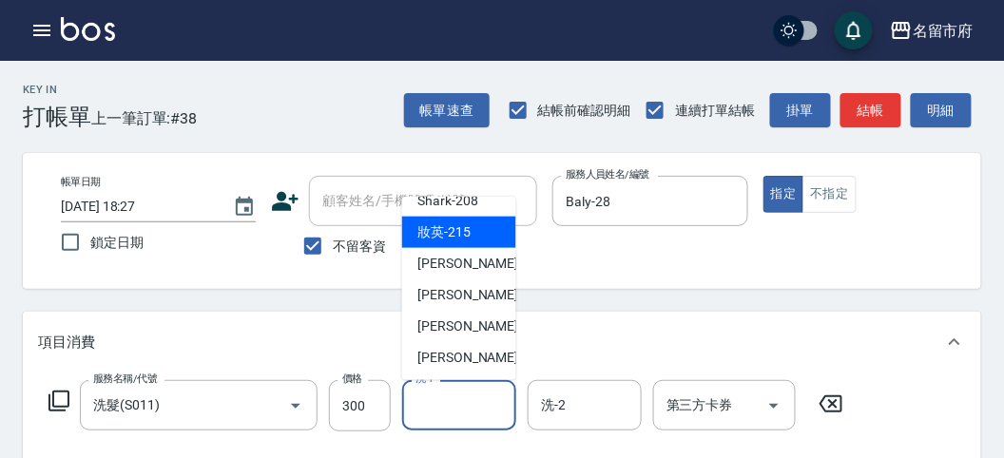
click at [475, 232] on div "妝英 -215" at bounding box center [459, 232] width 114 height 31
type input "妝英-215"
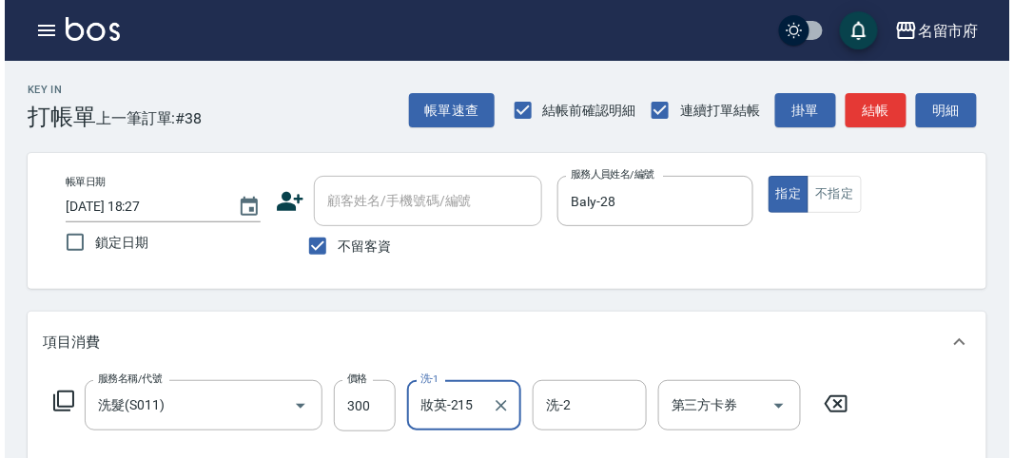
scroll to position [556, 0]
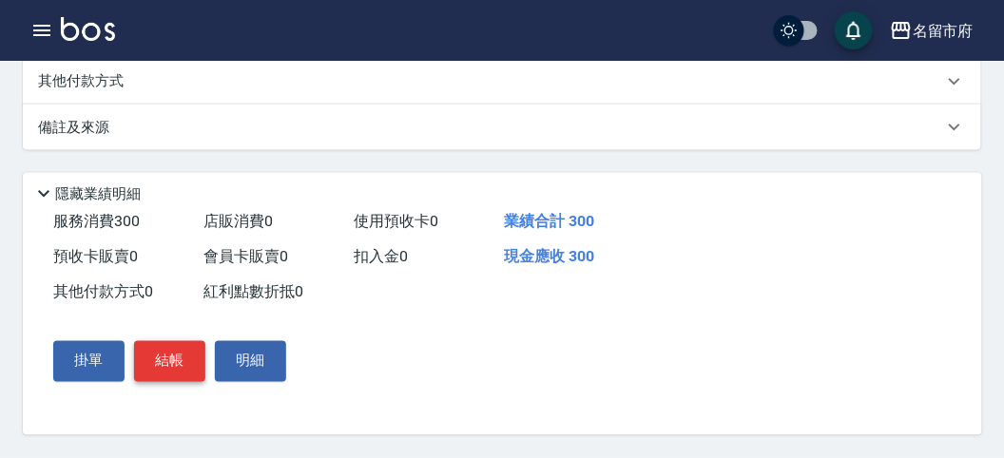
click at [178, 370] on button "結帳" at bounding box center [169, 361] width 71 height 40
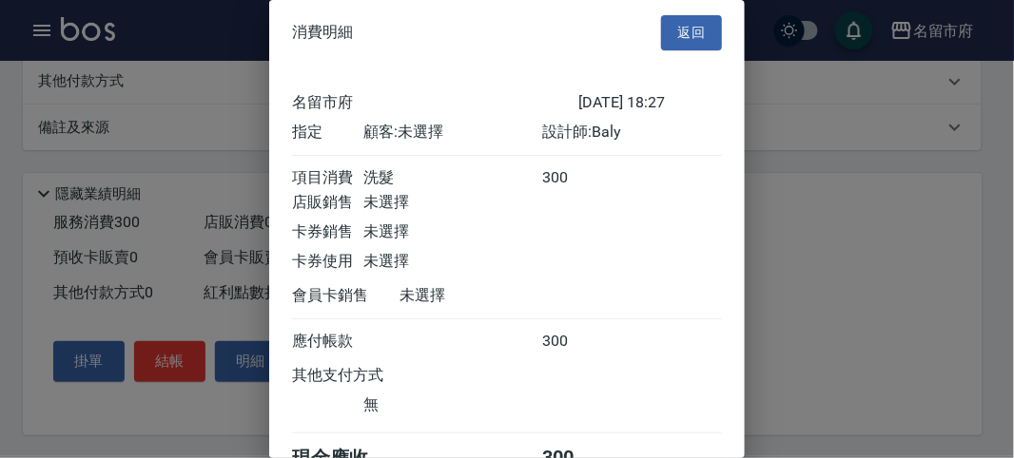
scroll to position [106, 0]
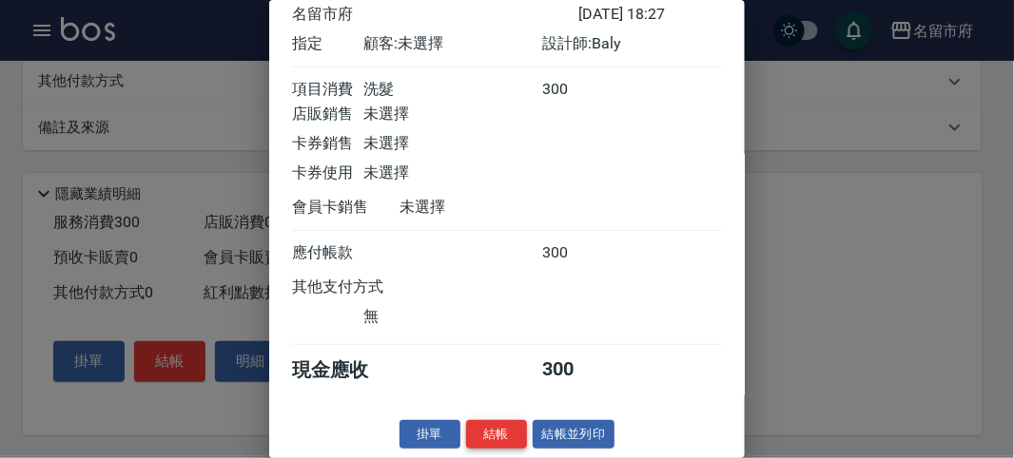
click at [492, 432] on button "結帳" at bounding box center [496, 434] width 61 height 29
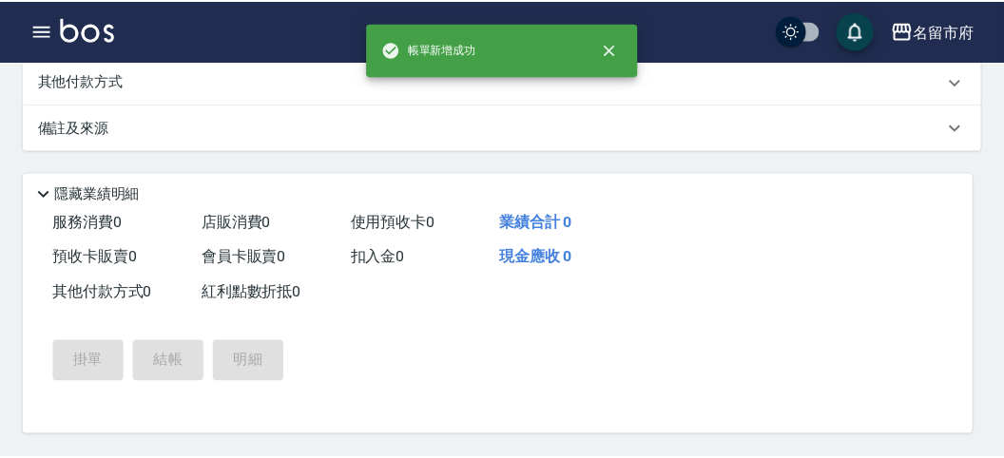
scroll to position [0, 0]
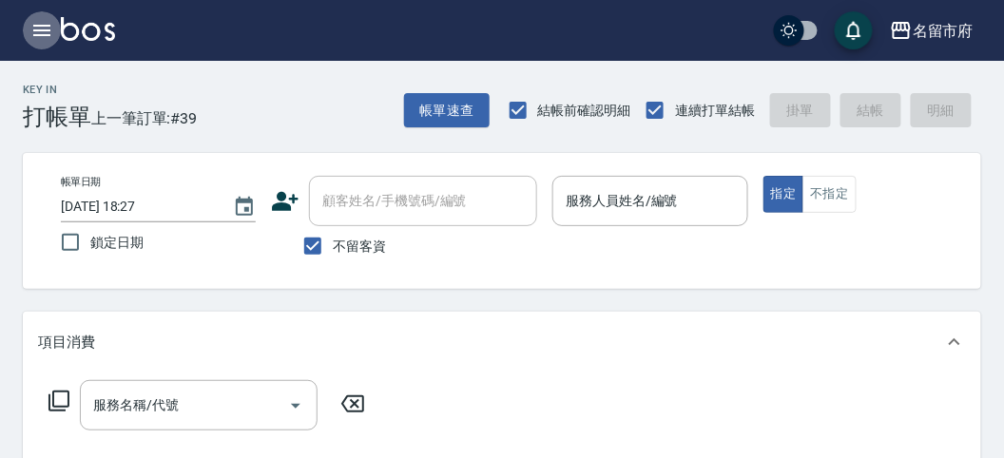
click at [36, 26] on icon "button" at bounding box center [41, 30] width 23 height 23
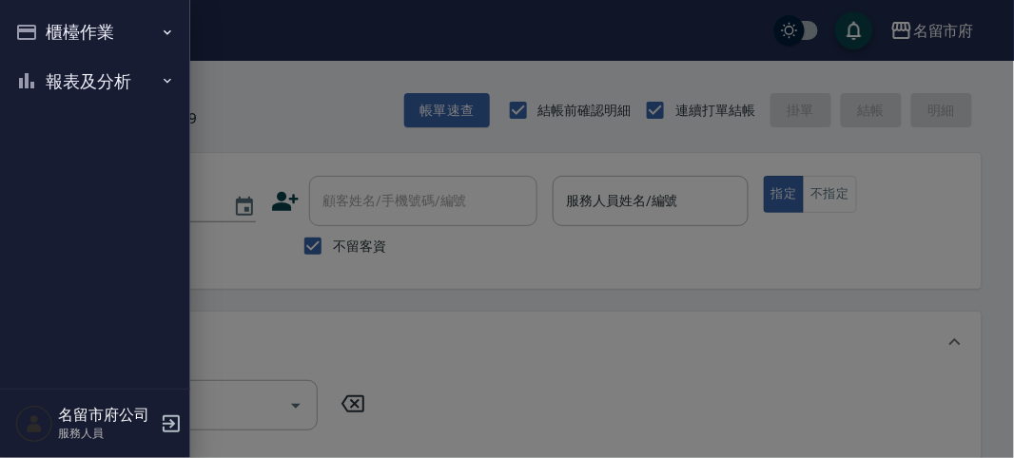
click at [70, 82] on button "報表及分析" at bounding box center [95, 81] width 175 height 49
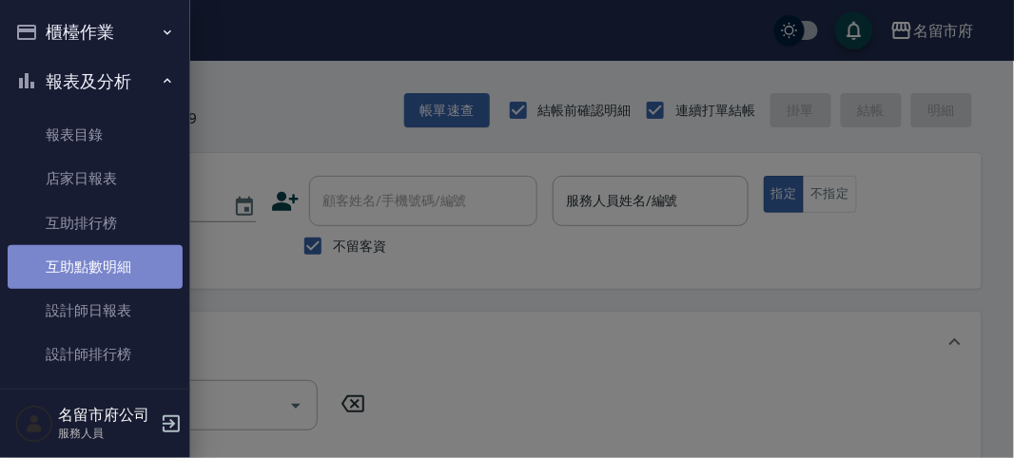
click at [106, 268] on link "互助點數明細" at bounding box center [95, 267] width 175 height 44
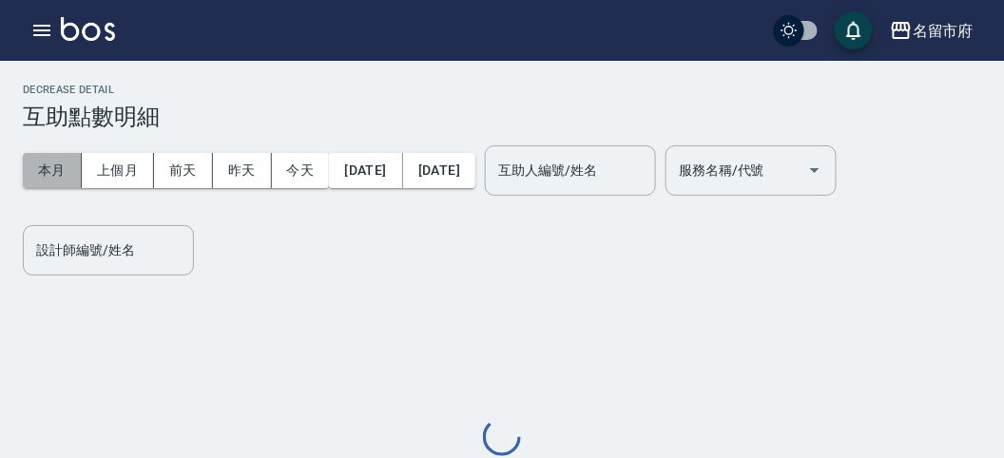
click at [49, 165] on button "本月" at bounding box center [52, 170] width 59 height 35
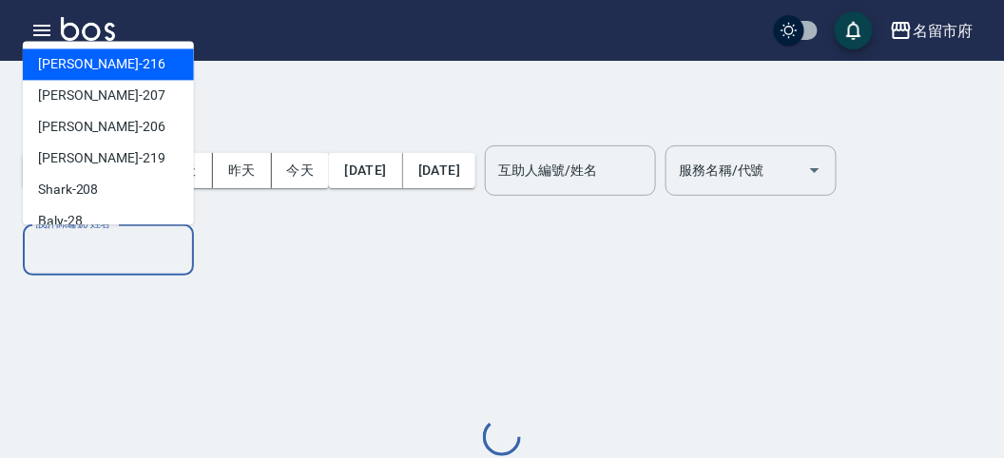
click at [76, 252] on input "設計師編號/姓名" at bounding box center [108, 250] width 154 height 33
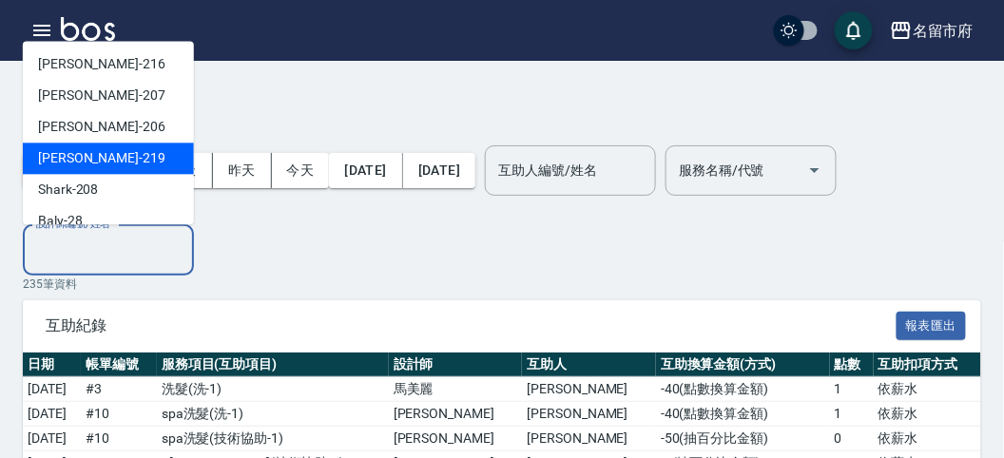
scroll to position [207, 0]
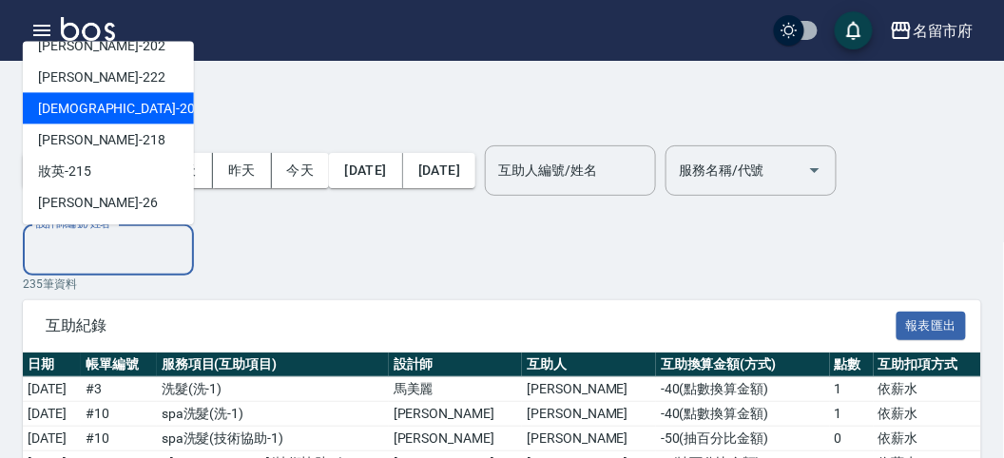
click at [128, 93] on div "聖德 -203" at bounding box center [108, 108] width 171 height 31
type input "聖德-203"
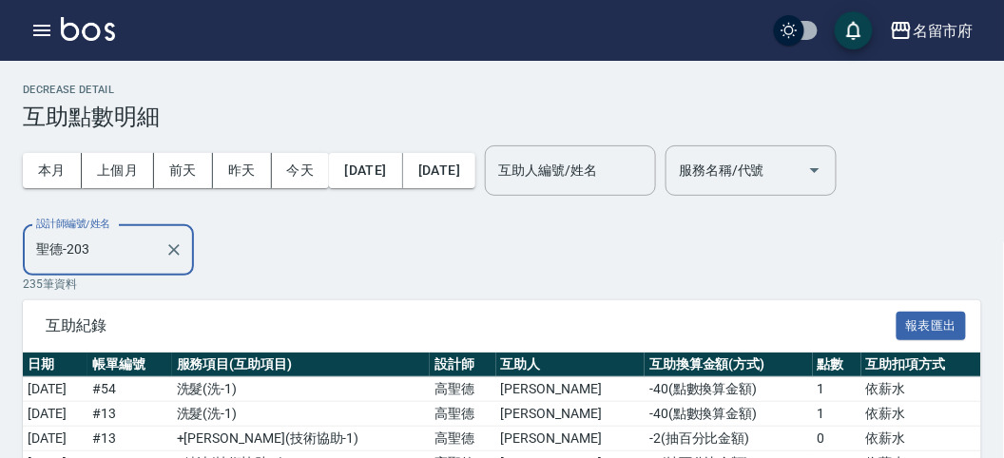
click at [652, 247] on div "本月 上個月 [DATE] [DATE] [DATE] [DATE] [DATE] 互助人編號/姓名 互助人編號/姓名 服務名稱/代號 服務名稱/代號 設計師…" at bounding box center [502, 203] width 959 height 146
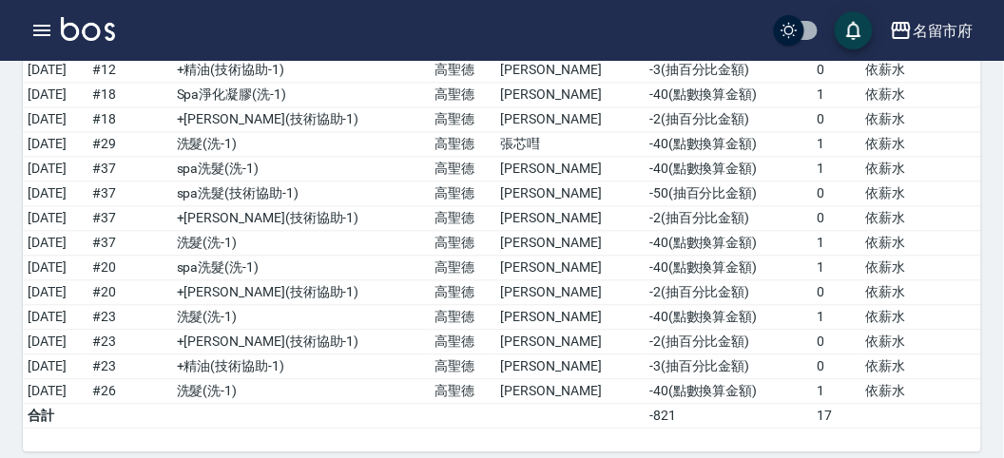
scroll to position [0, 0]
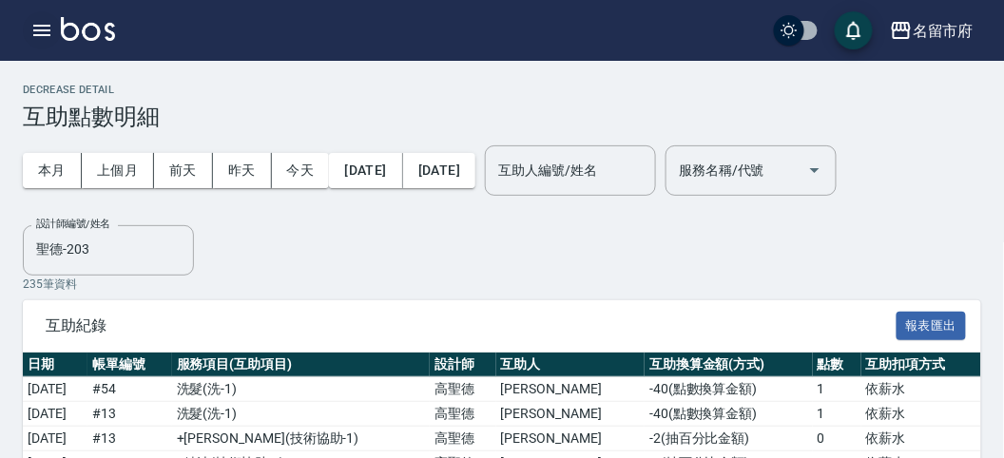
click at [45, 26] on icon "button" at bounding box center [41, 30] width 23 height 23
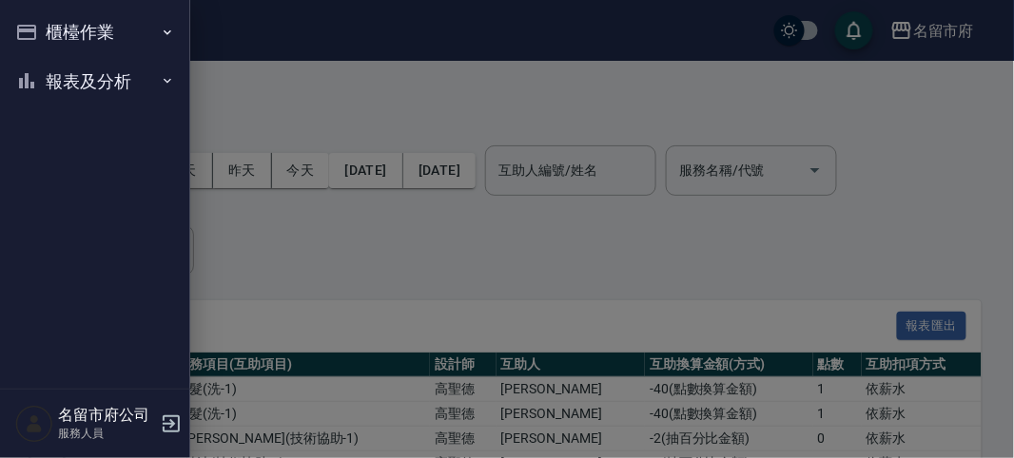
click at [64, 30] on button "櫃檯作業" at bounding box center [95, 32] width 175 height 49
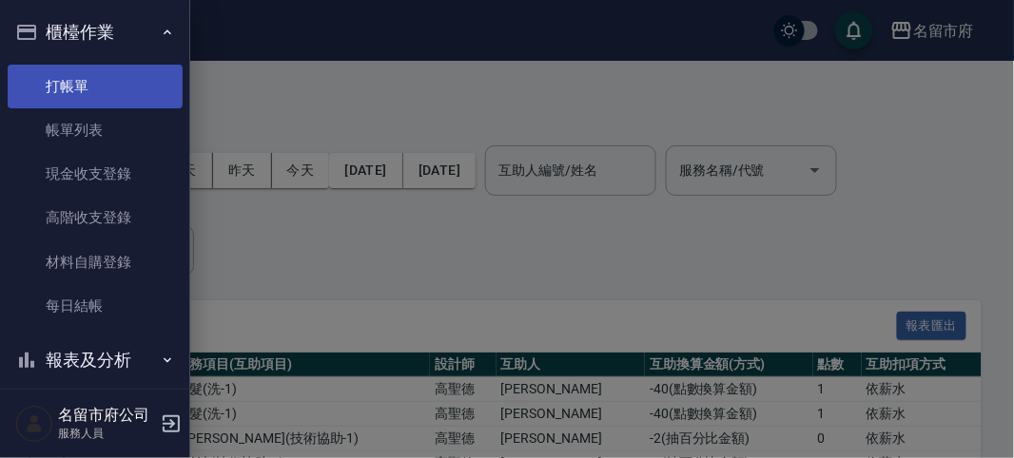
click at [85, 83] on link "打帳單" at bounding box center [95, 87] width 175 height 44
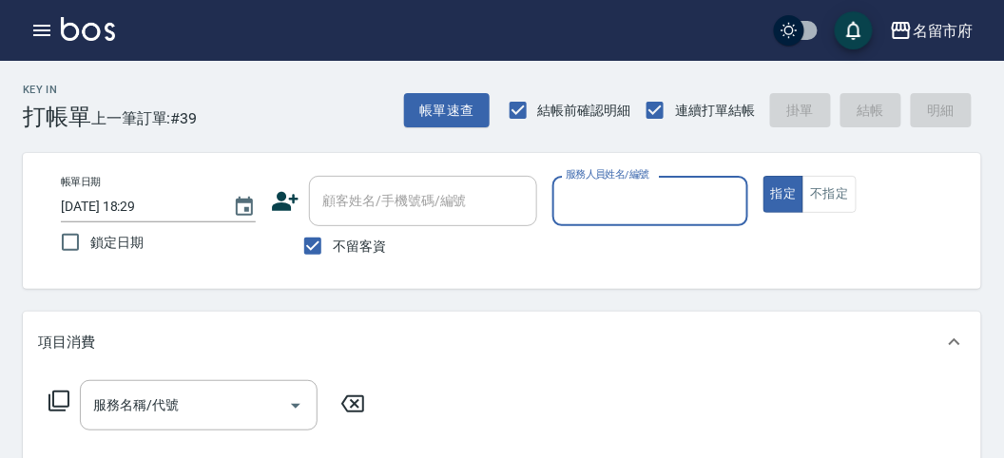
click at [652, 192] on input "服務人員姓名/編號" at bounding box center [650, 201] width 178 height 33
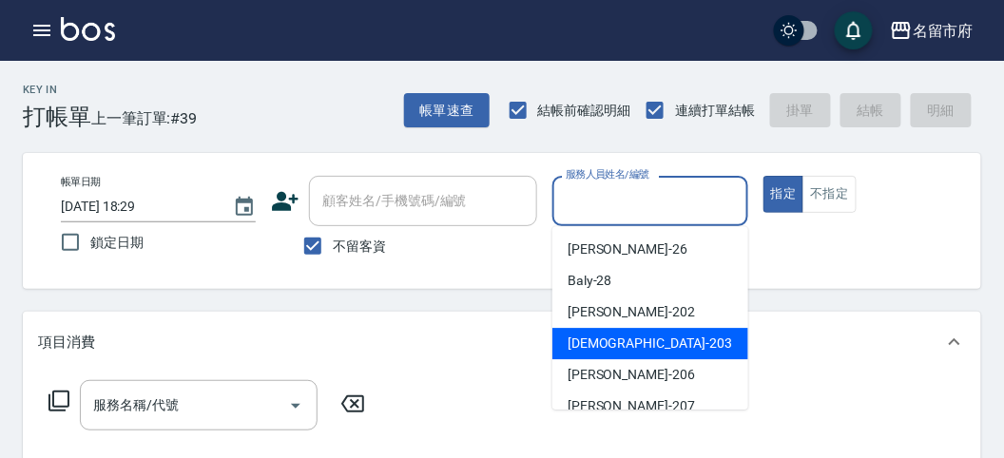
click at [613, 340] on span "聖德 -203" at bounding box center [650, 344] width 165 height 20
type input "聖德-203"
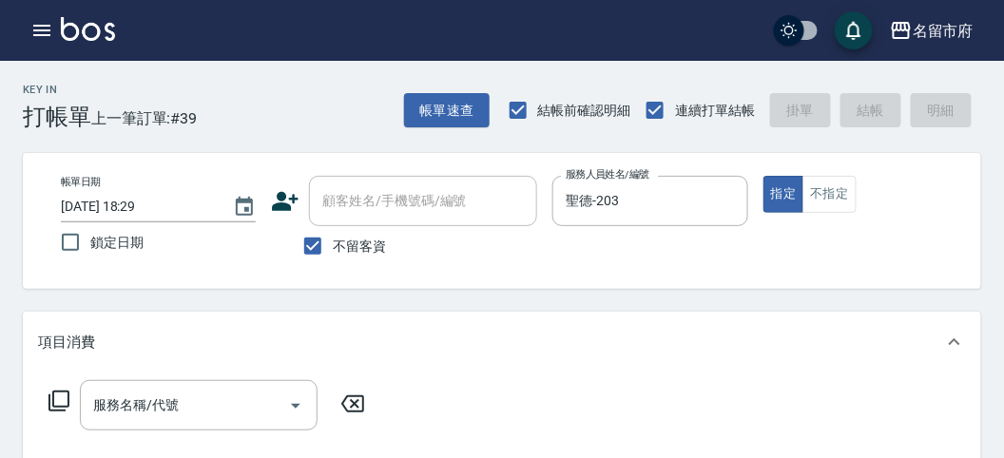
click at [52, 396] on icon at bounding box center [59, 401] width 21 height 21
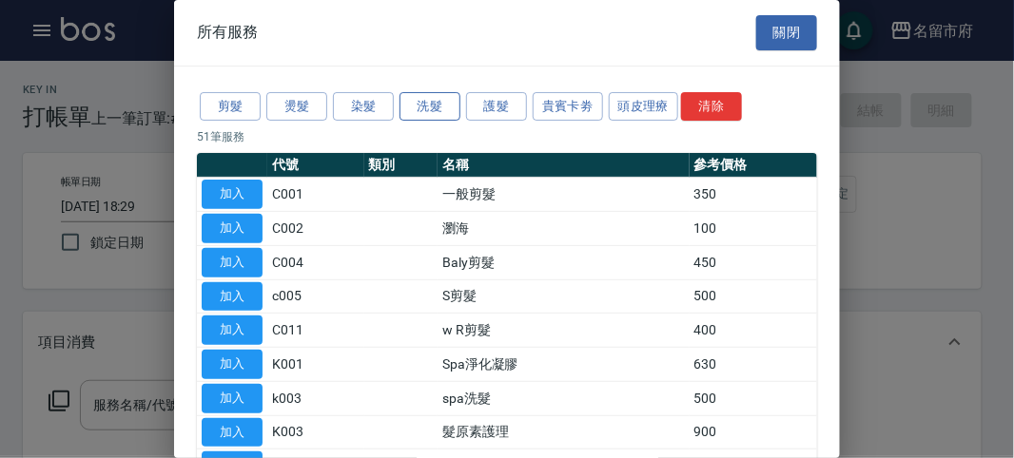
click at [421, 104] on button "洗髮" at bounding box center [429, 106] width 61 height 29
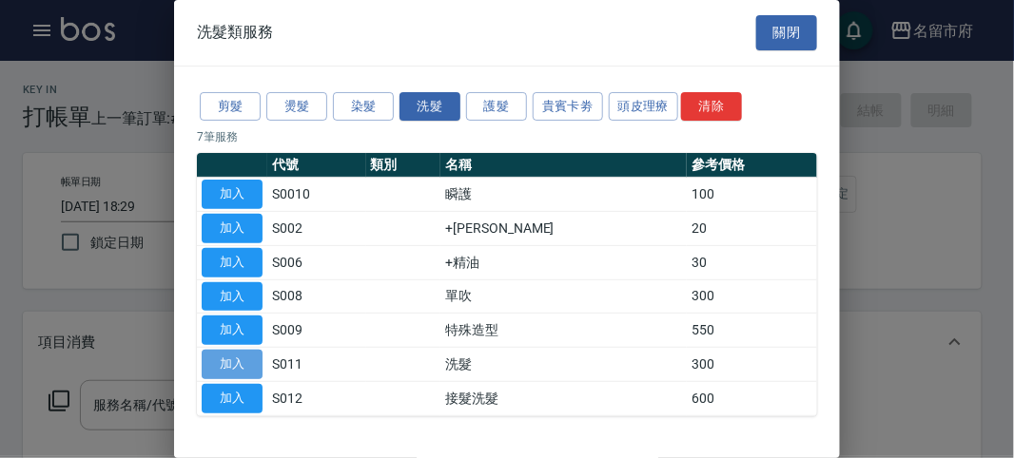
click at [245, 366] on button "加入" at bounding box center [232, 364] width 61 height 29
type input "洗髮(S011)"
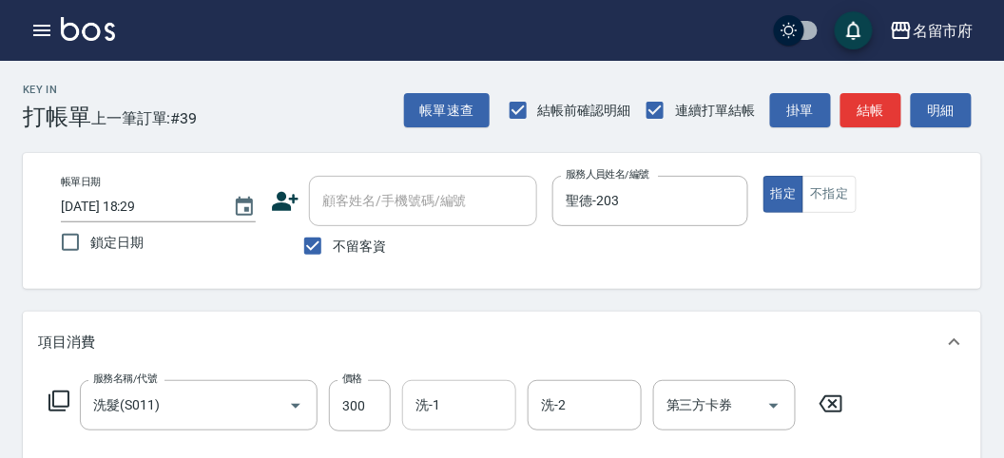
click at [478, 416] on input "洗-1" at bounding box center [459, 405] width 97 height 33
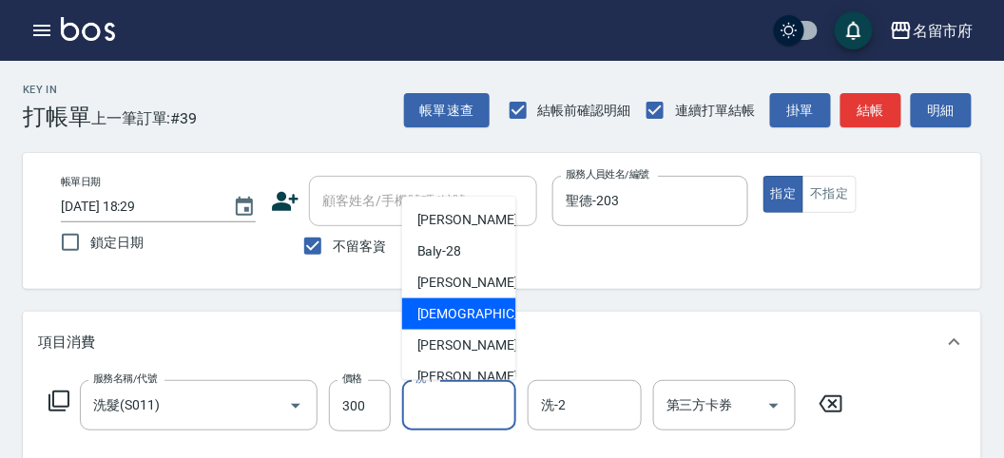
click at [457, 302] on div "聖德 -203" at bounding box center [459, 314] width 114 height 31
drag, startPoint x: 475, startPoint y: 411, endPoint x: 472, endPoint y: 398, distance: 13.6
click at [473, 409] on input "聖德-203" at bounding box center [445, 405] width 68 height 33
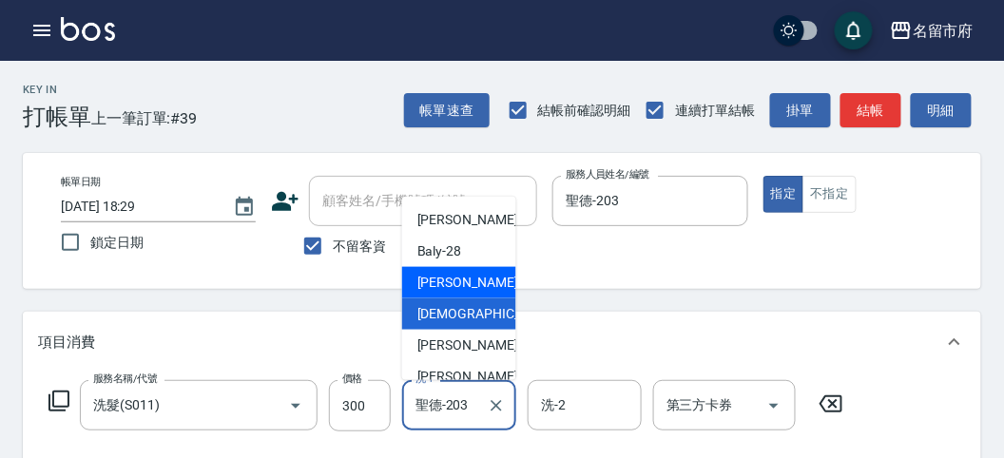
scroll to position [207, 0]
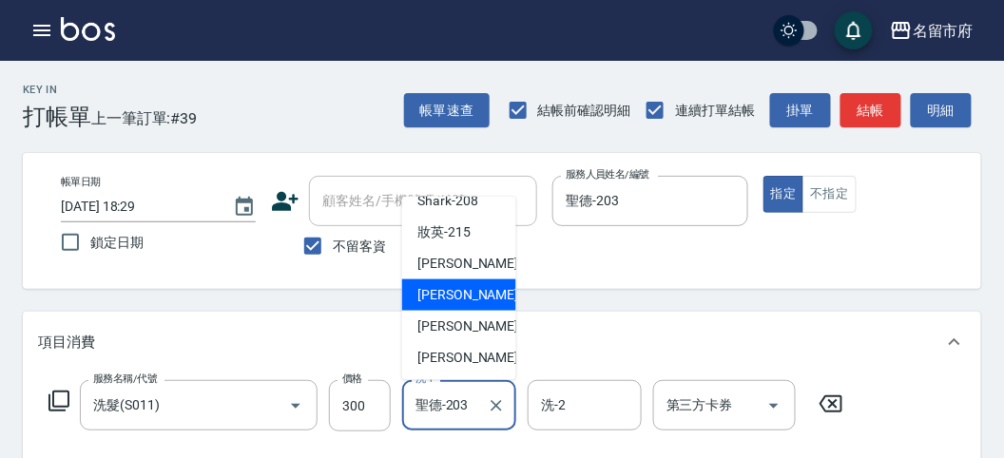
click at [448, 296] on span "Min Min -218" at bounding box center [481, 295] width 127 height 20
type input "Min Min-218"
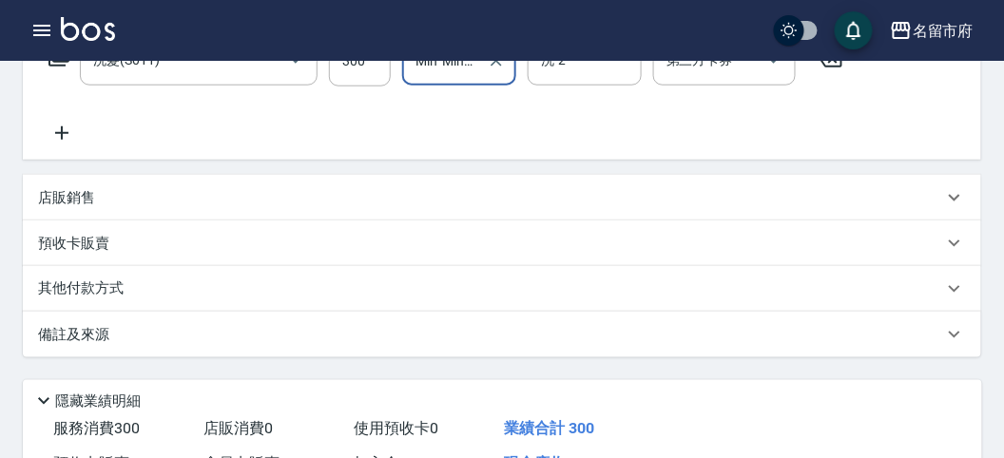
scroll to position [134, 0]
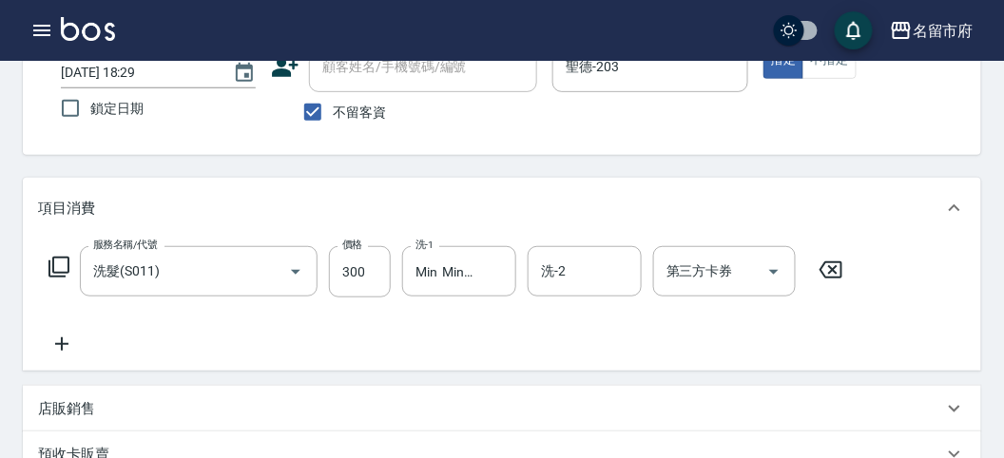
click at [50, 271] on icon at bounding box center [59, 267] width 23 height 23
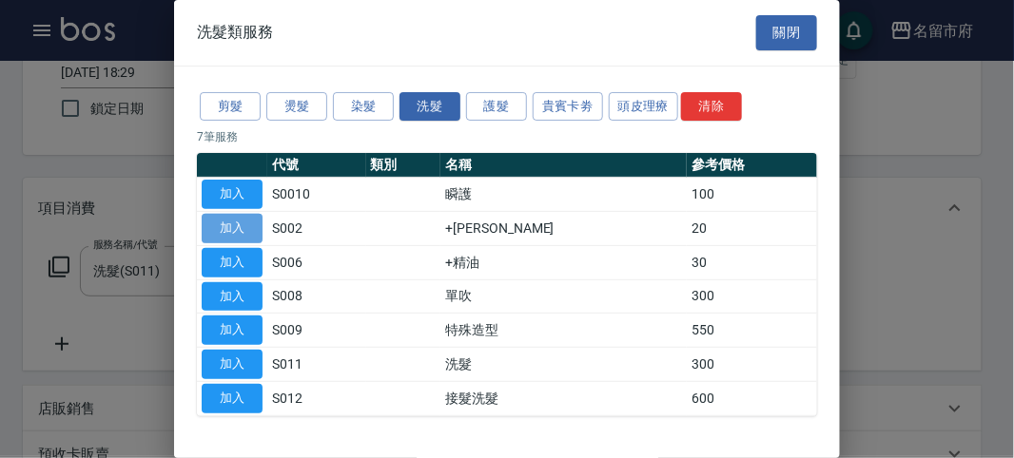
click at [247, 220] on button "加入" at bounding box center [232, 228] width 61 height 29
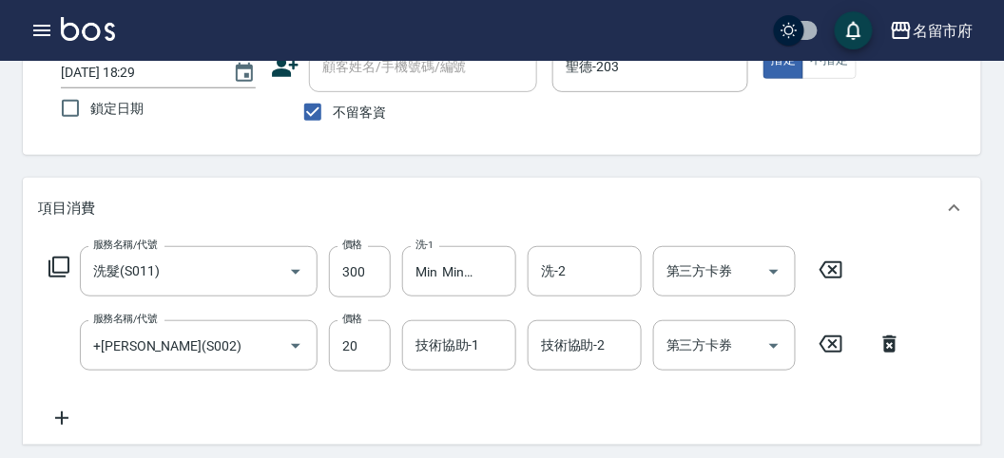
click at [57, 268] on icon at bounding box center [59, 267] width 23 height 23
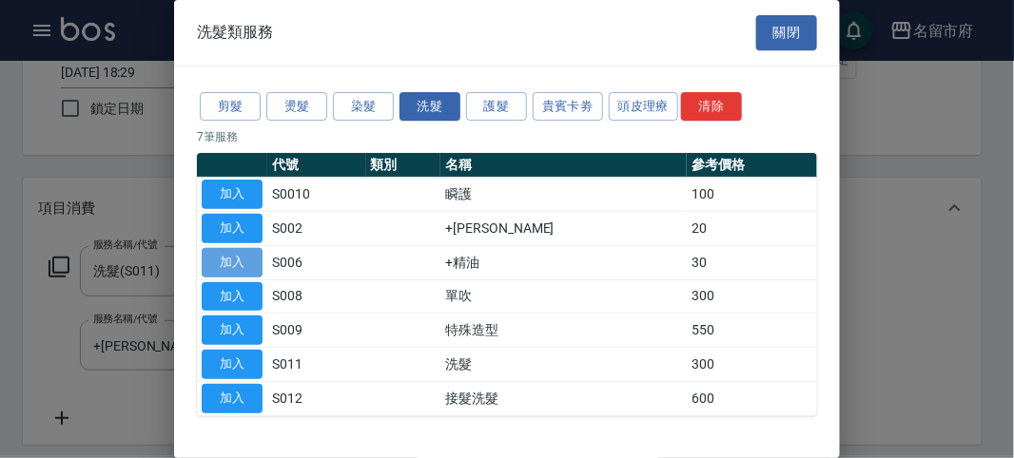
click at [215, 263] on button "加入" at bounding box center [232, 262] width 61 height 29
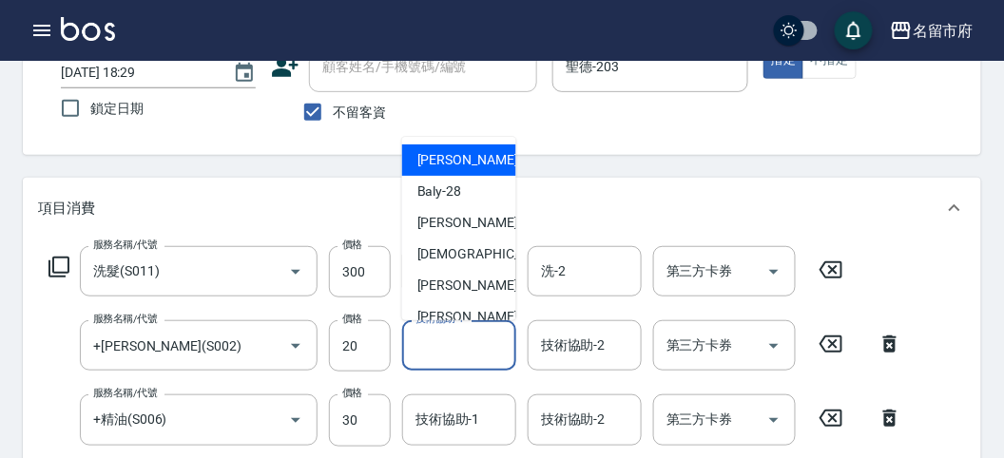
click at [447, 345] on input "技術協助-1" at bounding box center [459, 345] width 97 height 33
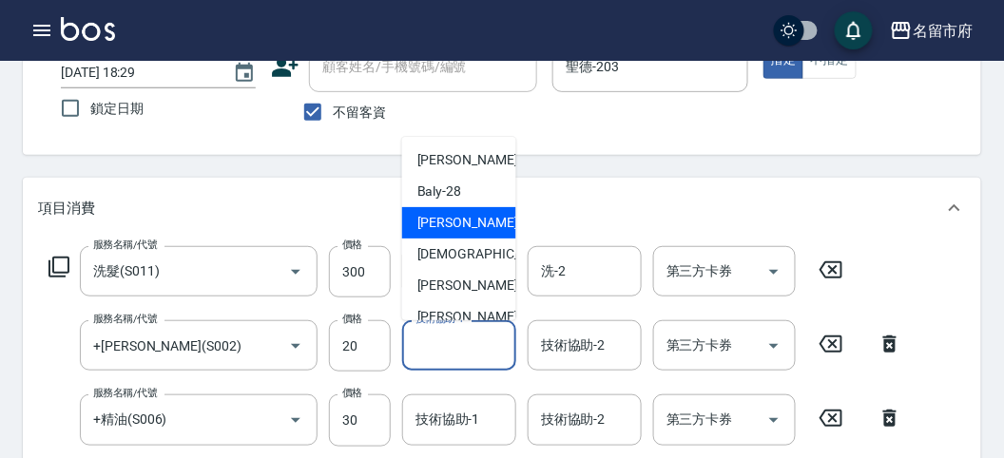
scroll to position [207, 0]
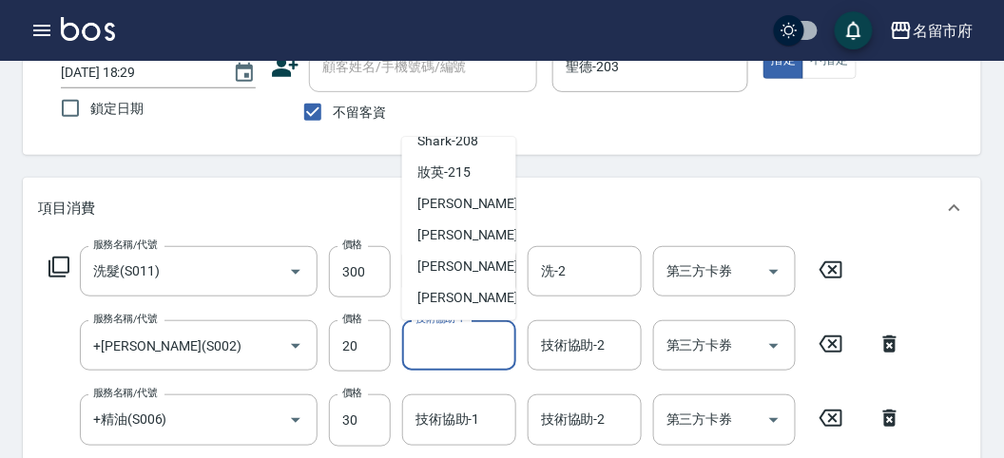
click at [448, 237] on span "Min Min -218" at bounding box center [481, 235] width 127 height 20
type input "Min Min-218"
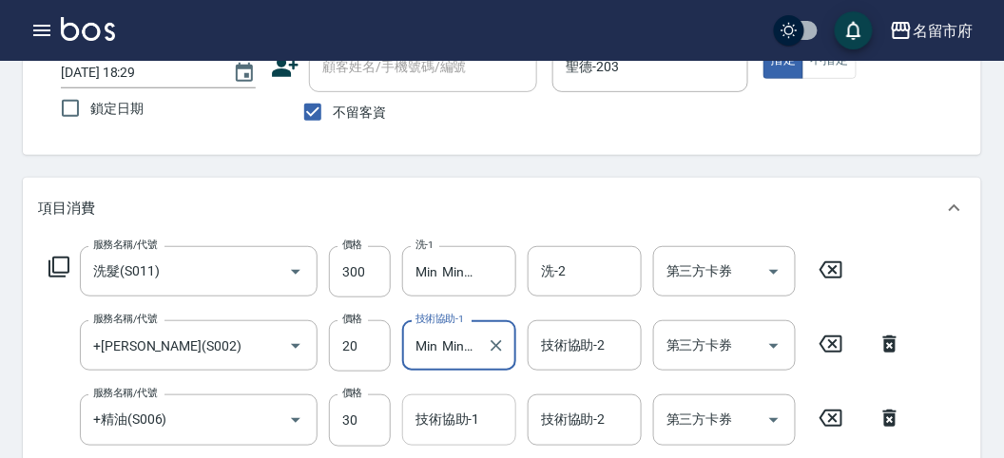
click at [466, 409] on div "技術協助-1 技術協助-1" at bounding box center [459, 420] width 114 height 50
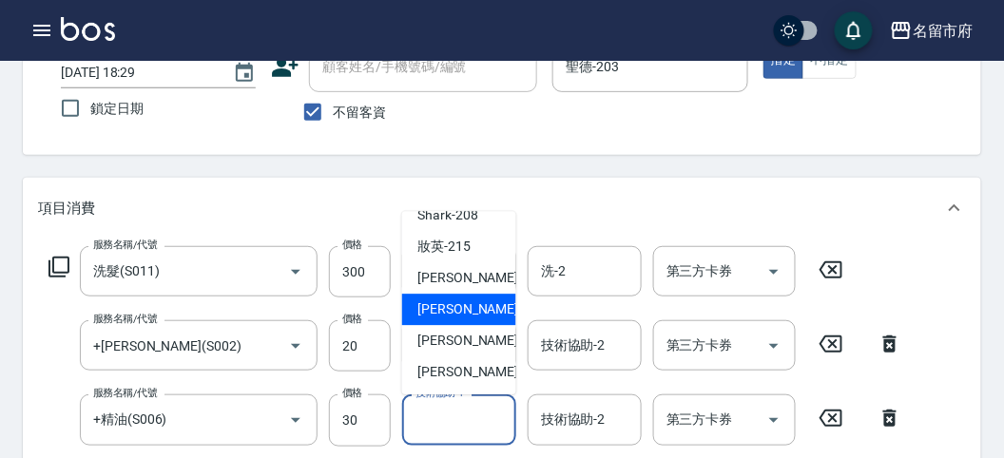
click at [457, 316] on span "Min Min -218" at bounding box center [481, 311] width 127 height 20
type input "Min Min-218"
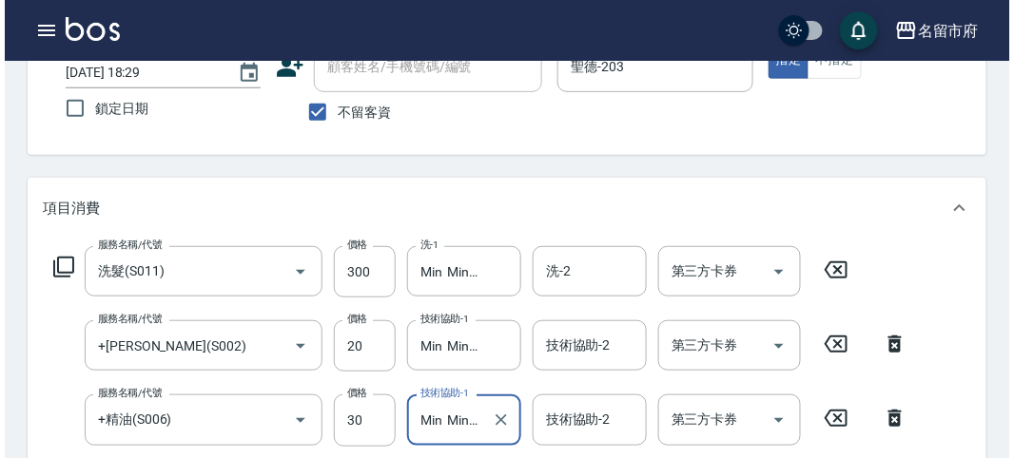
scroll to position [705, 0]
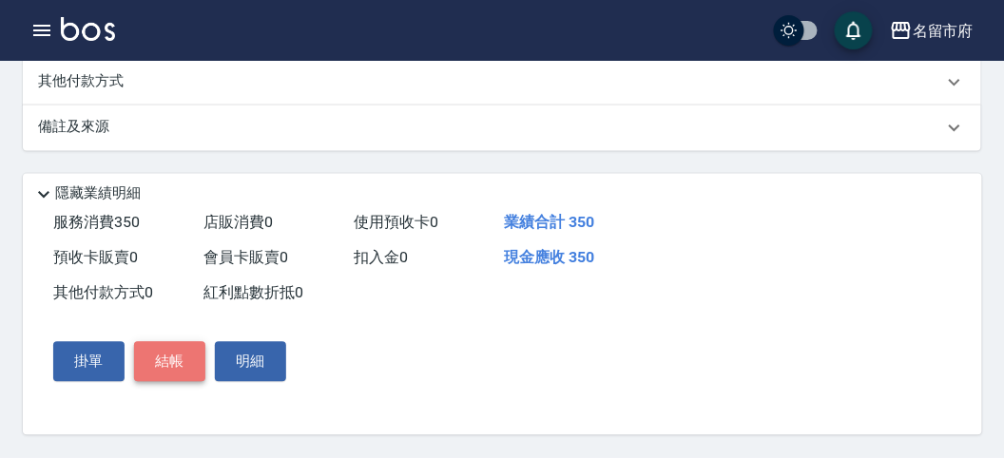
click at [165, 369] on button "結帳" at bounding box center [169, 362] width 71 height 40
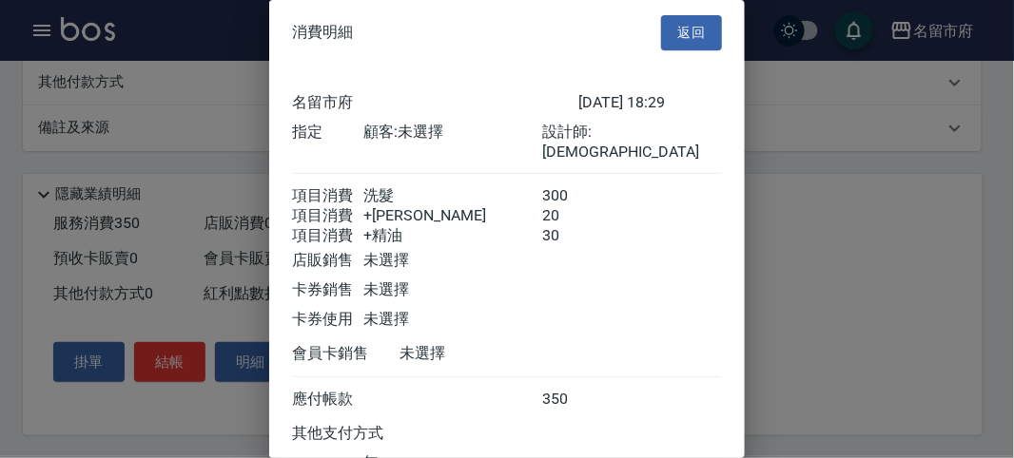
scroll to position [148, 0]
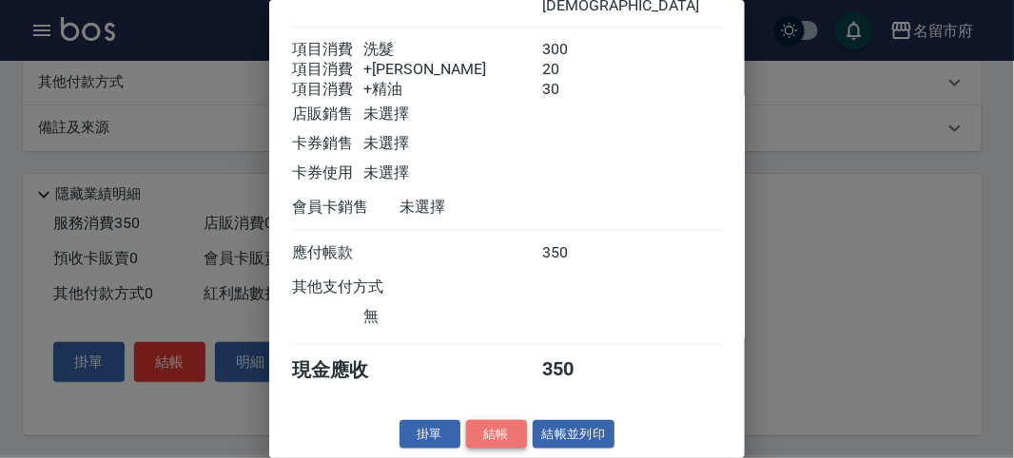
click at [510, 425] on button "結帳" at bounding box center [496, 434] width 61 height 29
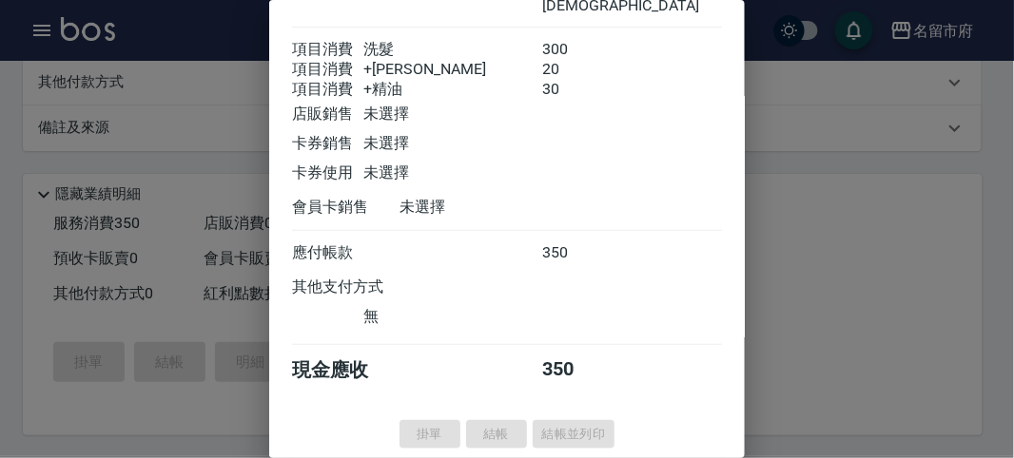
type input "[DATE] 18:49"
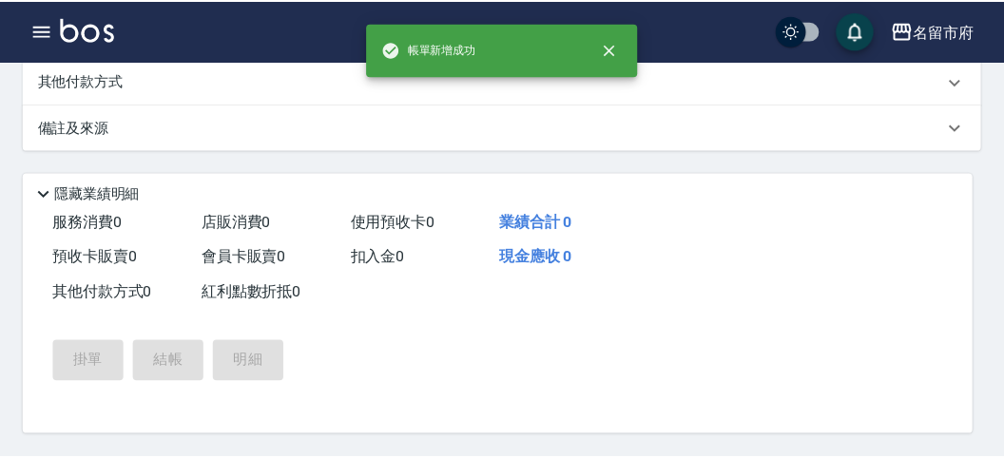
scroll to position [0, 0]
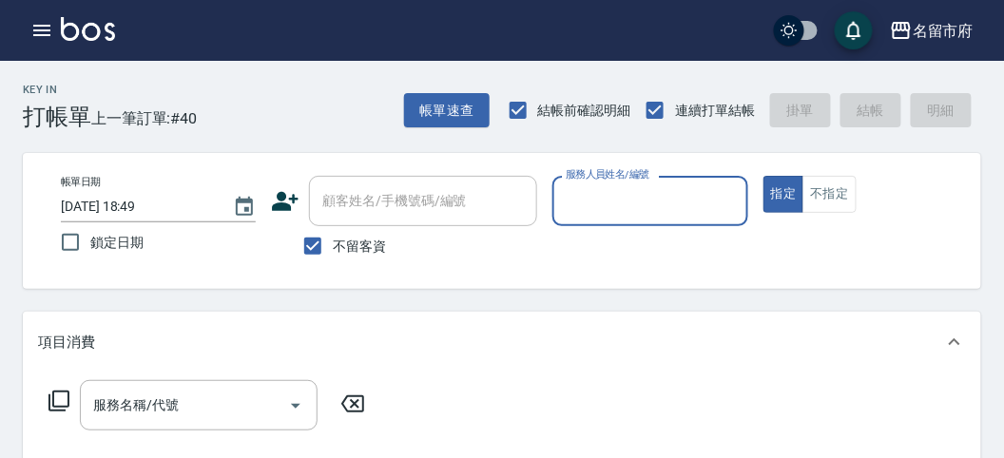
click at [659, 204] on div "服務人員姓名/編號" at bounding box center [650, 201] width 195 height 50
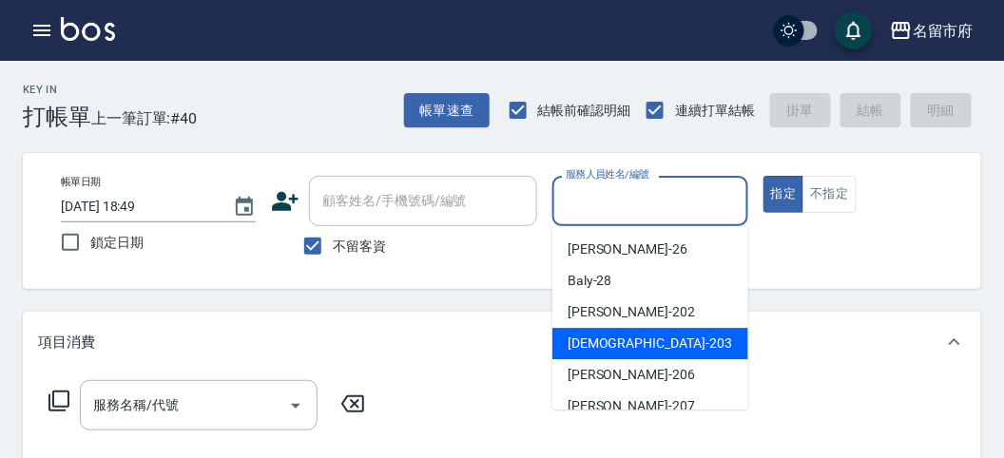
click at [613, 345] on span "聖德 -203" at bounding box center [650, 344] width 165 height 20
type input "聖德-203"
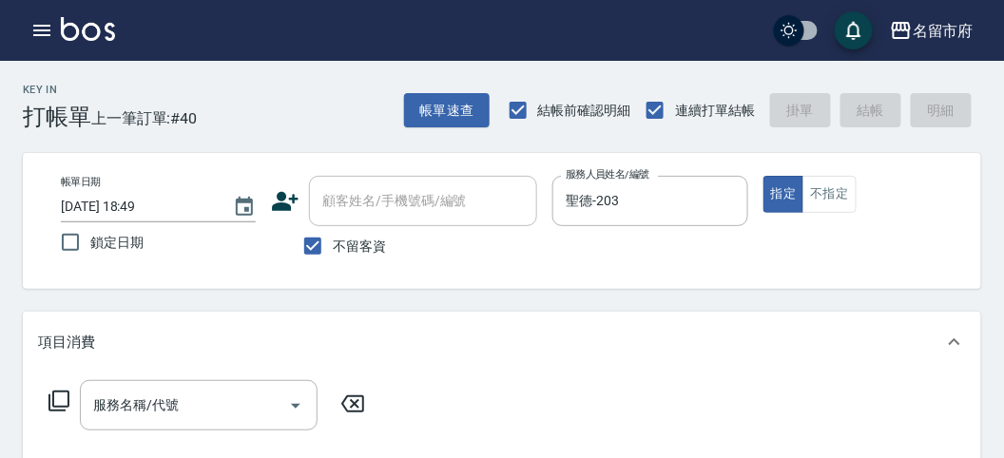
click at [52, 398] on icon at bounding box center [59, 401] width 21 height 21
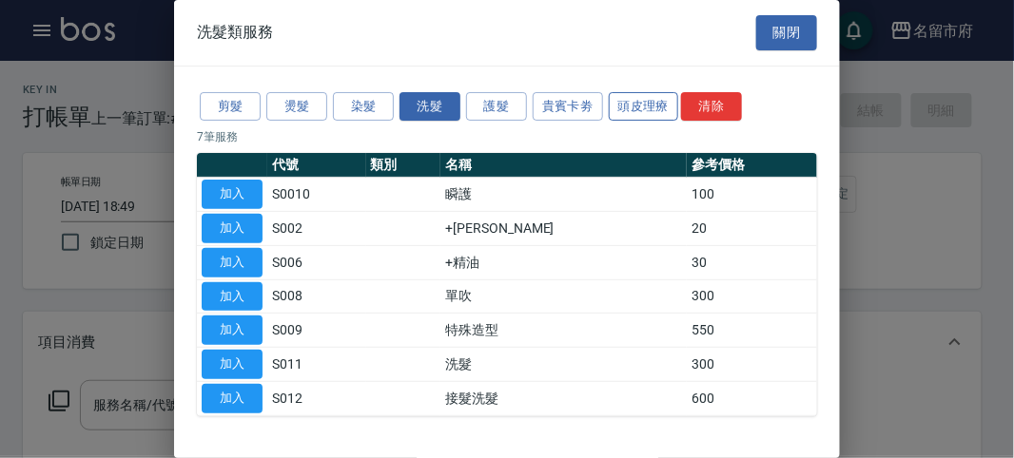
click at [636, 96] on button "頭皮理療" at bounding box center [644, 106] width 70 height 29
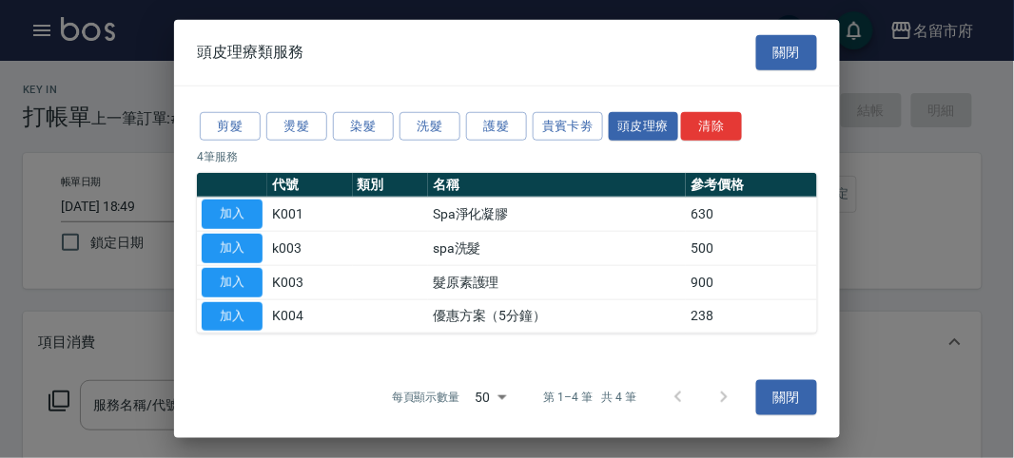
click at [217, 243] on button "加入" at bounding box center [232, 248] width 61 height 29
type input "spa洗髮(k003)"
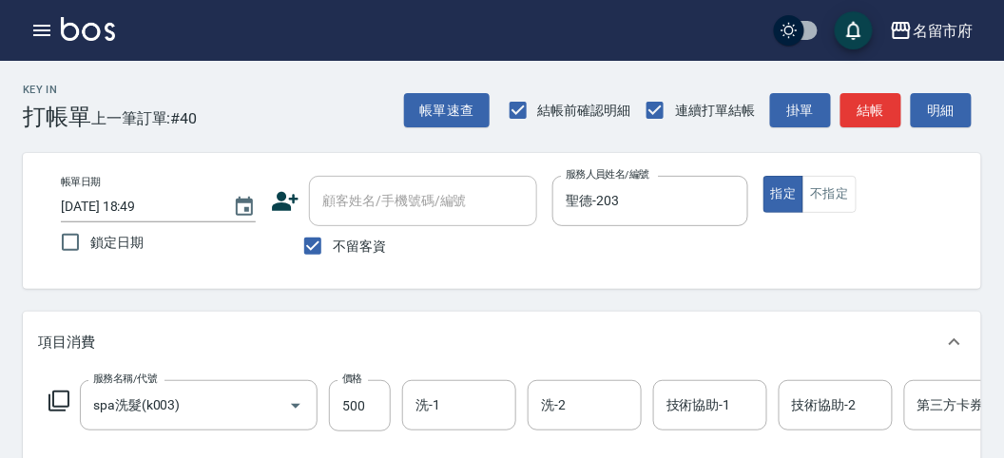
click at [64, 396] on icon at bounding box center [59, 401] width 23 height 23
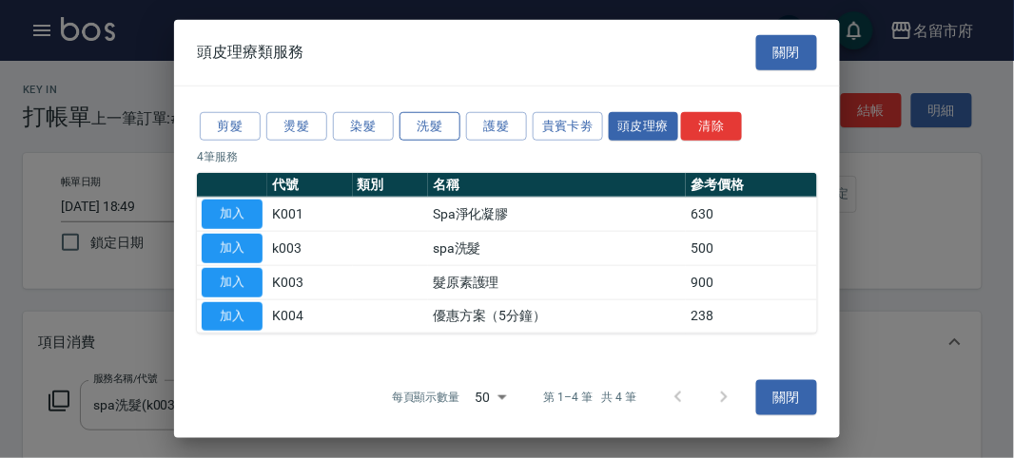
click at [426, 122] on button "洗髮" at bounding box center [429, 125] width 61 height 29
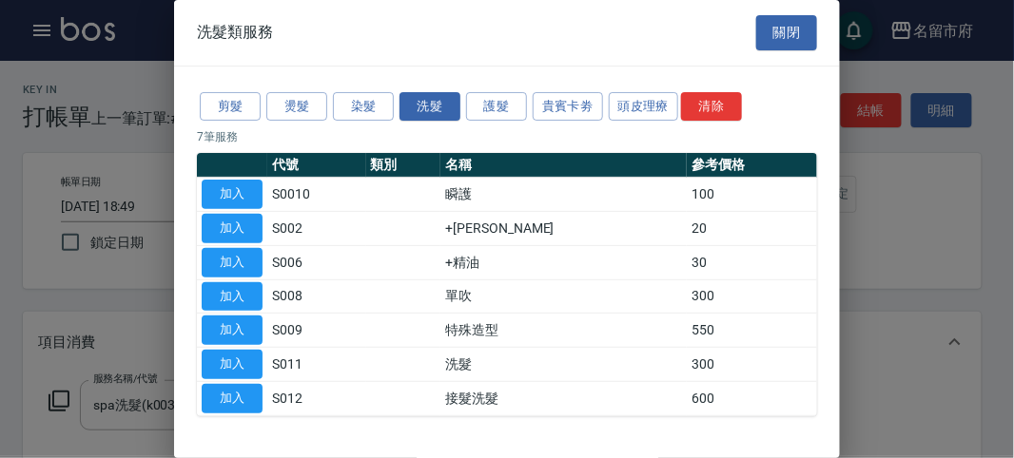
click at [245, 233] on button "加入" at bounding box center [232, 228] width 61 height 29
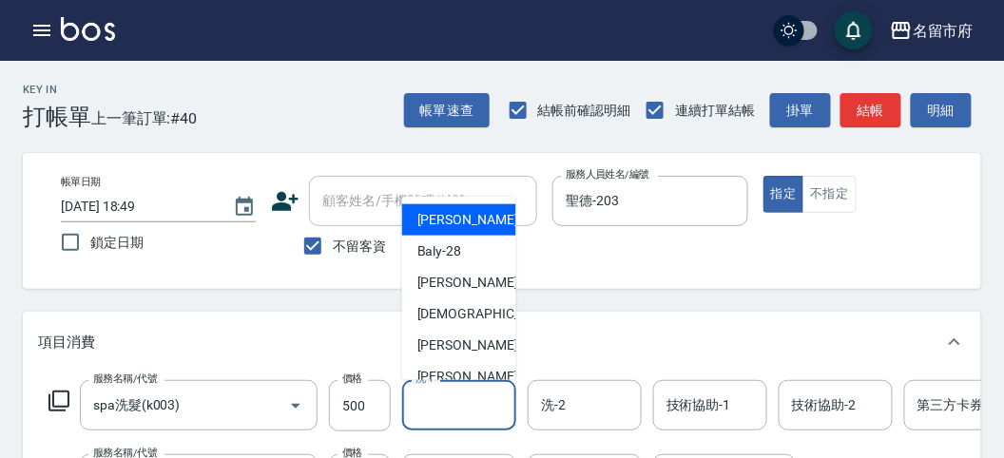
drag, startPoint x: 455, startPoint y: 412, endPoint x: 450, endPoint y: 368, distance: 44.0
click at [455, 411] on input "洗-1" at bounding box center [459, 405] width 97 height 33
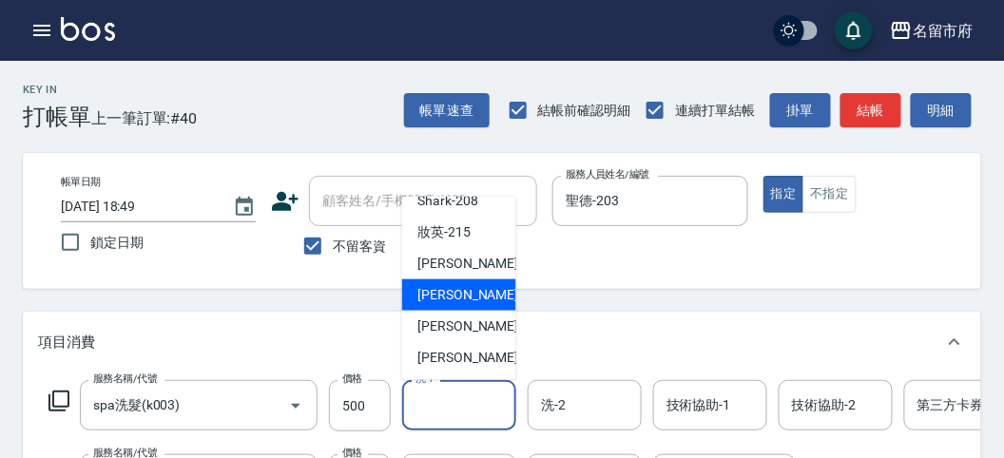
click at [455, 296] on span "Min Min -218" at bounding box center [481, 295] width 127 height 20
type input "Min Min-218"
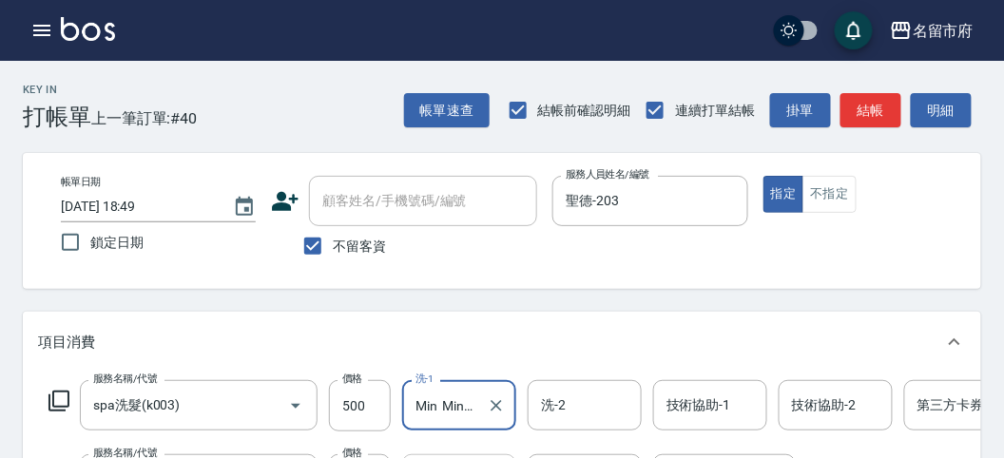
scroll to position [106, 0]
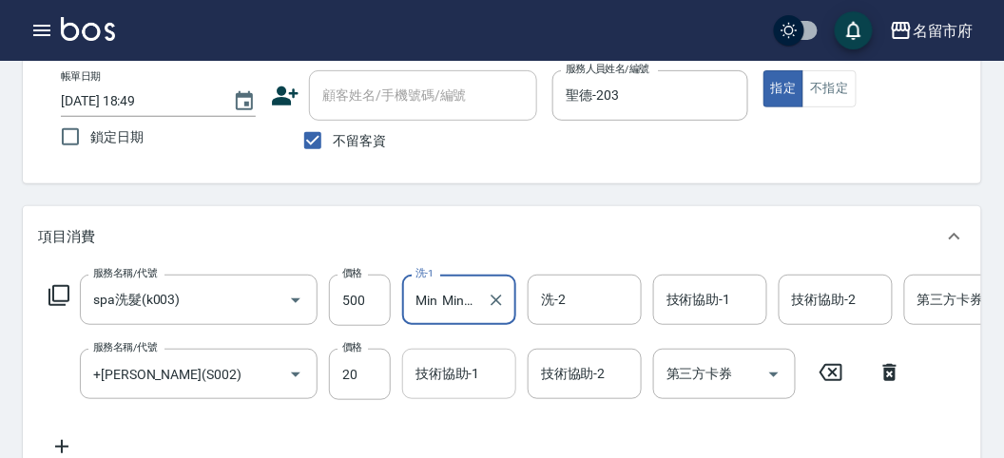
drag, startPoint x: 463, startPoint y: 390, endPoint x: 459, endPoint y: 379, distance: 12.0
click at [463, 390] on input "技術協助-1" at bounding box center [459, 374] width 97 height 33
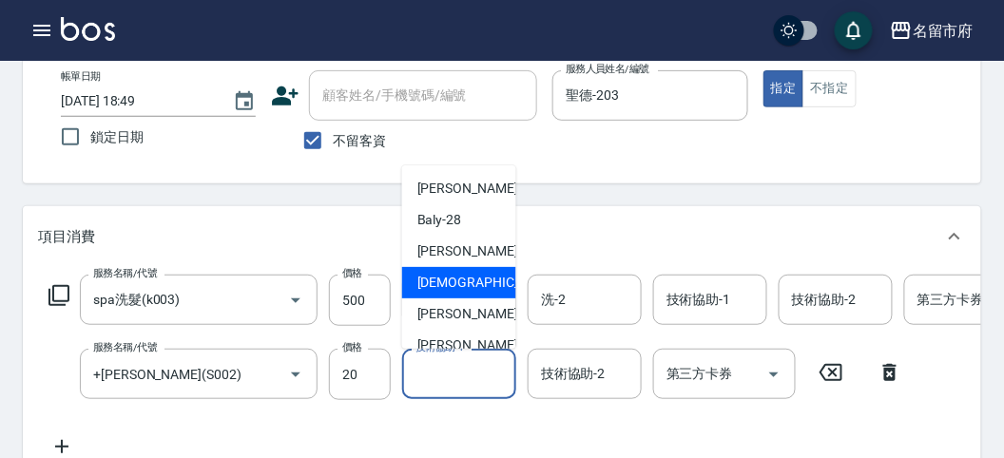
scroll to position [207, 0]
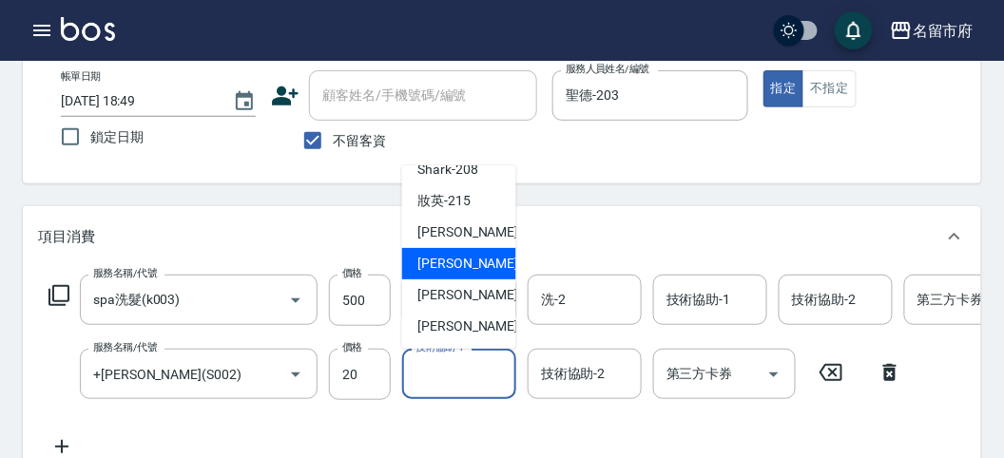
click at [460, 255] on span "Min Min -218" at bounding box center [481, 264] width 127 height 20
type input "Min Min-218"
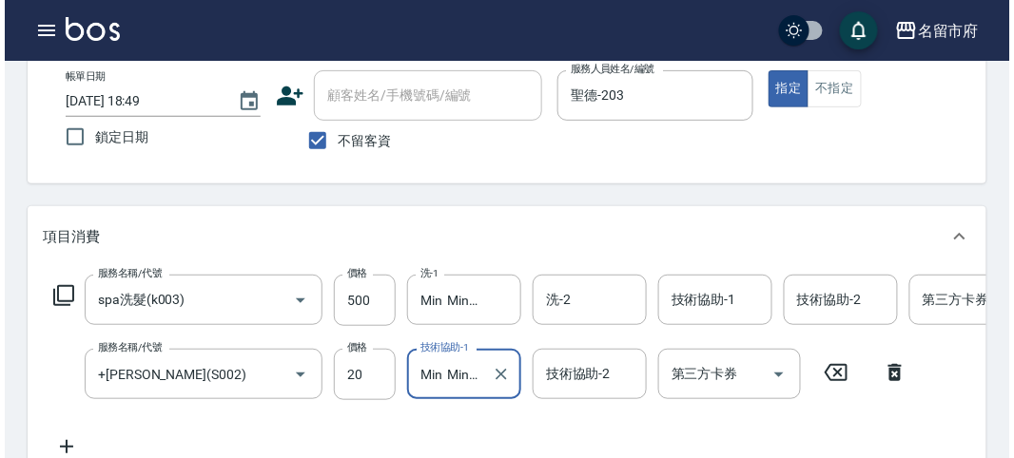
scroll to position [0, 0]
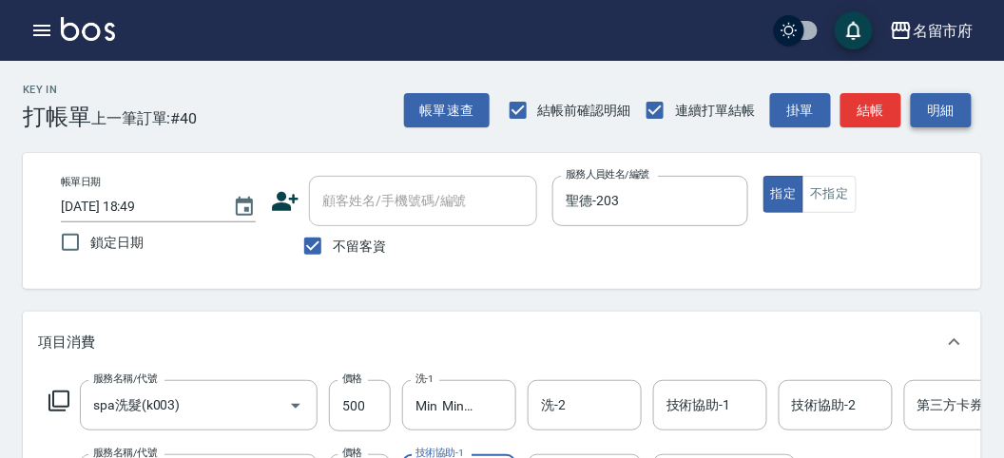
click at [932, 108] on button "明細" at bounding box center [941, 110] width 61 height 35
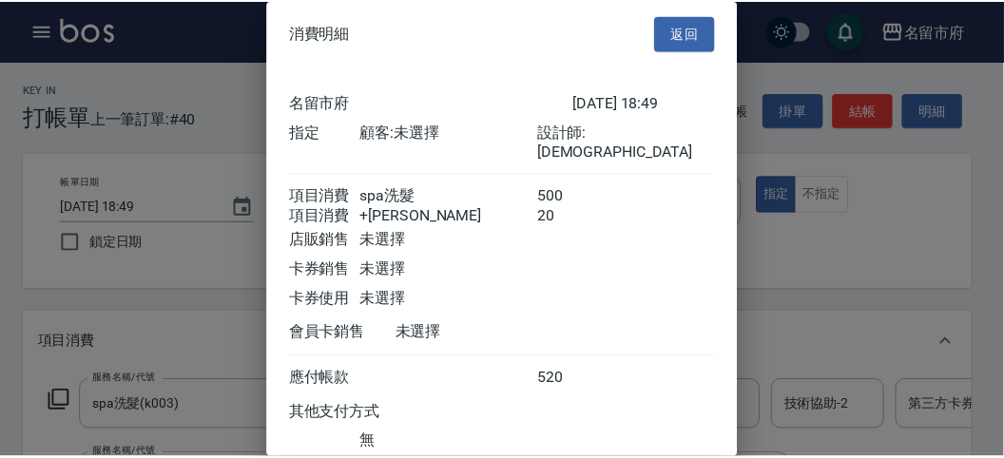
scroll to position [127, 0]
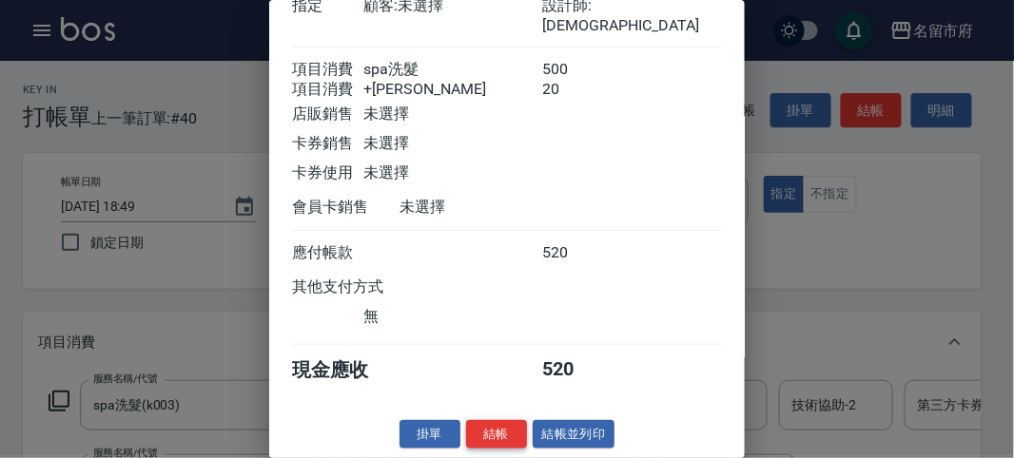
click at [514, 425] on button "結帳" at bounding box center [496, 434] width 61 height 29
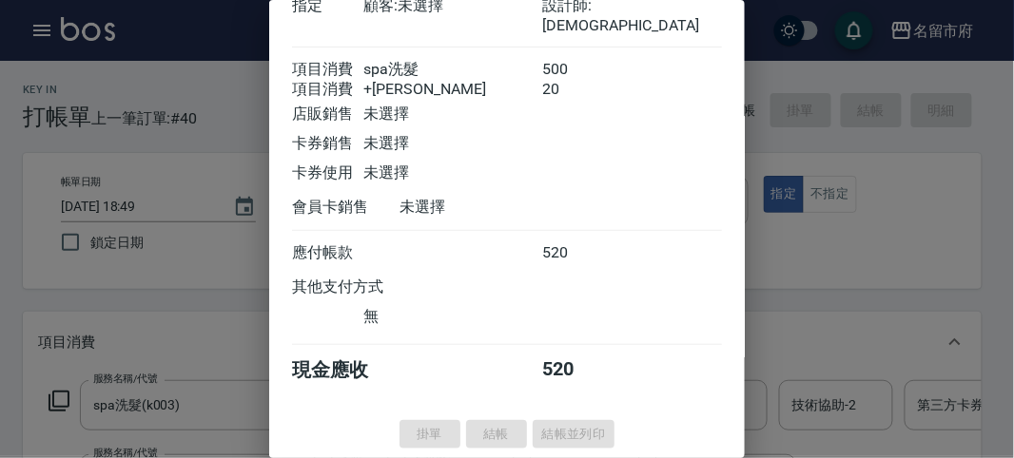
type input "[DATE] 19:13"
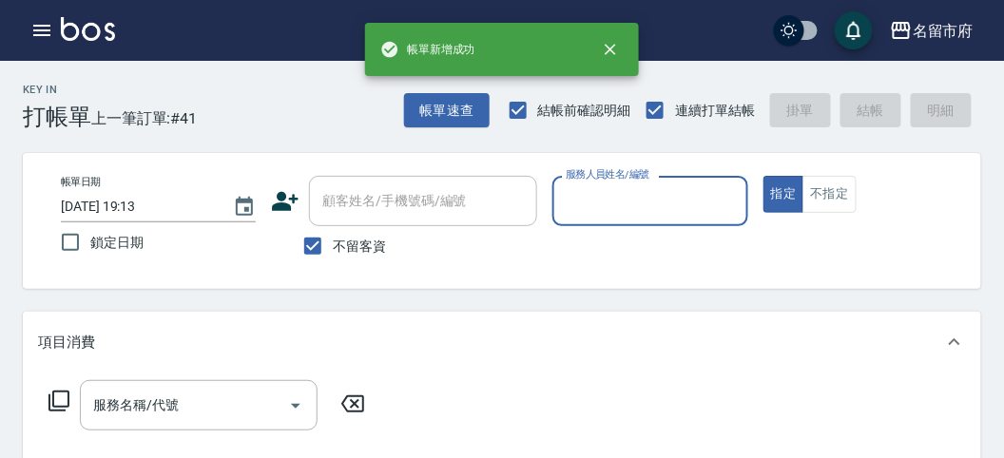
click at [631, 197] on input "服務人員姓名/編號" at bounding box center [650, 201] width 178 height 33
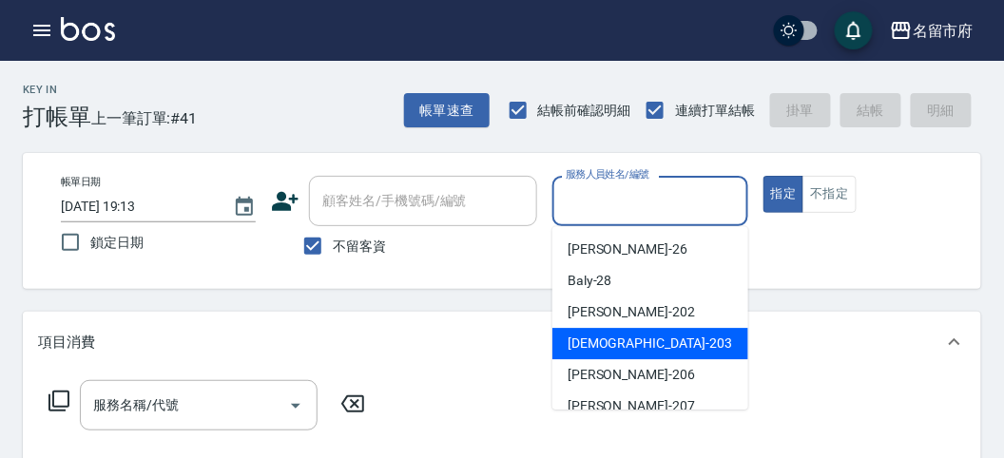
drag, startPoint x: 643, startPoint y: 328, endPoint x: 604, endPoint y: 334, distance: 39.4
click at [640, 328] on div "聖德 -203" at bounding box center [651, 343] width 196 height 31
type input "聖德-203"
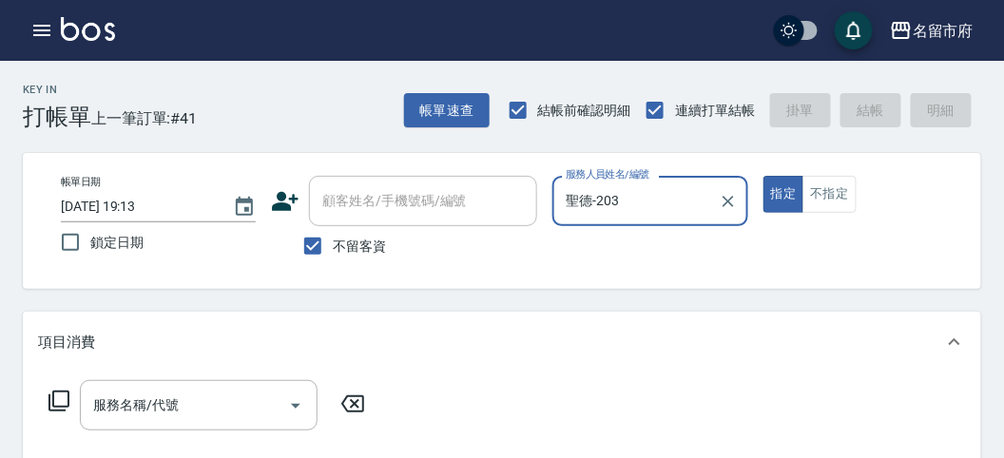
click at [53, 391] on icon at bounding box center [59, 401] width 21 height 21
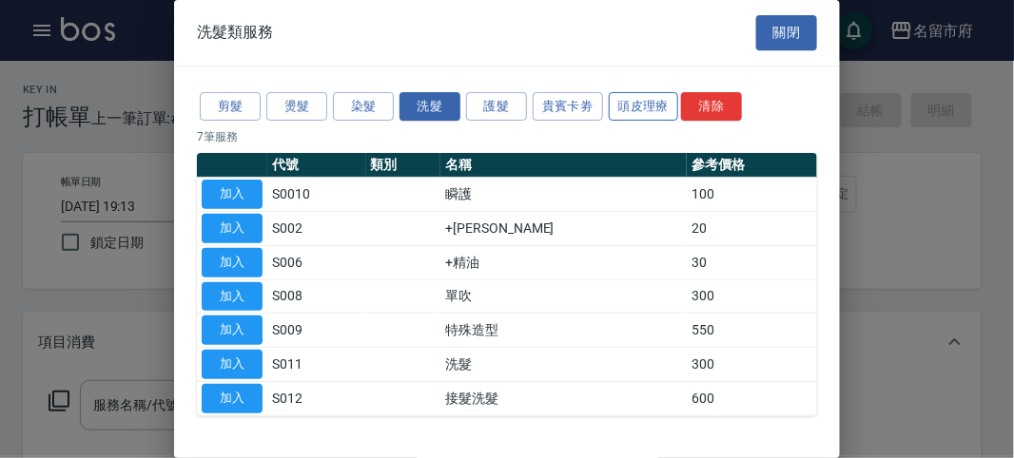
click at [650, 110] on button "頭皮理療" at bounding box center [644, 106] width 70 height 29
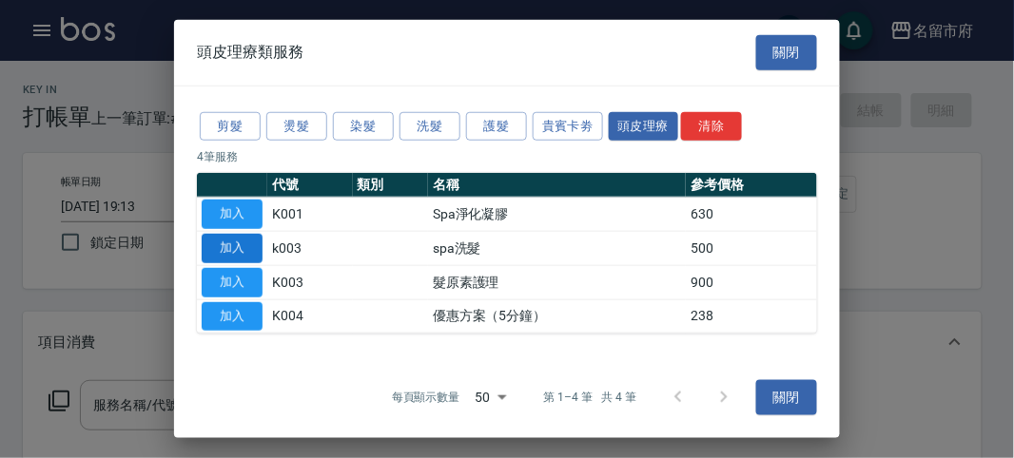
click at [223, 239] on button "加入" at bounding box center [232, 248] width 61 height 29
type input "spa洗髮(k003)"
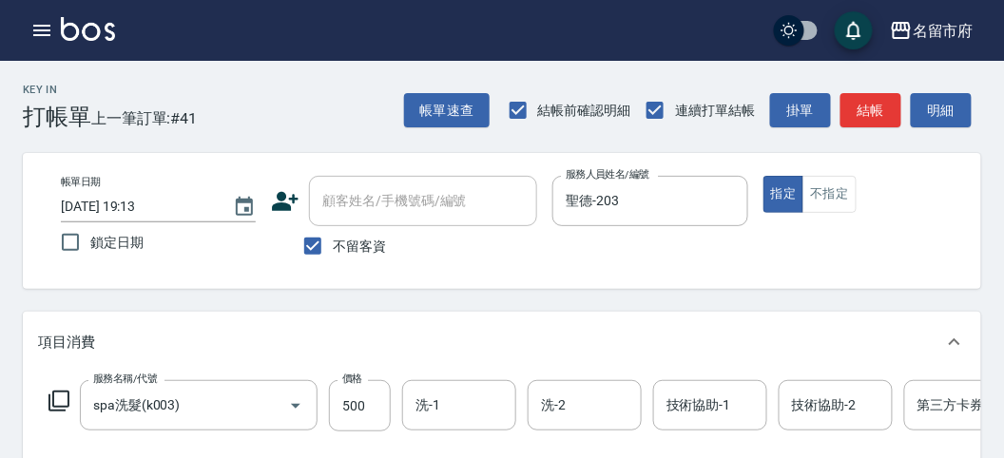
click at [52, 399] on icon at bounding box center [59, 401] width 21 height 21
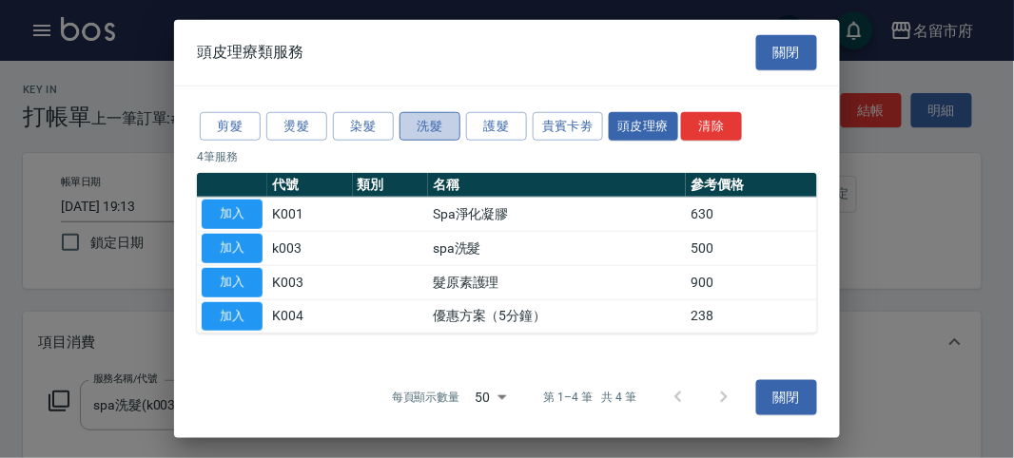
click at [429, 139] on button "洗髮" at bounding box center [429, 125] width 61 height 29
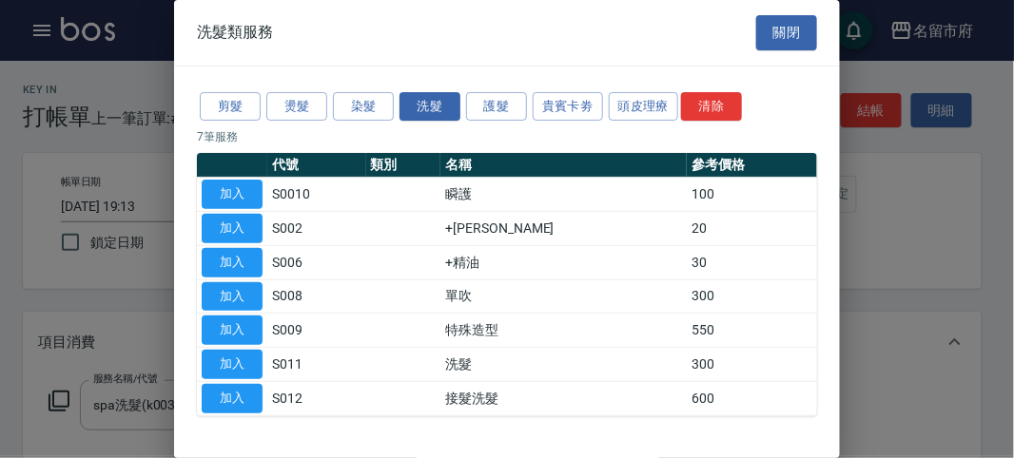
drag, startPoint x: 434, startPoint y: 125, endPoint x: 424, endPoint y: 128, distance: 10.2
click at [435, 125] on div "剪髮 燙髮 染髮 洗髮 護髮 貴賓卡劵 頭皮理療 清除 7 筆服務 代號 類別 名稱 參考價格 加入 S0010 瞬護 100 加入 S002 +潤絲 20 …" at bounding box center [507, 253] width 666 height 373
click at [245, 228] on button "加入" at bounding box center [232, 228] width 61 height 29
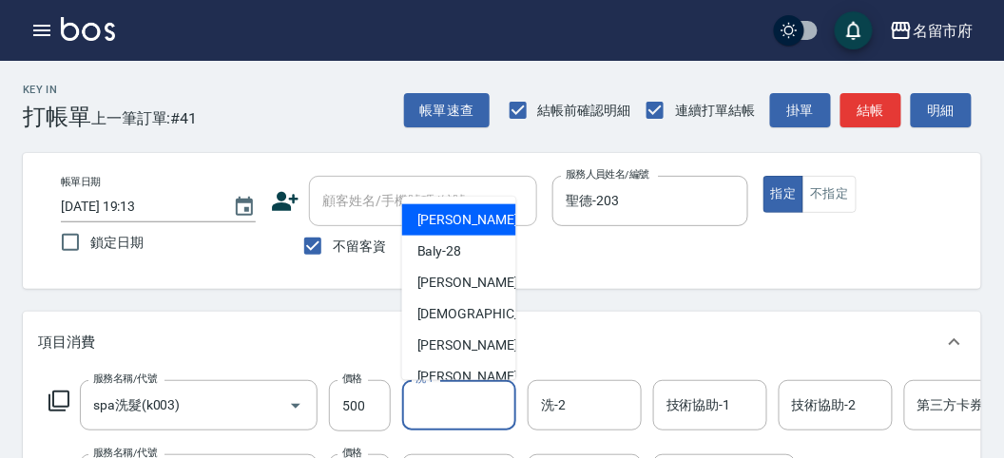
click at [429, 400] on input "洗-1" at bounding box center [459, 405] width 97 height 33
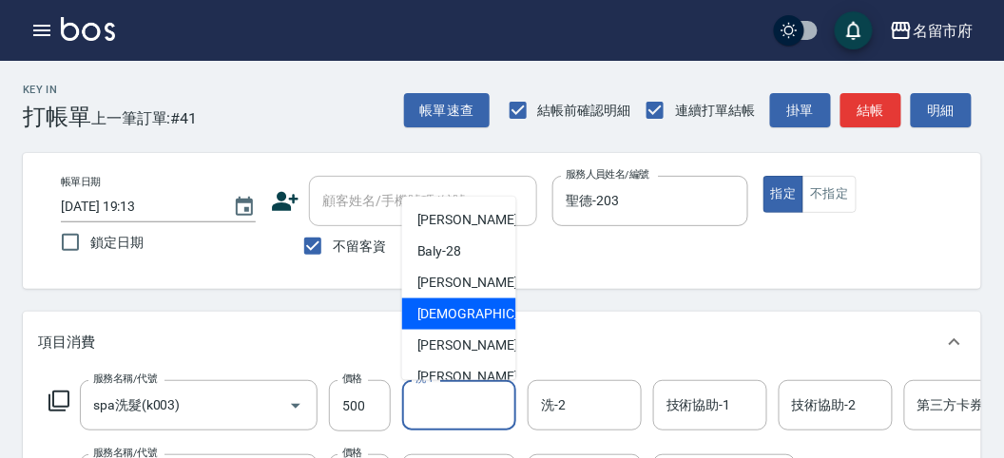
scroll to position [207, 0]
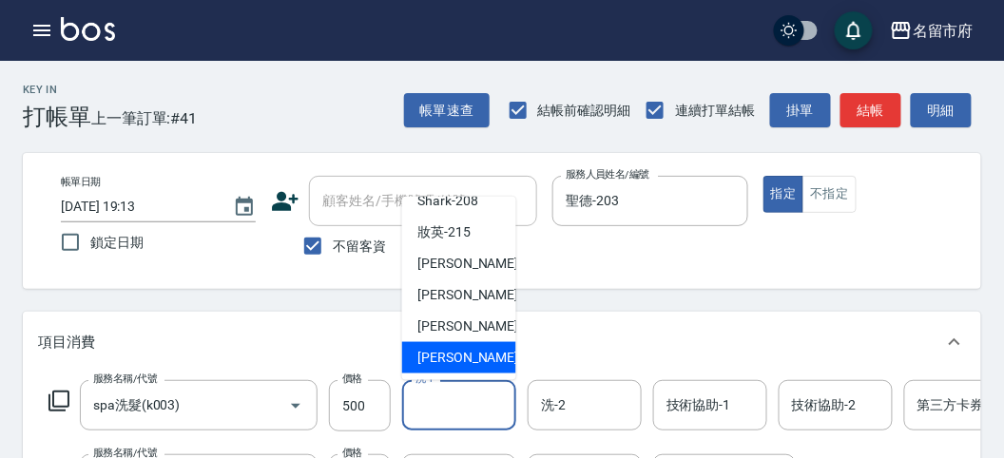
click at [451, 348] on span "[PERSON_NAME] -222" at bounding box center [481, 358] width 127 height 20
type input "[PERSON_NAME]-222"
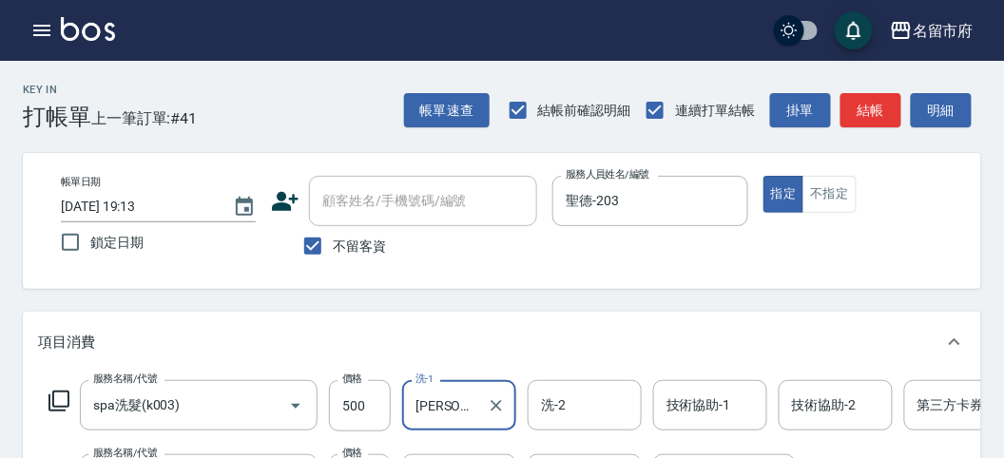
scroll to position [106, 0]
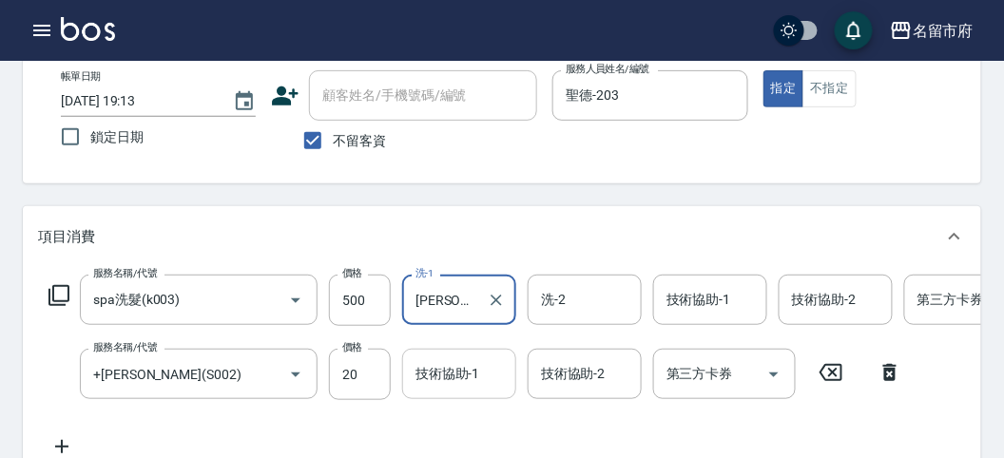
drag, startPoint x: 456, startPoint y: 374, endPoint x: 452, endPoint y: 359, distance: 15.7
click at [455, 375] on div "技術協助-1 技術協助-1" at bounding box center [459, 374] width 114 height 50
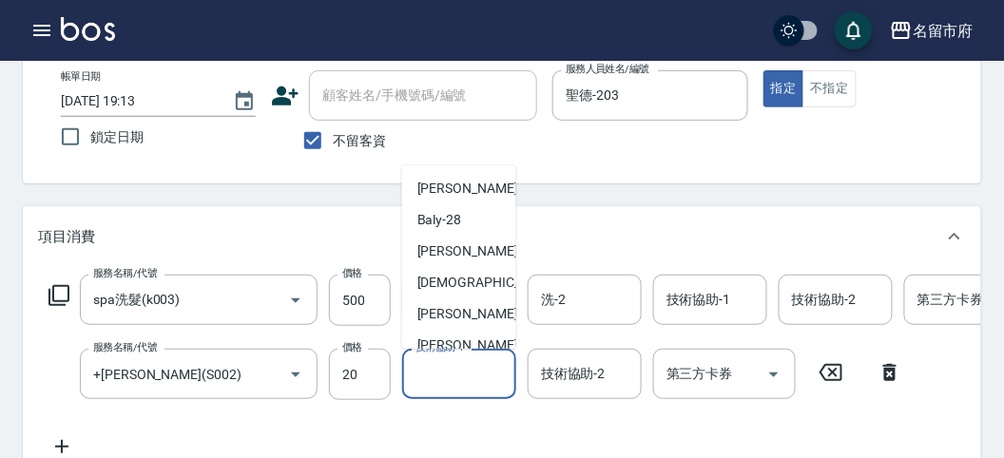
scroll to position [207, 0]
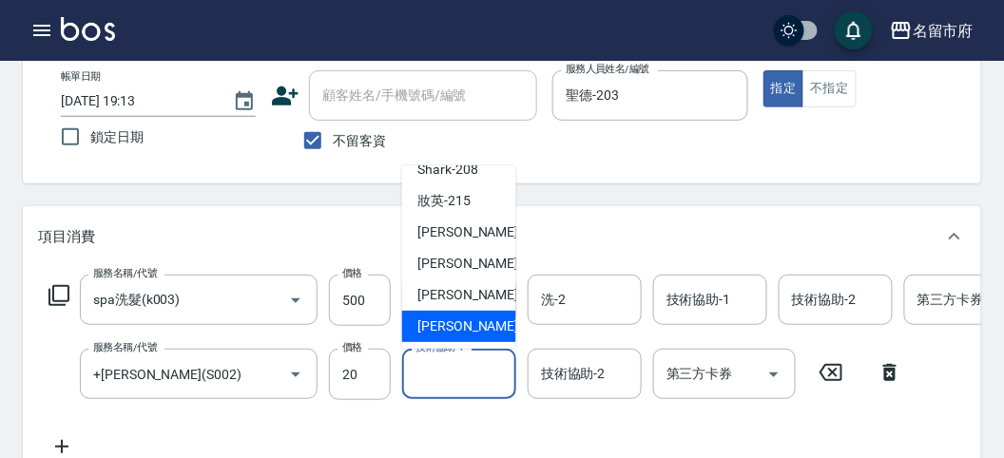
click at [452, 314] on div "[PERSON_NAME] -222" at bounding box center [459, 326] width 114 height 31
type input "[PERSON_NAME]-222"
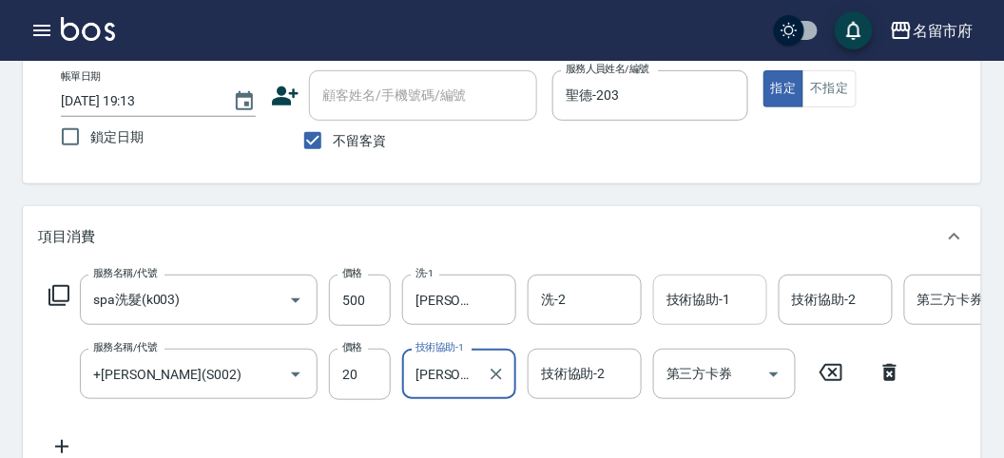
click at [709, 304] on input "技術協助-1" at bounding box center [710, 299] width 97 height 33
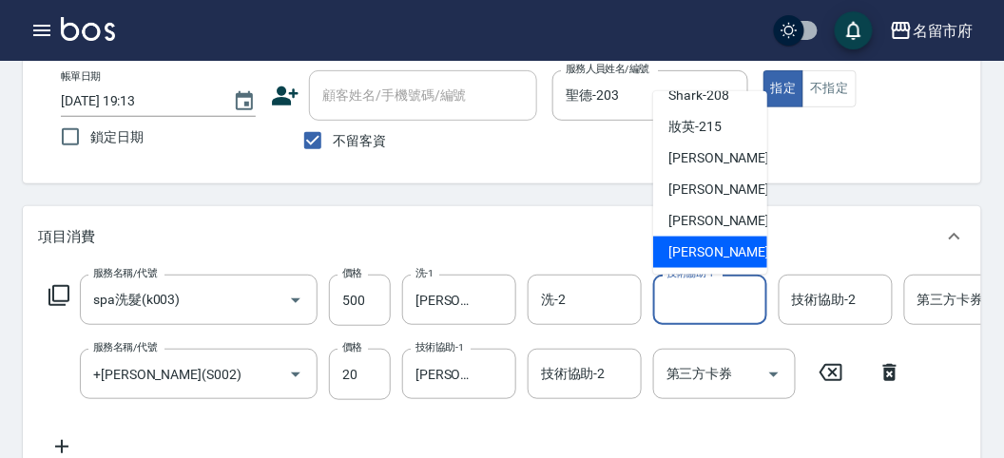
click at [695, 243] on span "[PERSON_NAME] -222" at bounding box center [732, 253] width 127 height 20
type input "[PERSON_NAME]-222"
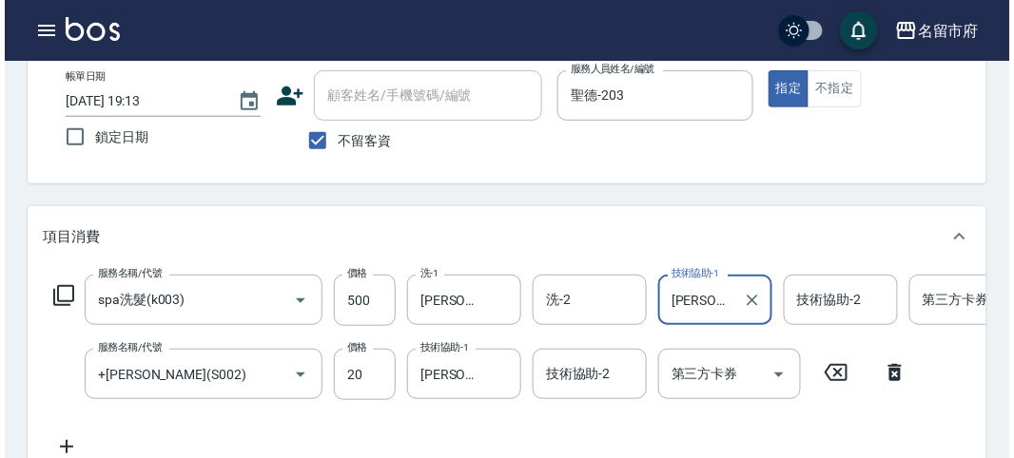
scroll to position [0, 0]
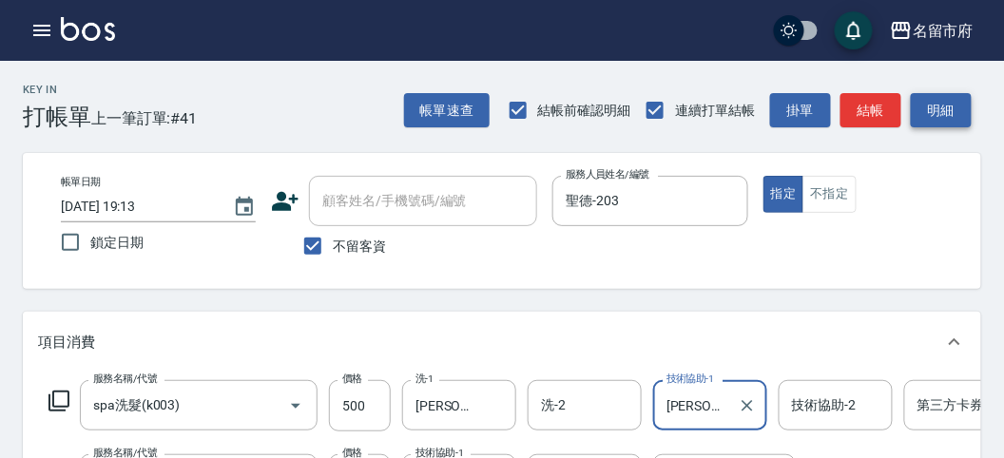
click at [937, 124] on button "明細" at bounding box center [941, 110] width 61 height 35
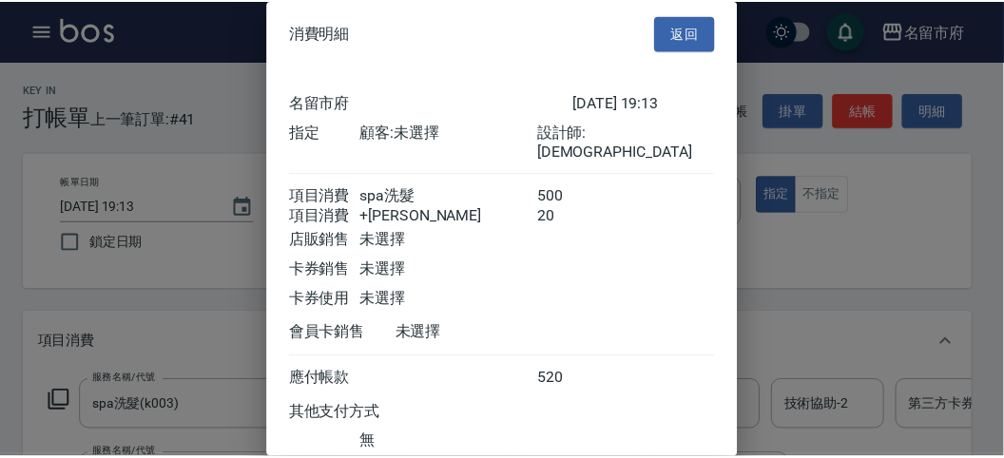
scroll to position [127, 0]
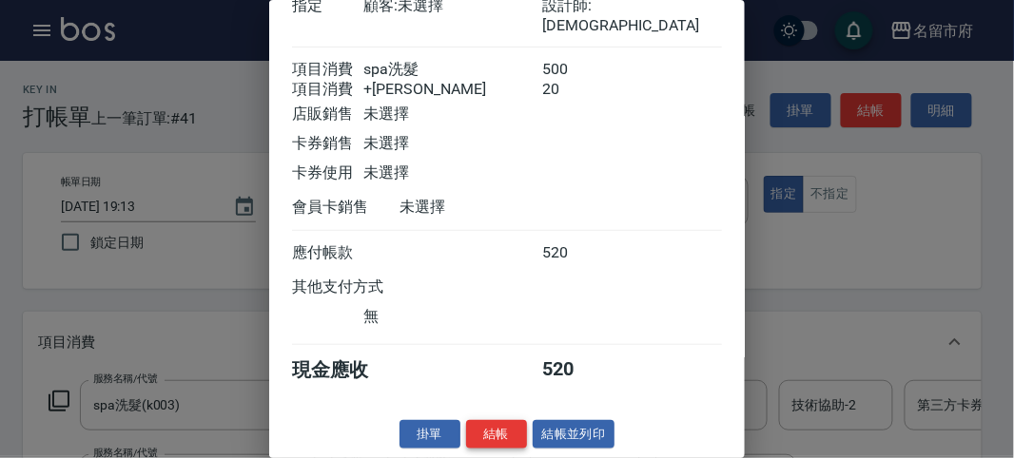
click at [507, 424] on button "結帳" at bounding box center [496, 434] width 61 height 29
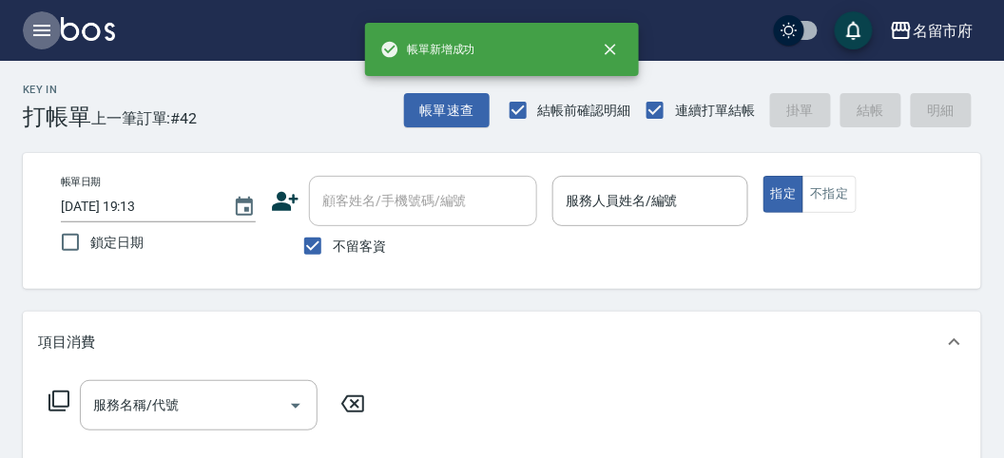
click at [45, 29] on icon "button" at bounding box center [41, 30] width 17 height 11
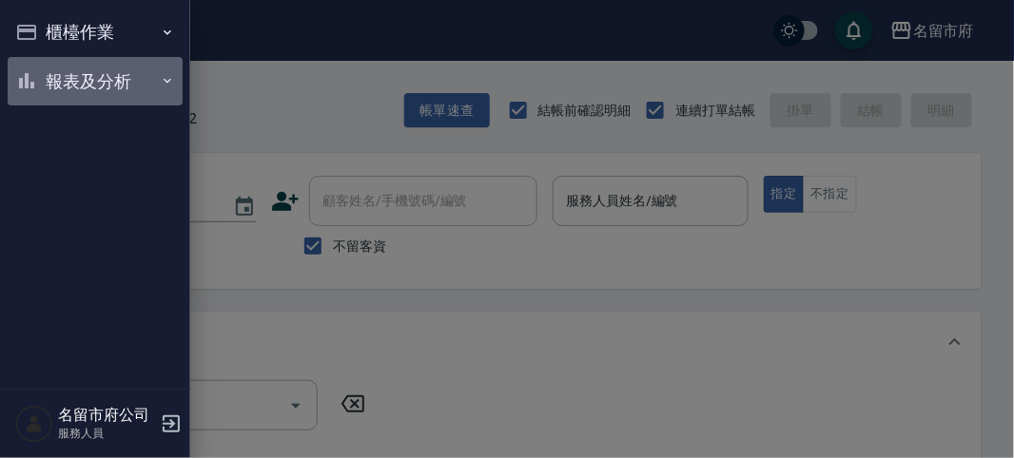
click at [73, 81] on button "報表及分析" at bounding box center [95, 81] width 175 height 49
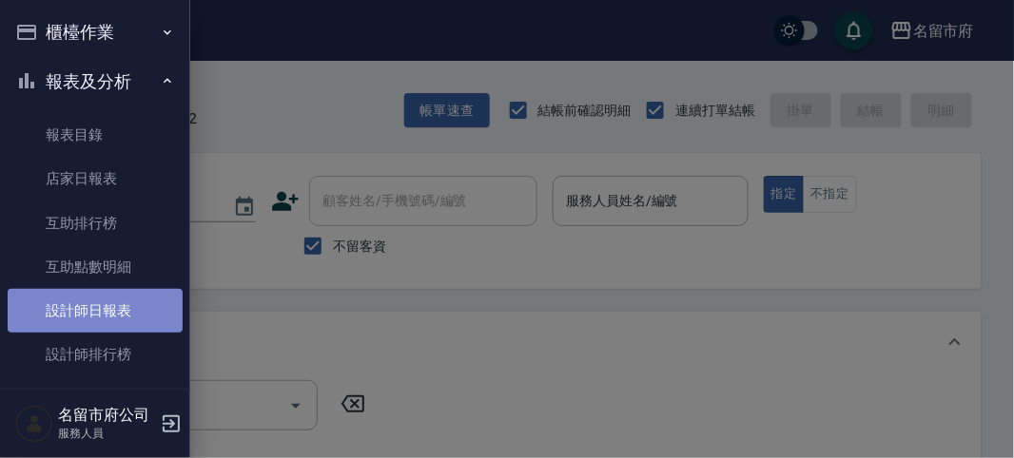
click at [140, 316] on link "設計師日報表" at bounding box center [95, 311] width 175 height 44
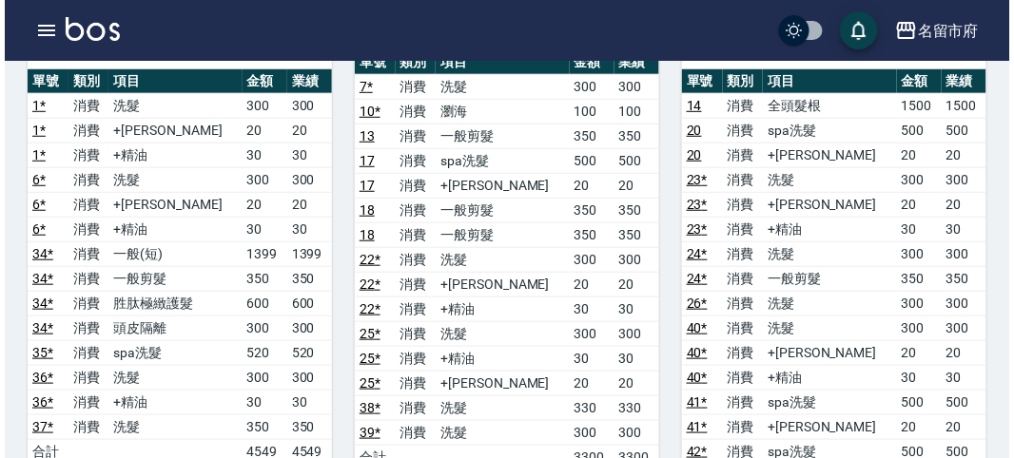
scroll to position [317, 0]
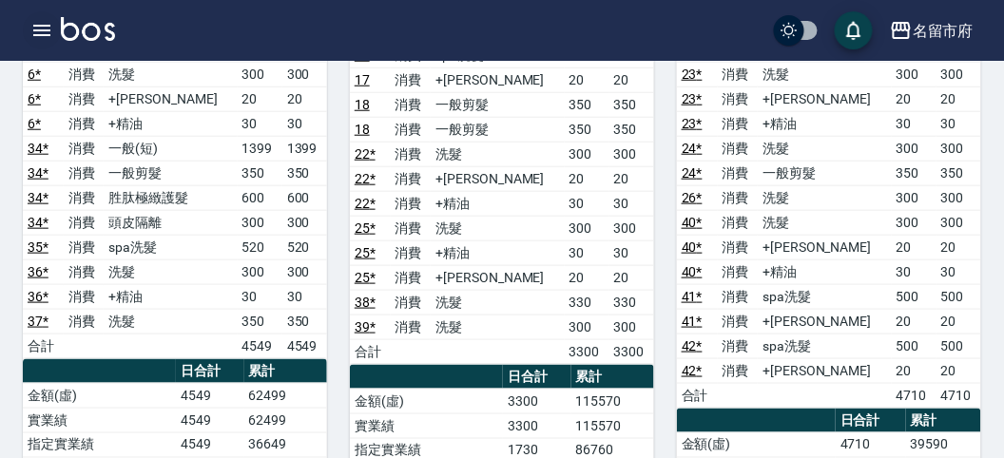
click at [34, 35] on icon "button" at bounding box center [41, 30] width 17 height 11
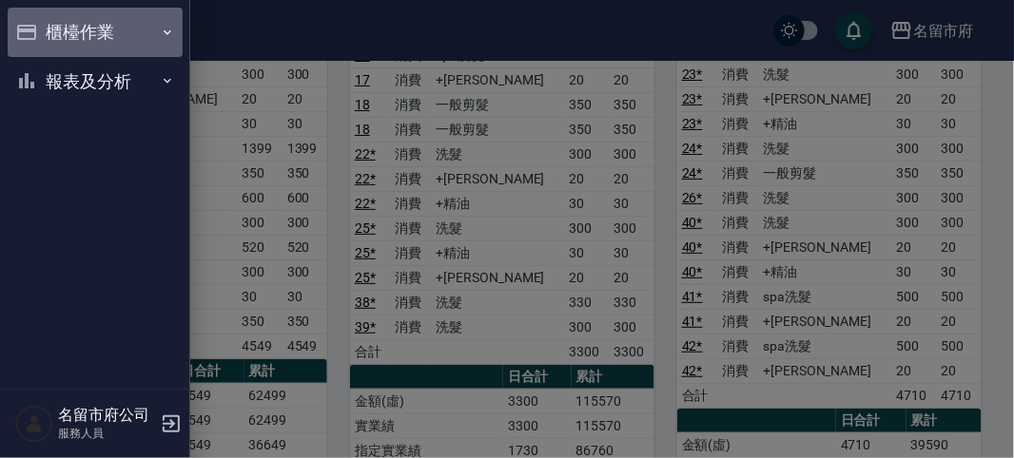
click at [39, 21] on button "櫃檯作業" at bounding box center [95, 32] width 175 height 49
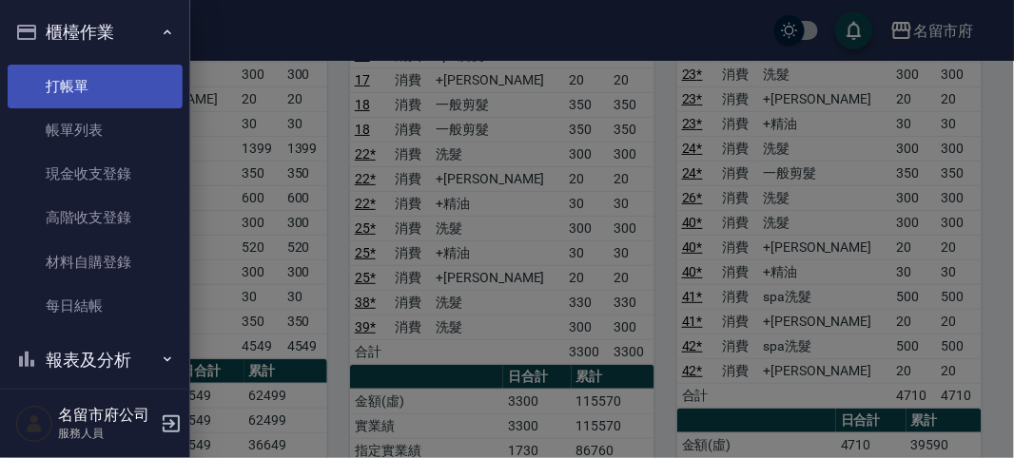
click at [76, 104] on link "打帳單" at bounding box center [95, 87] width 175 height 44
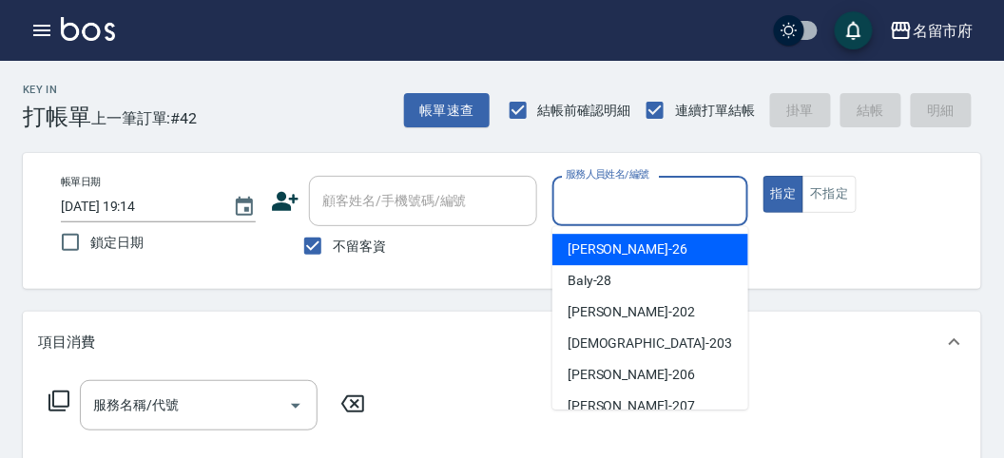
click at [616, 201] on input "服務人員姓名/編號" at bounding box center [650, 201] width 178 height 33
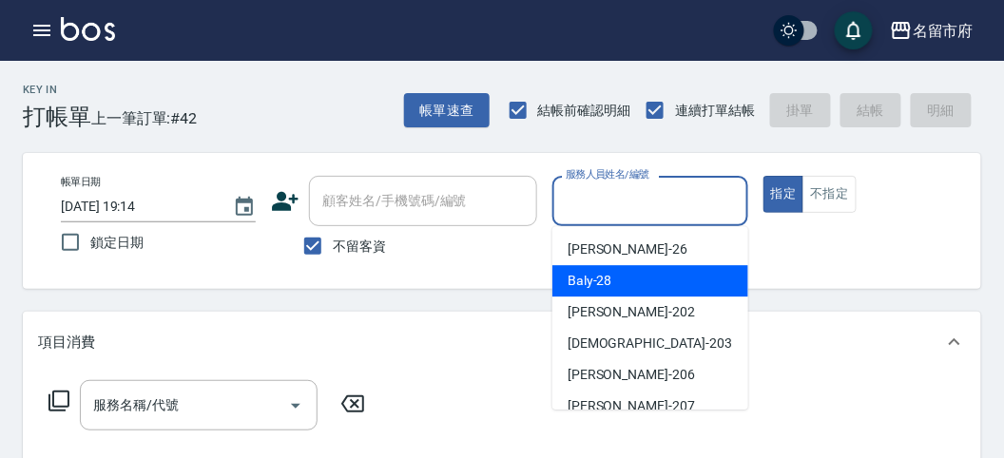
click at [611, 275] on span "Baly -28" at bounding box center [590, 281] width 45 height 20
type input "Baly-28"
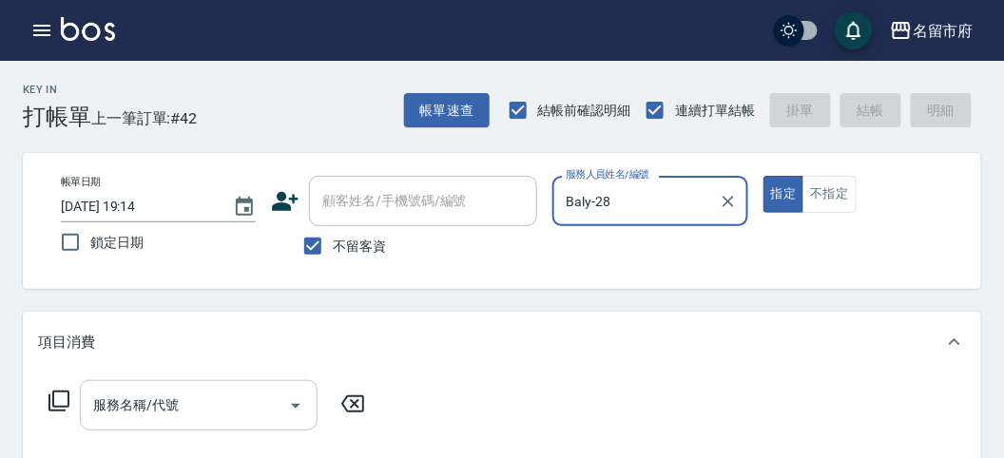
click at [135, 409] on input "服務名稱/代號" at bounding box center [184, 405] width 192 height 33
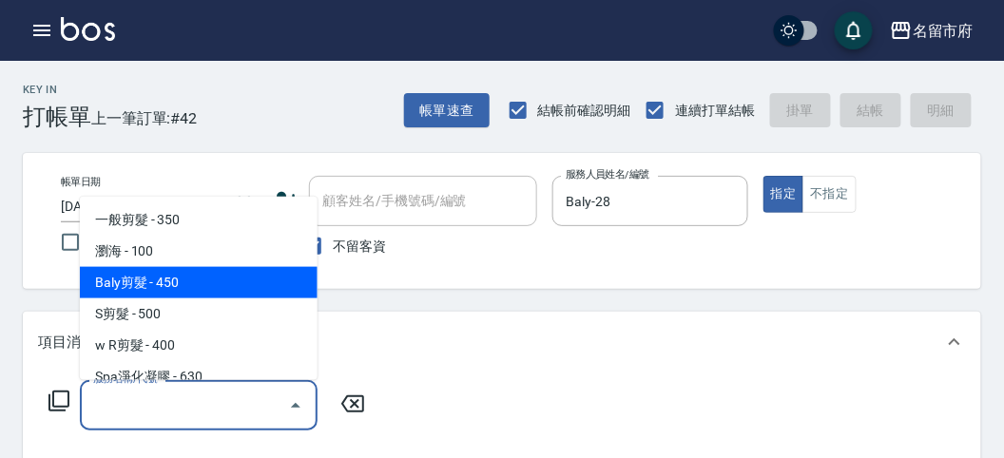
click at [134, 280] on span "Baly剪髮 - 450" at bounding box center [199, 282] width 238 height 31
type input "Baly剪髮(C004)"
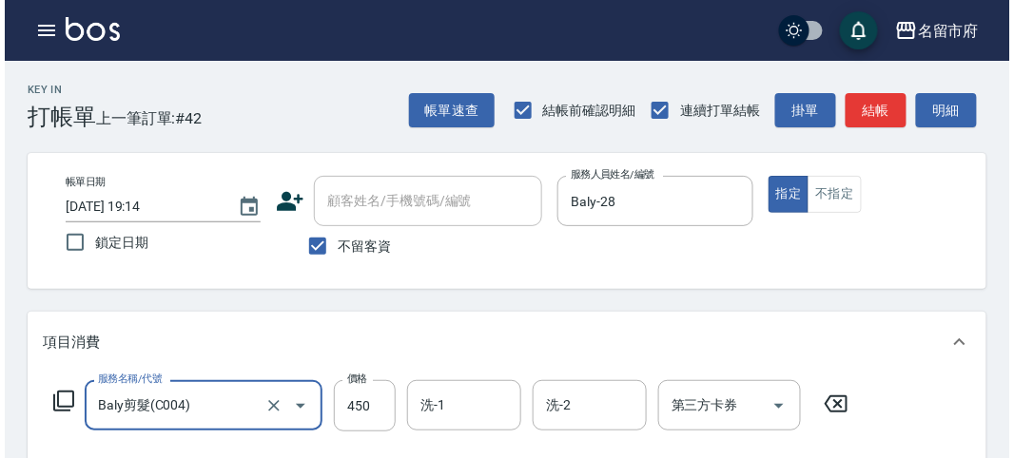
scroll to position [556, 0]
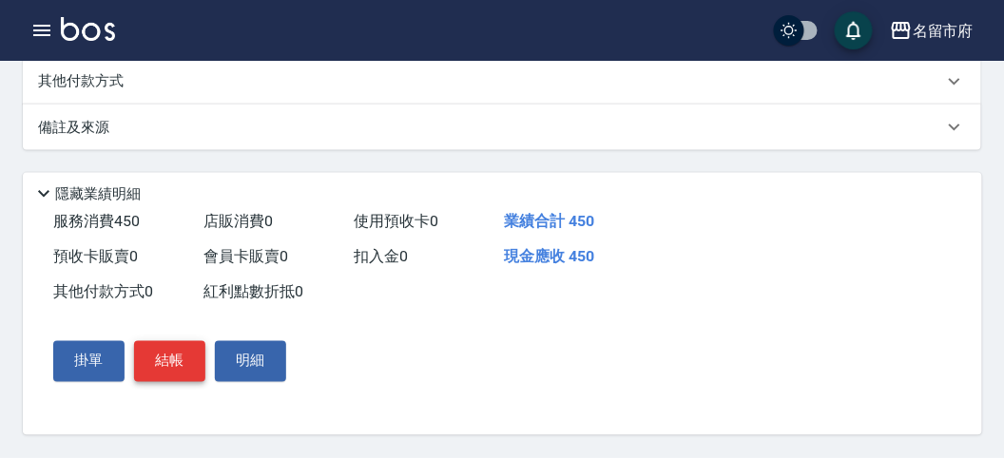
click at [159, 363] on button "結帳" at bounding box center [169, 361] width 71 height 40
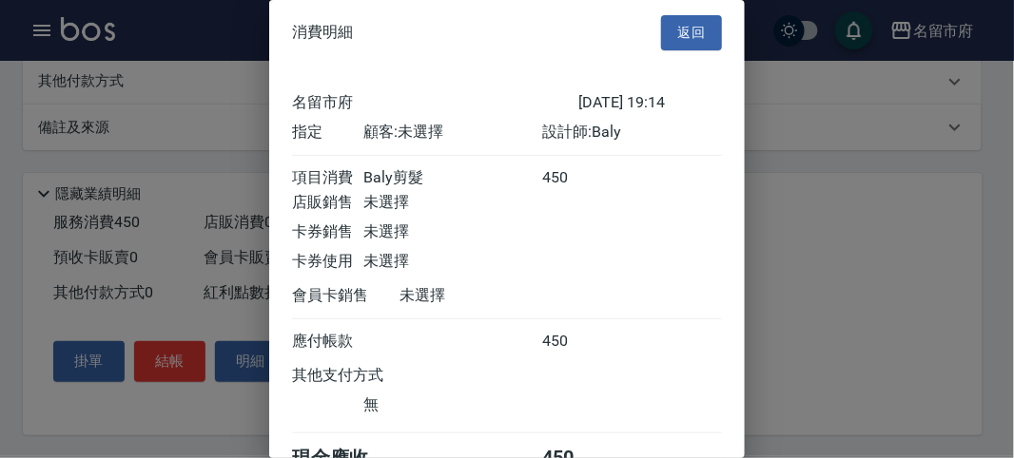
scroll to position [106, 0]
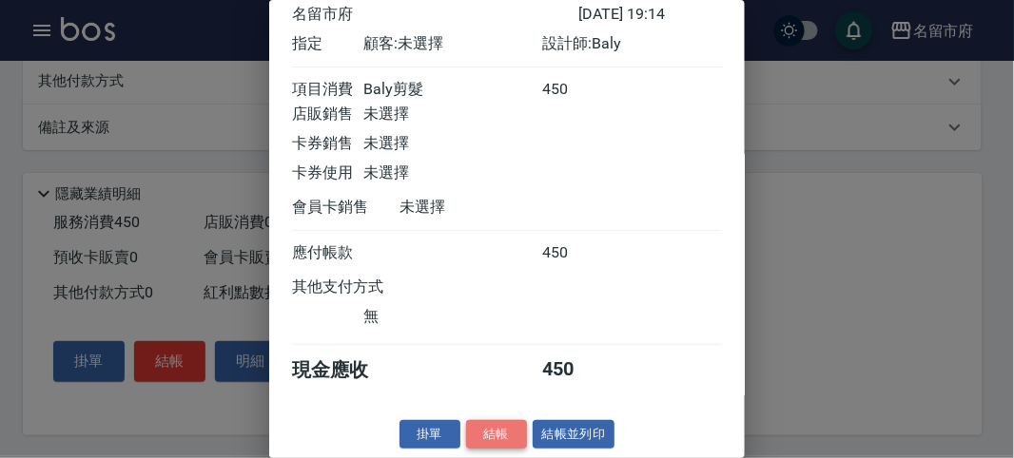
click at [490, 428] on button "結帳" at bounding box center [496, 434] width 61 height 29
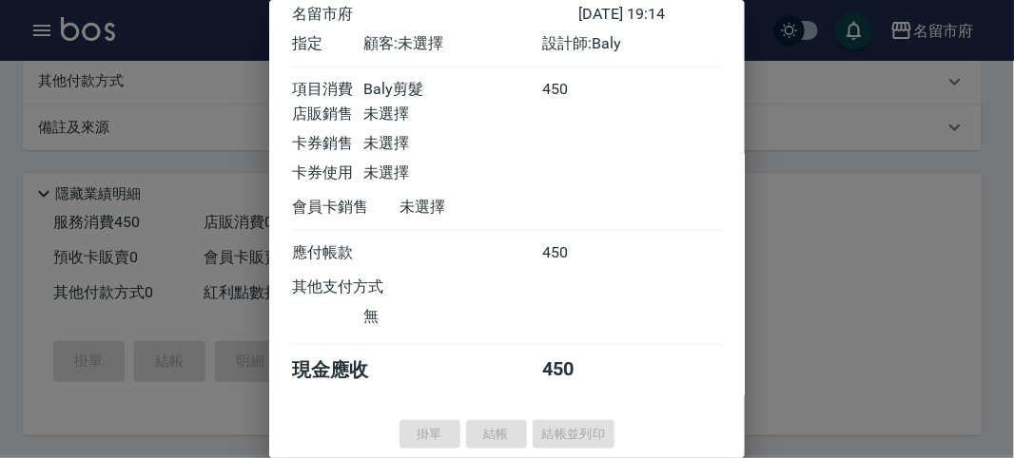
type input "[DATE] 19:31"
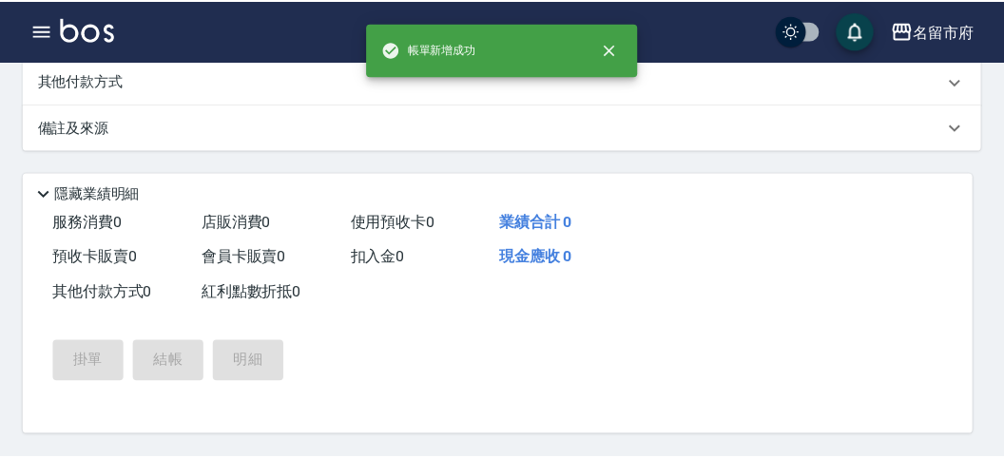
scroll to position [0, 0]
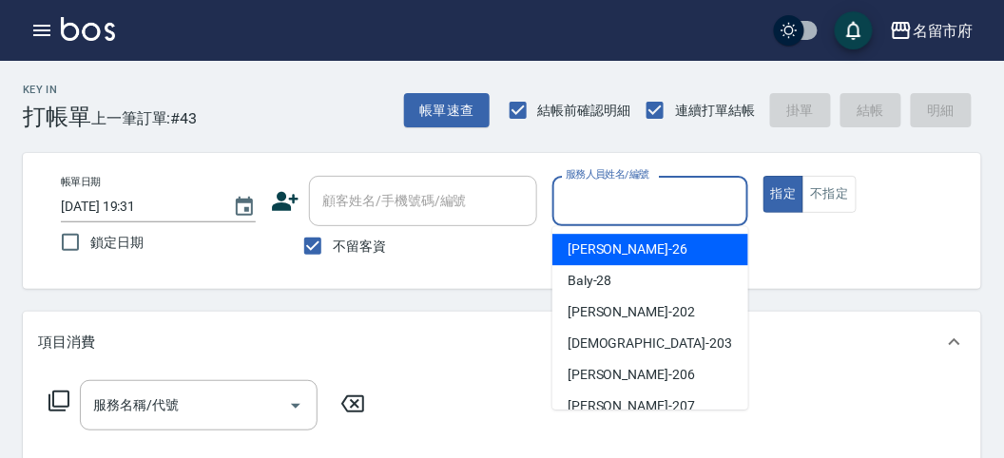
click at [569, 193] on input "服務人員姓名/編號" at bounding box center [650, 201] width 178 height 33
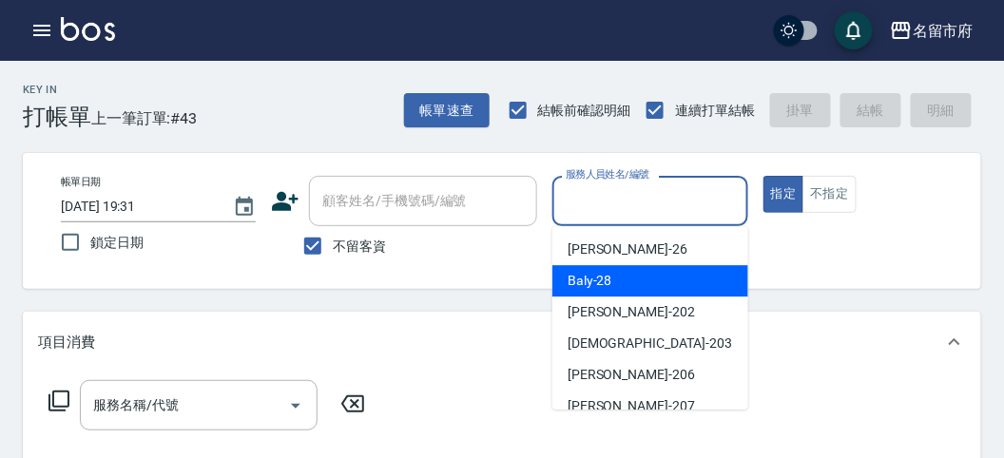
click at [585, 281] on span "Baly -28" at bounding box center [590, 281] width 45 height 20
type input "Baly-28"
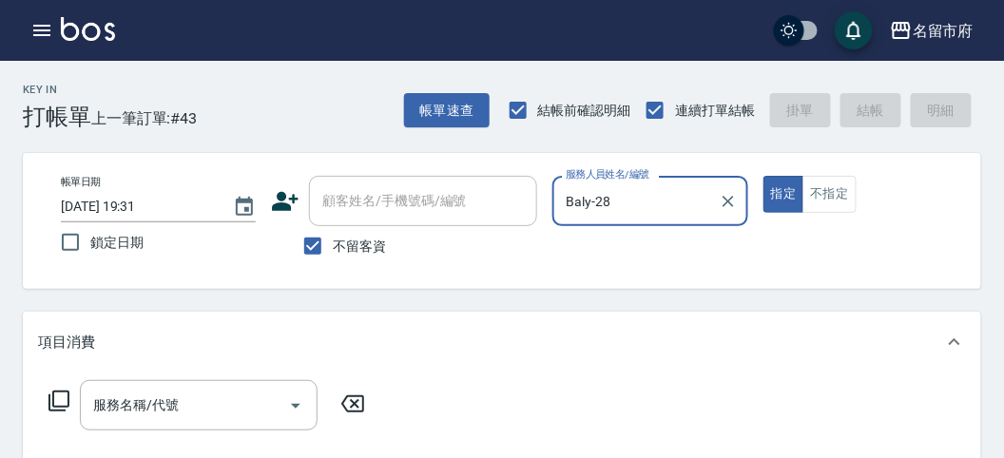
click at [54, 399] on icon at bounding box center [59, 401] width 23 height 23
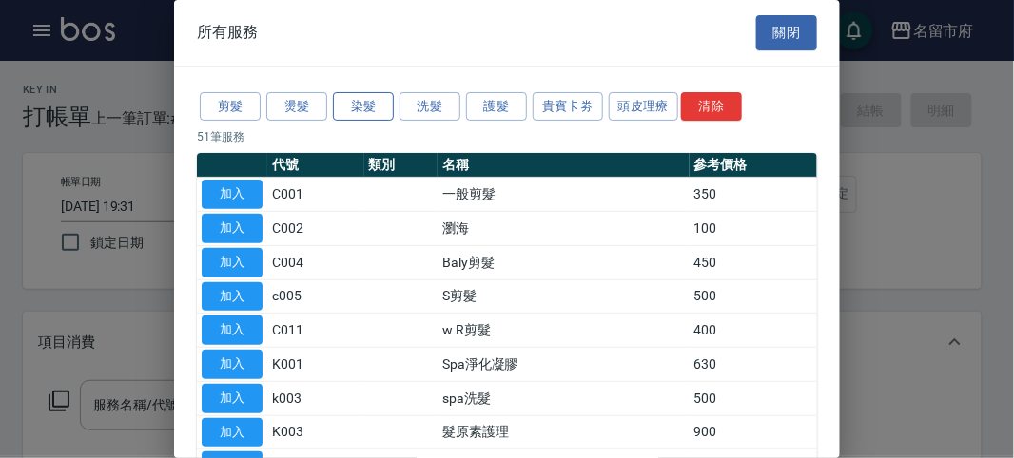
click at [349, 105] on button "染髮" at bounding box center [363, 106] width 61 height 29
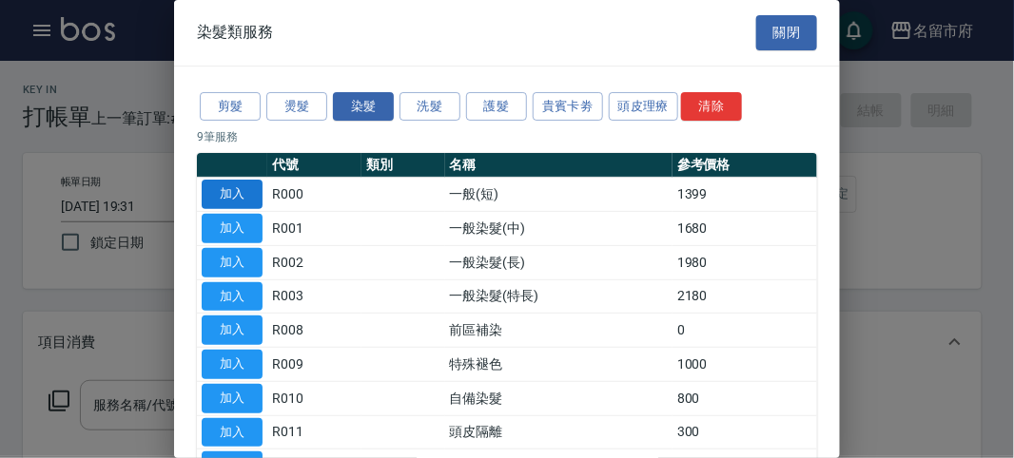
click at [246, 194] on button "加入" at bounding box center [232, 194] width 61 height 29
type input "一般(短)(R000)"
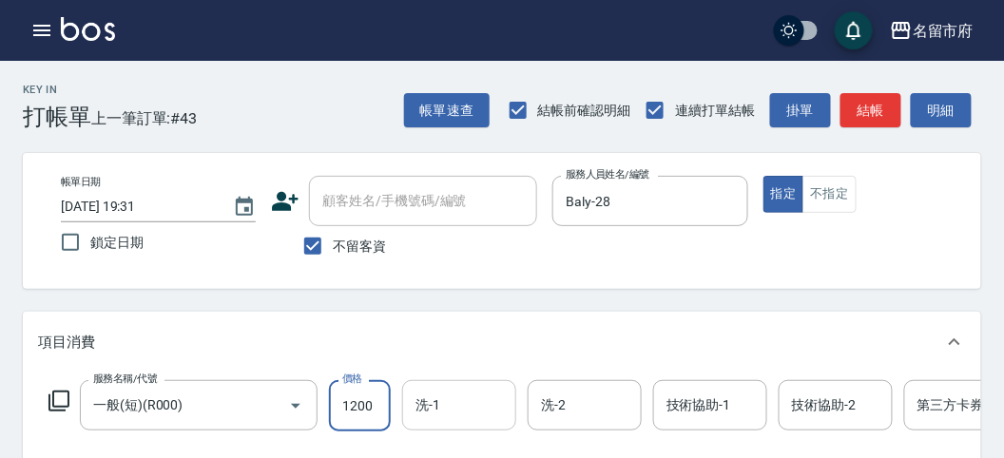
type input "1200"
click at [456, 408] on input "洗-1" at bounding box center [459, 405] width 97 height 33
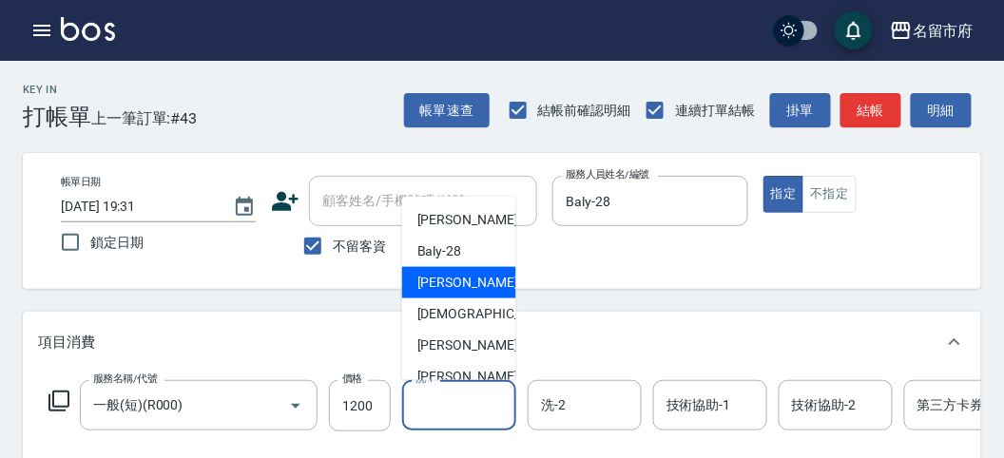
scroll to position [207, 0]
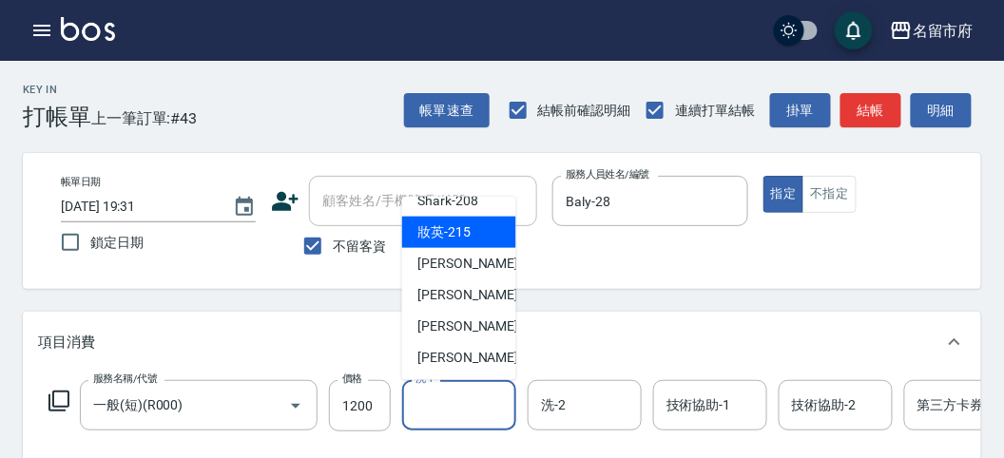
click at [457, 228] on span "妝英 -215" at bounding box center [444, 233] width 53 height 20
type input "妝英-215"
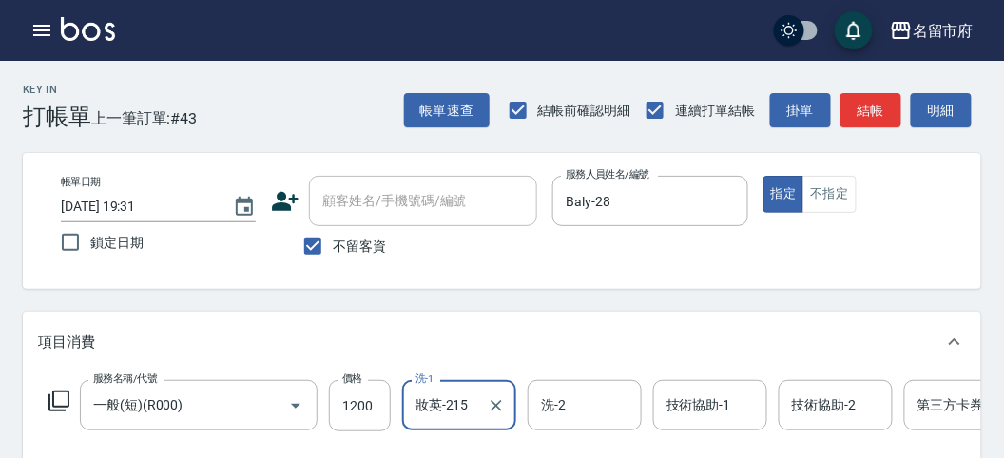
scroll to position [574, 0]
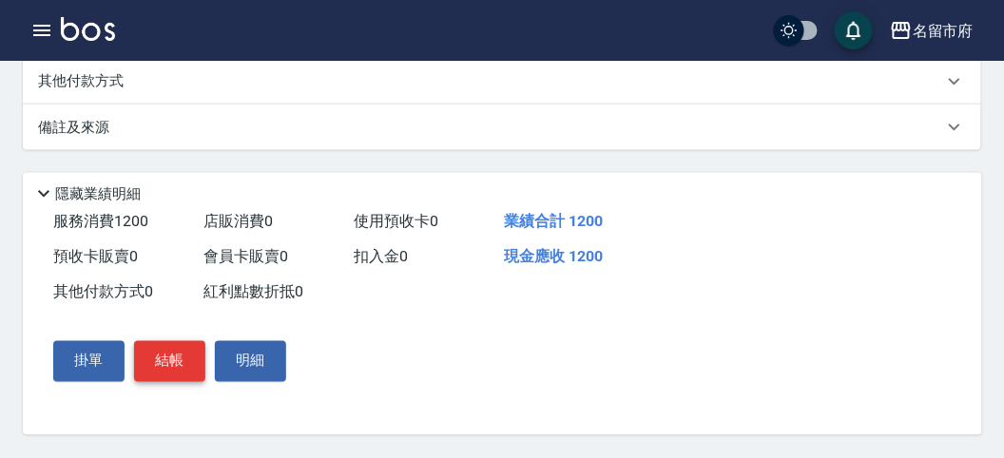
click at [166, 359] on button "結帳" at bounding box center [169, 361] width 71 height 40
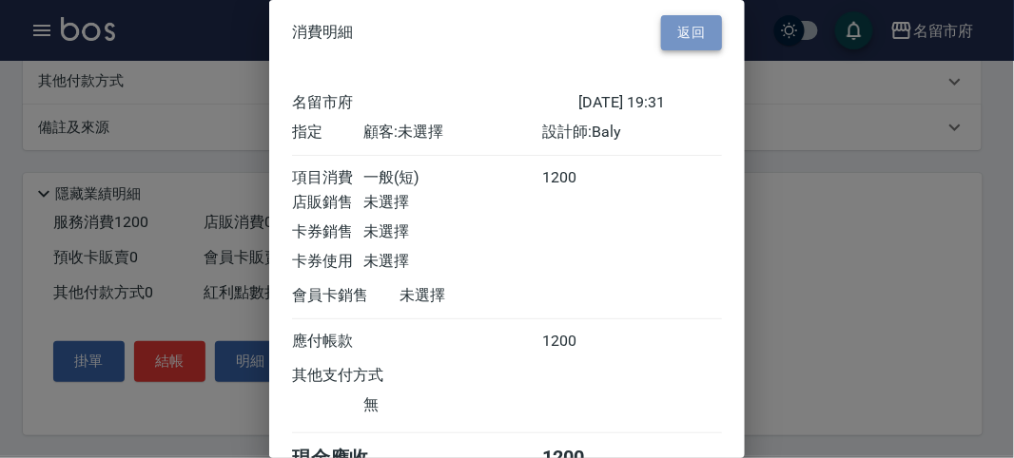
click at [688, 21] on button "返回" at bounding box center [691, 32] width 61 height 35
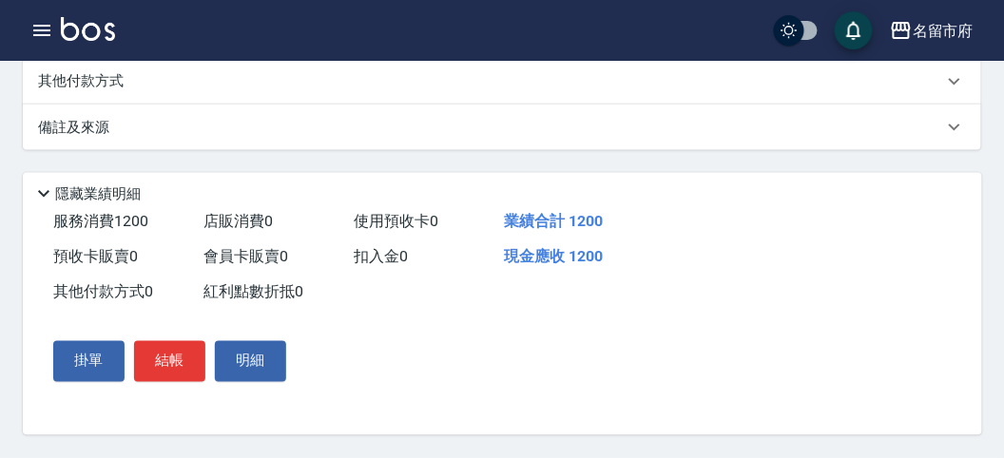
scroll to position [469, 0]
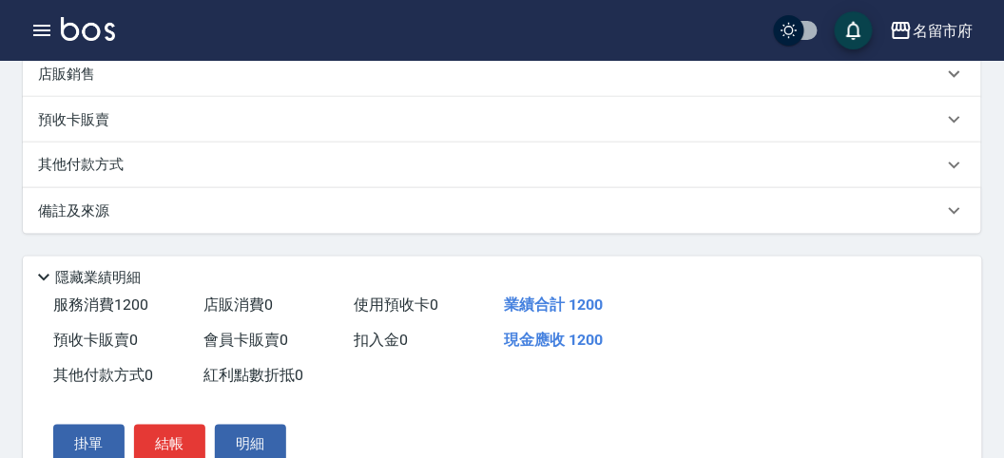
click at [108, 176] on p "其他付款方式" at bounding box center [85, 165] width 95 height 21
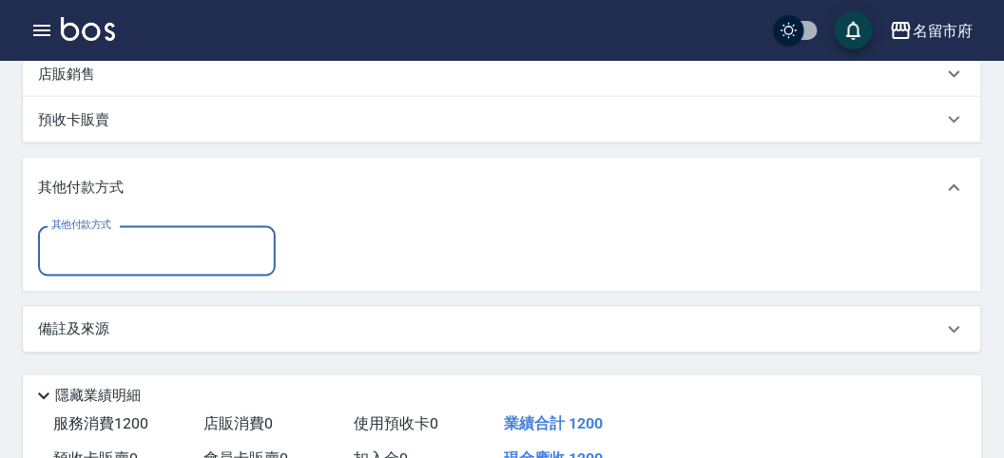
scroll to position [0, 0]
click at [124, 268] on input "其他付款方式" at bounding box center [157, 251] width 221 height 33
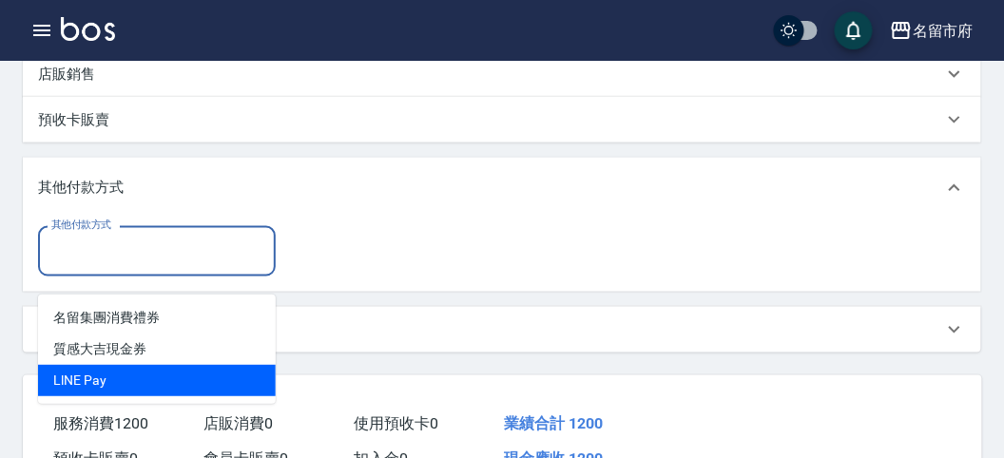
click at [110, 371] on span "LlNE Pay" at bounding box center [157, 380] width 238 height 31
type input "LlNE Pay"
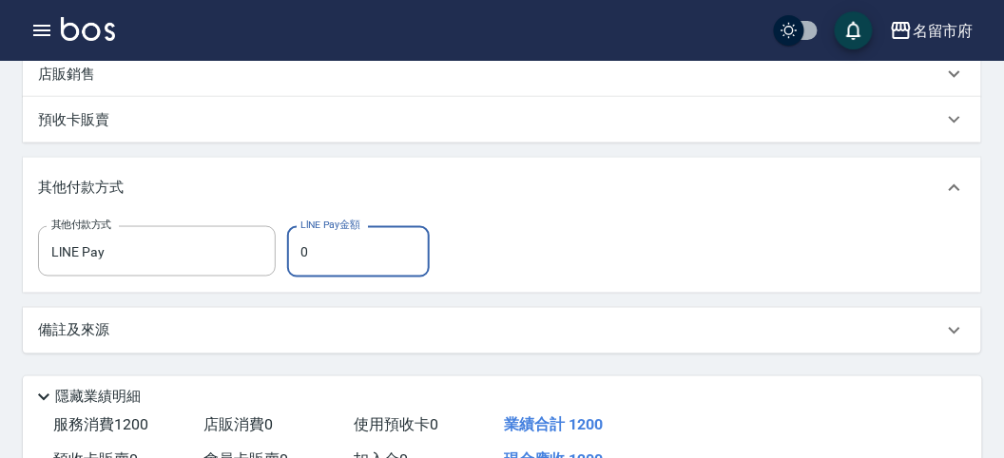
click at [324, 260] on input "0" at bounding box center [358, 251] width 143 height 51
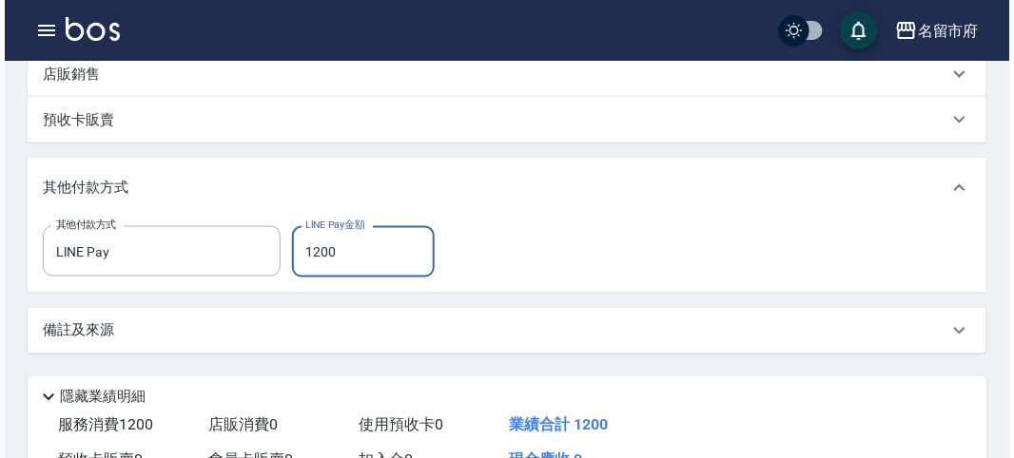
scroll to position [694, 0]
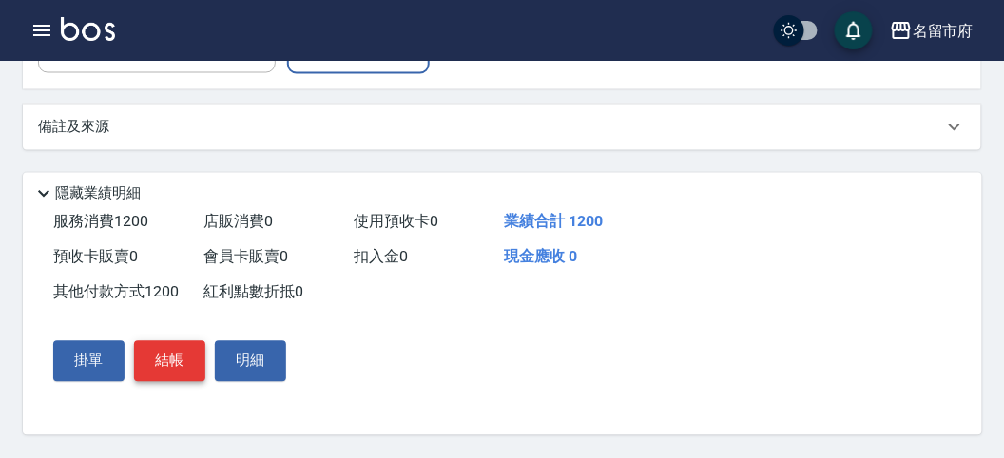
type input "1200"
click at [155, 357] on button "結帳" at bounding box center [169, 361] width 71 height 40
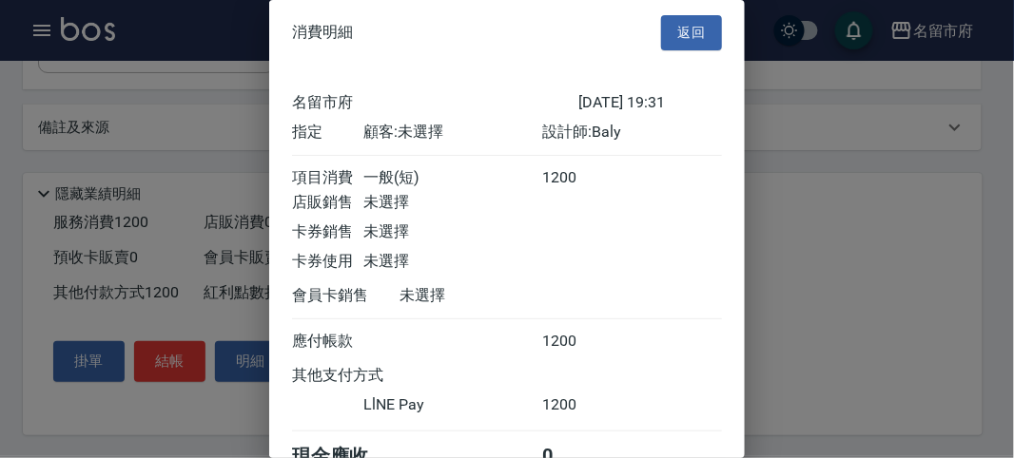
scroll to position [102, 0]
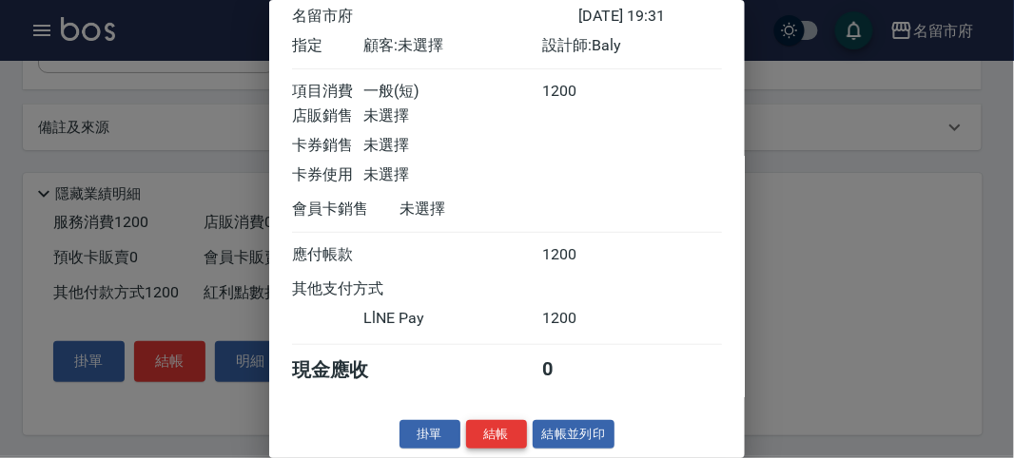
click at [497, 425] on button "結帳" at bounding box center [496, 434] width 61 height 29
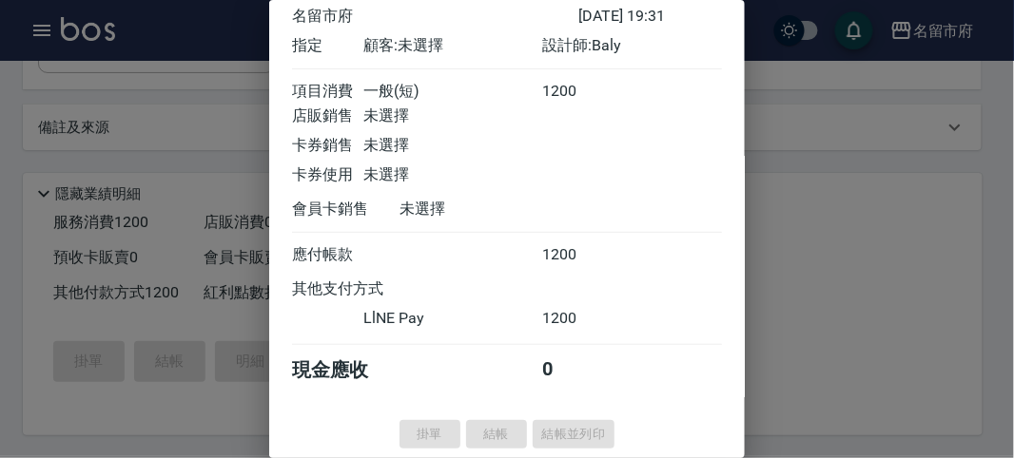
type input "[DATE] 19:32"
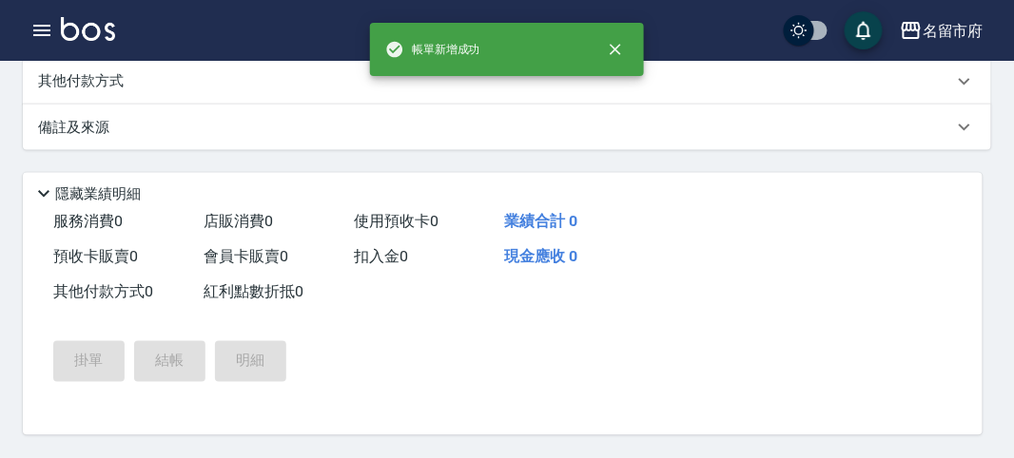
scroll to position [0, 0]
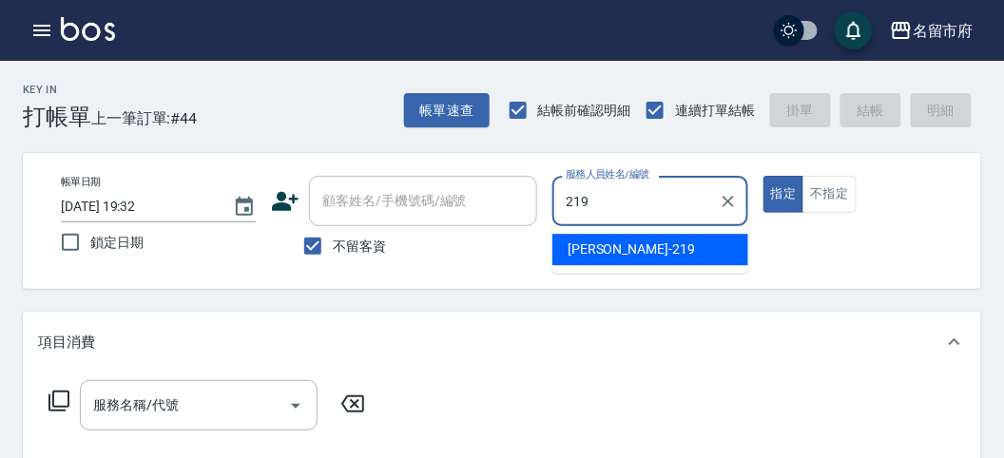
click at [636, 250] on span "[PERSON_NAME] -219" at bounding box center [631, 250] width 127 height 20
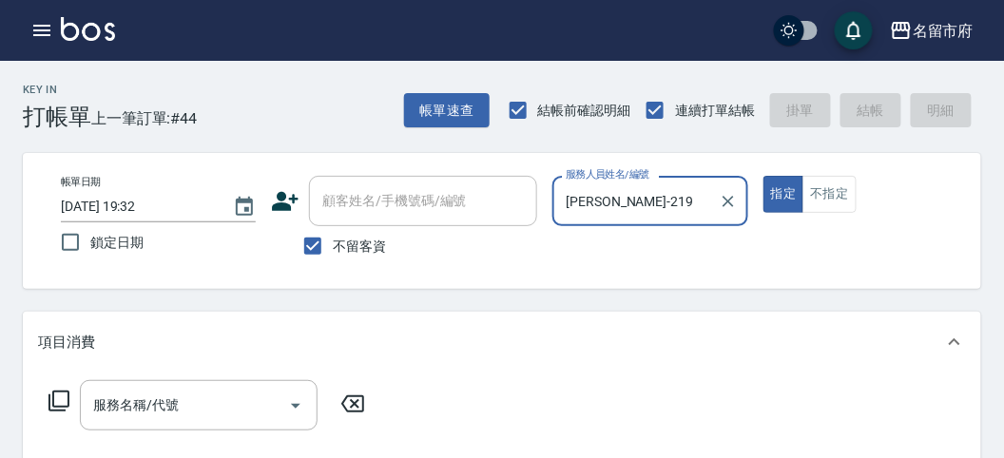
type input "[PERSON_NAME]-219"
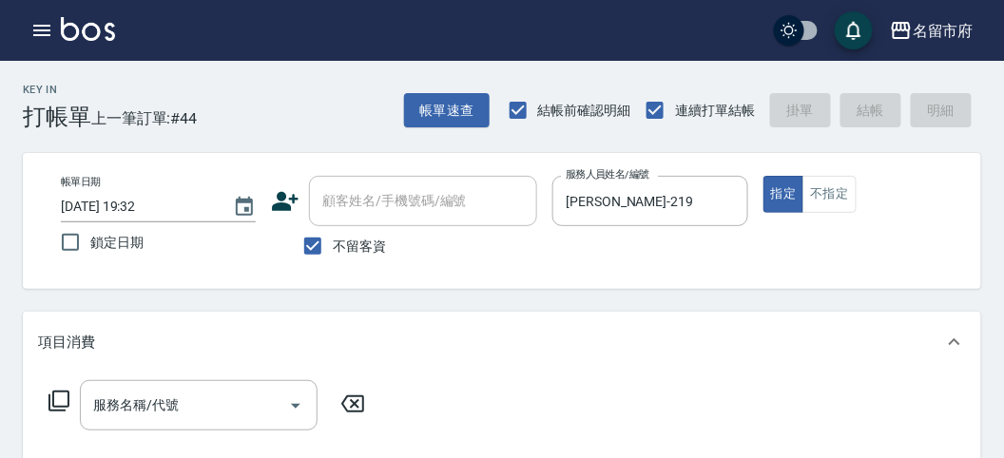
click at [59, 407] on icon at bounding box center [59, 401] width 21 height 21
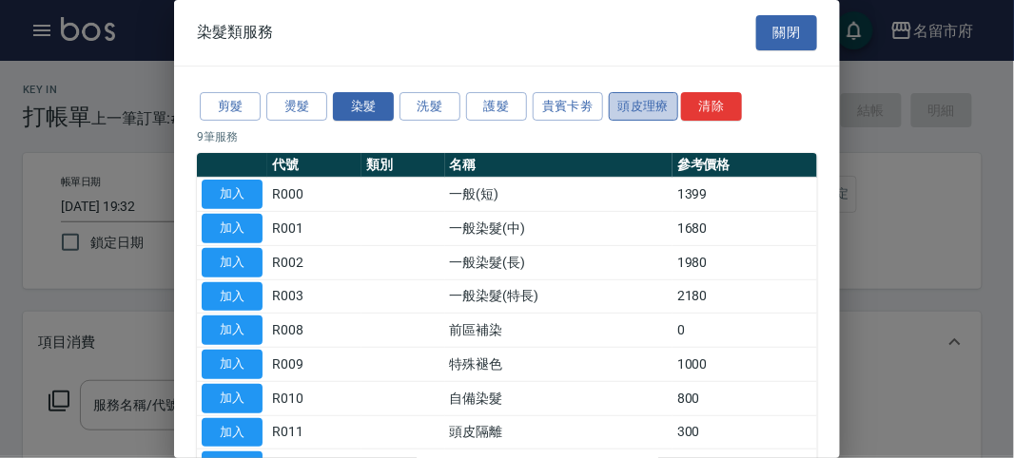
click at [643, 110] on button "頭皮理療" at bounding box center [644, 106] width 70 height 29
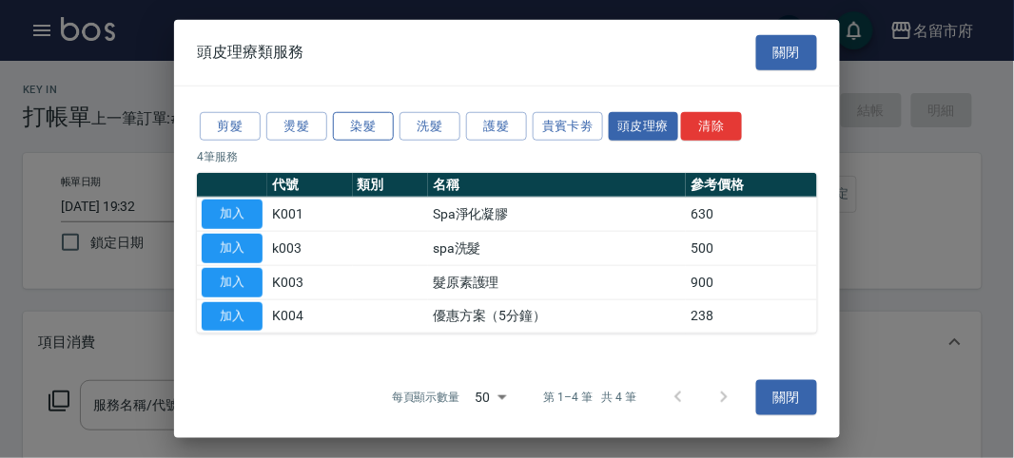
click at [373, 127] on button "染髮" at bounding box center [363, 125] width 61 height 29
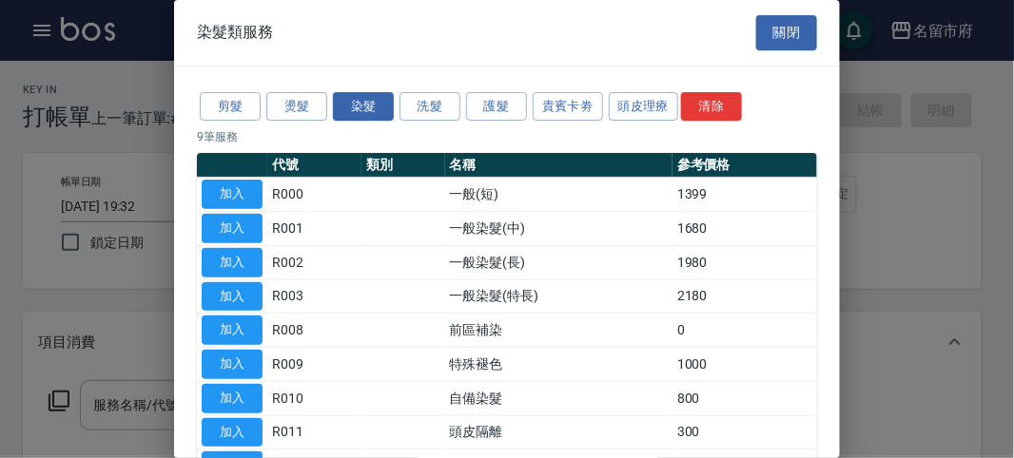
scroll to position [106, 0]
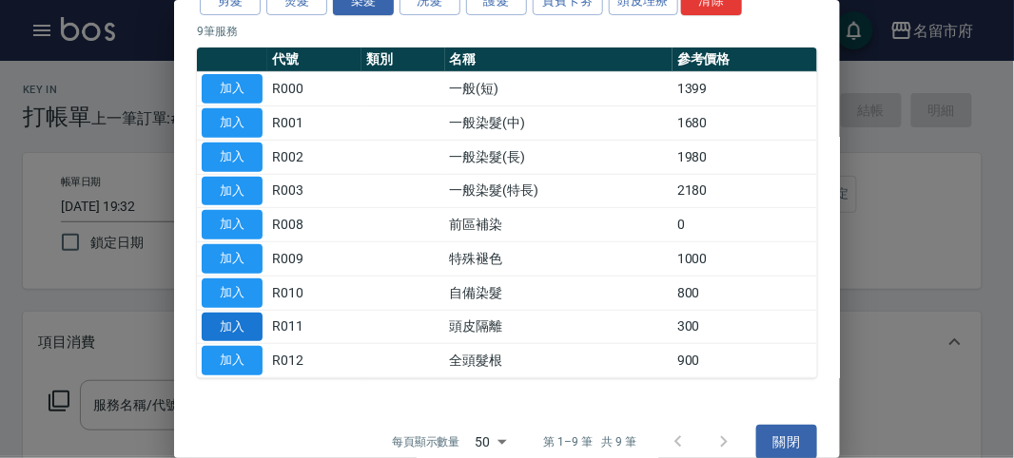
click at [237, 317] on button "加入" at bounding box center [232, 327] width 61 height 29
type input "頭皮隔離(R011)"
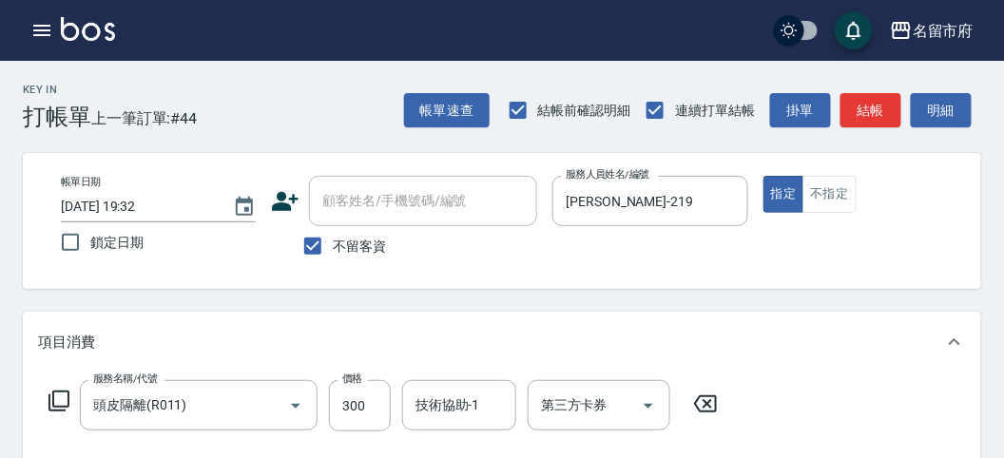
click at [61, 395] on icon at bounding box center [59, 401] width 23 height 23
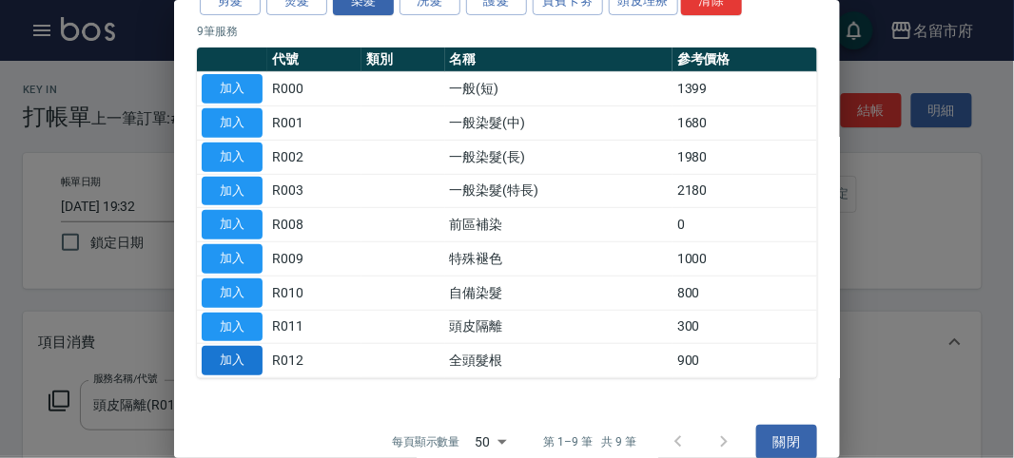
click at [226, 361] on button "加入" at bounding box center [232, 360] width 61 height 29
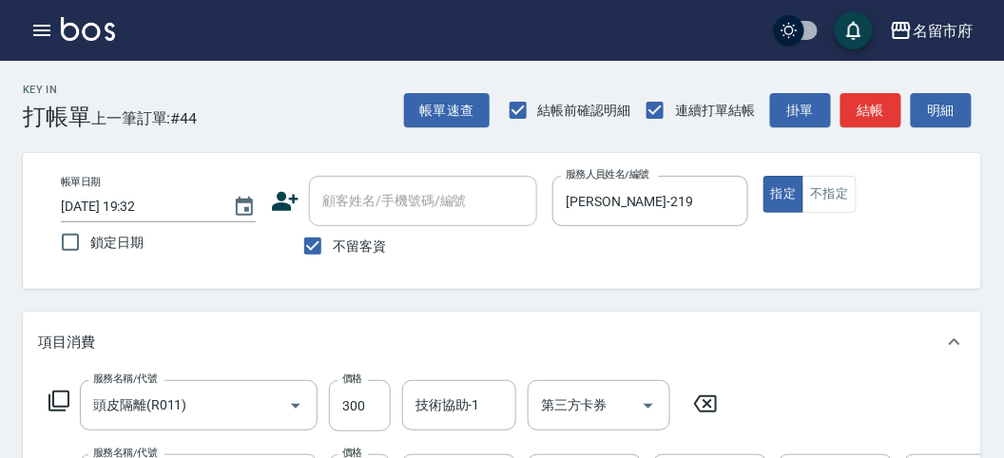
click at [60, 409] on icon at bounding box center [59, 401] width 23 height 23
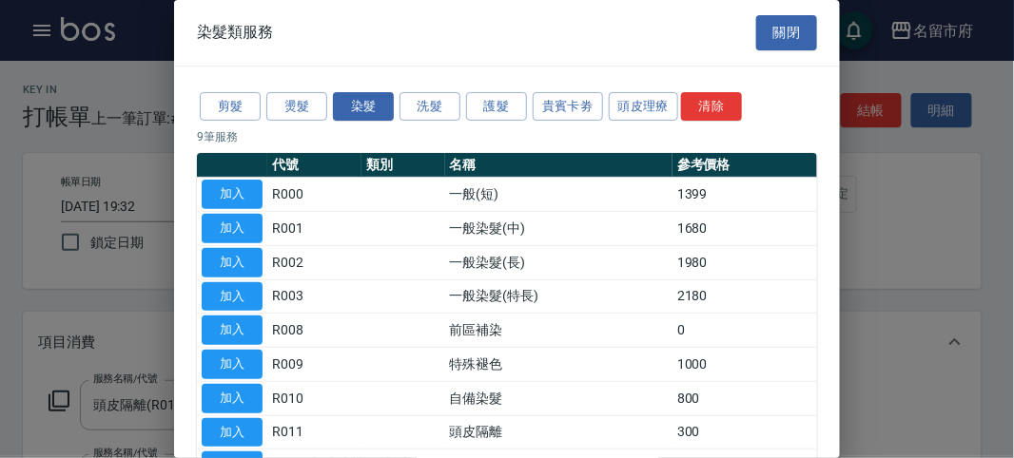
click at [419, 122] on div "剪髮 燙髮 染髮 洗髮 護髮 貴賓卡劵 頭皮理療 清除" at bounding box center [507, 106] width 620 height 35
click at [411, 106] on button "洗髮" at bounding box center [429, 106] width 61 height 29
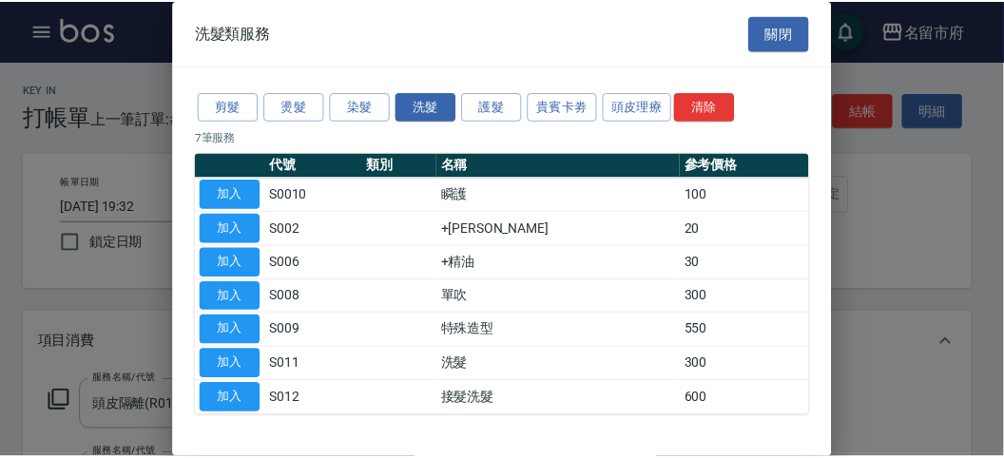
scroll to position [58, 0]
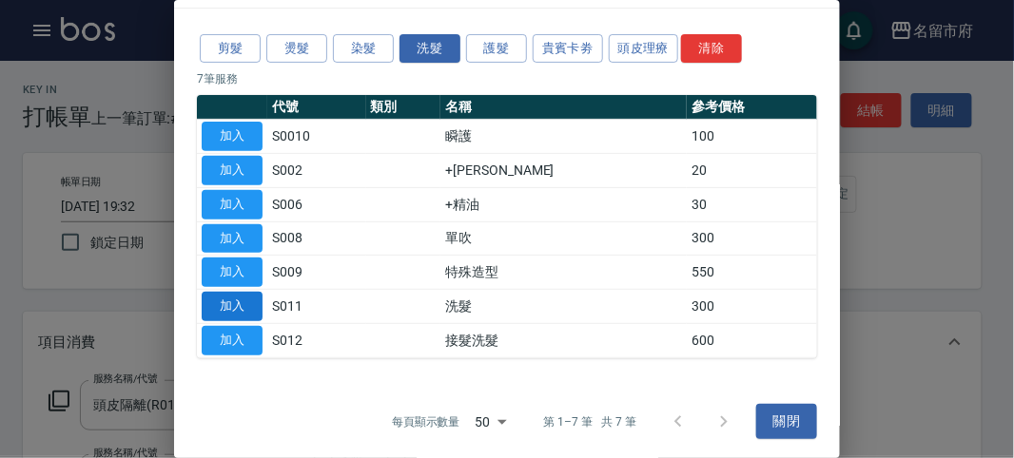
click at [246, 311] on button "加入" at bounding box center [232, 306] width 61 height 29
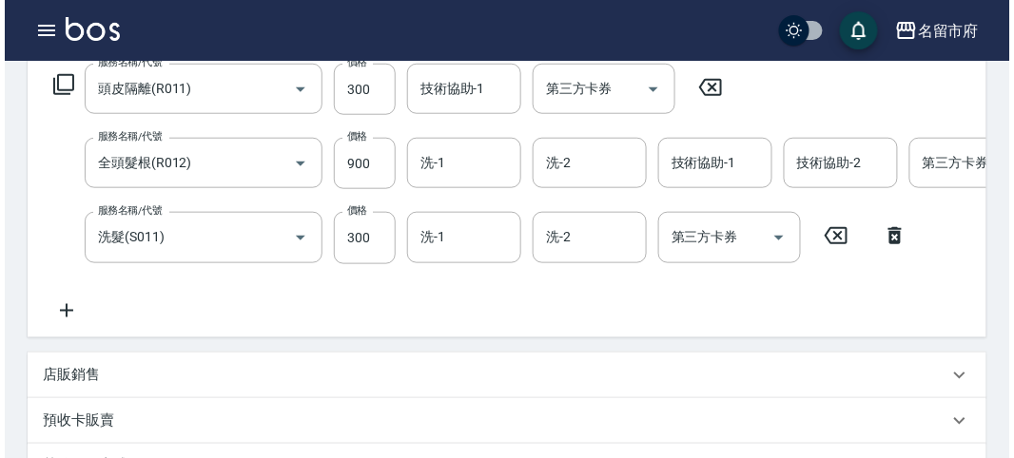
scroll to position [723, 0]
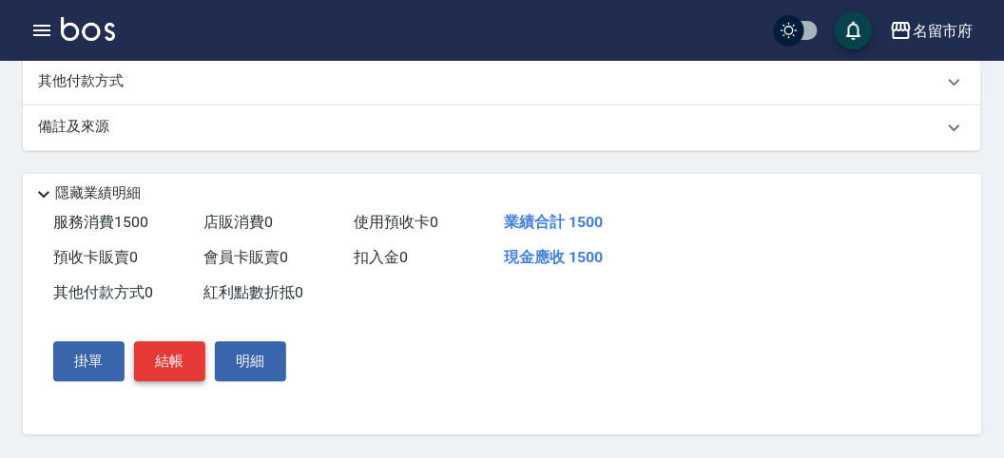
click at [160, 368] on button "結帳" at bounding box center [169, 362] width 71 height 40
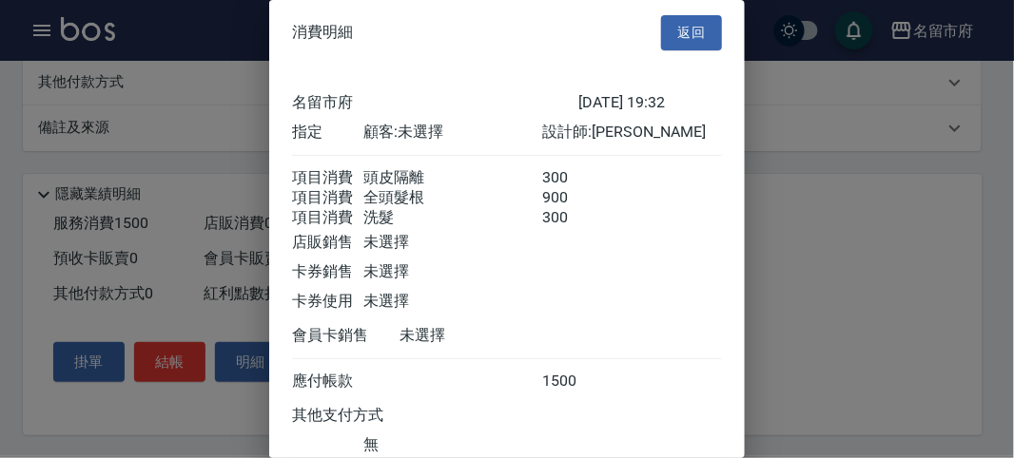
scroll to position [148, 0]
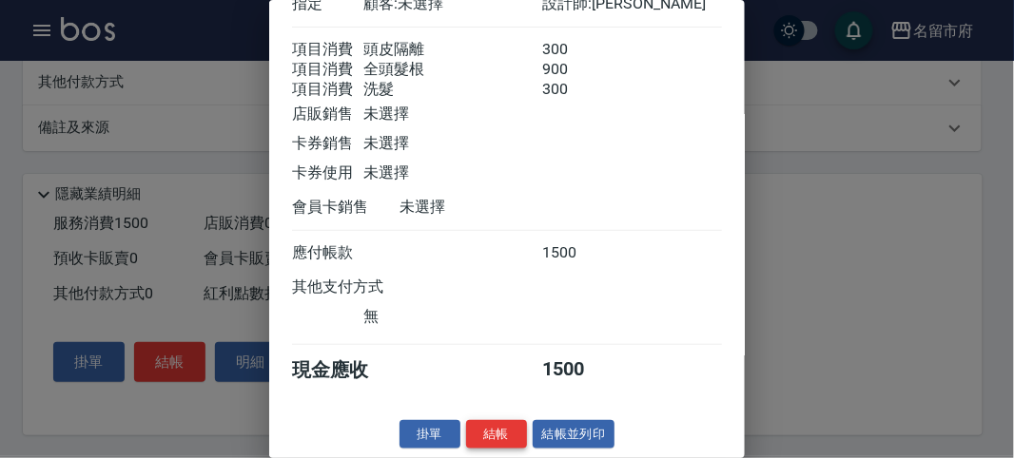
click at [493, 436] on button "結帳" at bounding box center [496, 434] width 61 height 29
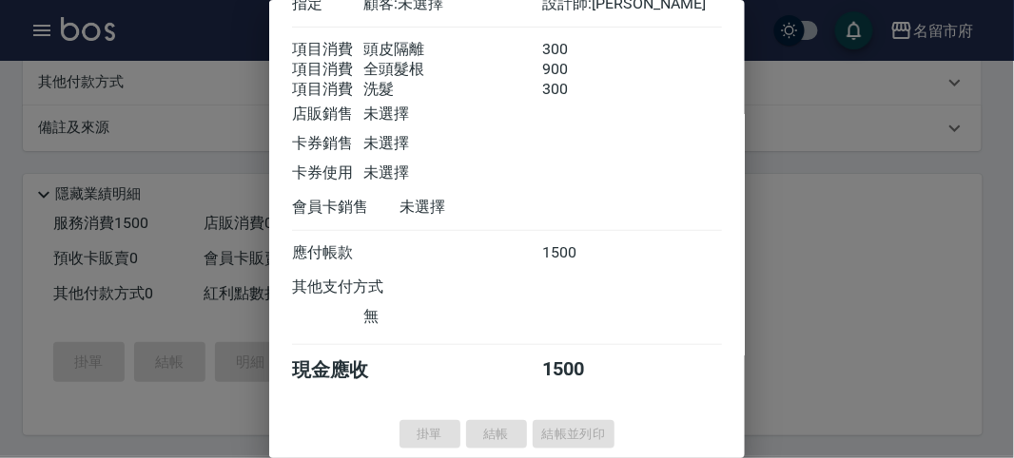
type input "[DATE] 19:40"
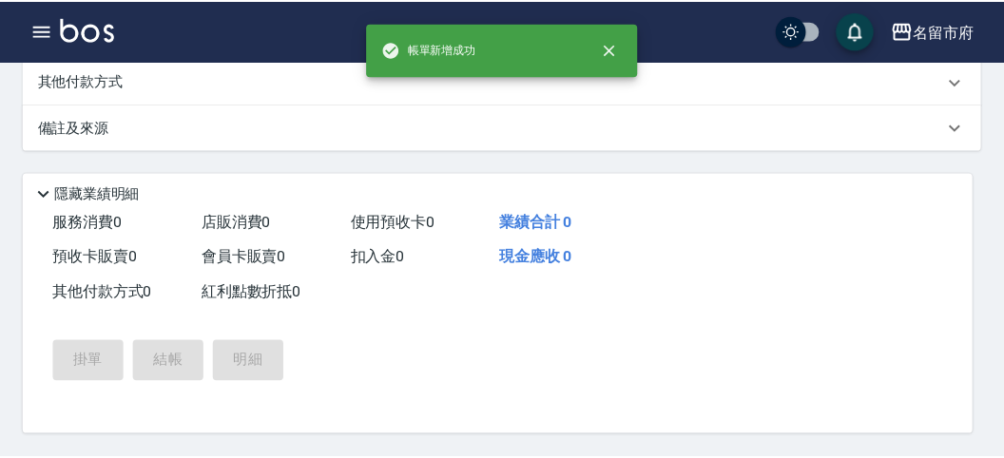
scroll to position [0, 0]
